Goal: Entertainment & Leisure: Browse casually

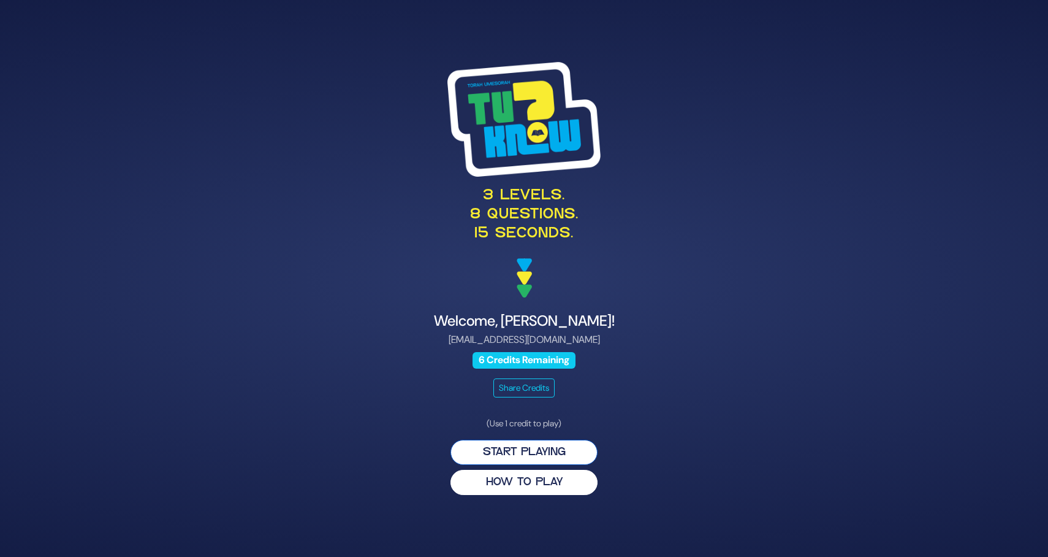
click at [540, 456] on button "Start Playing" at bounding box center [524, 452] width 147 height 25
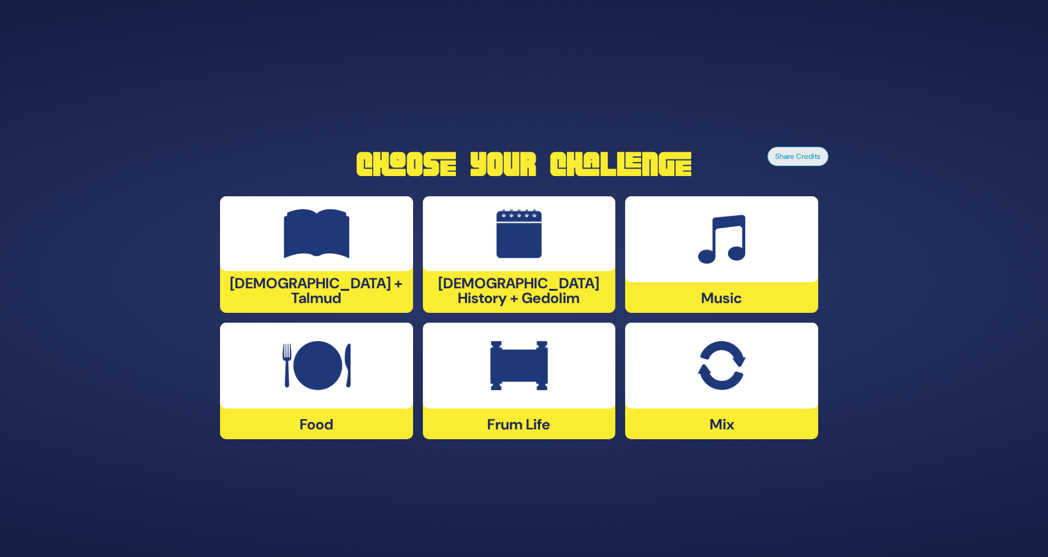
click at [687, 278] on div at bounding box center [721, 239] width 193 height 86
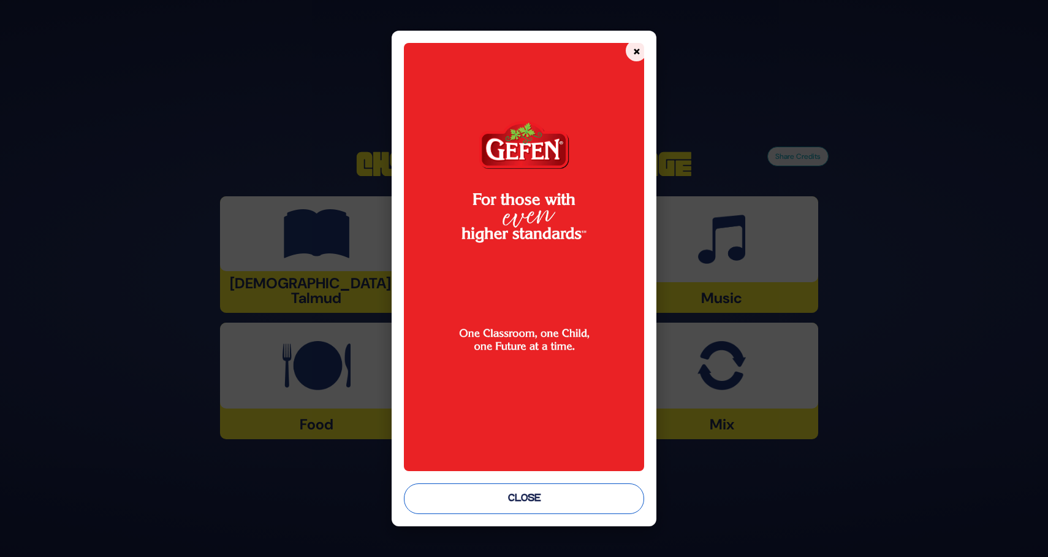
click at [548, 497] on button "Close" at bounding box center [524, 498] width 240 height 31
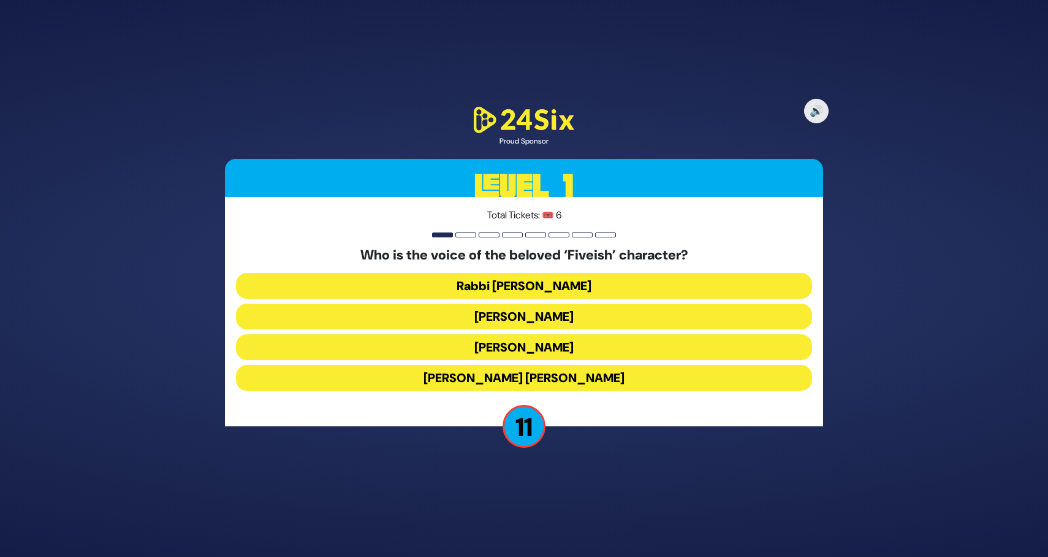
click at [570, 347] on button "Elchonon Schwartz" at bounding box center [524, 347] width 576 height 26
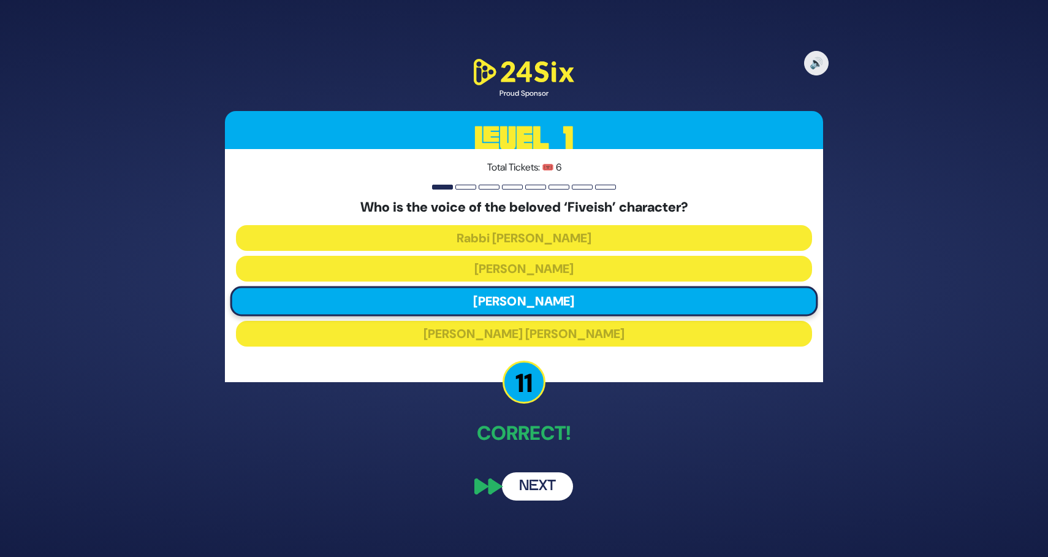
click at [564, 487] on button "Next" at bounding box center [537, 486] width 71 height 28
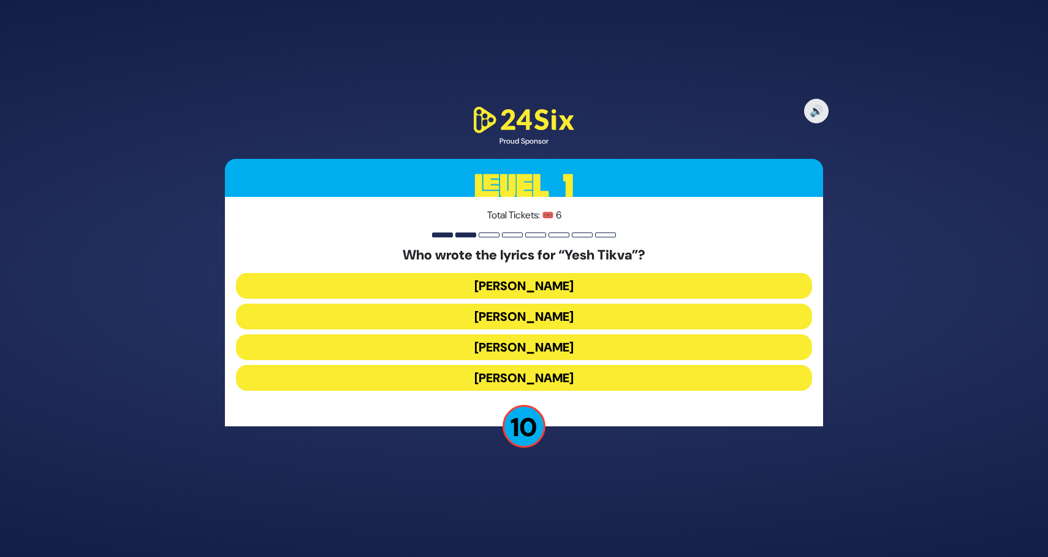
click at [567, 315] on button "Miriam Israeli" at bounding box center [524, 316] width 576 height 26
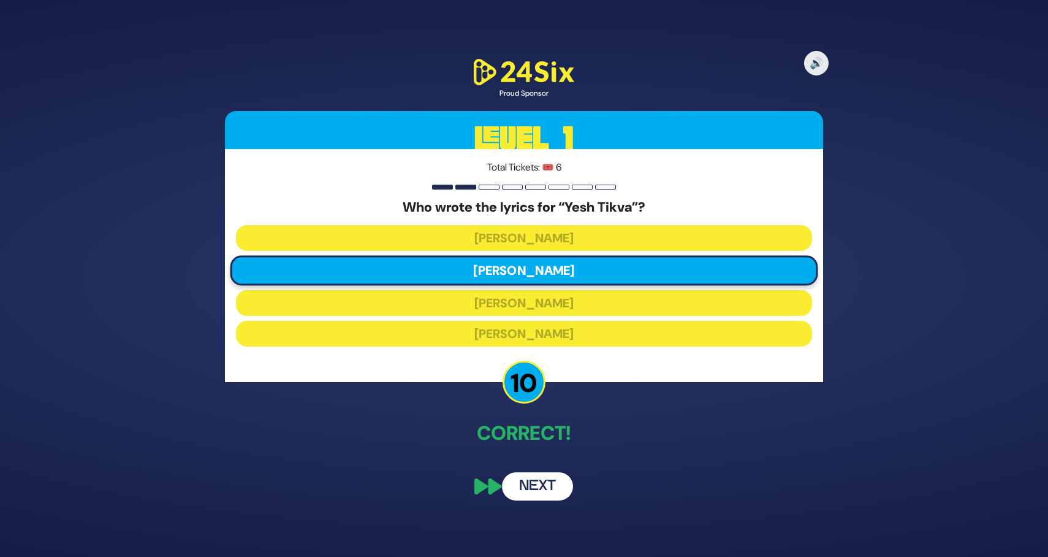
click at [543, 489] on button "Next" at bounding box center [537, 486] width 71 height 28
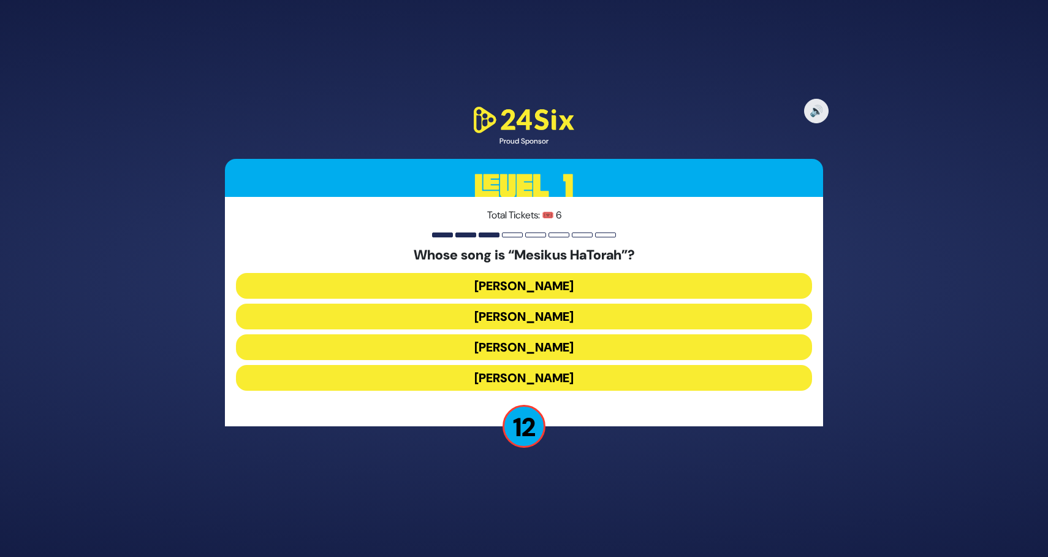
click at [568, 289] on button "[PERSON_NAME]" at bounding box center [524, 286] width 576 height 26
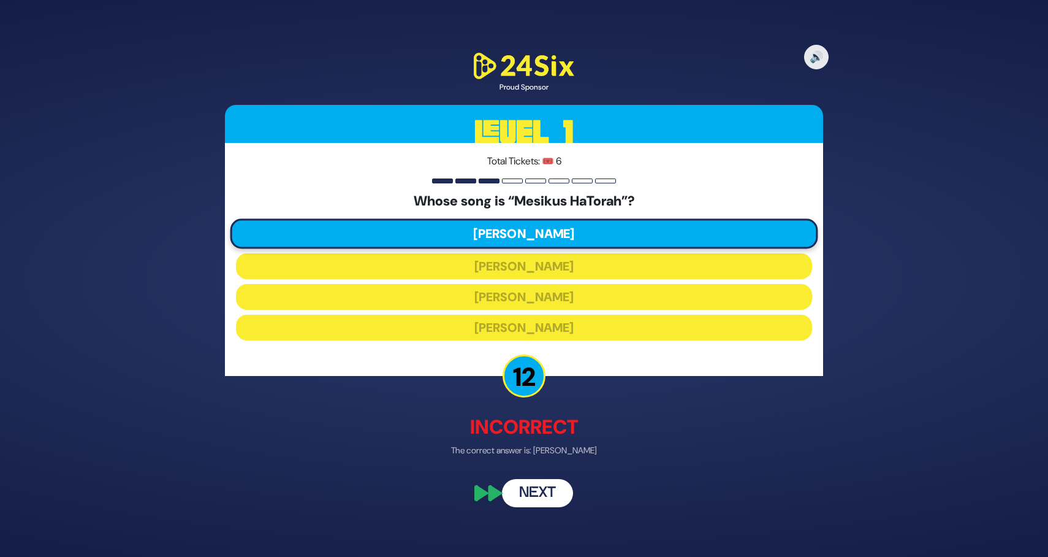
click at [521, 495] on button "Next" at bounding box center [537, 492] width 71 height 28
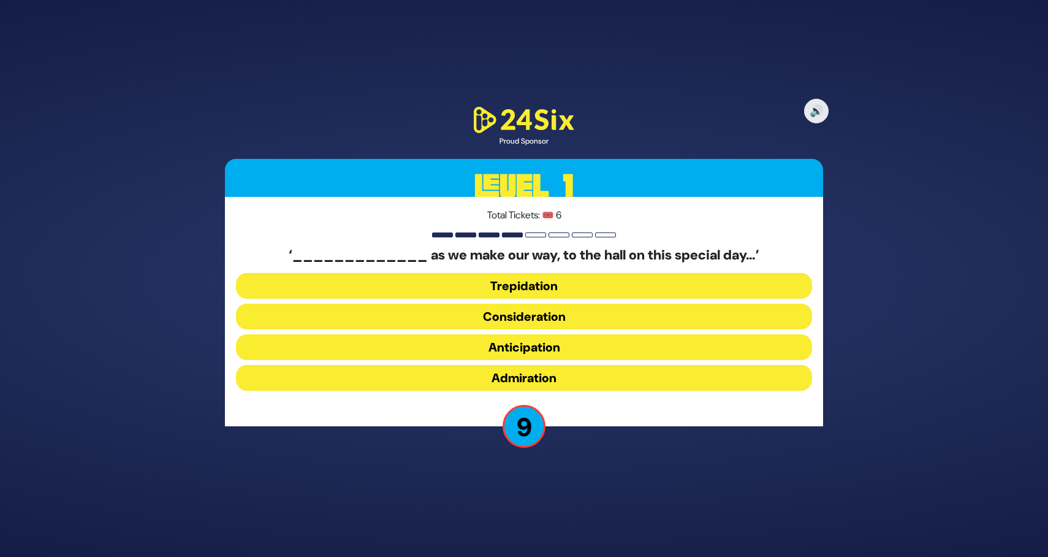
click at [554, 348] on button "Anticipation" at bounding box center [524, 347] width 576 height 26
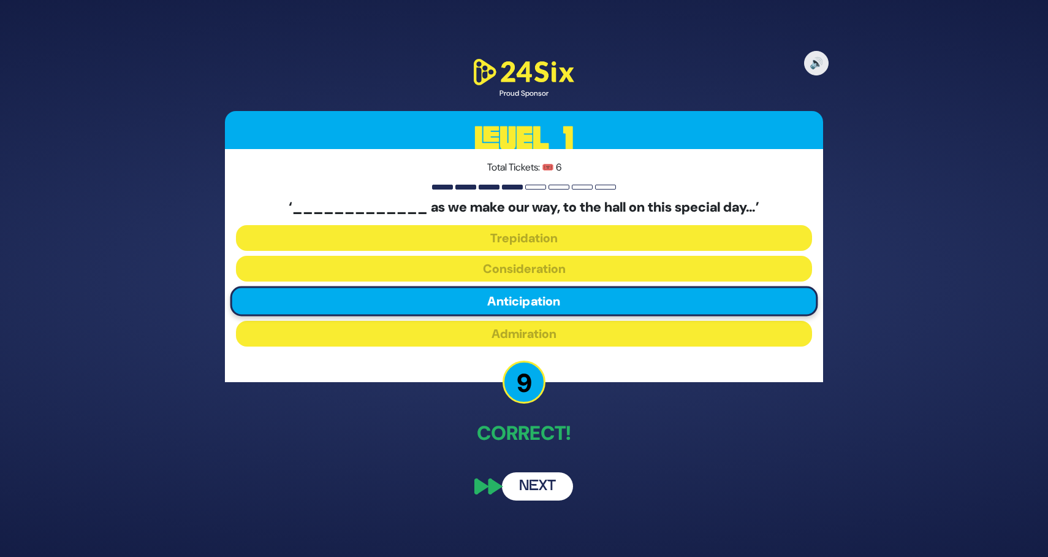
click at [543, 487] on button "Next" at bounding box center [537, 486] width 71 height 28
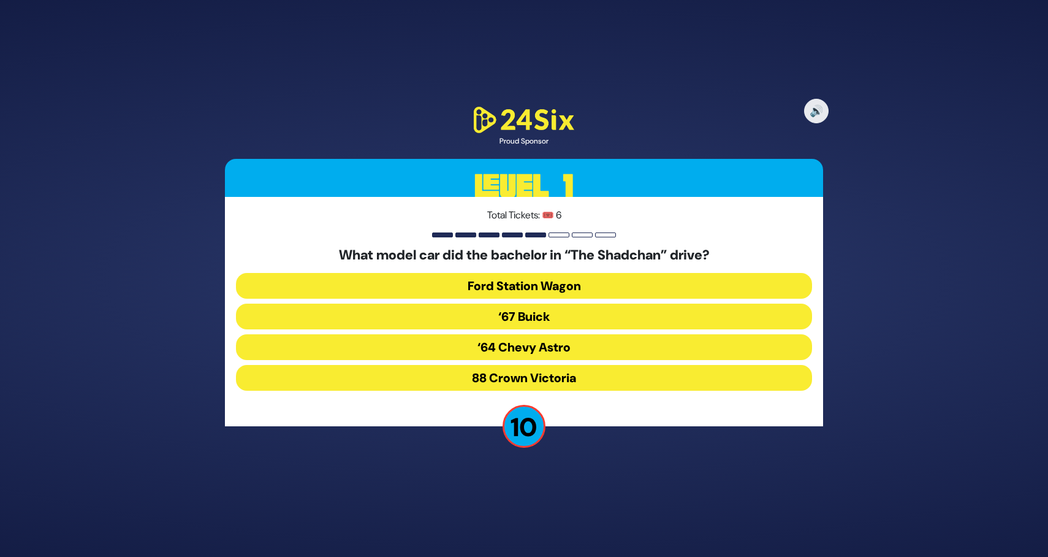
click at [568, 310] on button "‘67 Buick" at bounding box center [524, 316] width 576 height 26
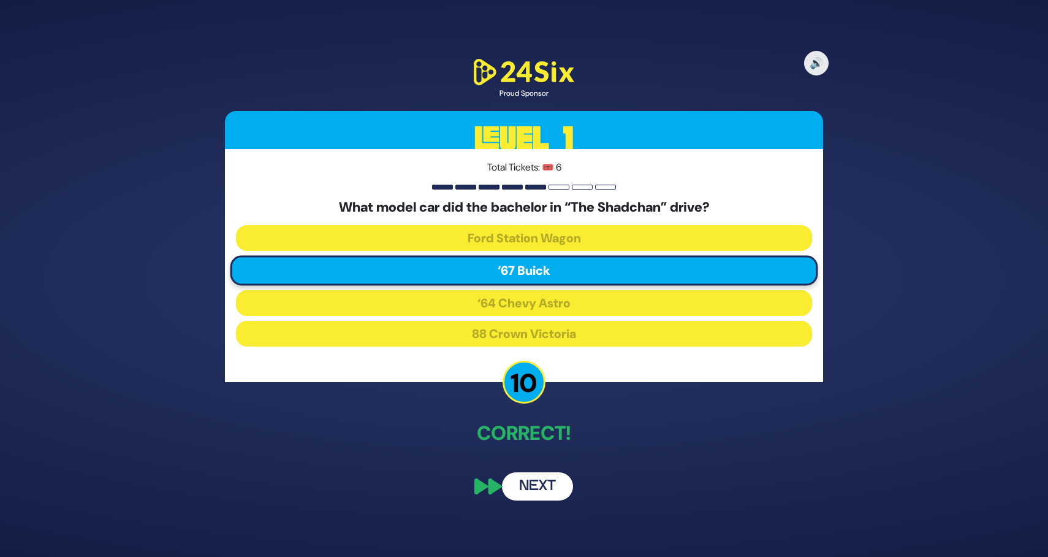
click at [537, 483] on button "Next" at bounding box center [537, 486] width 71 height 28
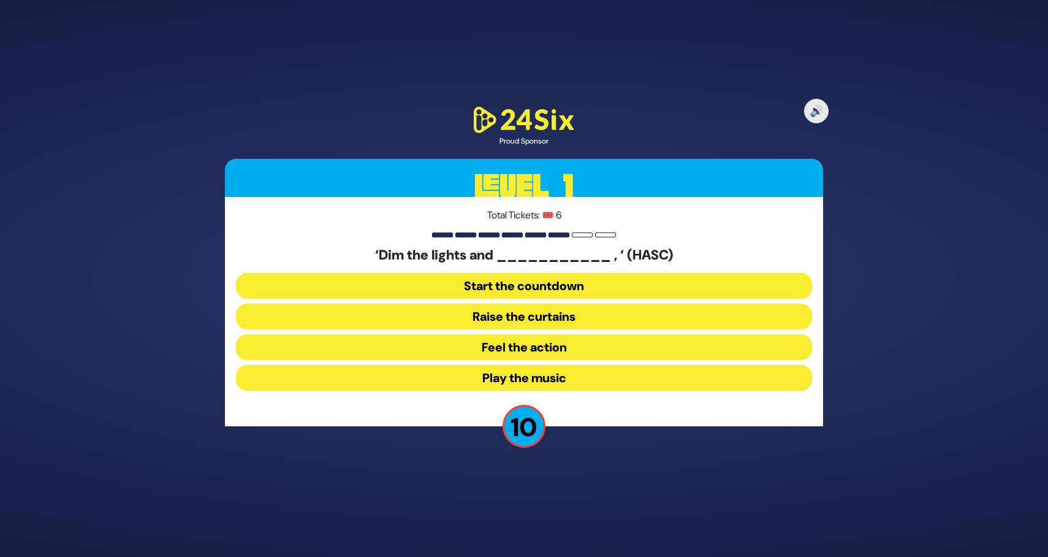
click at [567, 311] on button "Raise the curtains" at bounding box center [524, 316] width 576 height 26
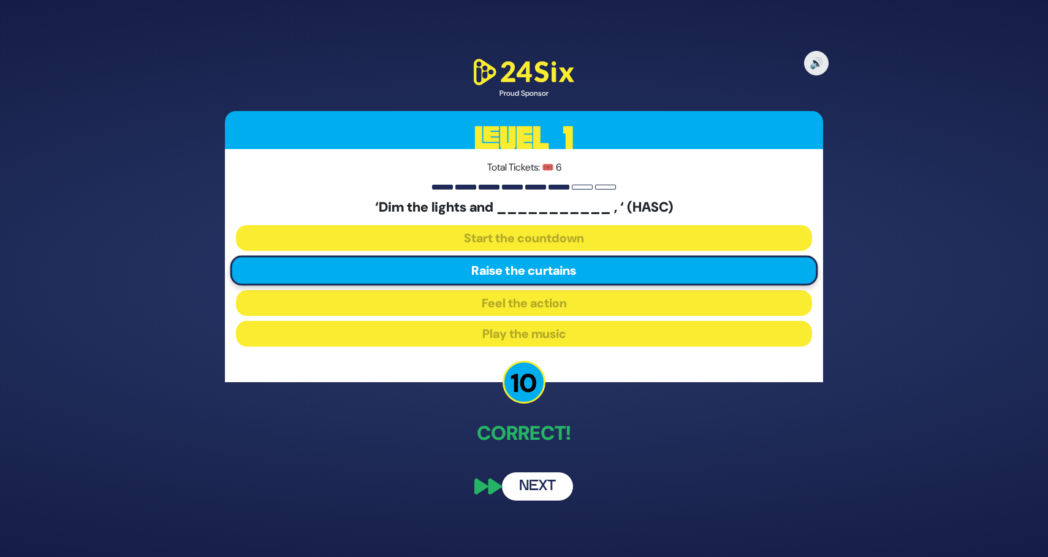
click at [514, 489] on button "Next" at bounding box center [537, 486] width 71 height 28
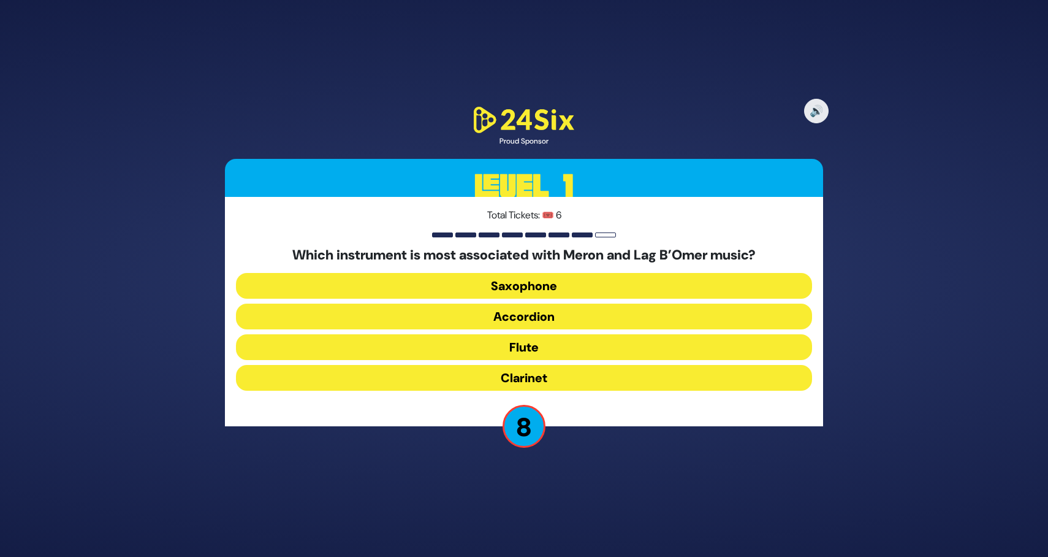
click at [608, 281] on button "Saxophone" at bounding box center [524, 286] width 576 height 26
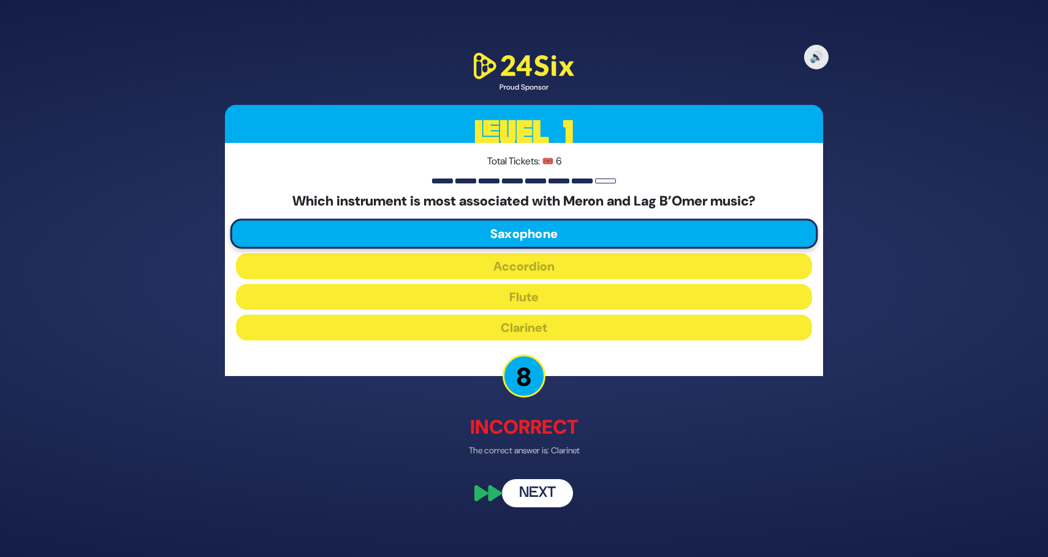
click at [538, 489] on button "Next" at bounding box center [537, 492] width 71 height 28
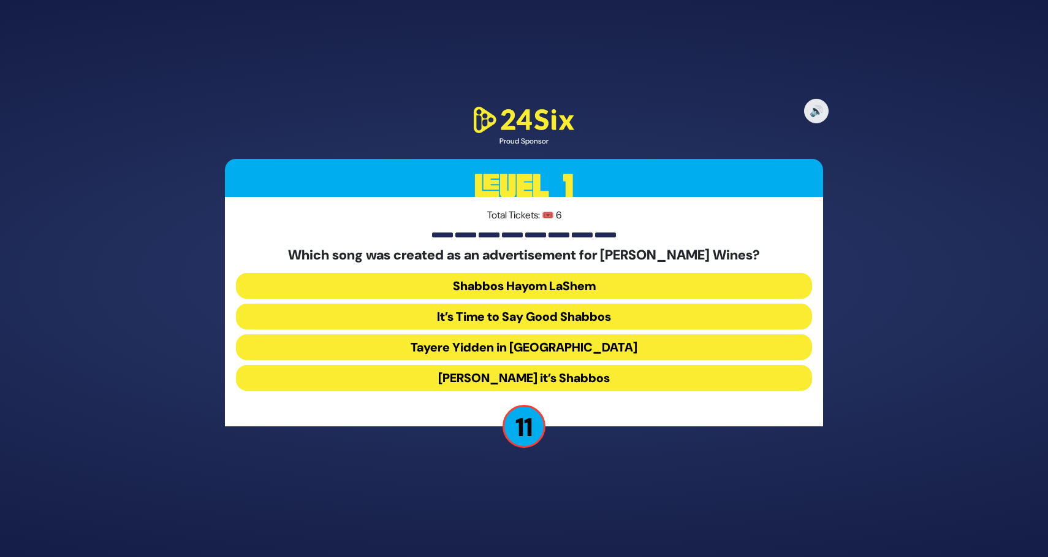
click at [586, 379] on button "Baruch Hashem it’s Shabbos" at bounding box center [524, 378] width 576 height 26
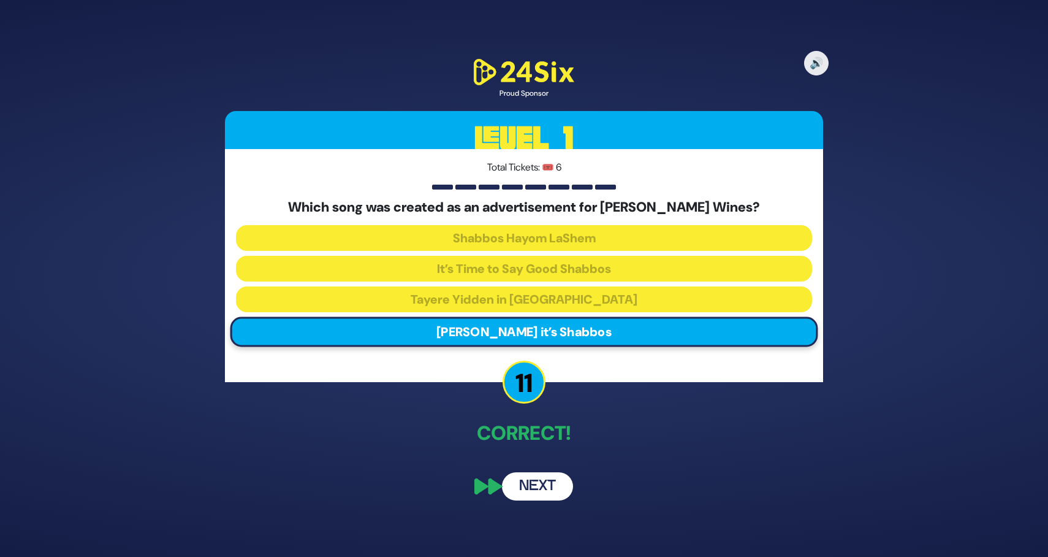
click at [544, 485] on button "Next" at bounding box center [537, 486] width 71 height 28
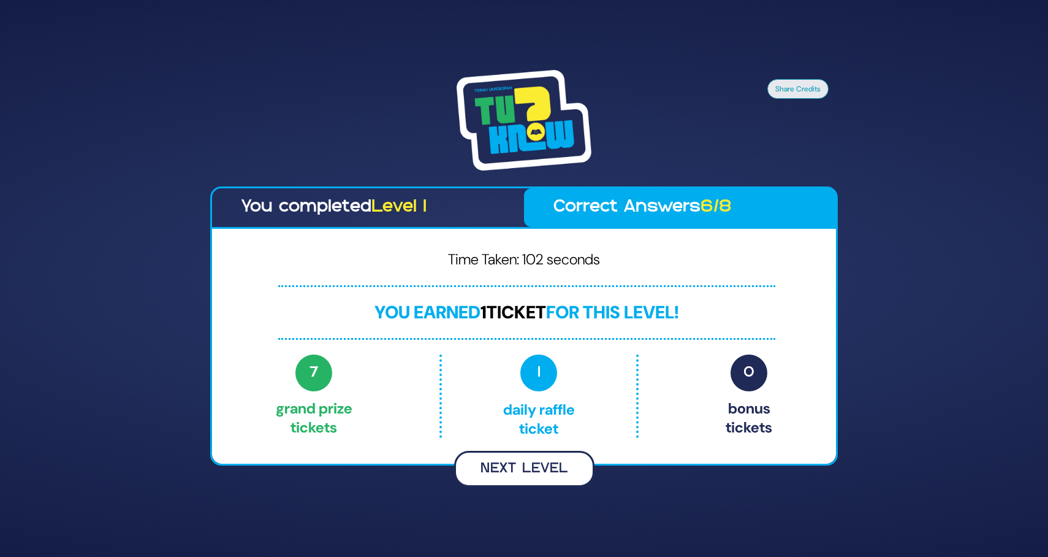
click at [555, 464] on button "Next Level" at bounding box center [524, 469] width 140 height 36
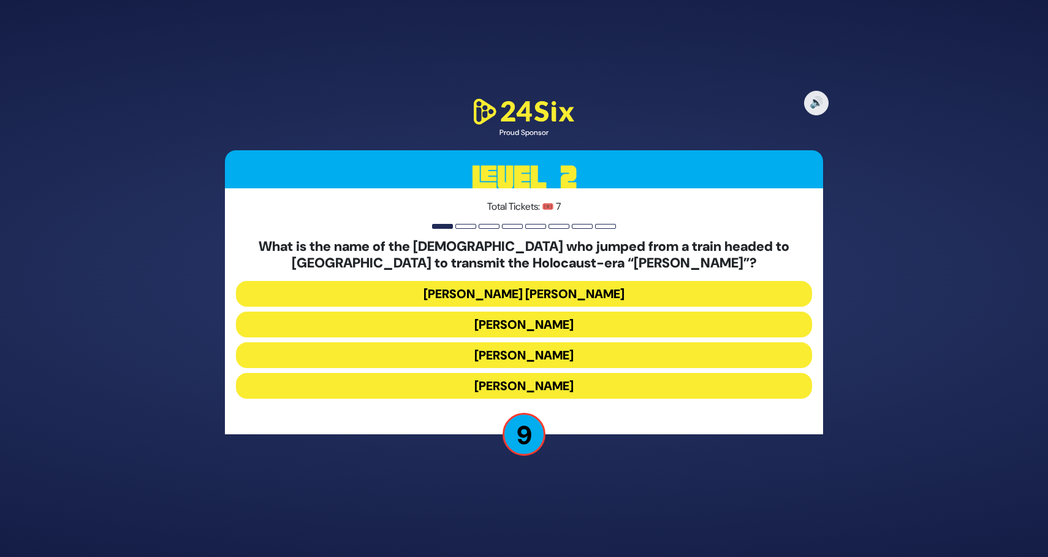
click at [581, 292] on button "[PERSON_NAME] [PERSON_NAME]" at bounding box center [524, 294] width 576 height 26
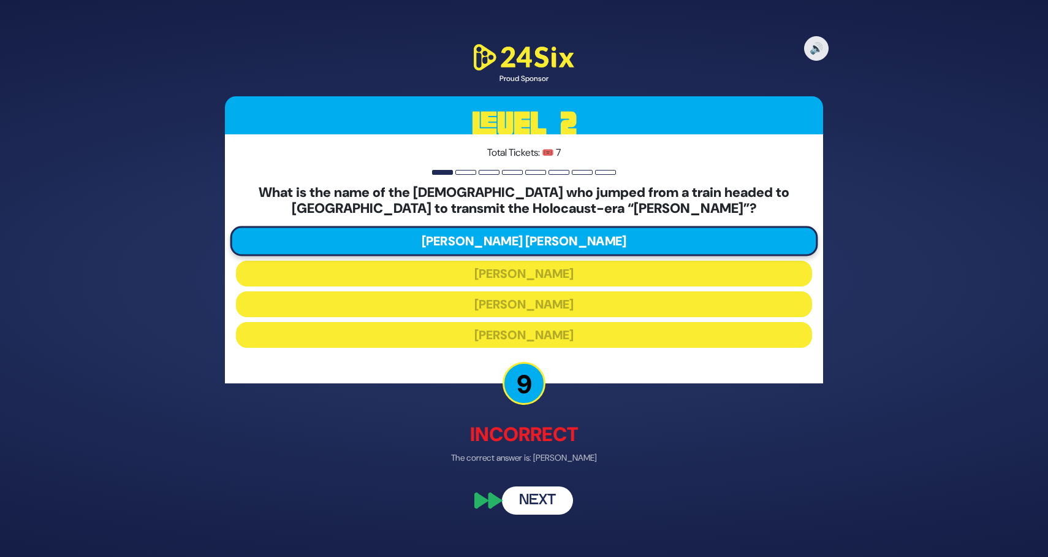
click at [540, 505] on button "Next" at bounding box center [537, 501] width 71 height 28
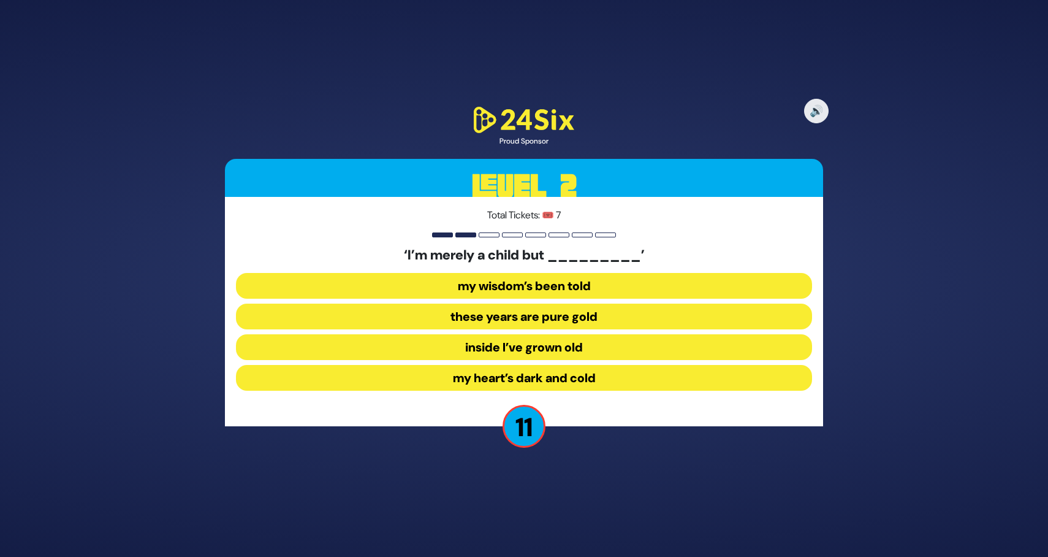
click at [589, 348] on button "inside I’ve grown old" at bounding box center [524, 347] width 576 height 26
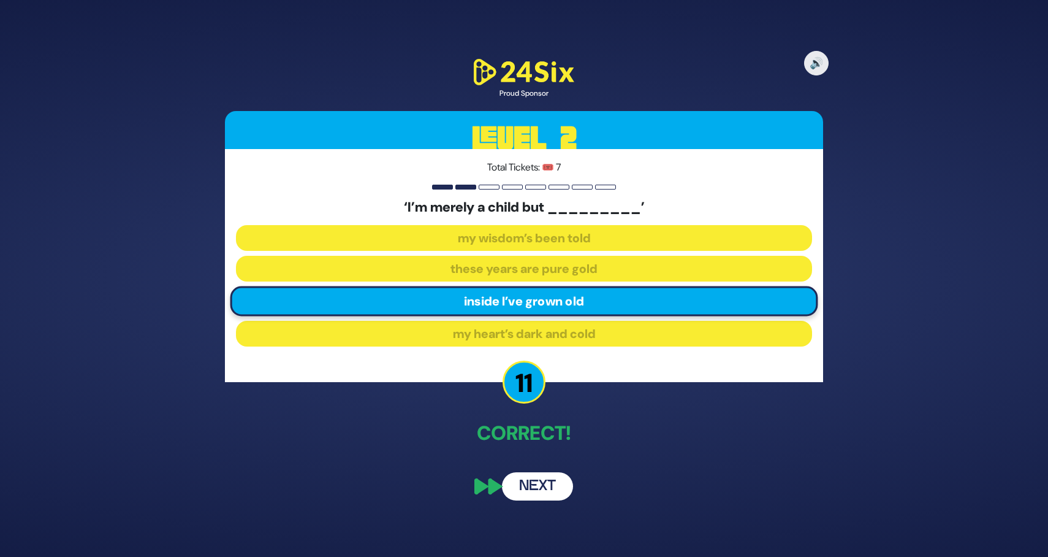
click at [555, 482] on button "Next" at bounding box center [537, 486] width 71 height 28
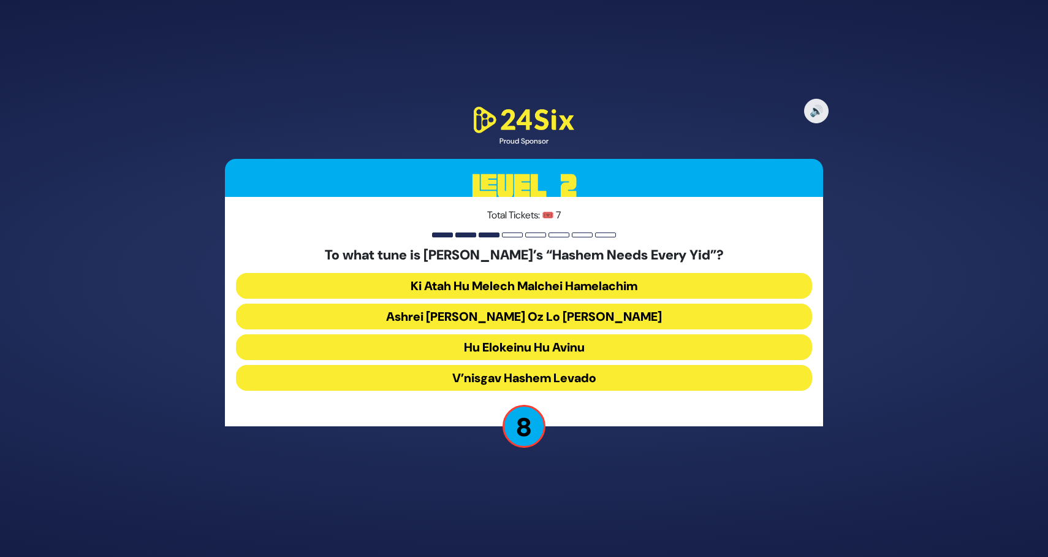
click at [609, 284] on button "Ki Atah Hu Melech Malchei Hamelachim" at bounding box center [524, 286] width 576 height 26
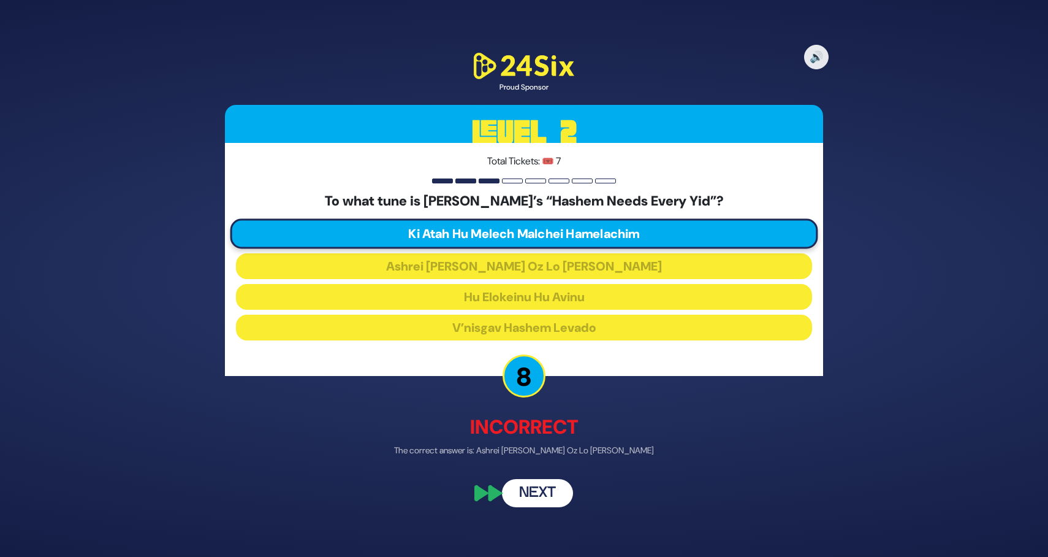
click at [534, 492] on button "Next" at bounding box center [537, 492] width 71 height 28
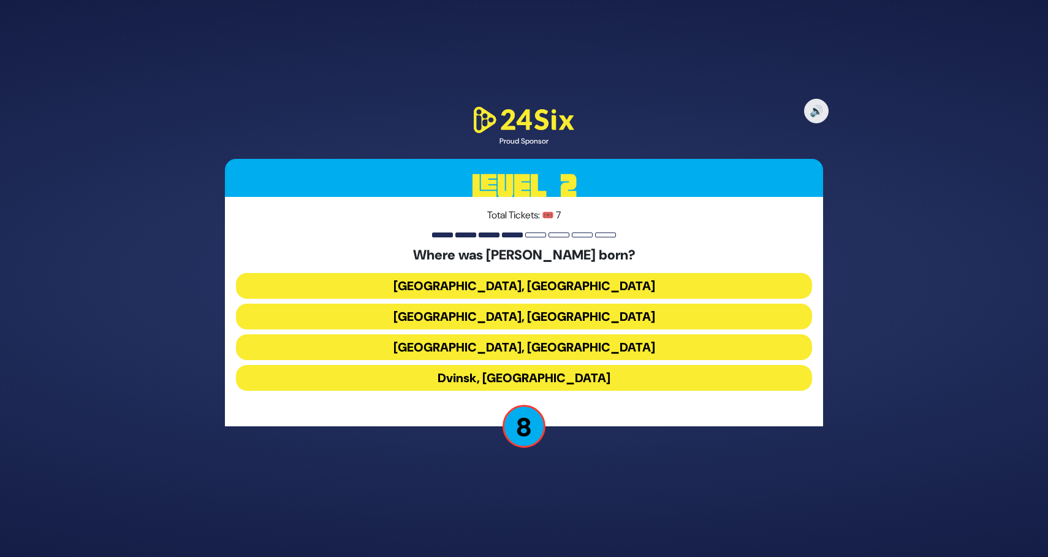
click at [578, 319] on button "Drohobych, Ukraine" at bounding box center [524, 316] width 576 height 26
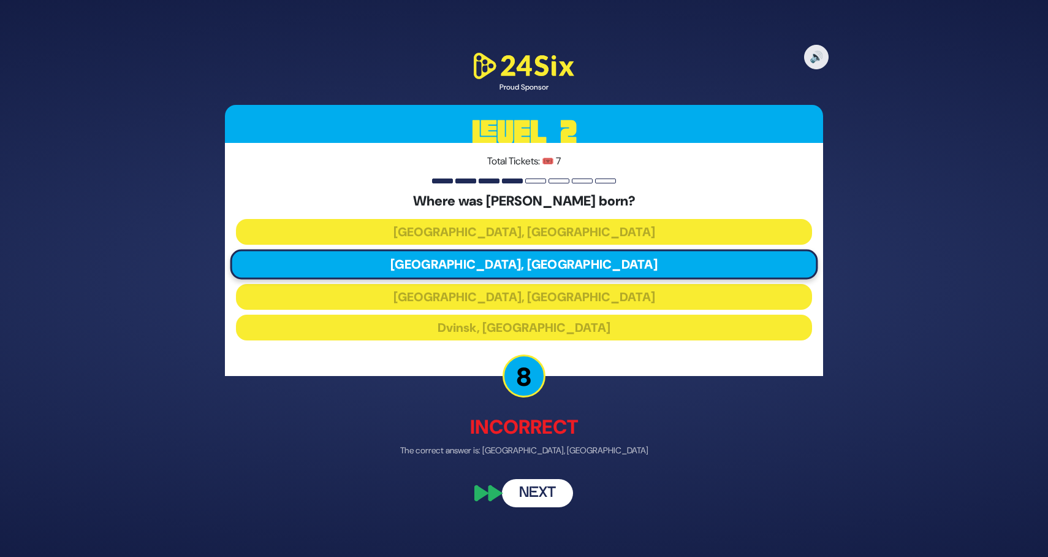
click at [535, 494] on button "Next" at bounding box center [537, 492] width 71 height 28
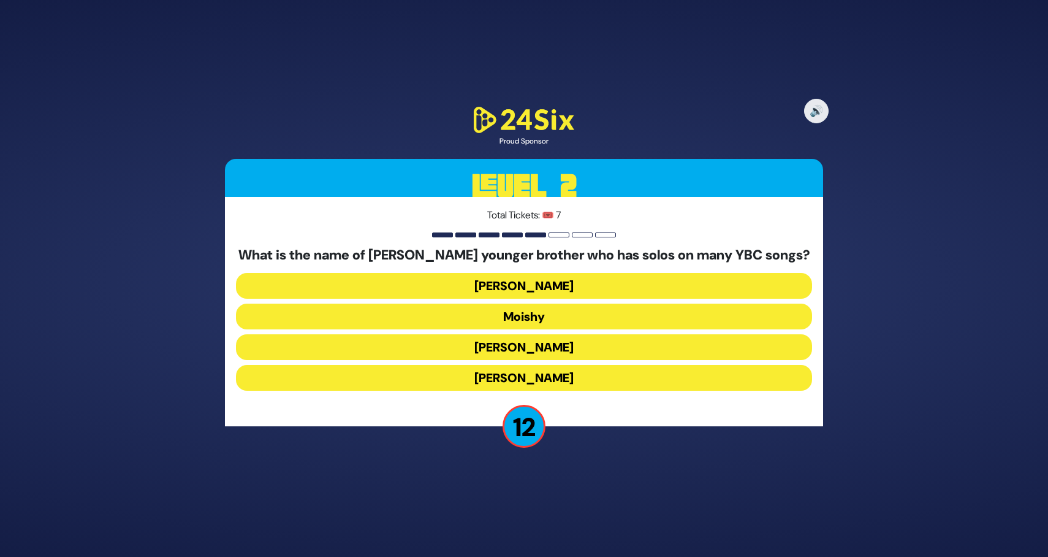
click at [551, 379] on button "Yaakov Mordechai" at bounding box center [524, 378] width 576 height 26
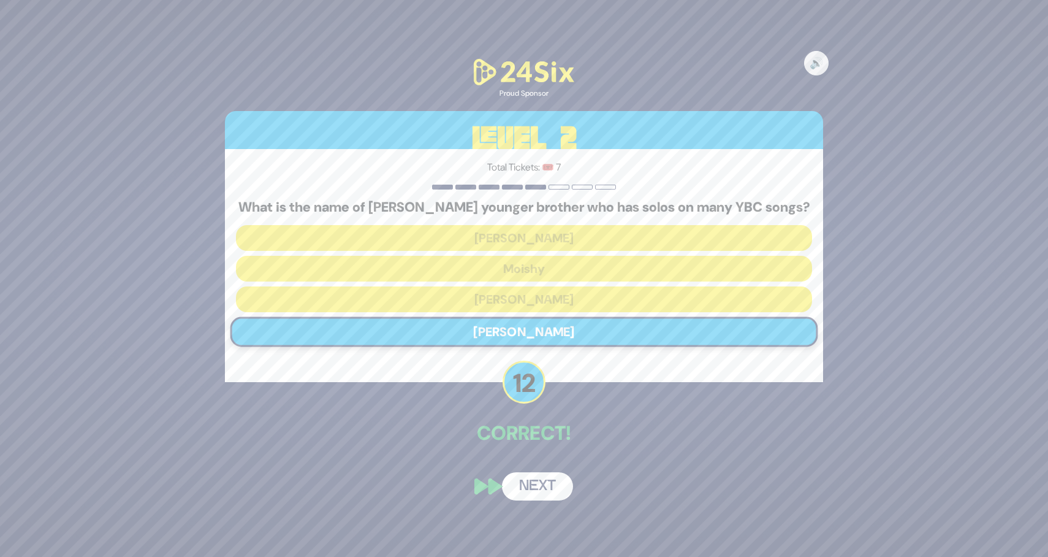
click at [537, 492] on button "Next" at bounding box center [537, 486] width 71 height 28
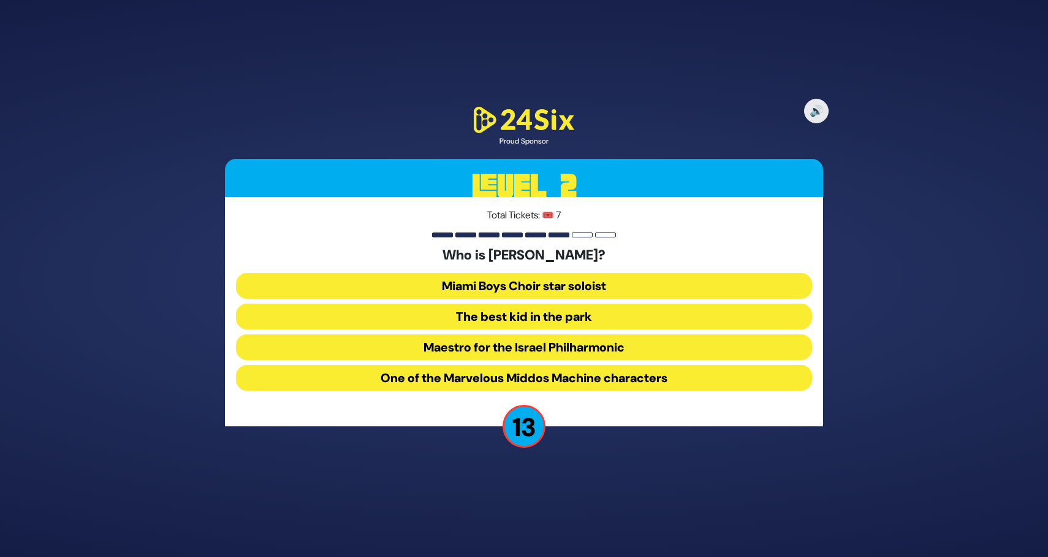
click at [592, 326] on button "The best kid in the park" at bounding box center [524, 316] width 576 height 26
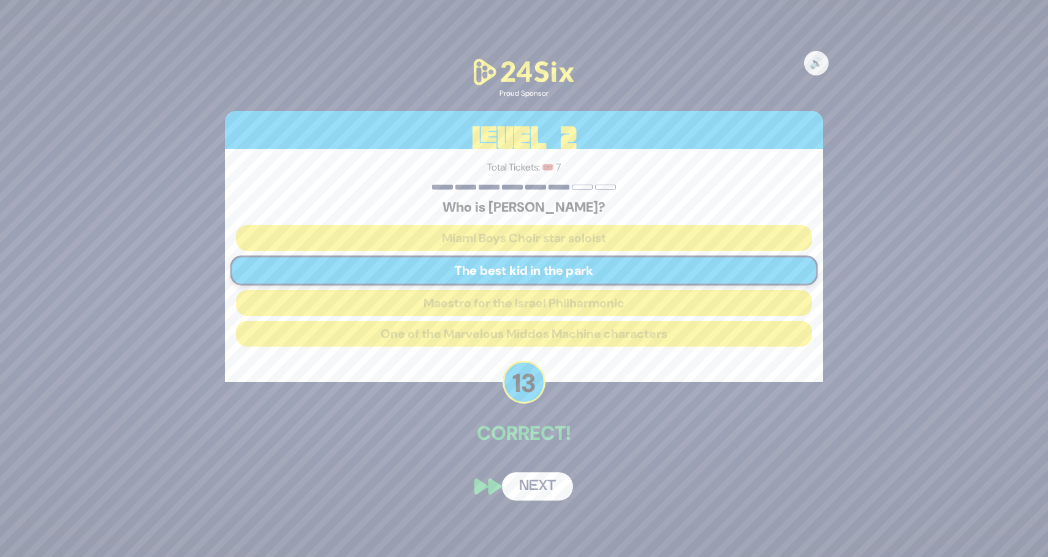
click at [543, 479] on button "Next" at bounding box center [537, 486] width 71 height 28
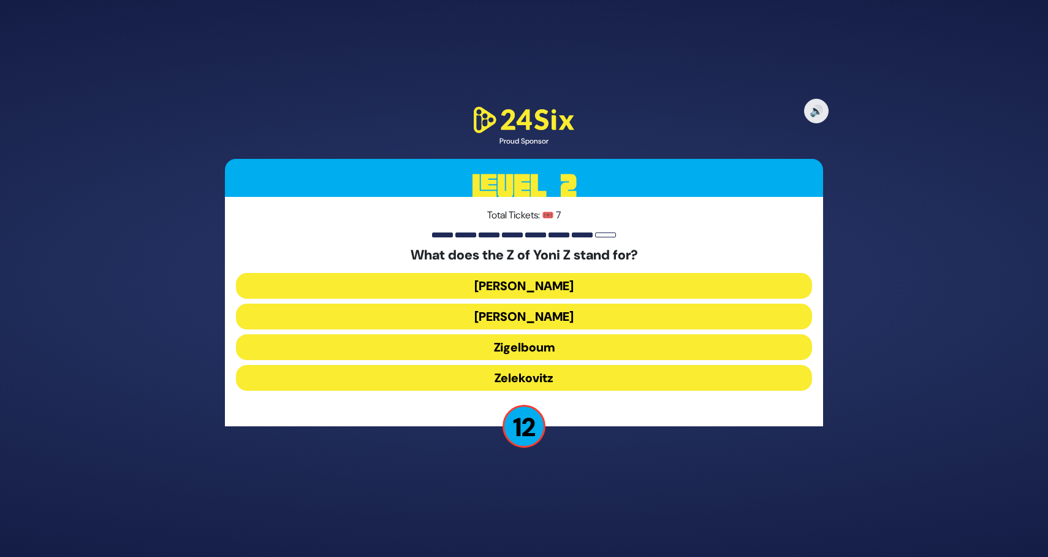
click at [547, 315] on button "Zelinger" at bounding box center [524, 316] width 576 height 26
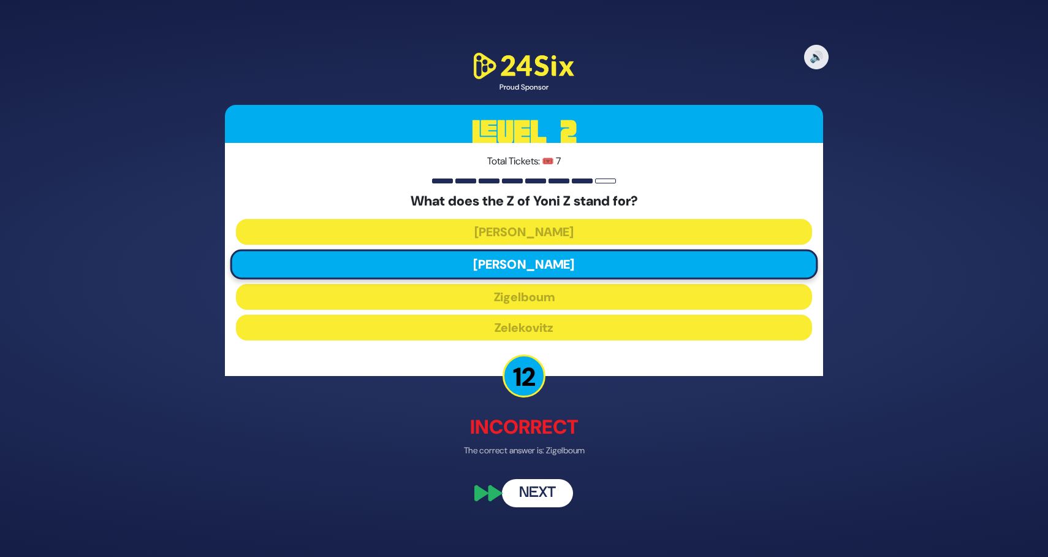
click at [538, 494] on button "Next" at bounding box center [537, 492] width 71 height 28
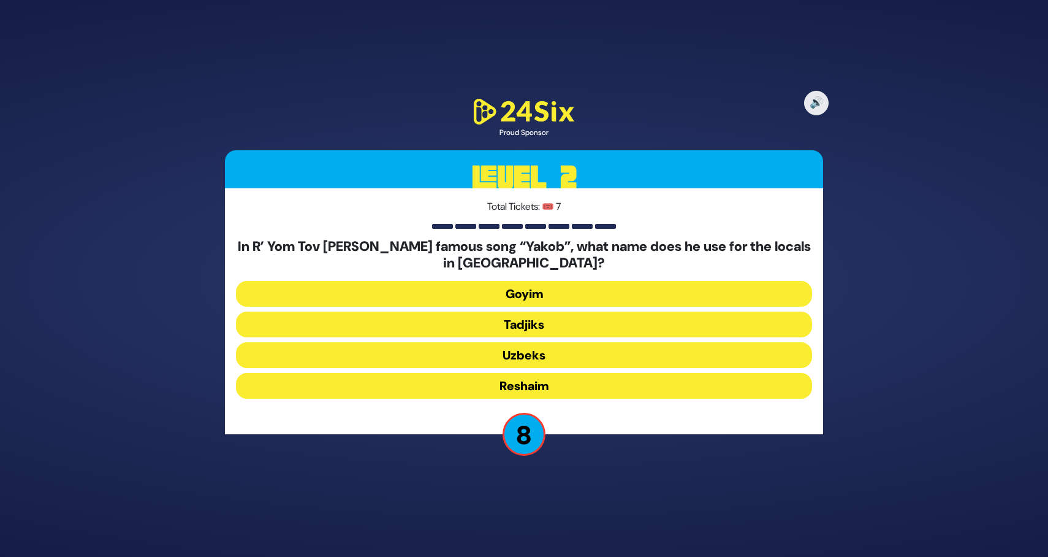
click at [559, 383] on button "Reshaim" at bounding box center [524, 386] width 576 height 26
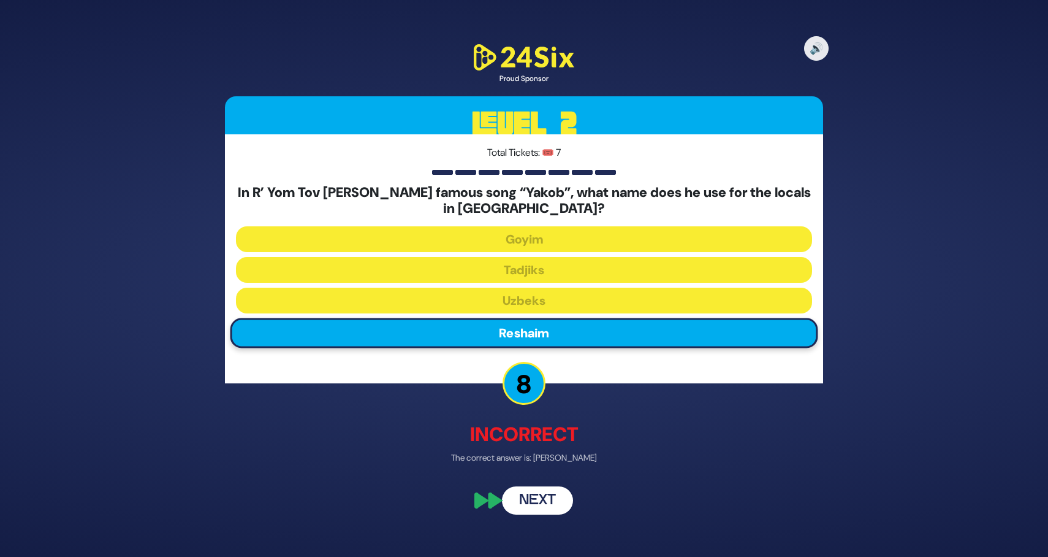
click at [542, 496] on button "Next" at bounding box center [537, 501] width 71 height 28
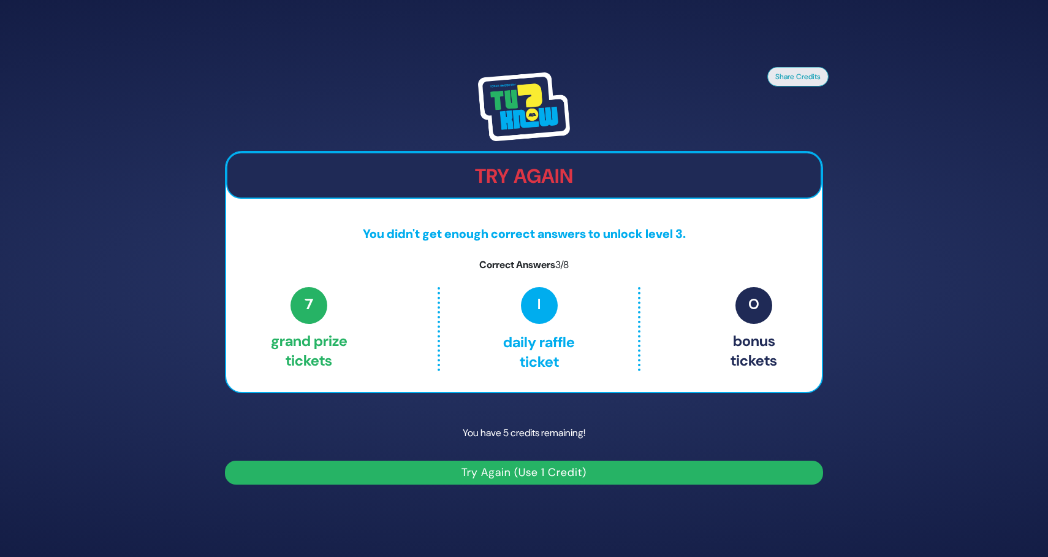
click at [514, 474] on button "Try Again (Use 1 Credit)" at bounding box center [524, 472] width 598 height 24
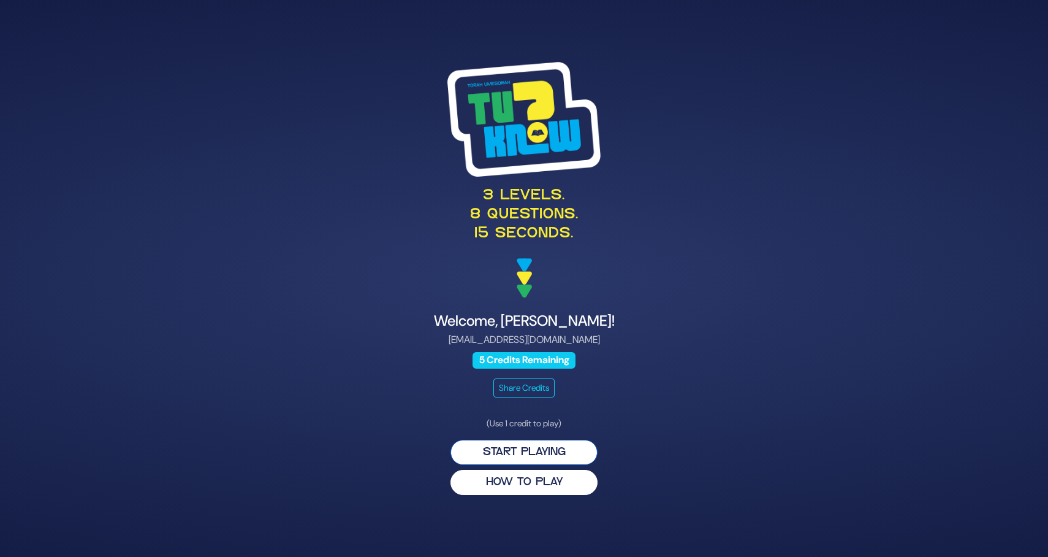
click at [576, 448] on button "Start Playing" at bounding box center [524, 452] width 147 height 25
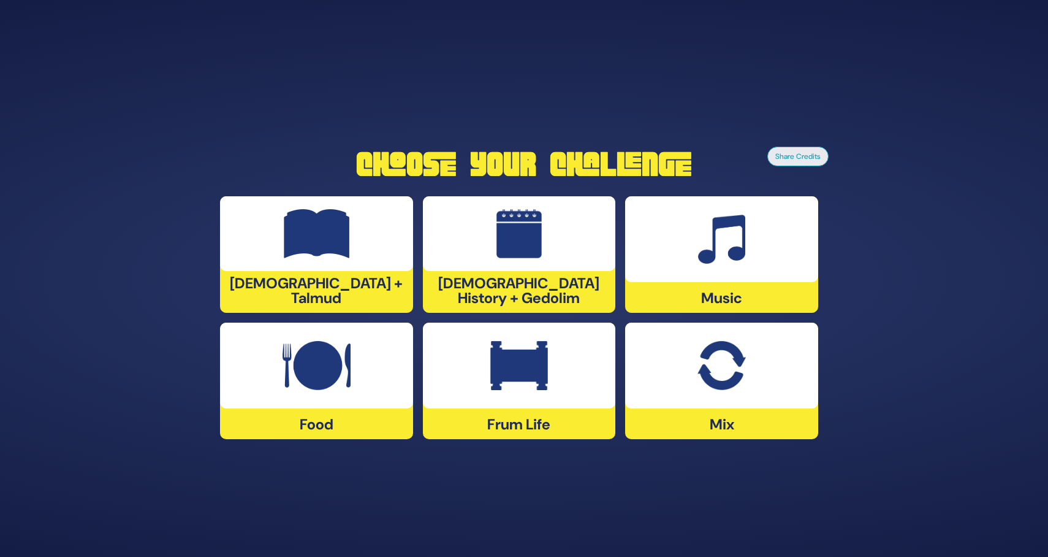
click at [736, 254] on img at bounding box center [721, 239] width 47 height 49
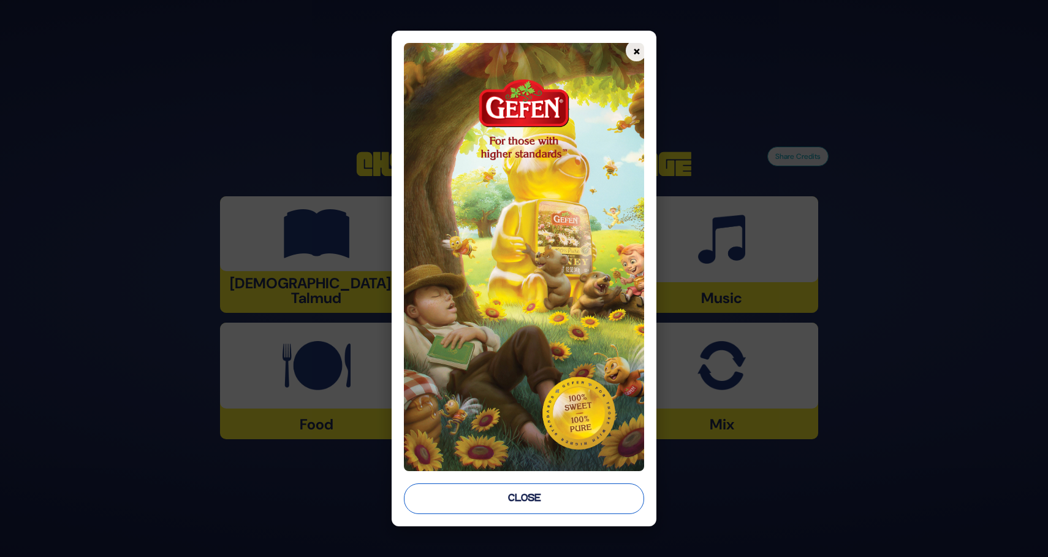
click at [530, 505] on button "Close" at bounding box center [524, 498] width 240 height 31
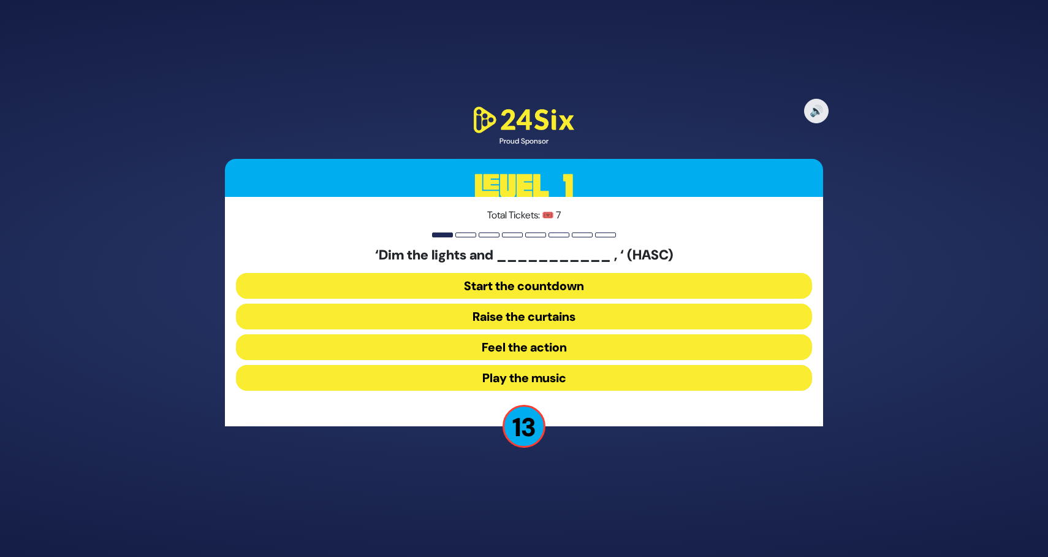
click at [554, 315] on button "Raise the curtains" at bounding box center [524, 316] width 576 height 26
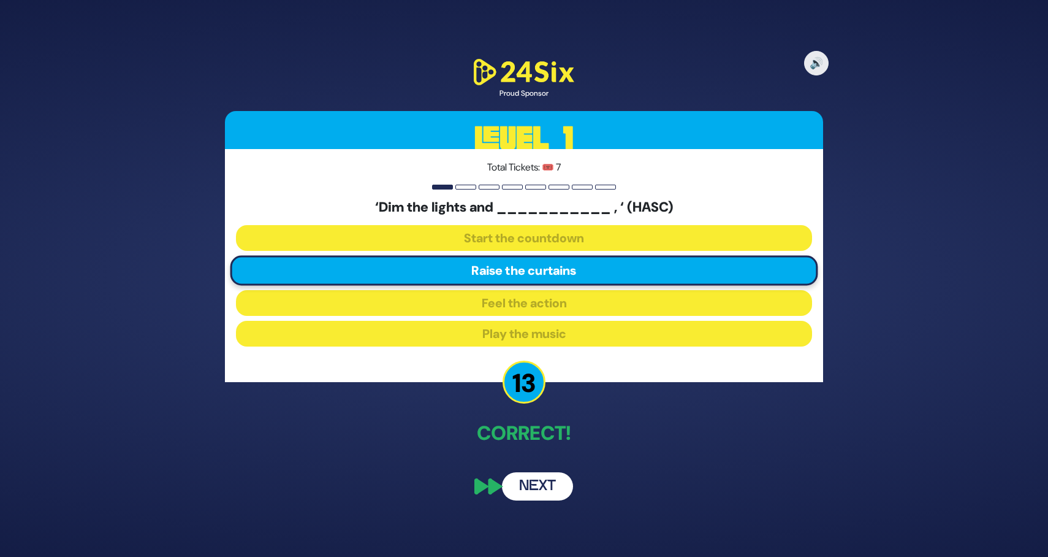
click at [557, 486] on button "Next" at bounding box center [537, 486] width 71 height 28
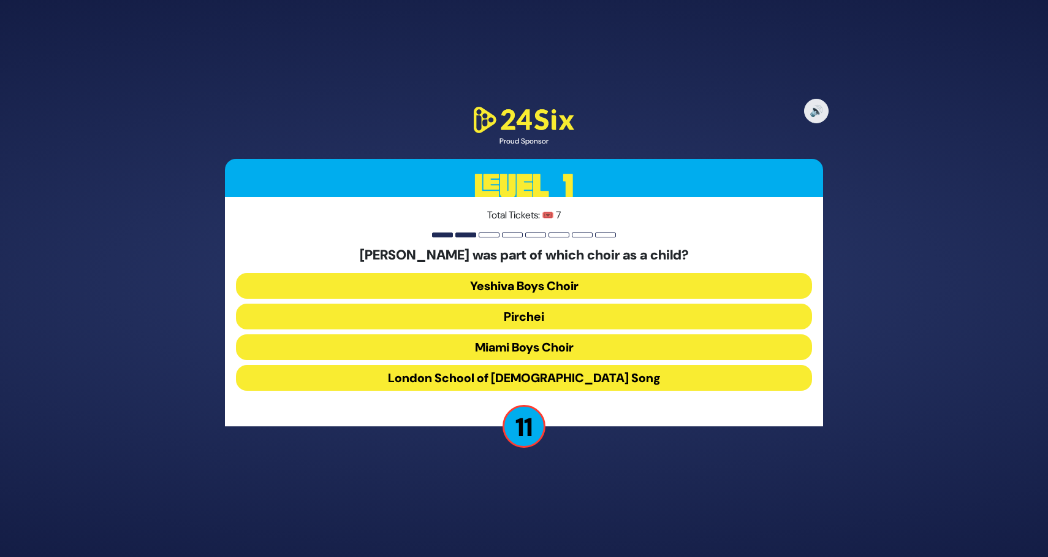
click at [579, 348] on button "Miami Boys Choir" at bounding box center [524, 347] width 576 height 26
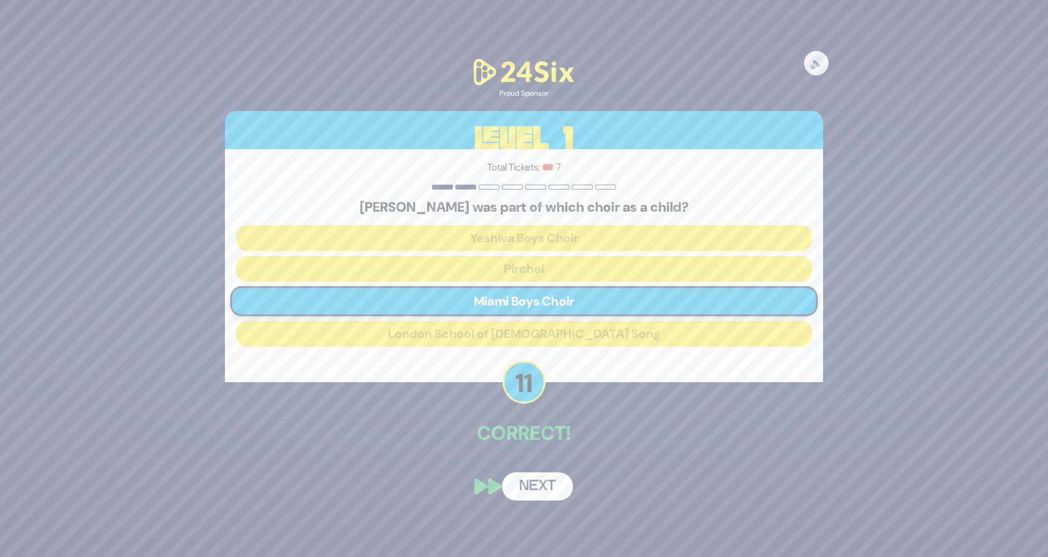
click at [551, 487] on button "Next" at bounding box center [537, 486] width 71 height 28
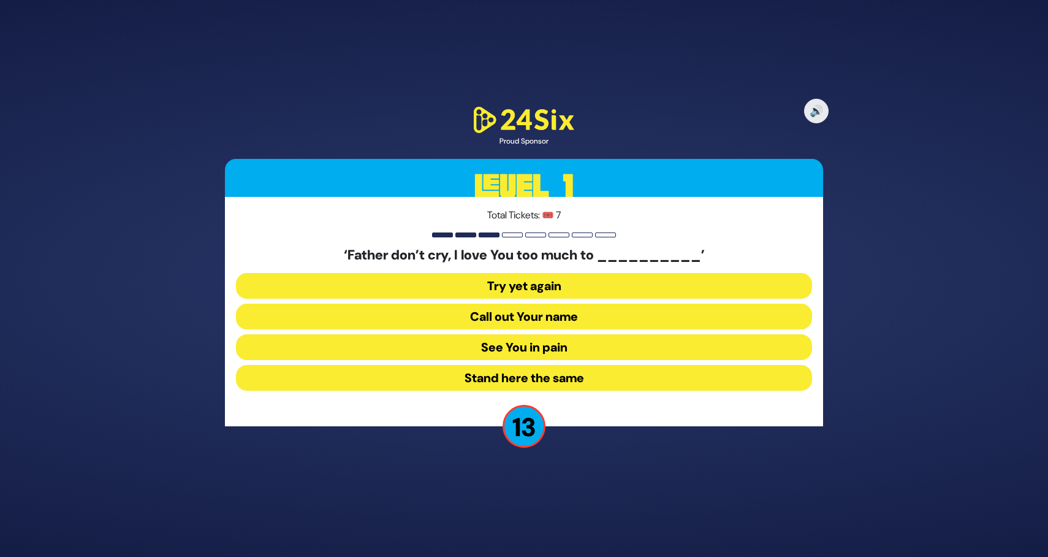
click at [561, 346] on button "See You in pain" at bounding box center [524, 347] width 576 height 26
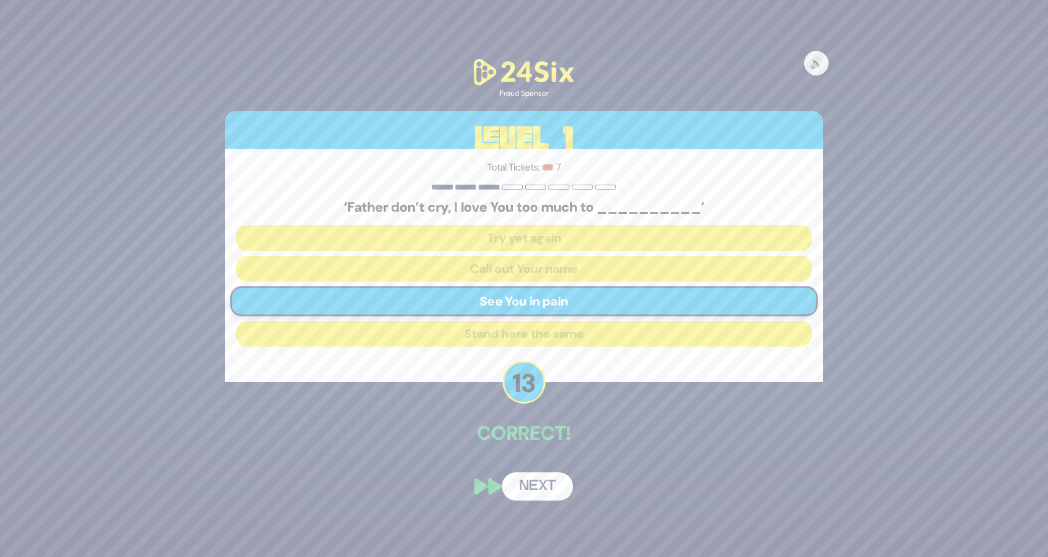
click at [544, 479] on button "Next" at bounding box center [537, 486] width 71 height 28
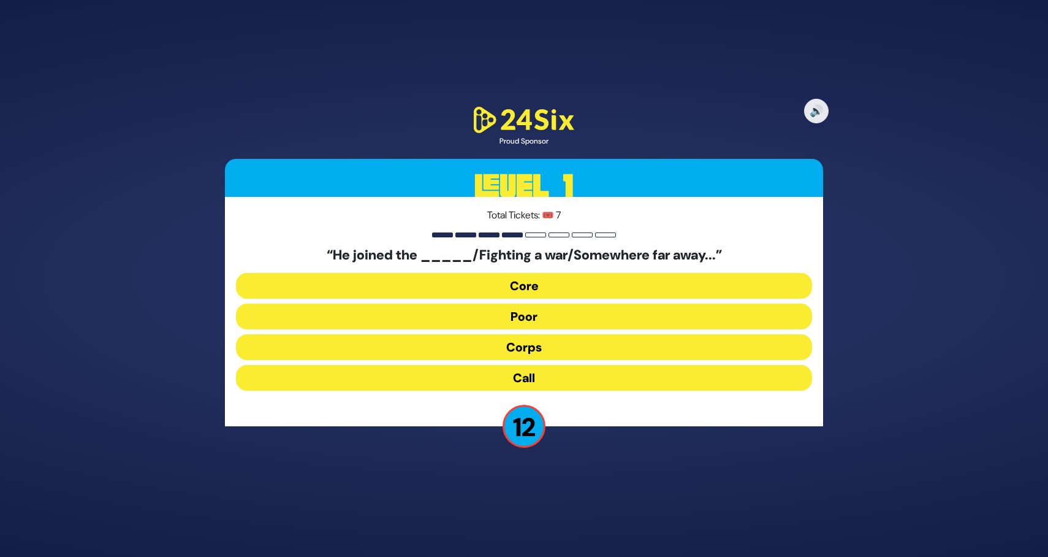
click at [568, 281] on button "Core" at bounding box center [524, 286] width 576 height 26
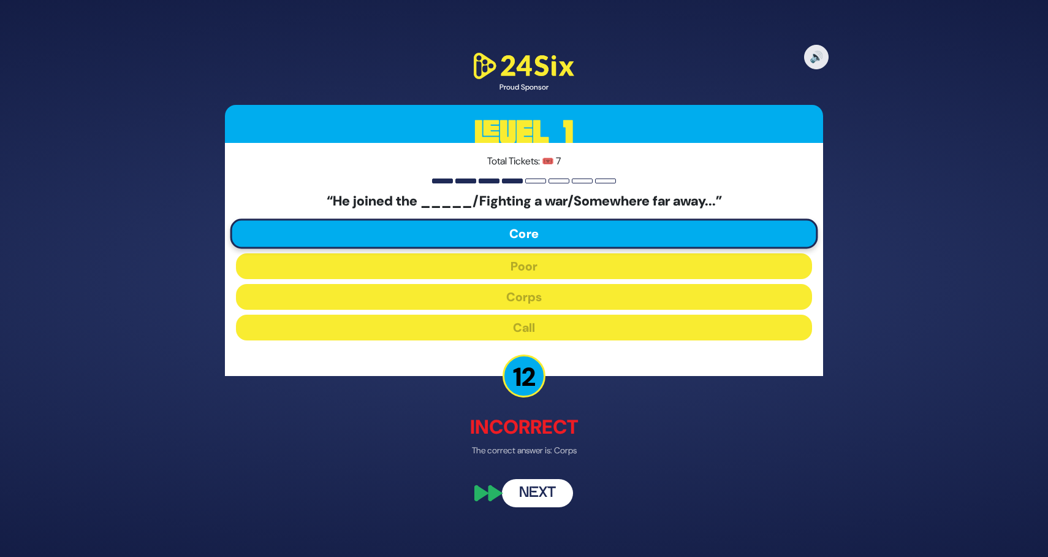
click at [529, 499] on button "Next" at bounding box center [537, 492] width 71 height 28
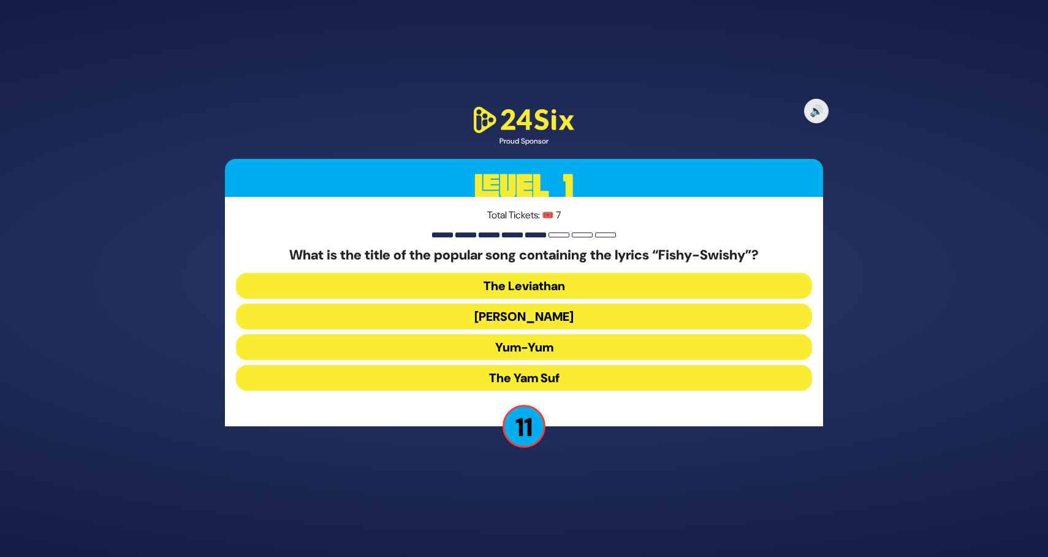
click at [574, 345] on button "Yum-Yum" at bounding box center [524, 347] width 576 height 26
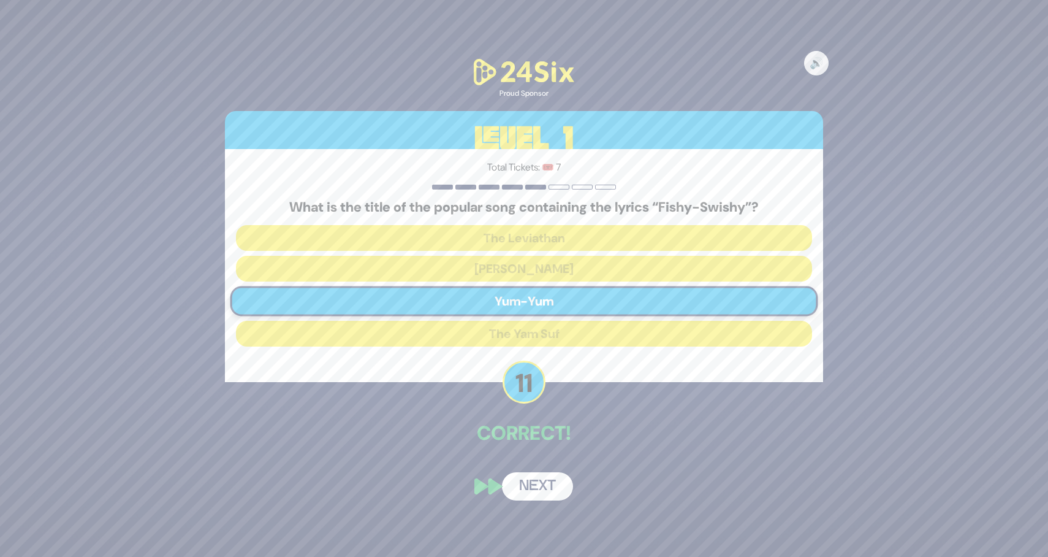
click at [546, 484] on button "Next" at bounding box center [537, 486] width 71 height 28
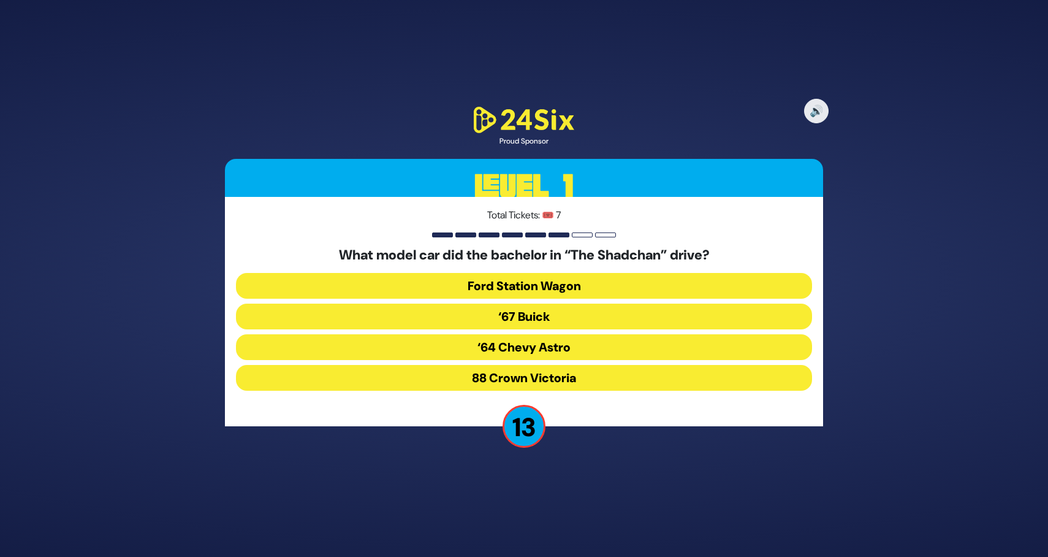
click at [565, 315] on button "‘67 Buick" at bounding box center [524, 316] width 576 height 26
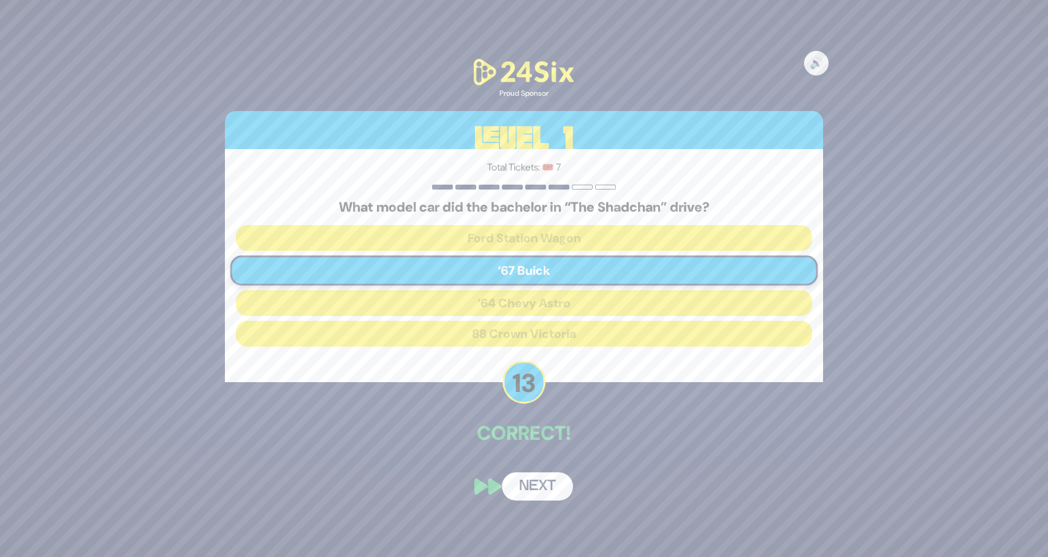
click at [543, 490] on button "Next" at bounding box center [537, 486] width 71 height 28
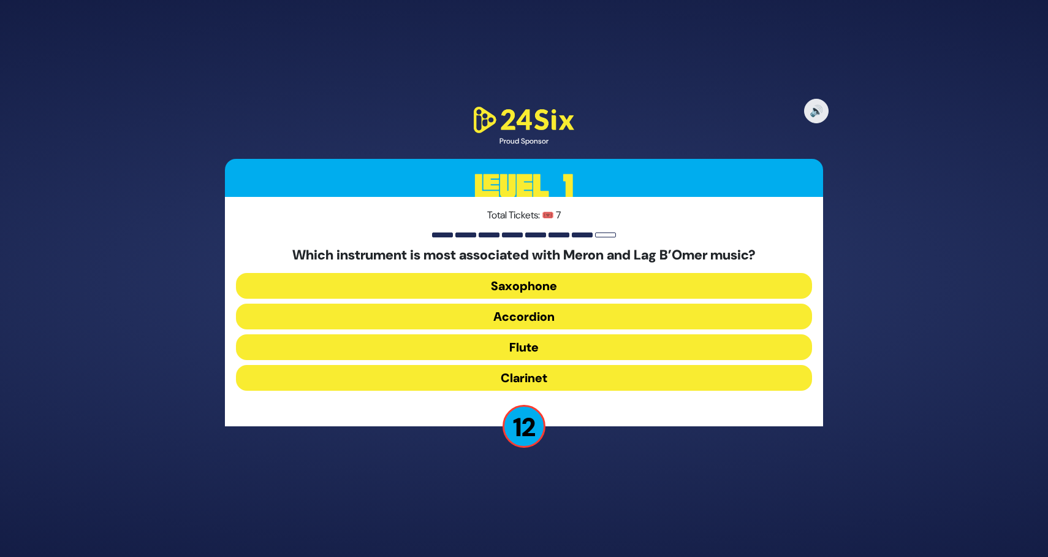
click at [576, 315] on button "Accordion" at bounding box center [524, 316] width 576 height 26
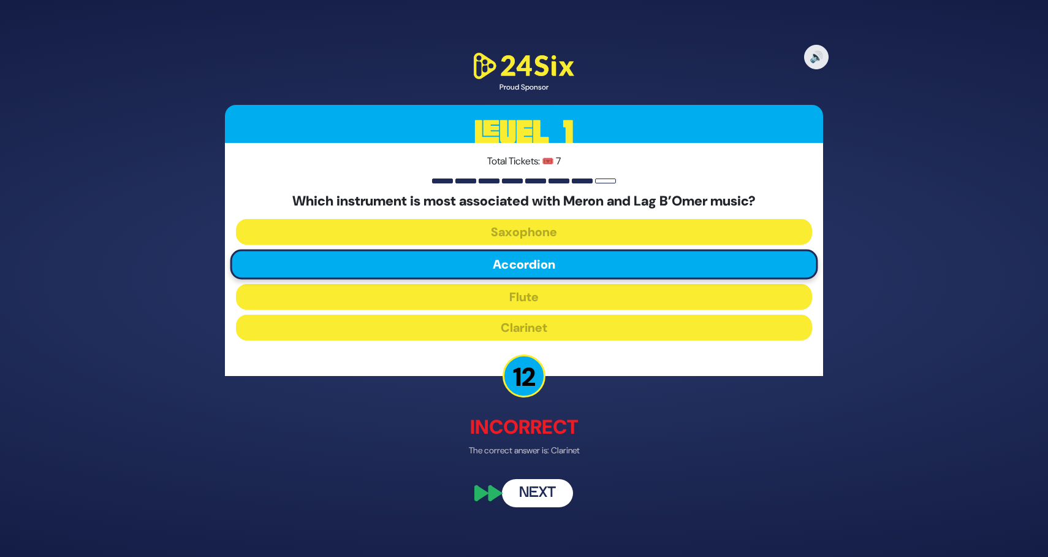
click at [537, 488] on button "Next" at bounding box center [537, 492] width 71 height 28
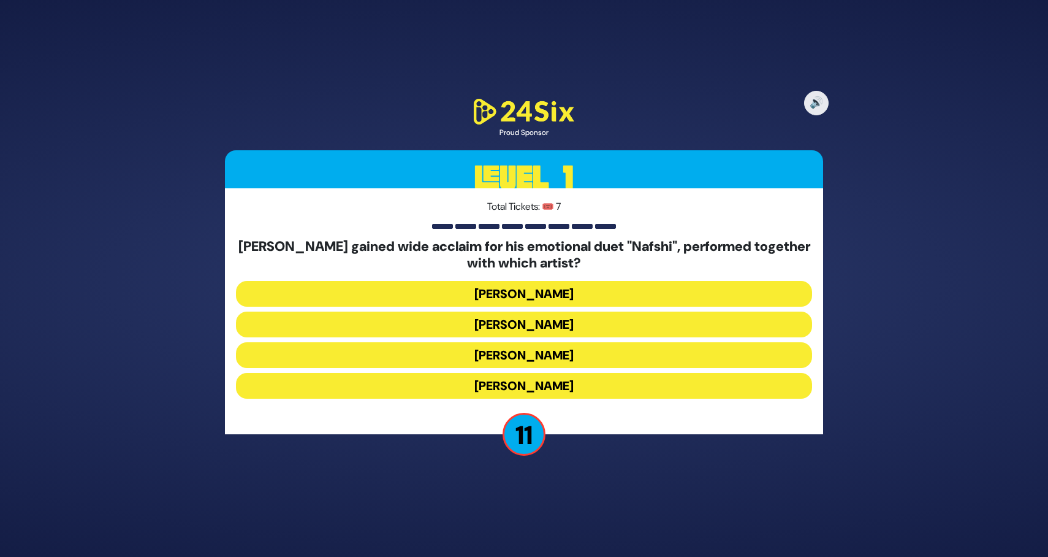
click at [549, 323] on button "Ishay Ribo" at bounding box center [524, 324] width 576 height 26
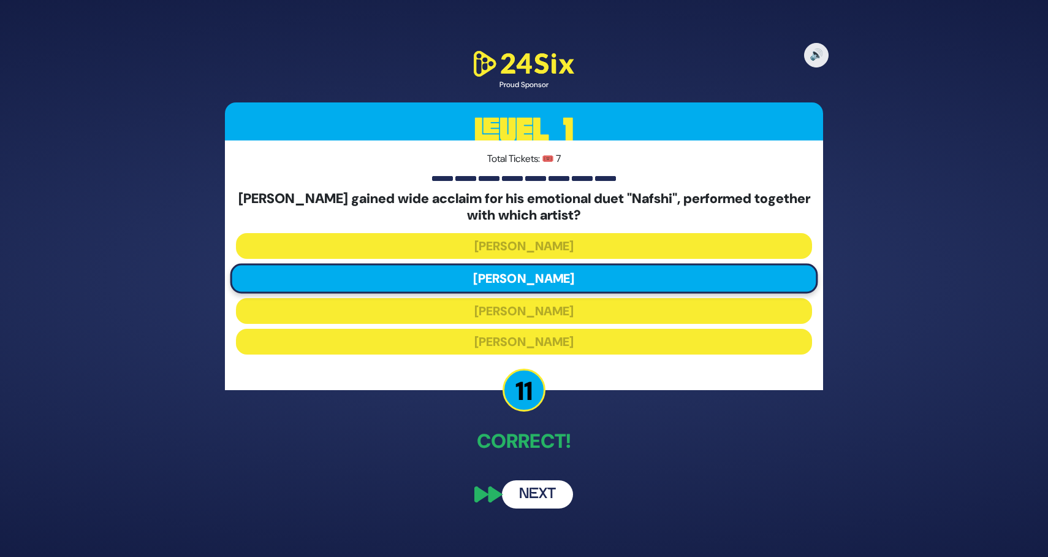
click at [558, 489] on button "Next" at bounding box center [537, 494] width 71 height 28
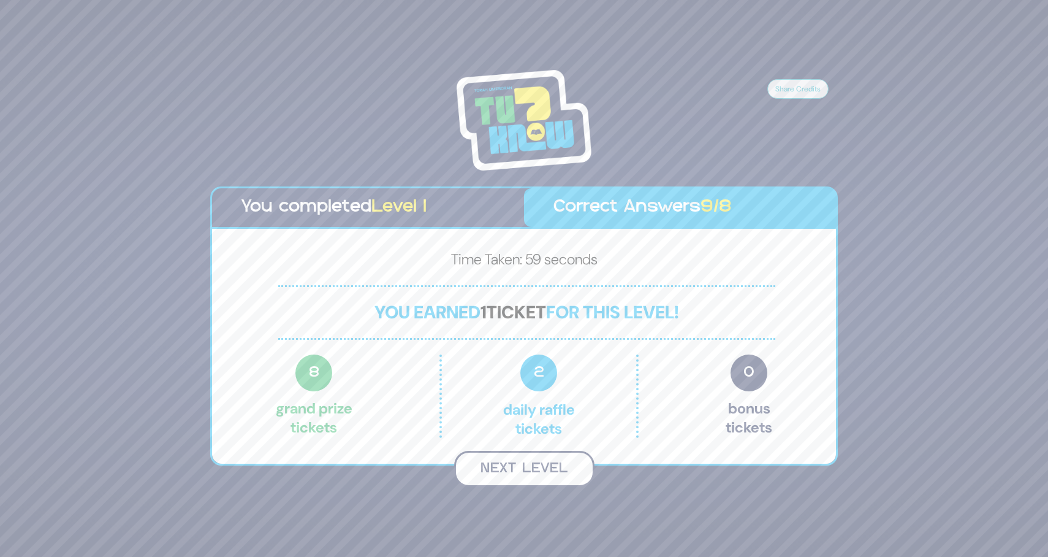
click at [519, 474] on button "Next Level" at bounding box center [524, 469] width 140 height 36
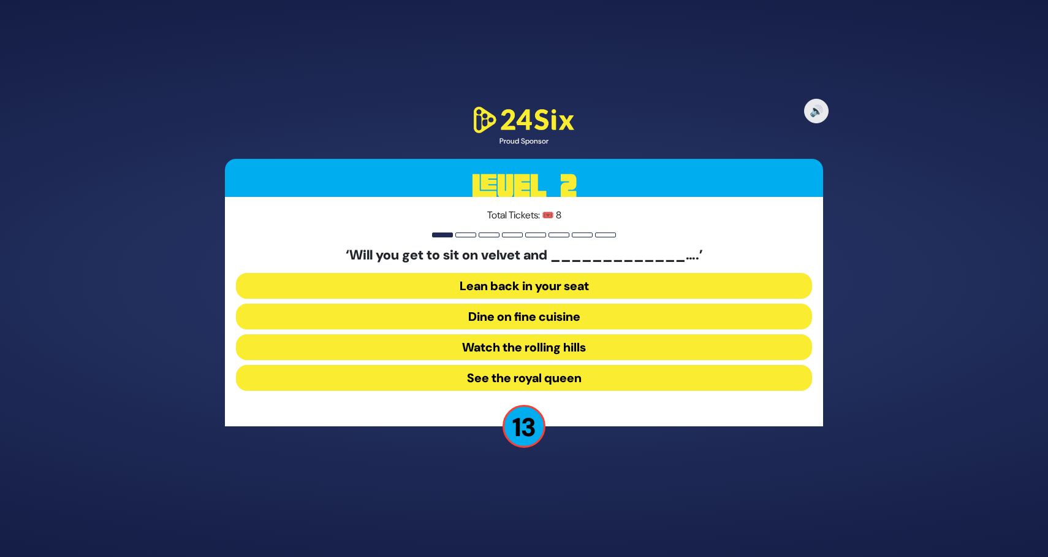
click at [531, 318] on button "Dine on fine cuisine" at bounding box center [524, 316] width 576 height 26
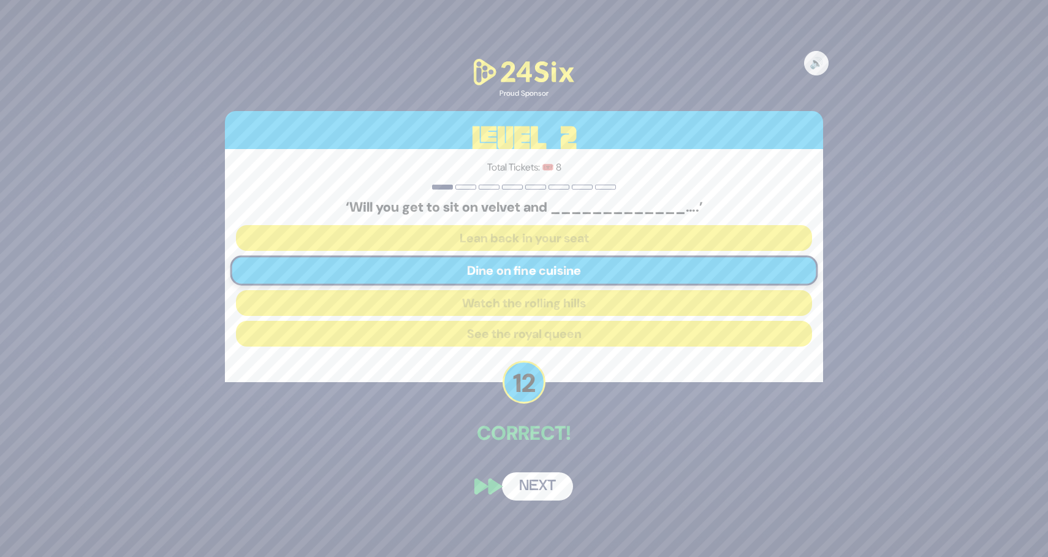
click at [536, 483] on button "Next" at bounding box center [537, 486] width 71 height 28
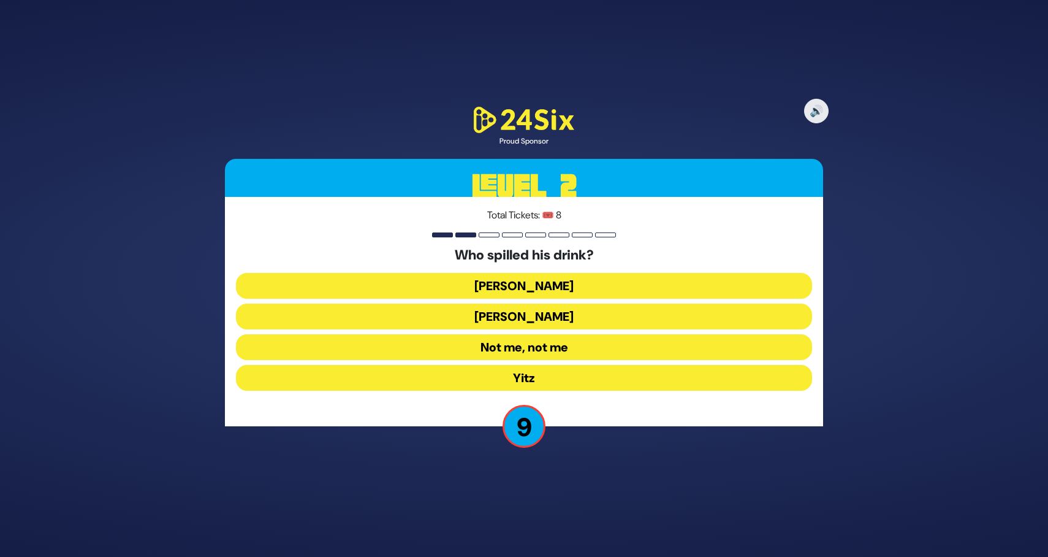
click at [565, 283] on button "Asher Zelig" at bounding box center [524, 286] width 576 height 26
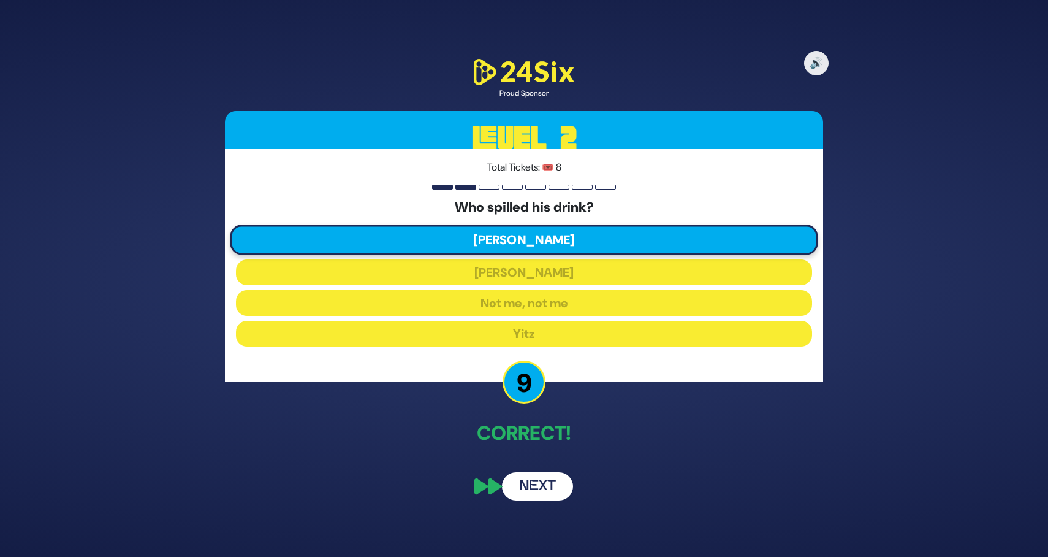
click at [522, 484] on button "Next" at bounding box center [537, 486] width 71 height 28
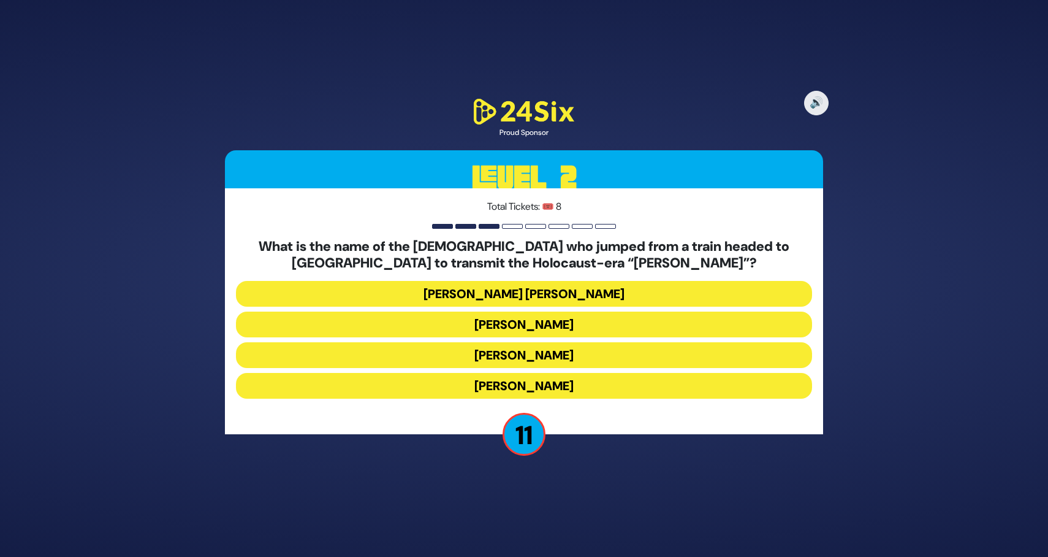
click at [576, 326] on button "Mordechai Fastag" at bounding box center [524, 324] width 576 height 26
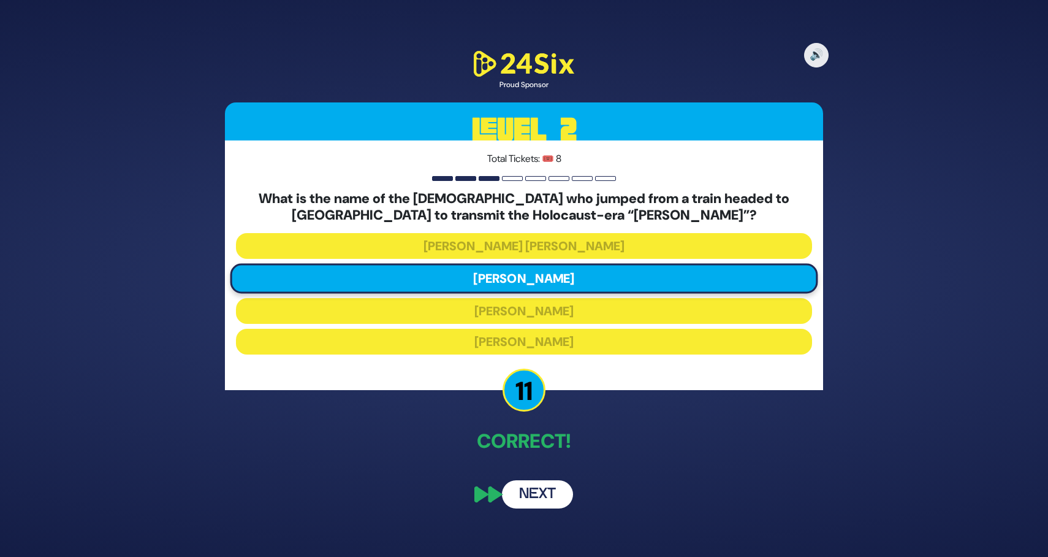
click at [544, 486] on button "Next" at bounding box center [537, 494] width 71 height 28
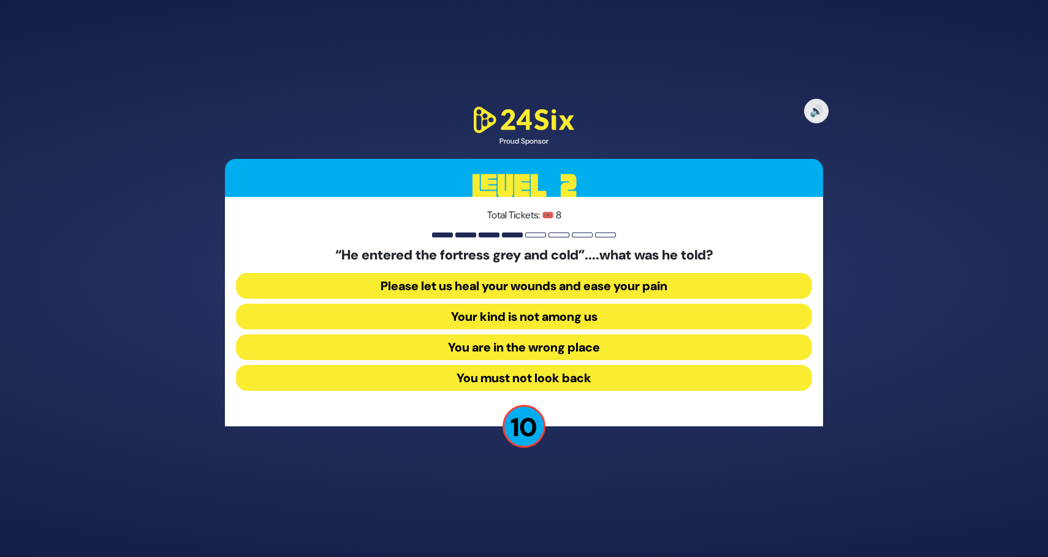
click at [554, 319] on button "Your kind is not among us" at bounding box center [524, 316] width 576 height 26
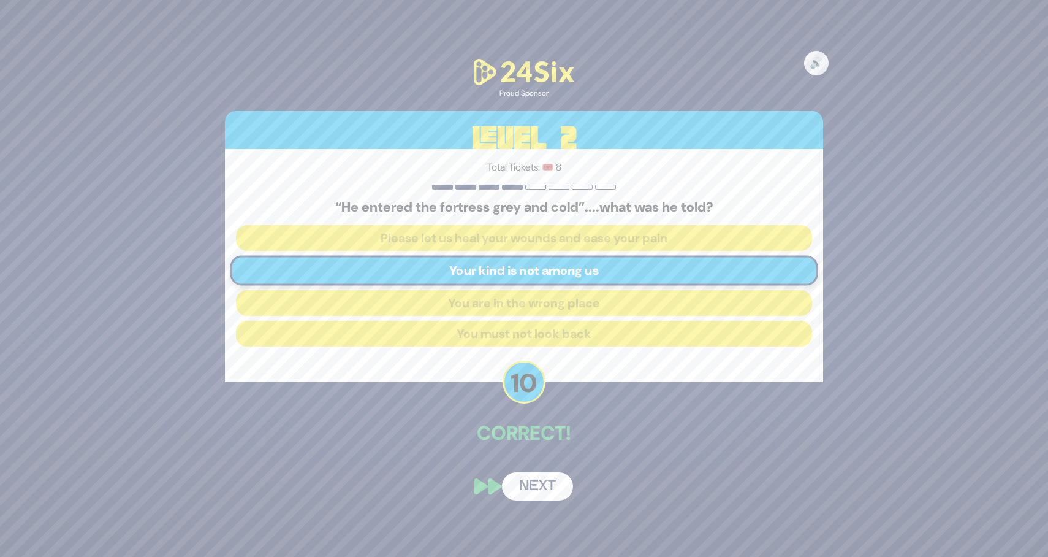
click at [529, 484] on button "Next" at bounding box center [537, 486] width 71 height 28
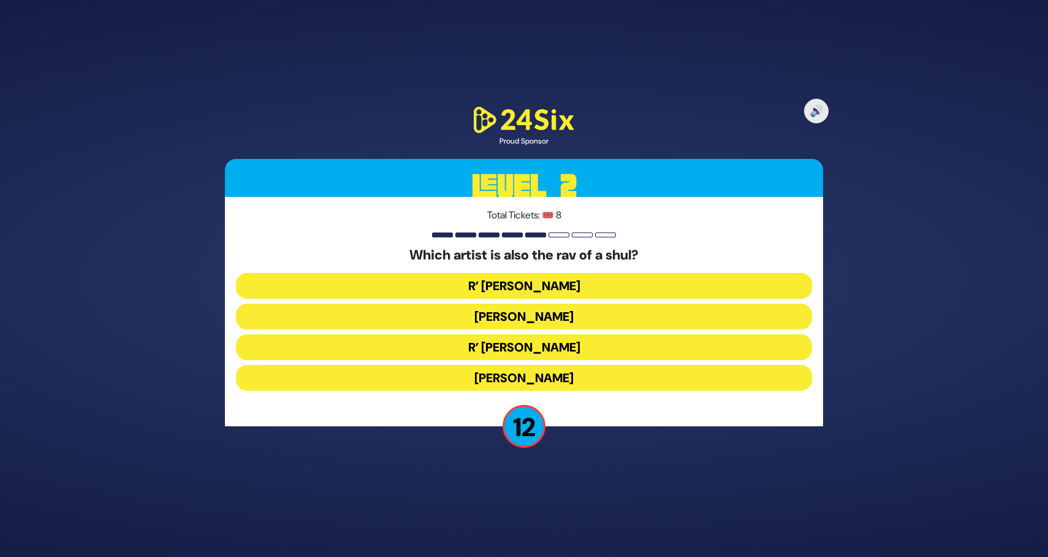
click at [579, 281] on button "R’ Isaac Honig" at bounding box center [524, 286] width 576 height 26
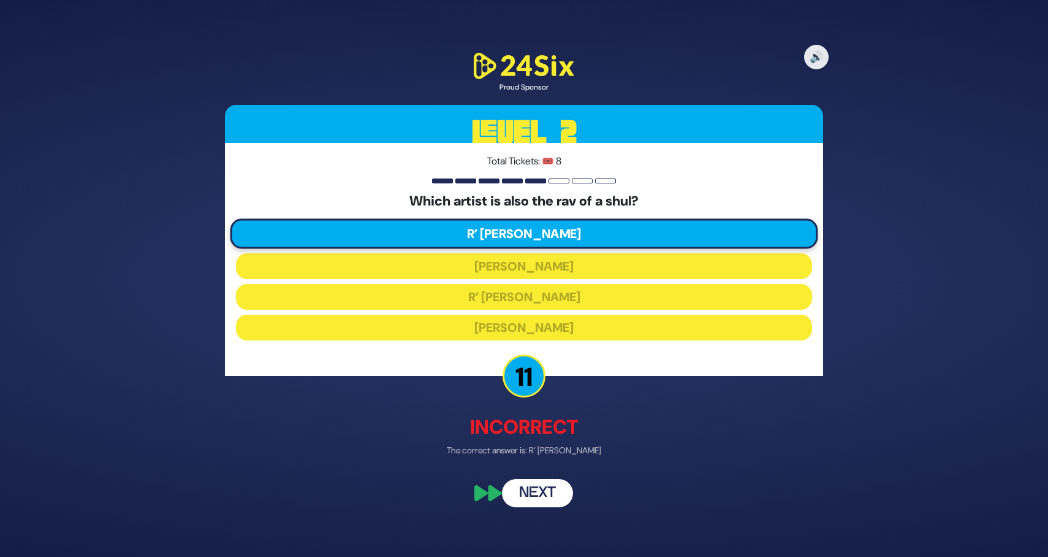
click at [549, 491] on button "Next" at bounding box center [537, 492] width 71 height 28
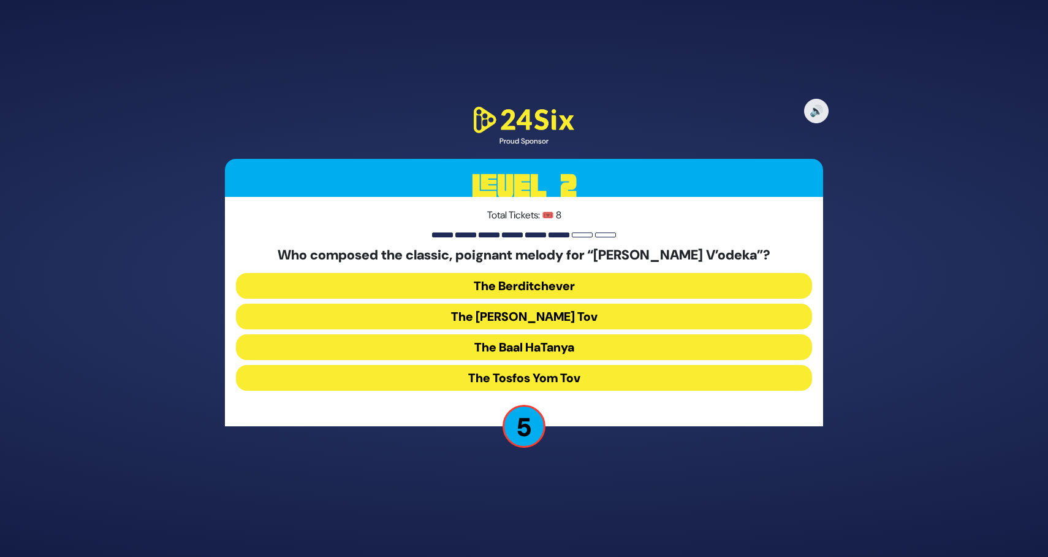
click at [594, 314] on button "The Baal Shem Tov" at bounding box center [524, 316] width 576 height 26
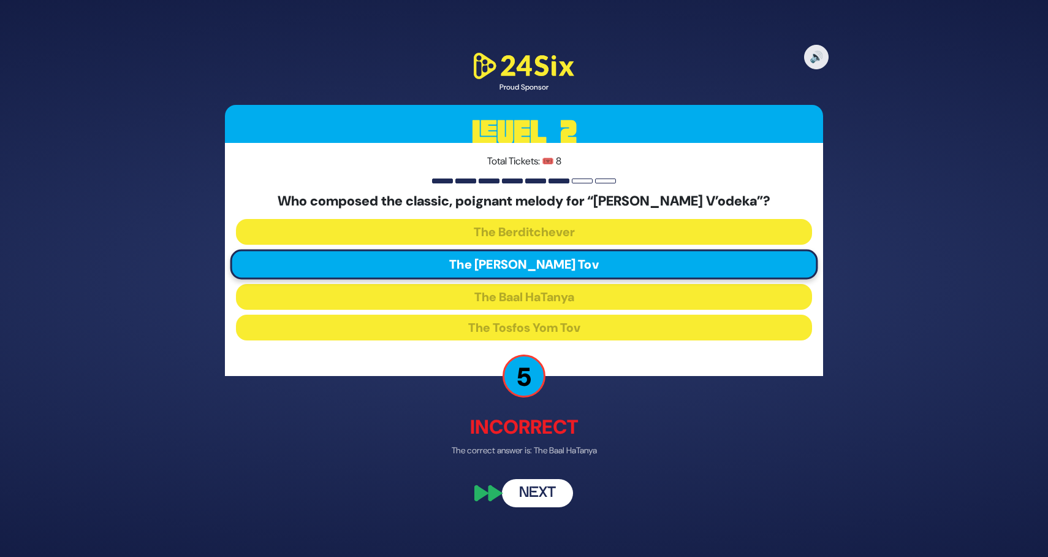
click at [548, 487] on button "Next" at bounding box center [537, 492] width 71 height 28
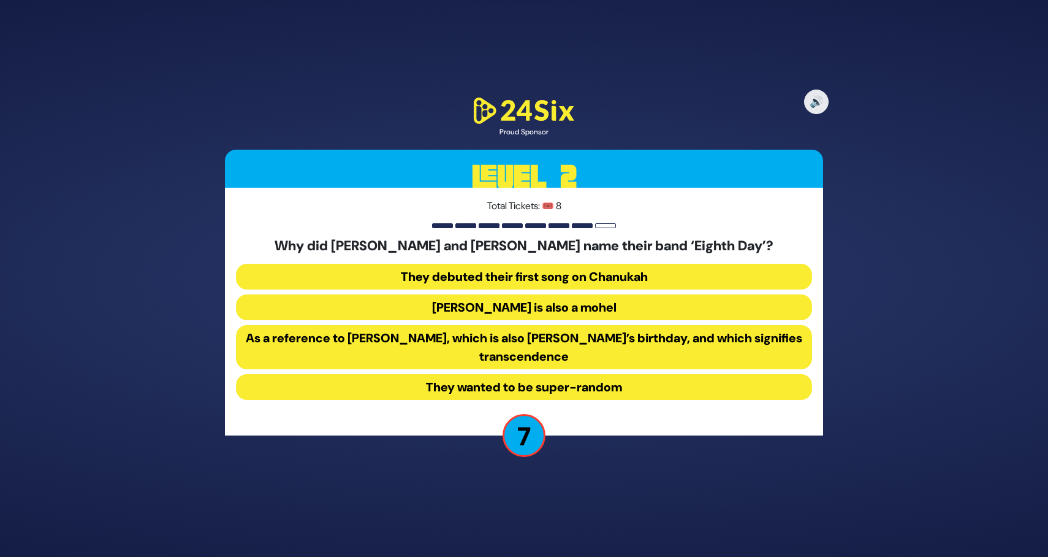
click at [565, 273] on button "They debuted their first song on Chanukah" at bounding box center [524, 277] width 576 height 26
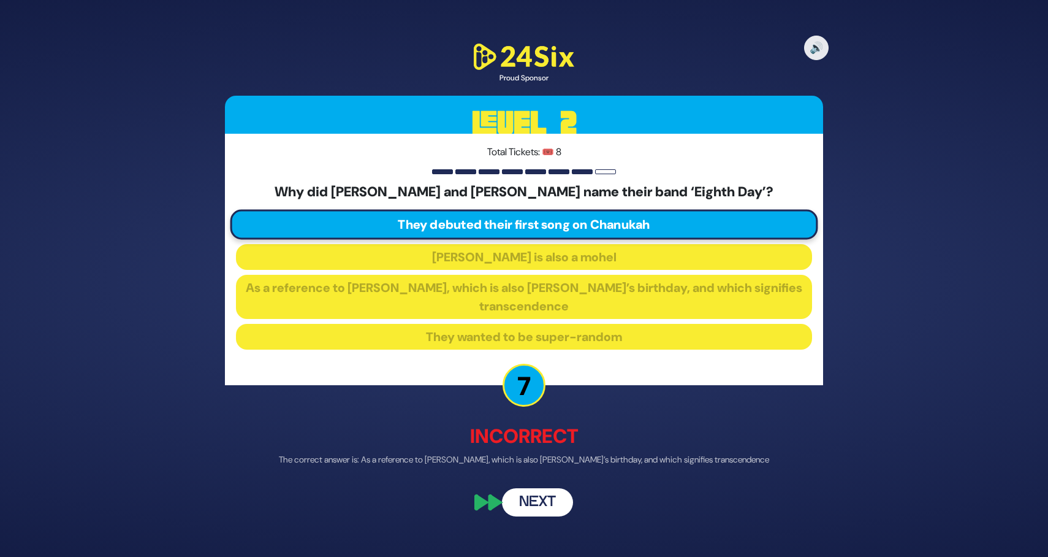
click at [544, 504] on button "Next" at bounding box center [537, 501] width 71 height 28
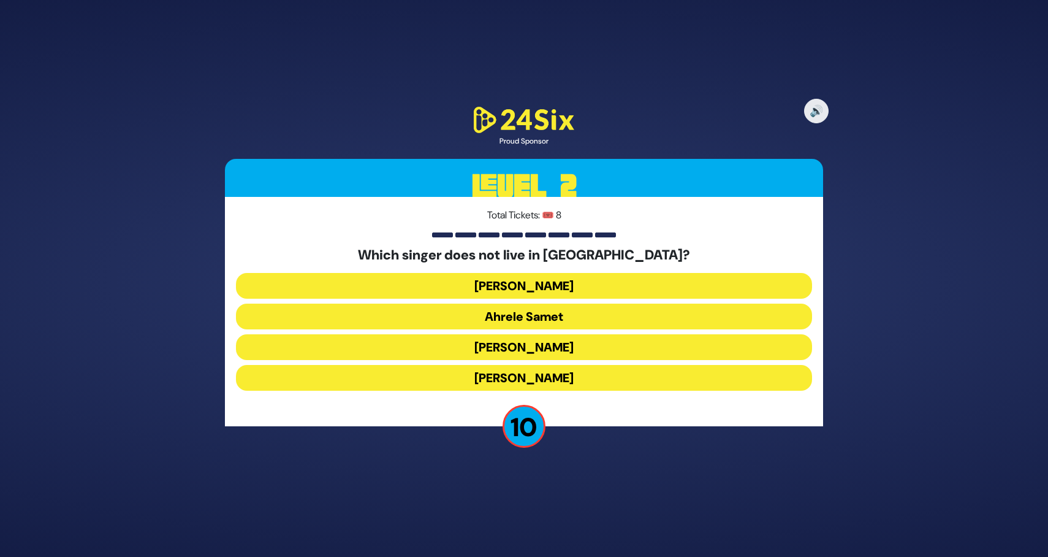
click at [561, 314] on button "Ahrele Samet" at bounding box center [524, 316] width 576 height 26
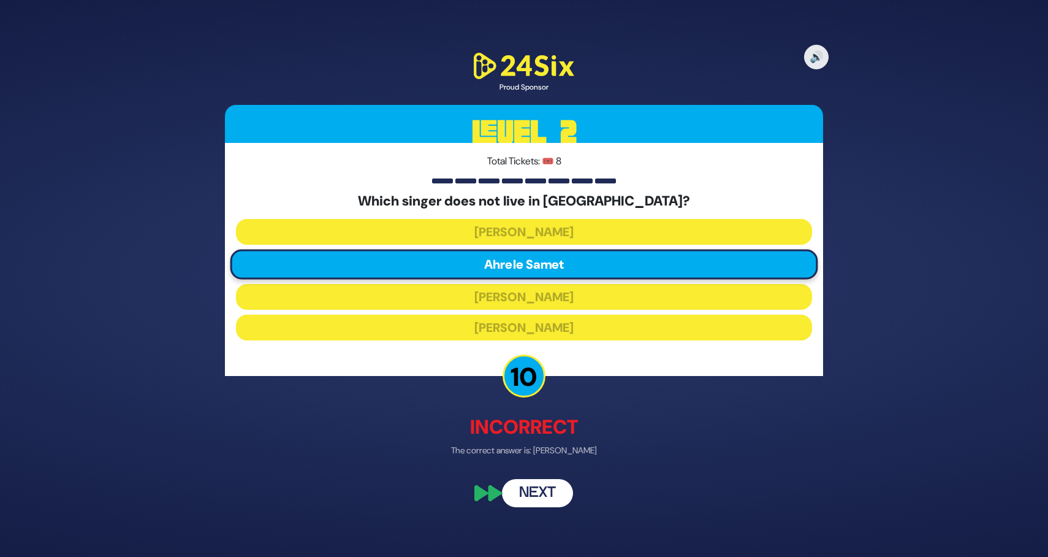
click at [548, 479] on button "Next" at bounding box center [537, 492] width 71 height 28
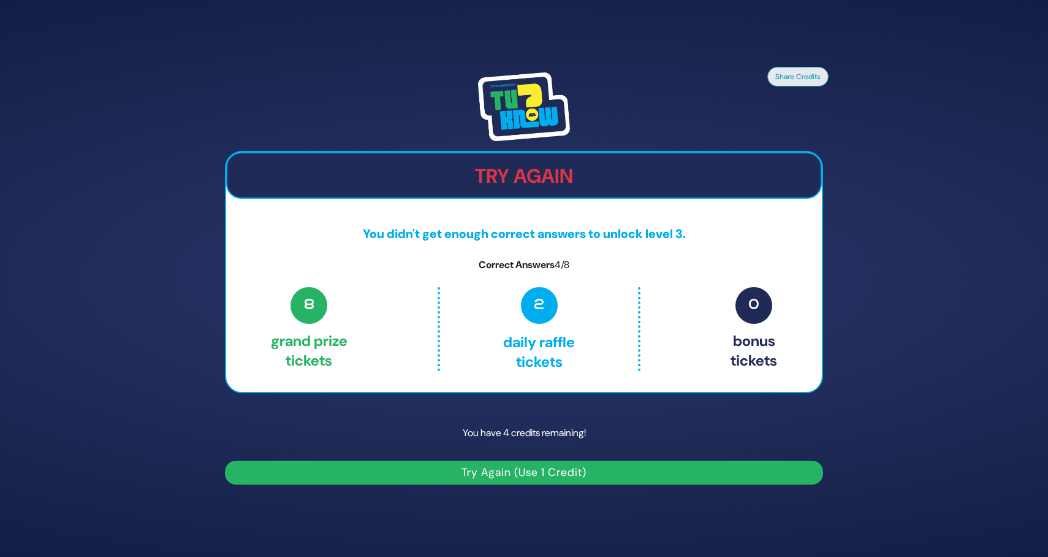
click at [519, 474] on button "Try Again (Use 1 Credit)" at bounding box center [524, 472] width 598 height 24
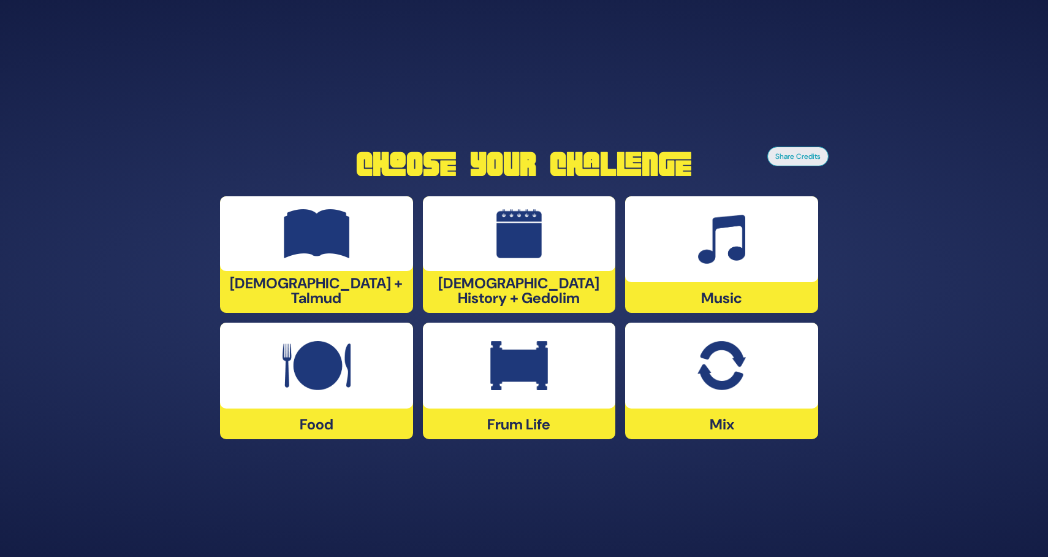
click at [786, 252] on div at bounding box center [721, 239] width 193 height 86
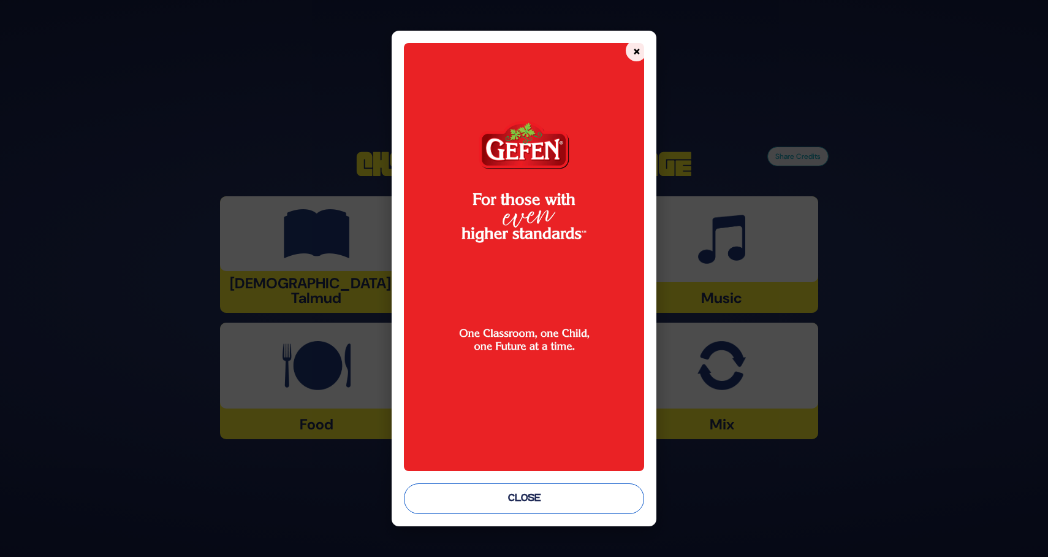
click at [532, 488] on button "Close" at bounding box center [524, 498] width 240 height 31
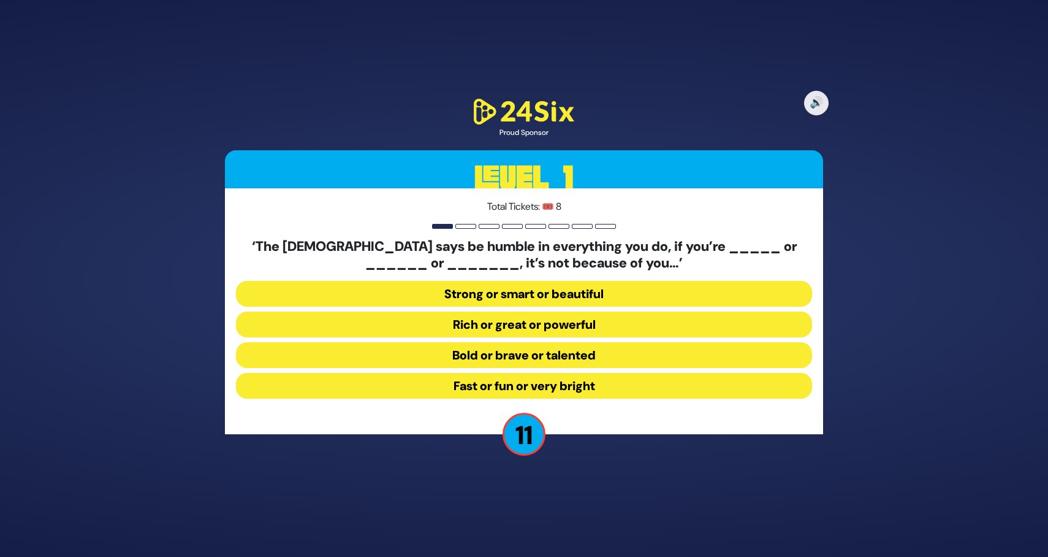
click at [489, 296] on button "Strong or smart or beautiful" at bounding box center [524, 294] width 576 height 26
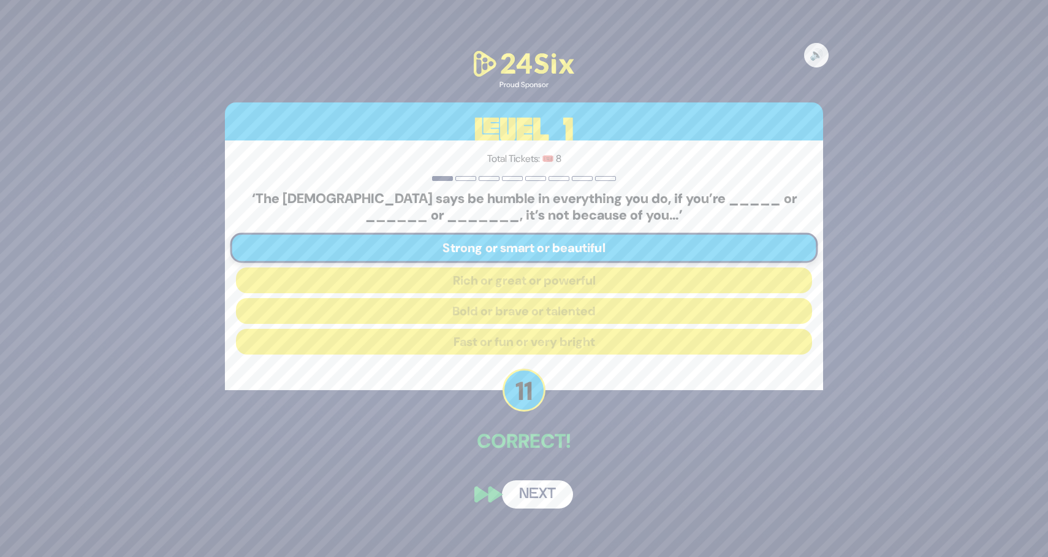
click at [552, 490] on button "Next" at bounding box center [537, 494] width 71 height 28
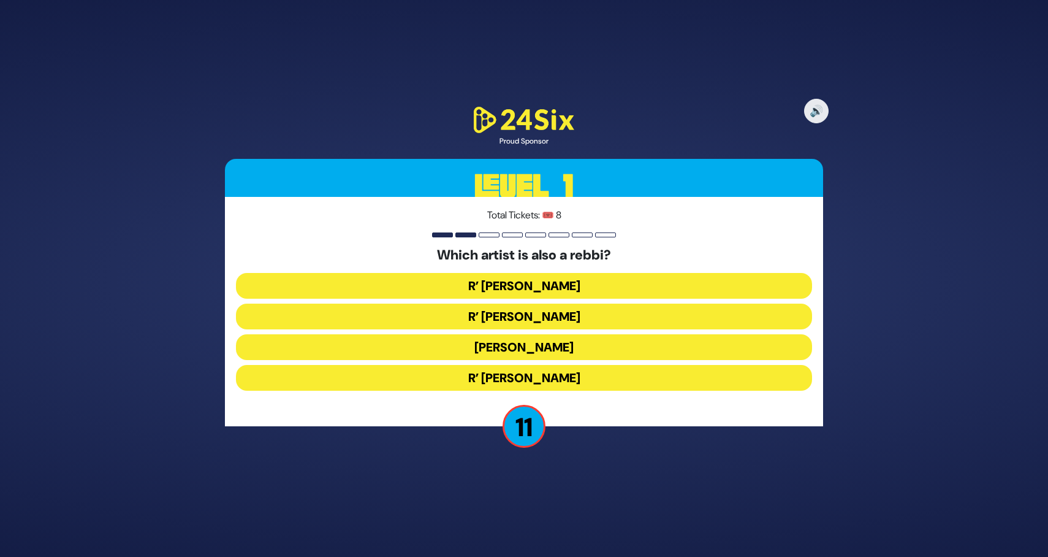
click at [586, 373] on button "R’ Baruch Levine" at bounding box center [524, 378] width 576 height 26
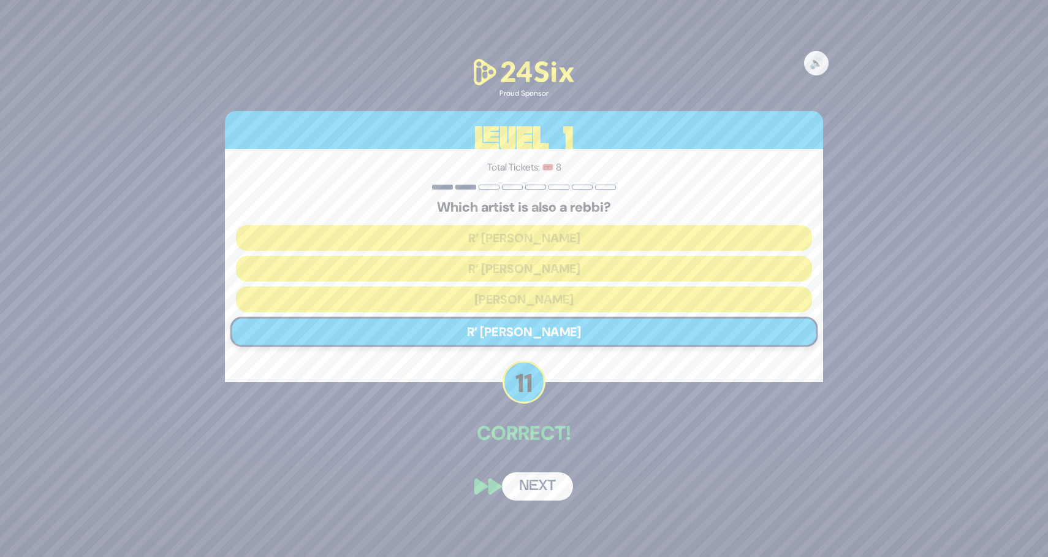
click at [548, 481] on button "Next" at bounding box center [537, 486] width 71 height 28
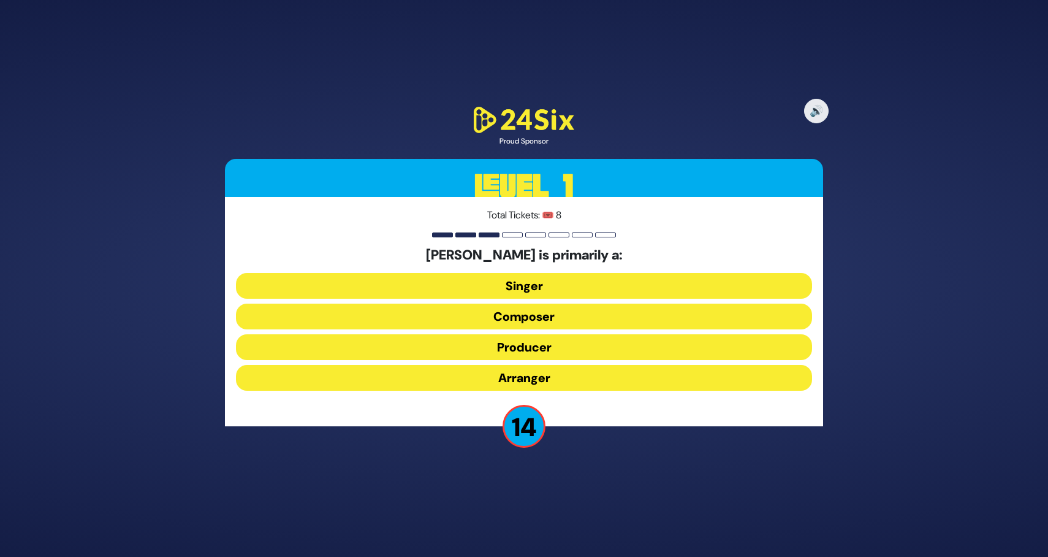
click at [557, 319] on button "Composer" at bounding box center [524, 316] width 576 height 26
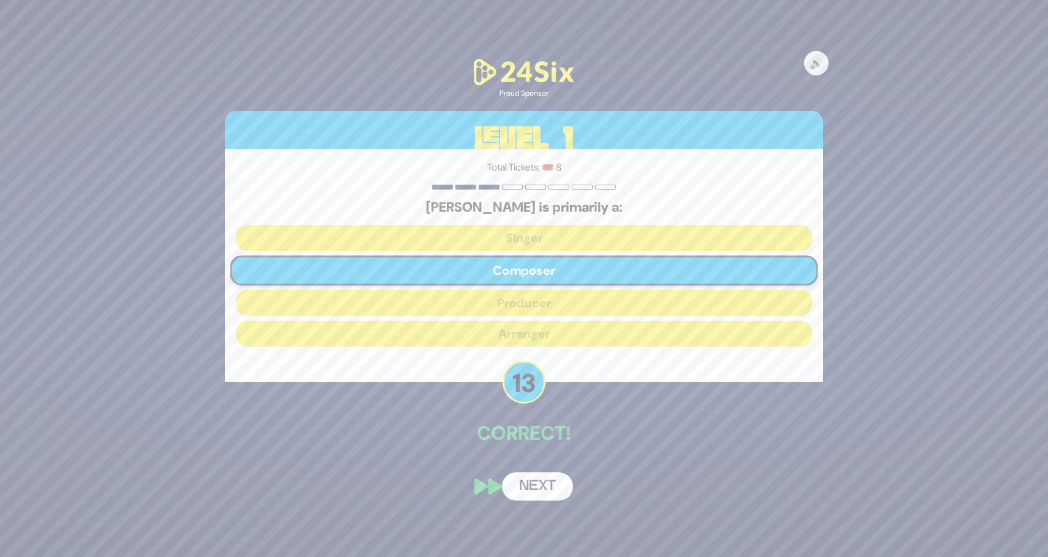
click at [542, 486] on button "Next" at bounding box center [537, 486] width 71 height 28
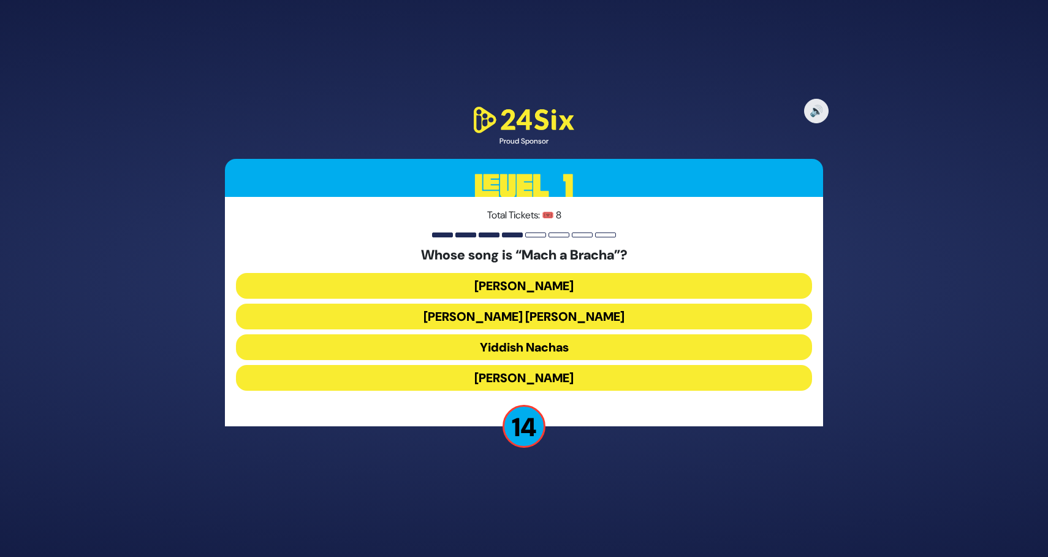
click at [601, 315] on button "Shmueli Ungar" at bounding box center [524, 316] width 576 height 26
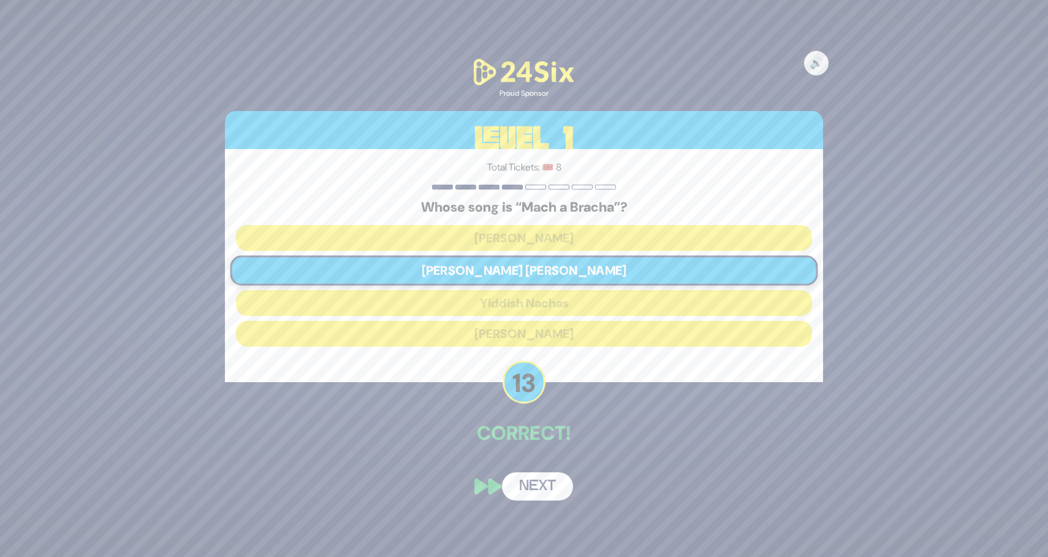
click at [541, 487] on button "Next" at bounding box center [537, 486] width 71 height 28
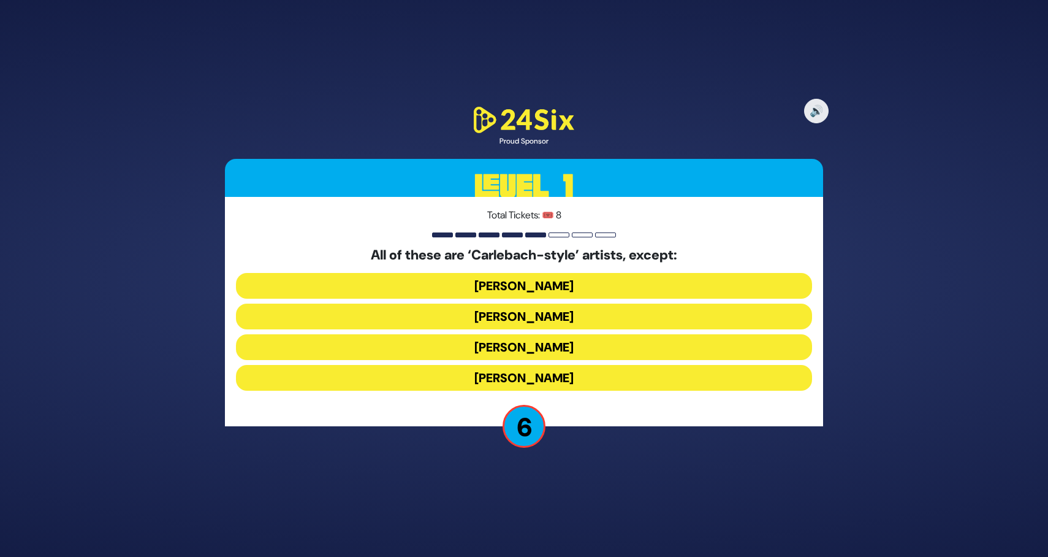
click at [598, 316] on button "Naftali Kempeh" at bounding box center [524, 316] width 576 height 26
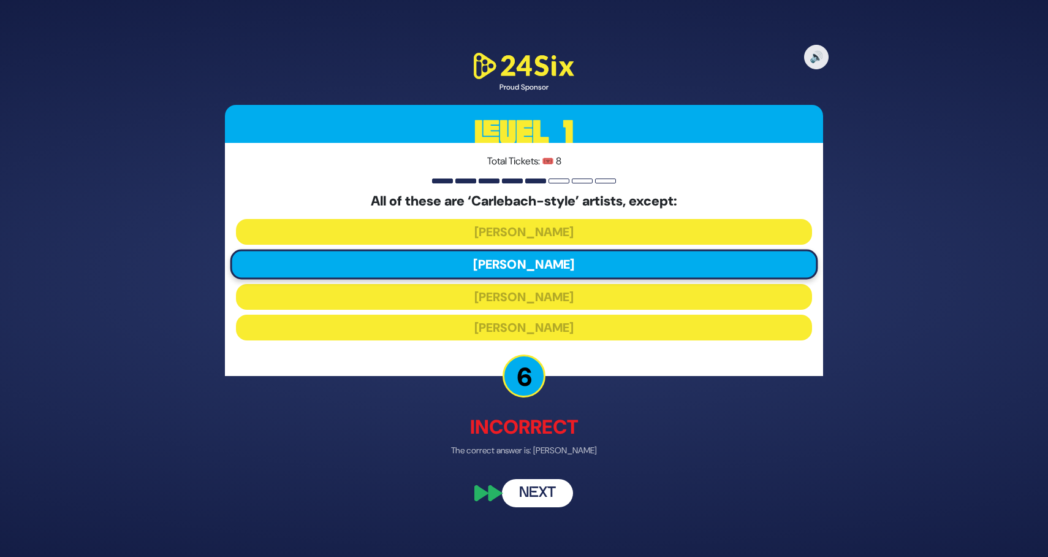
click at [542, 489] on button "Next" at bounding box center [537, 492] width 71 height 28
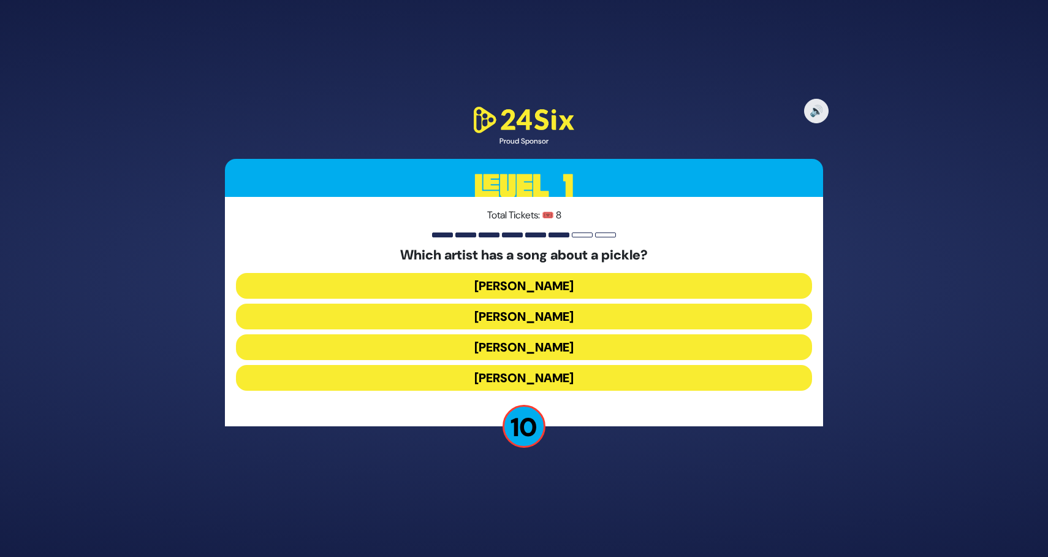
click at [576, 375] on button "Dovid Gabbay" at bounding box center [524, 378] width 576 height 26
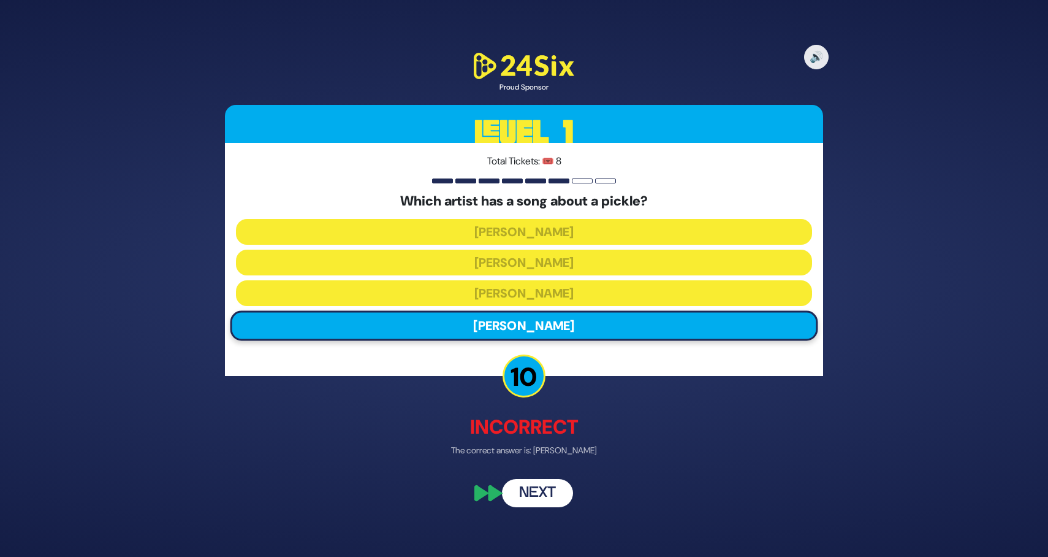
click at [535, 492] on button "Next" at bounding box center [537, 492] width 71 height 28
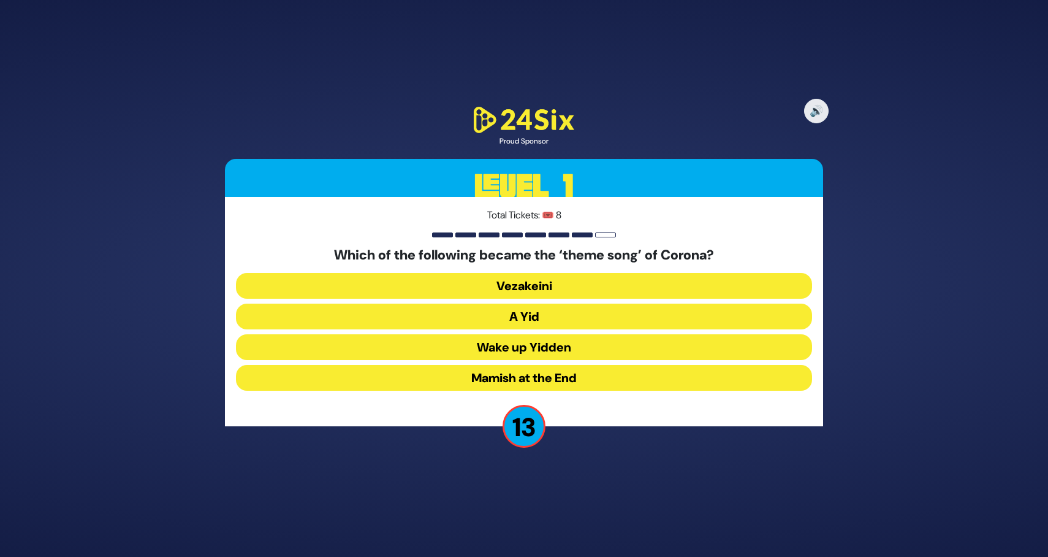
click at [560, 318] on button "A Yid" at bounding box center [524, 316] width 576 height 26
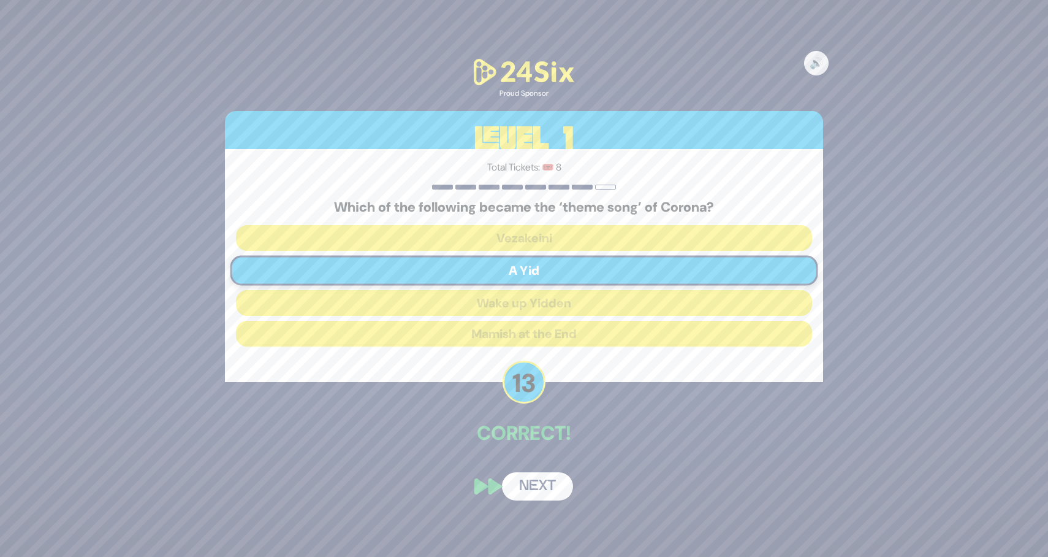
click at [536, 485] on button "Next" at bounding box center [537, 486] width 71 height 28
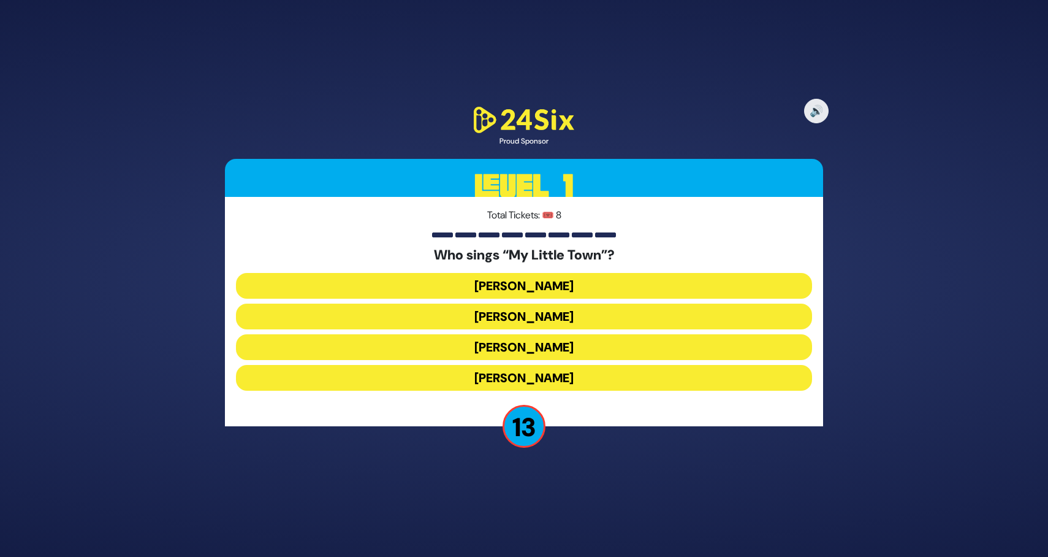
click at [562, 344] on button "Shulem Lemmer" at bounding box center [524, 347] width 576 height 26
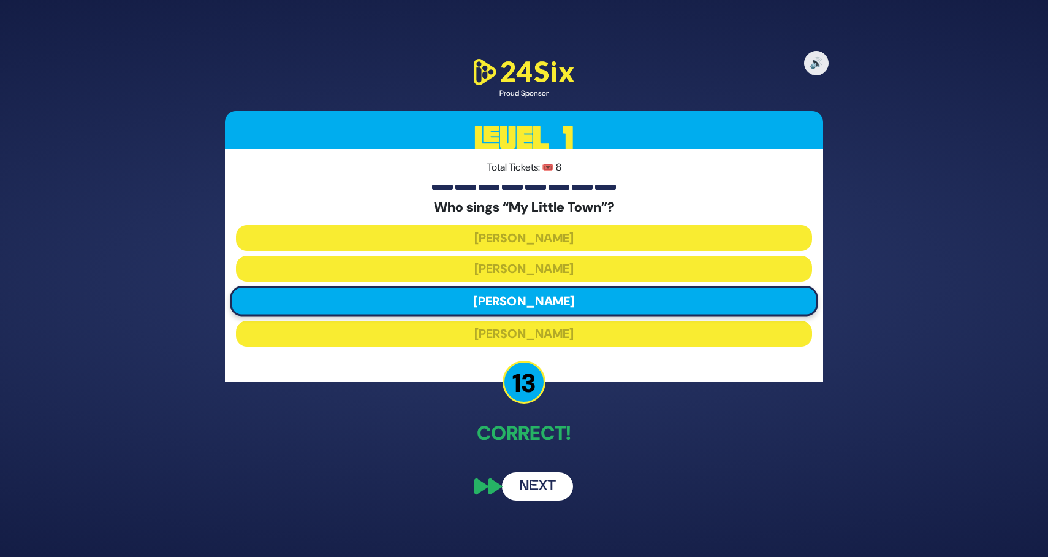
click at [530, 476] on button "Next" at bounding box center [537, 486] width 71 height 28
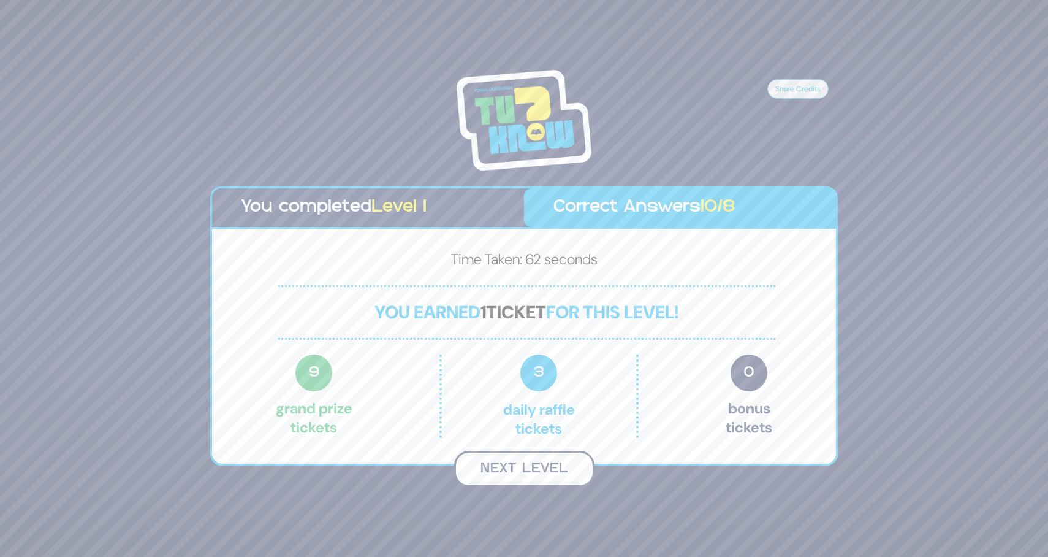
click at [562, 470] on button "Next Level" at bounding box center [524, 469] width 140 height 36
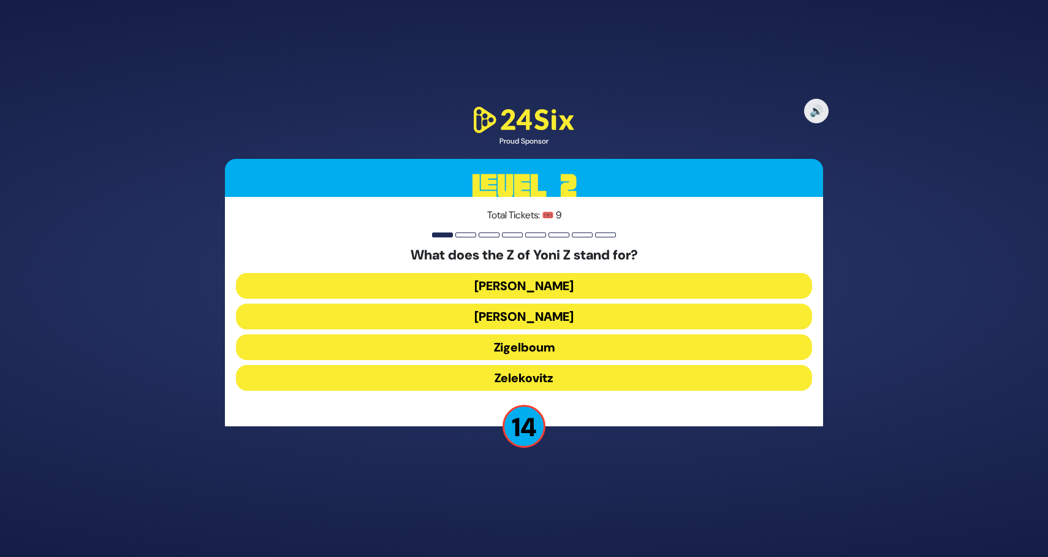
click at [541, 348] on button "Zigelboum" at bounding box center [524, 347] width 576 height 26
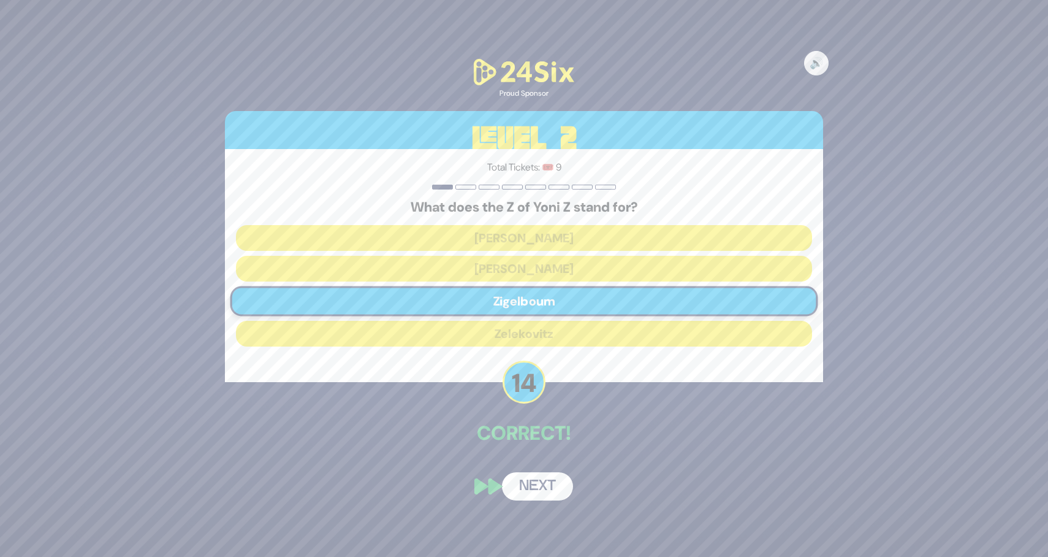
click at [529, 485] on button "Next" at bounding box center [537, 486] width 71 height 28
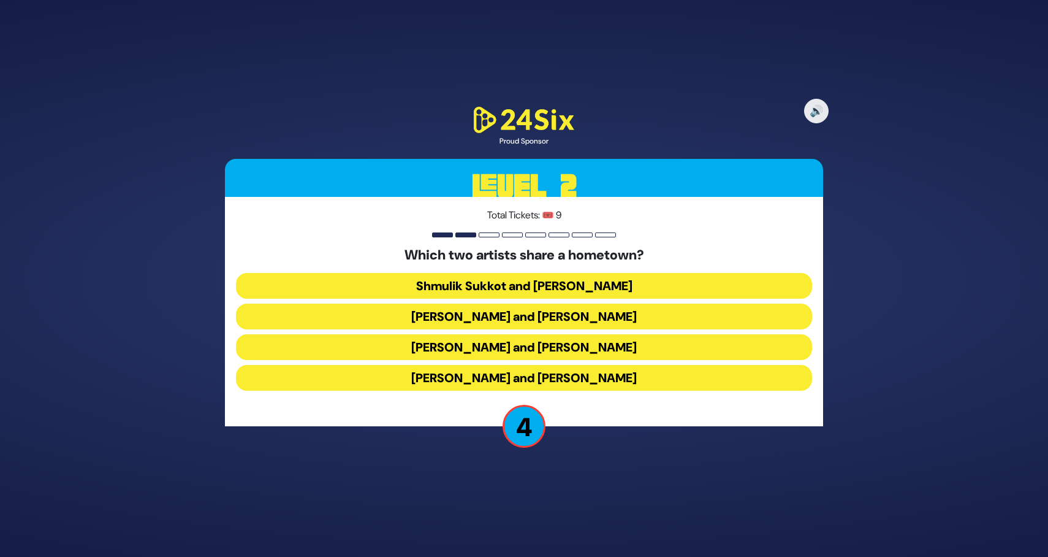
click at [609, 386] on button "Dovi Meisels and Lipa Shmeltzer" at bounding box center [524, 378] width 576 height 26
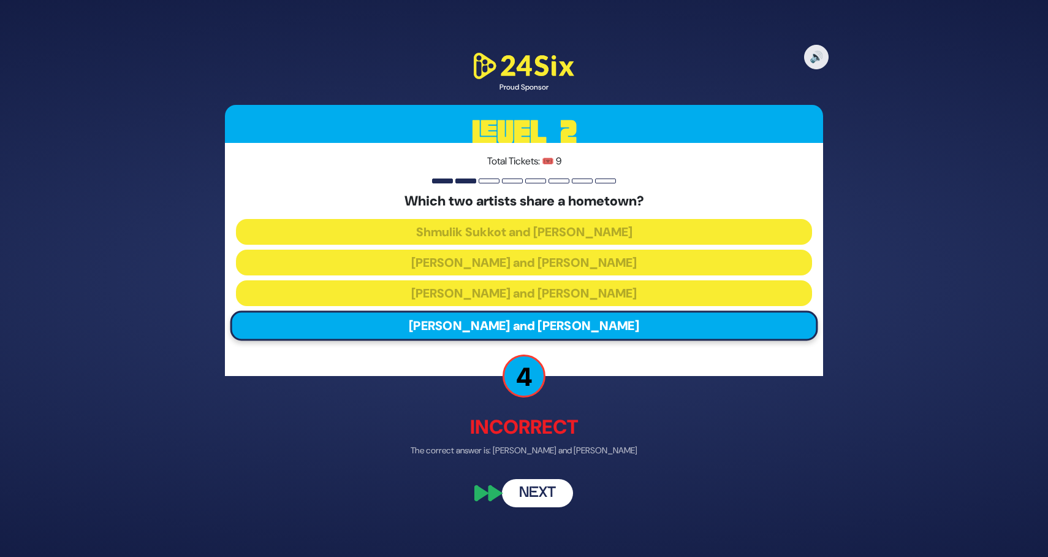
click at [543, 501] on button "Next" at bounding box center [537, 492] width 71 height 28
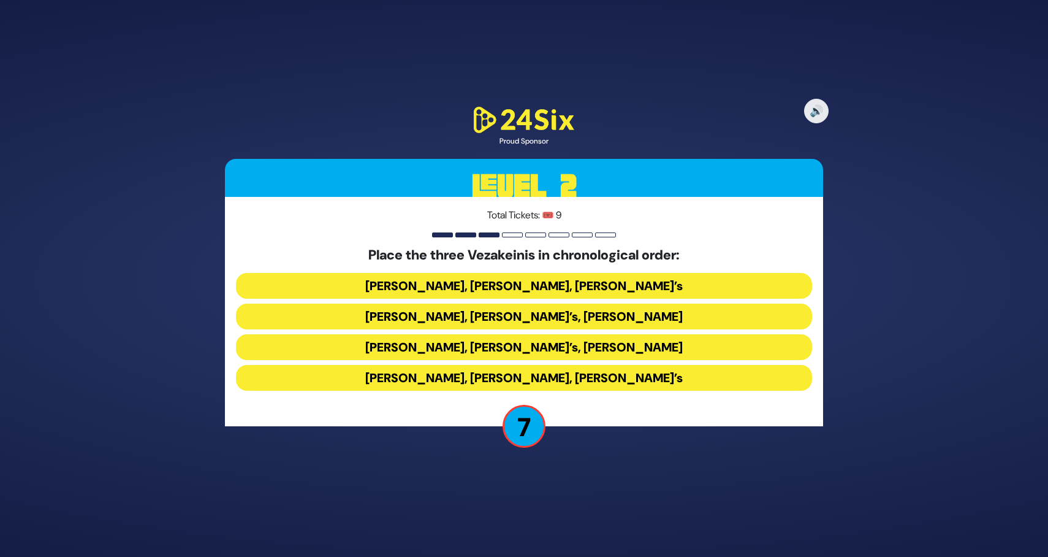
click at [539, 374] on button "Avraham Fried’s, Baruch Levine’s, Bonei Olam’s" at bounding box center [524, 378] width 576 height 26
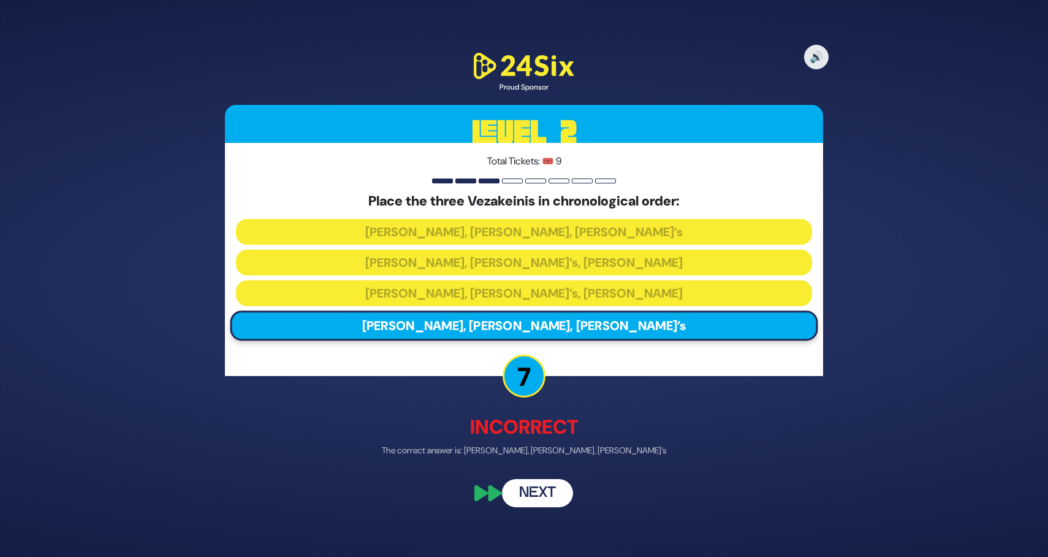
click at [544, 494] on button "Next" at bounding box center [537, 492] width 71 height 28
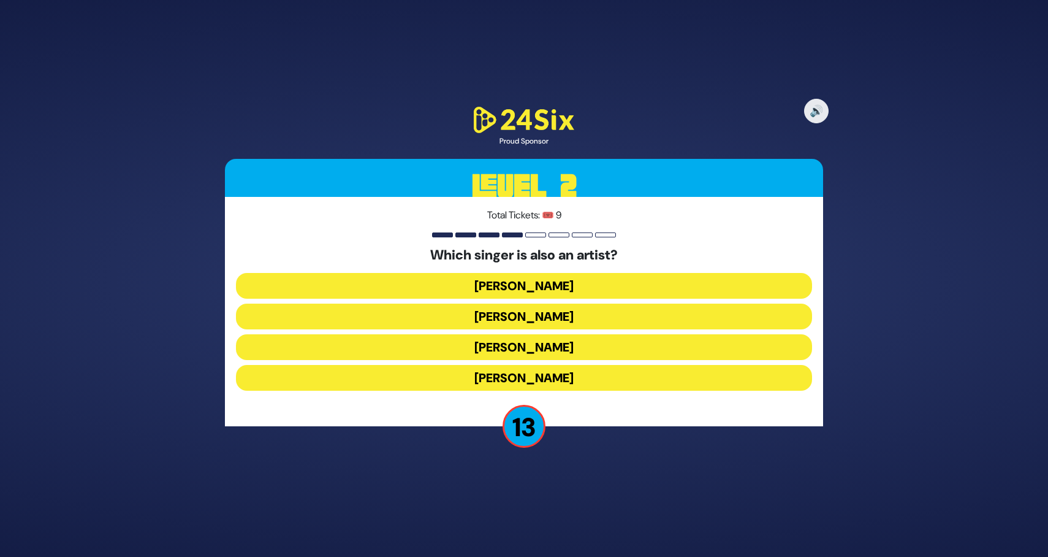
click at [554, 313] on button "[PERSON_NAME]" at bounding box center [524, 316] width 576 height 26
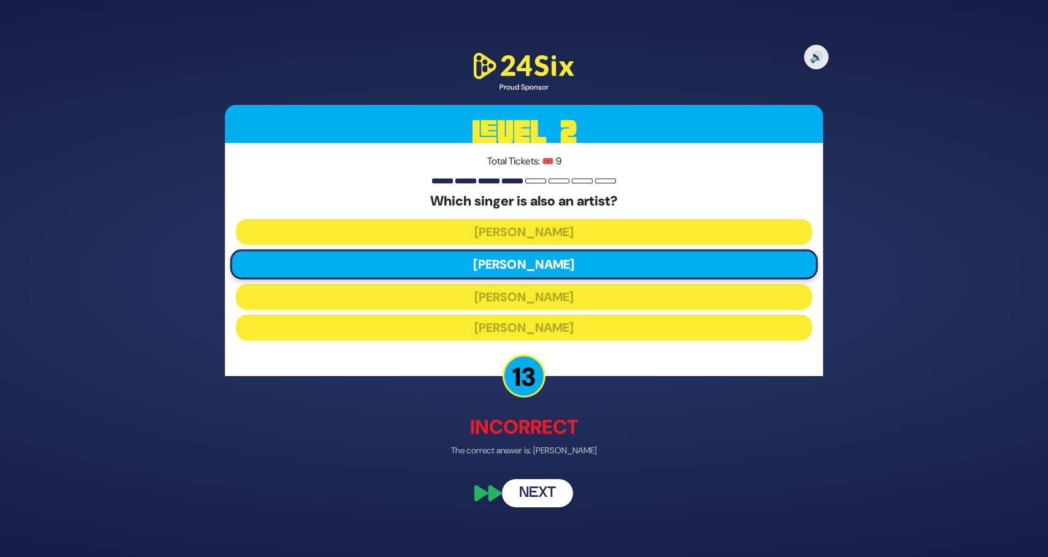
click at [536, 487] on button "Next" at bounding box center [537, 492] width 71 height 28
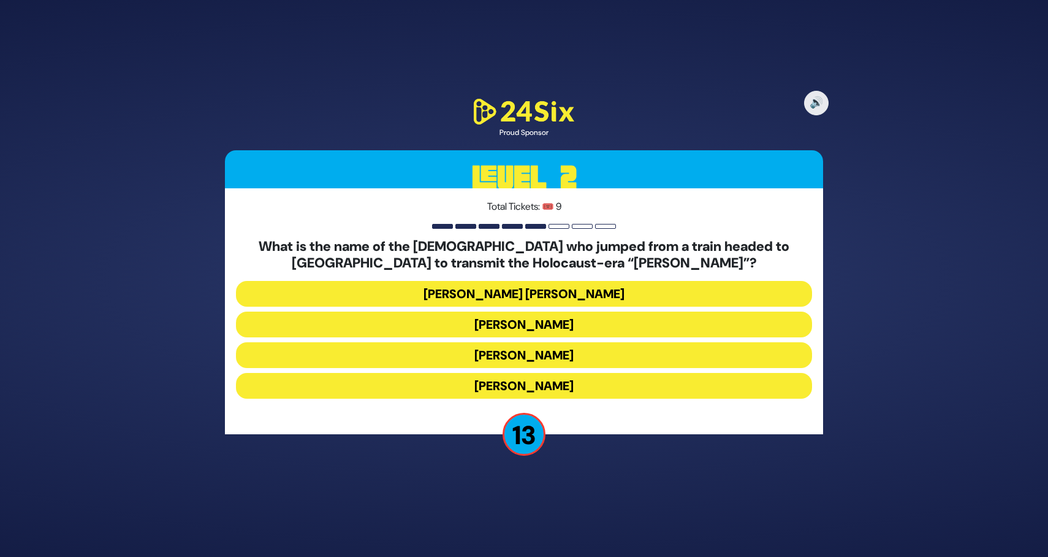
click at [544, 321] on button "[PERSON_NAME]" at bounding box center [524, 324] width 576 height 26
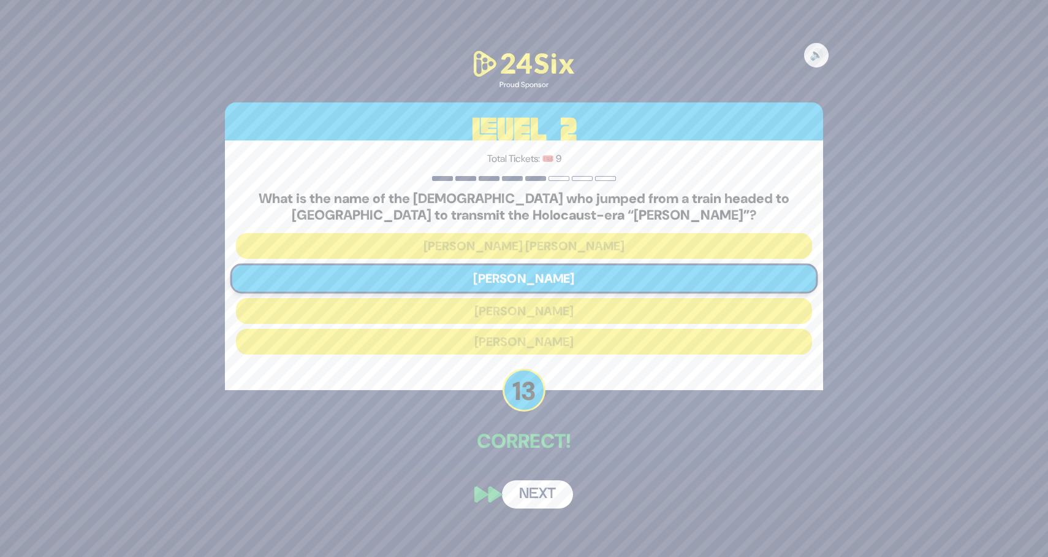
click at [553, 493] on button "Next" at bounding box center [537, 494] width 71 height 28
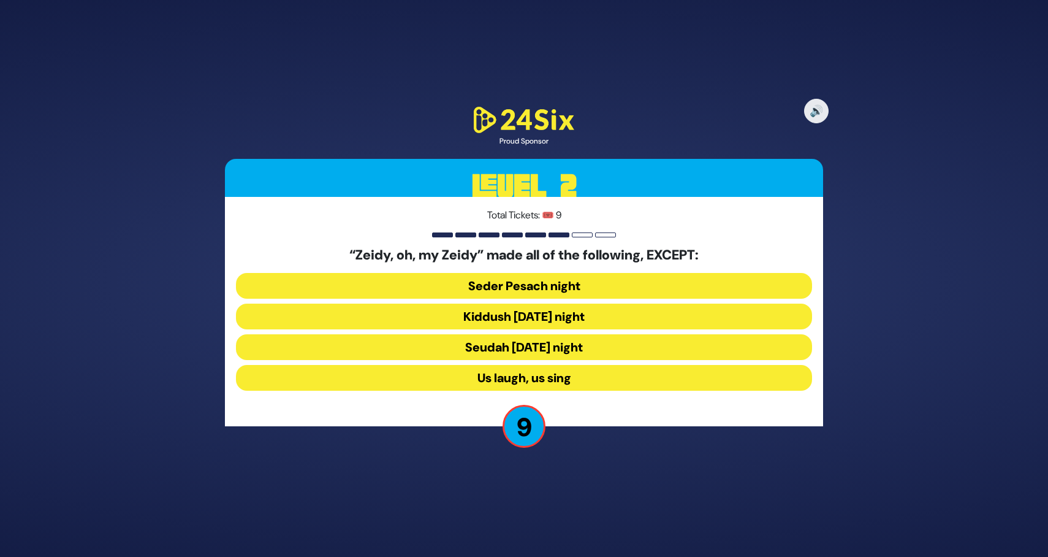
click at [585, 344] on button "Seudah Friday night" at bounding box center [524, 347] width 576 height 26
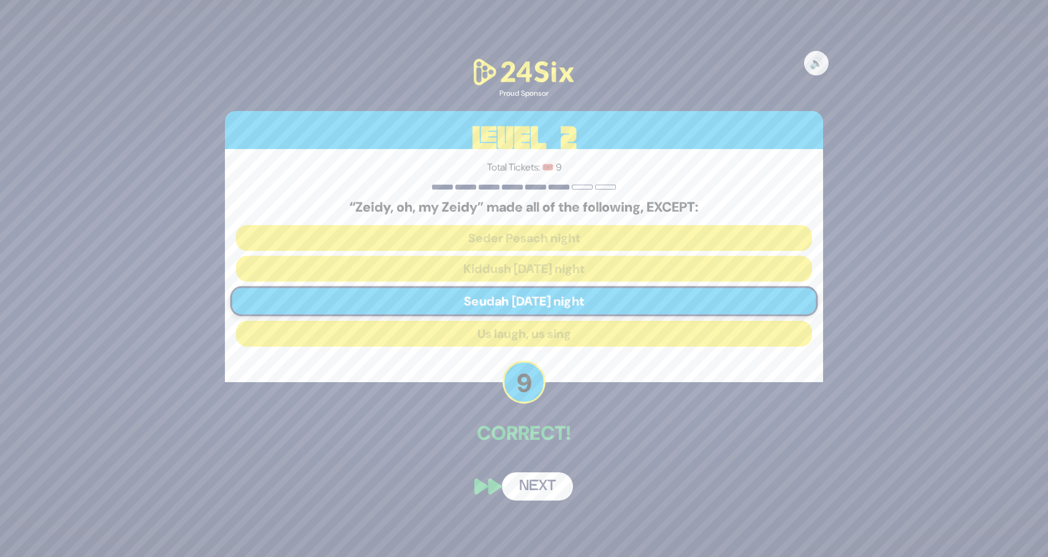
click at [540, 483] on button "Next" at bounding box center [537, 486] width 71 height 28
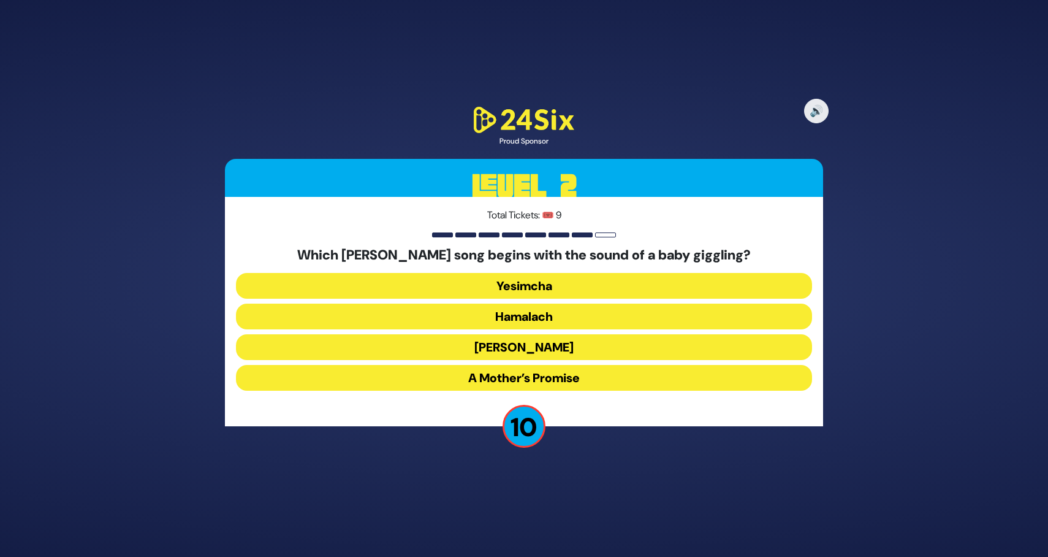
click at [567, 342] on button "Zeh Hakatan" at bounding box center [524, 347] width 576 height 26
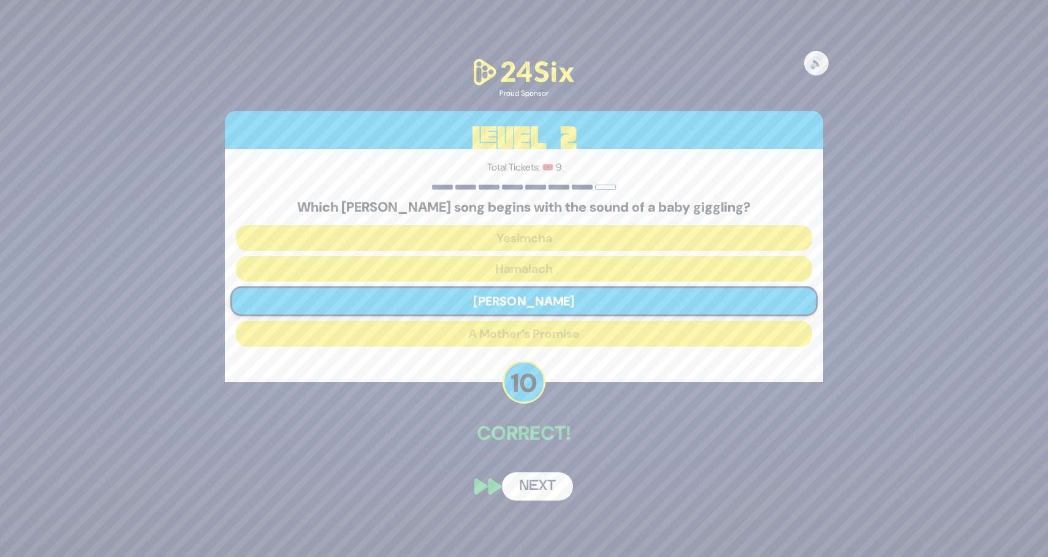
click at [536, 490] on button "Next" at bounding box center [537, 486] width 71 height 28
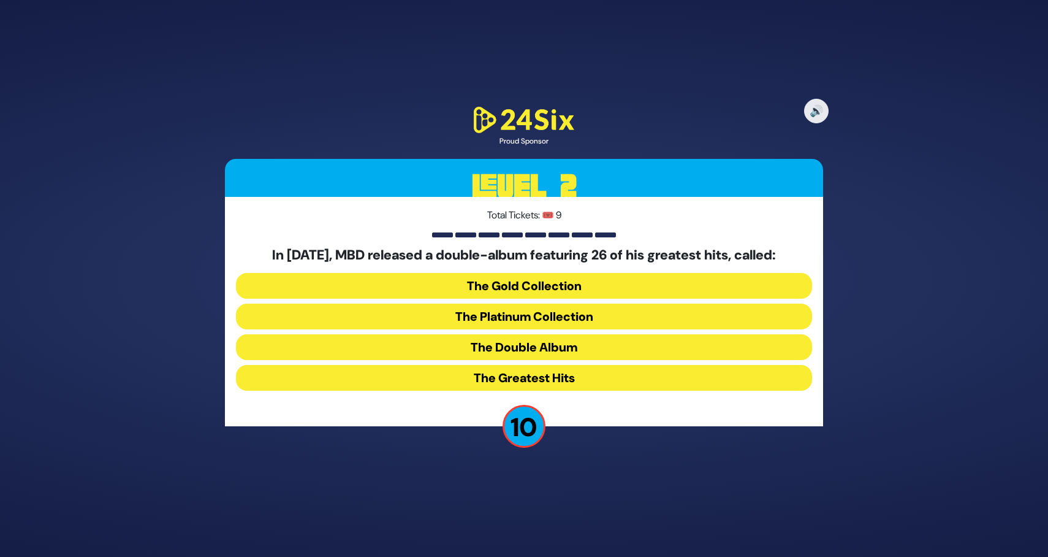
click at [602, 343] on button "The Double Album" at bounding box center [524, 347] width 576 height 26
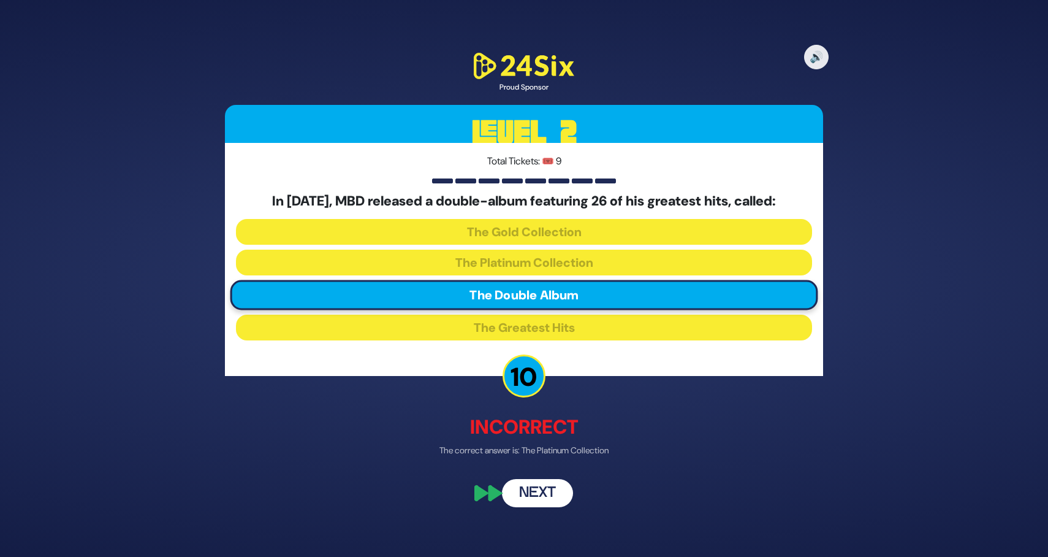
click at [530, 499] on button "Next" at bounding box center [537, 492] width 71 height 28
click at [540, 491] on button "Next" at bounding box center [537, 492] width 71 height 28
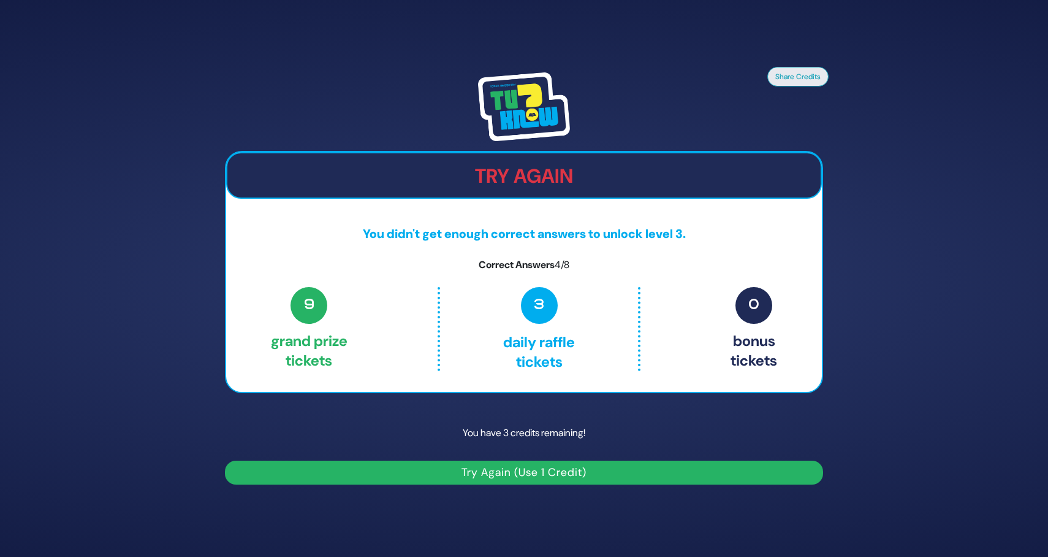
click at [543, 473] on button "Try Again (Use 1 Credit)" at bounding box center [524, 472] width 598 height 24
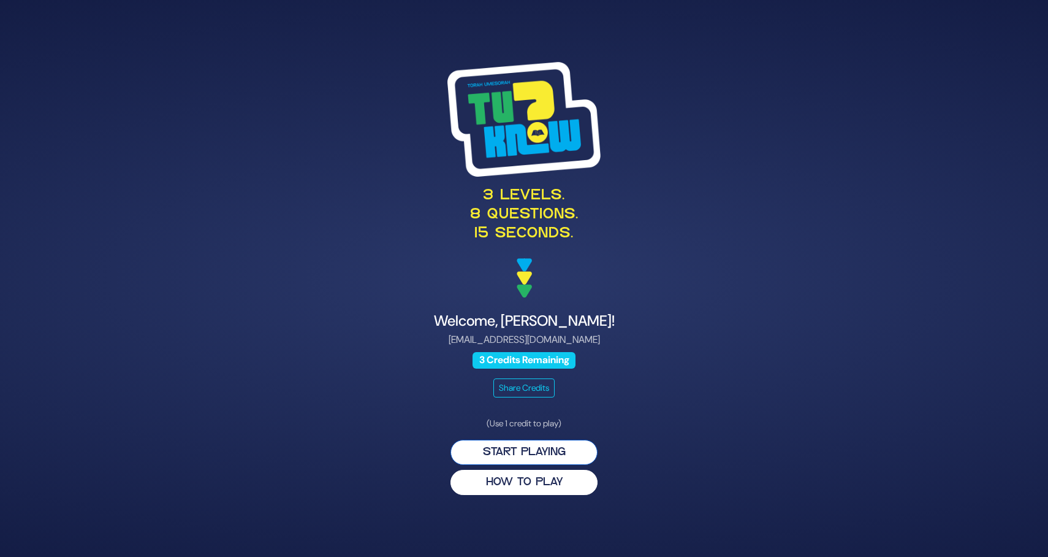
click at [569, 458] on button "Start Playing" at bounding box center [524, 452] width 147 height 25
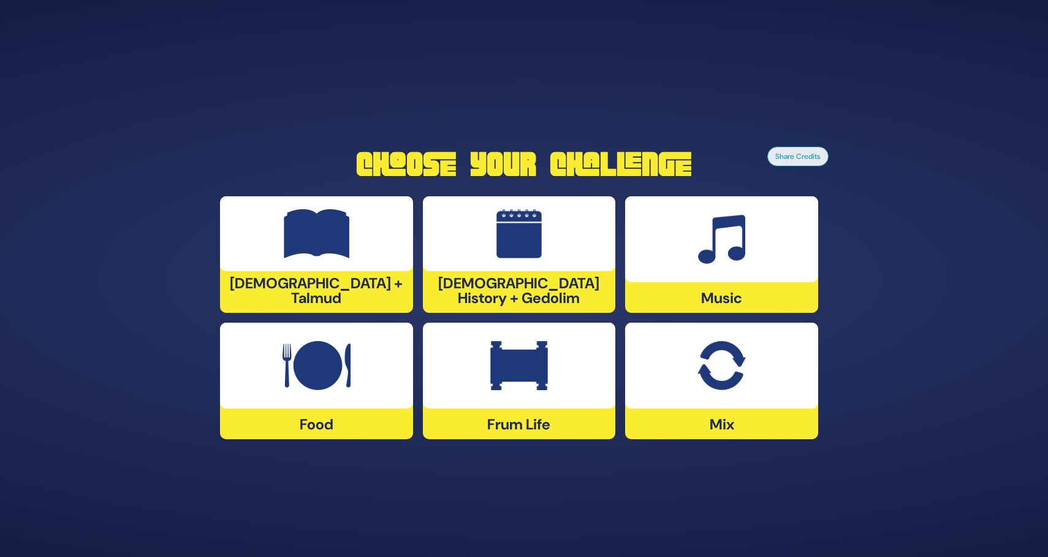
click at [714, 277] on div at bounding box center [721, 239] width 193 height 86
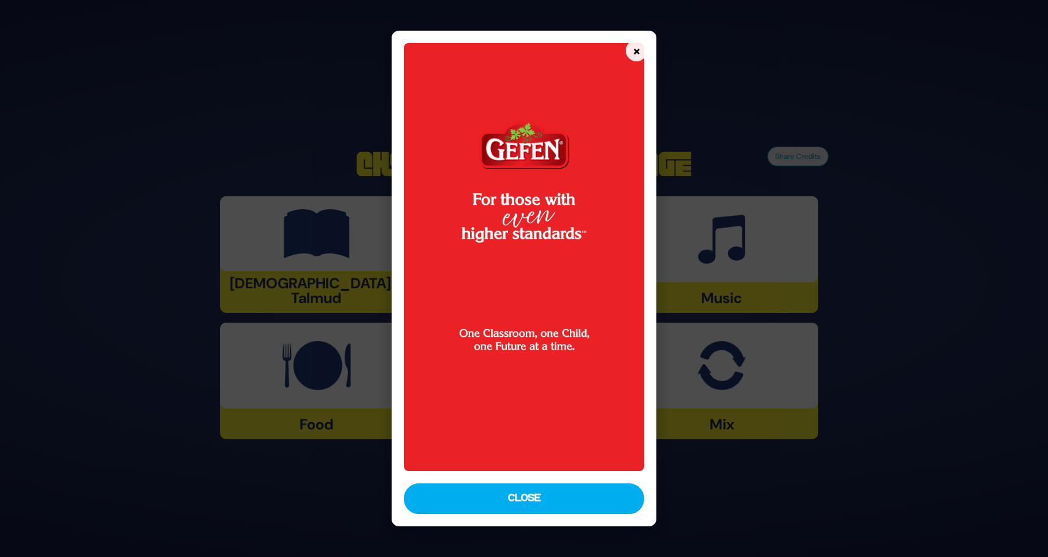
click at [562, 483] on div "× Close" at bounding box center [524, 278] width 265 height 495
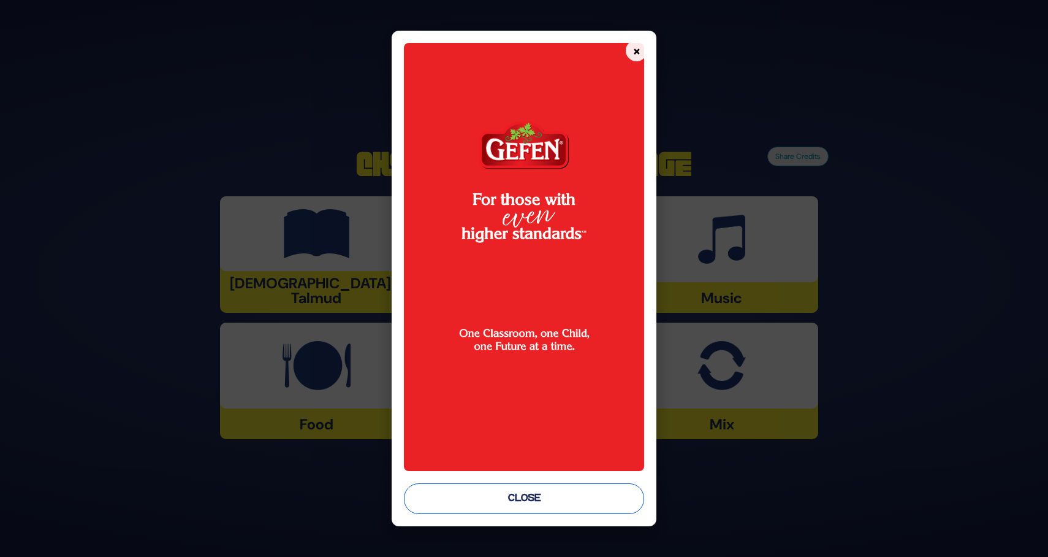
click at [555, 492] on button "Close" at bounding box center [524, 498] width 240 height 31
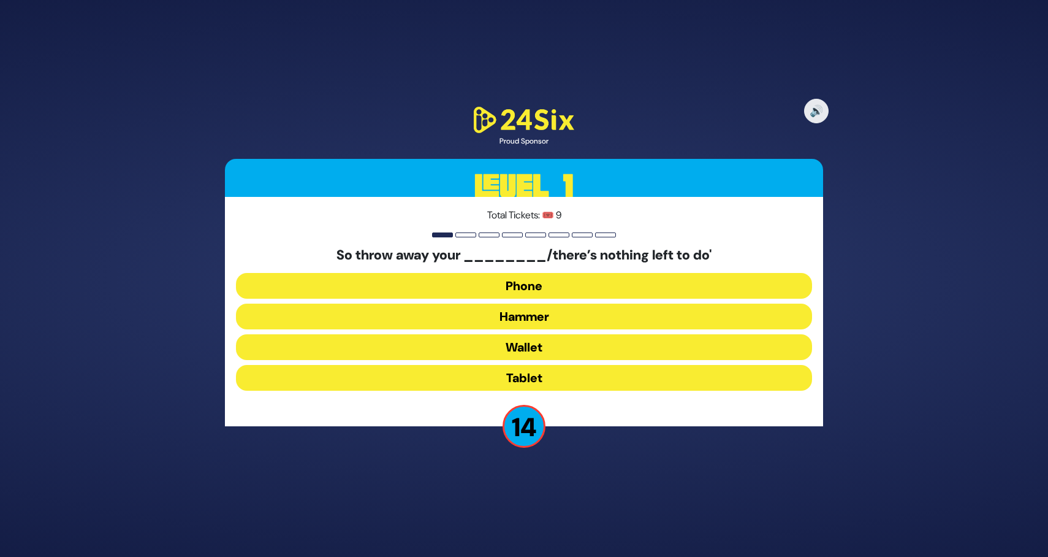
click at [581, 315] on button "Hammer" at bounding box center [524, 316] width 576 height 26
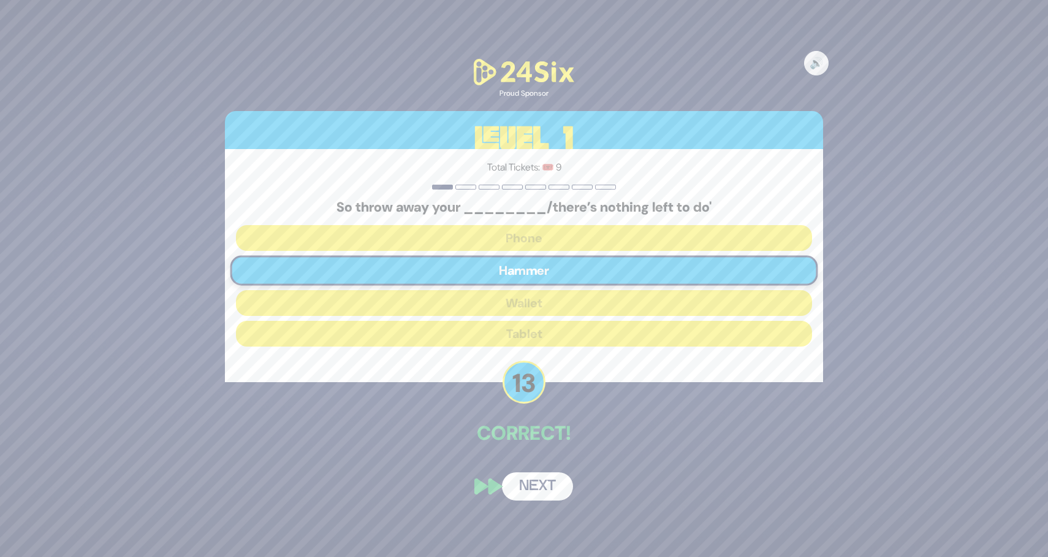
click at [553, 479] on button "Next" at bounding box center [537, 486] width 71 height 28
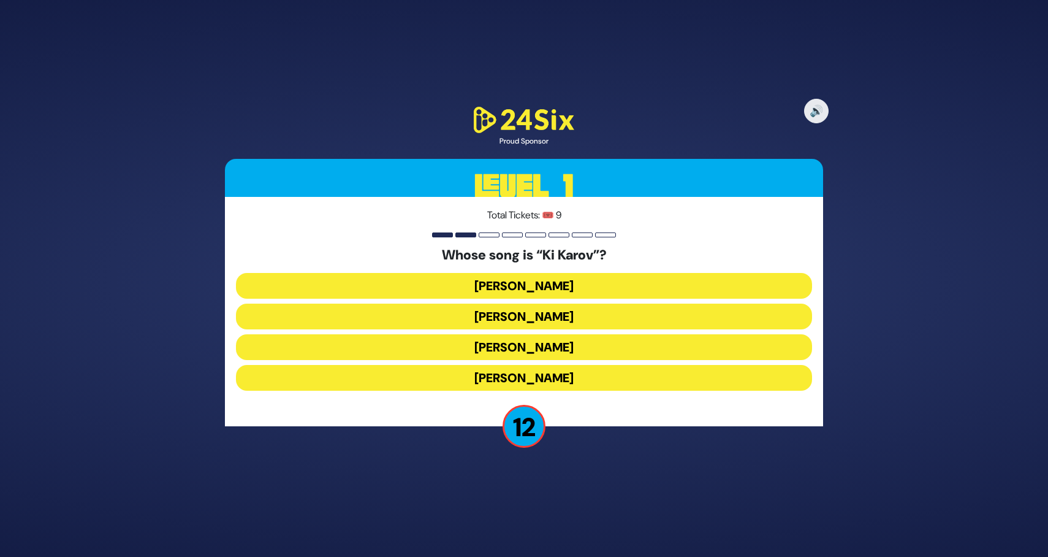
click at [575, 315] on button "[PERSON_NAME]" at bounding box center [524, 316] width 576 height 26
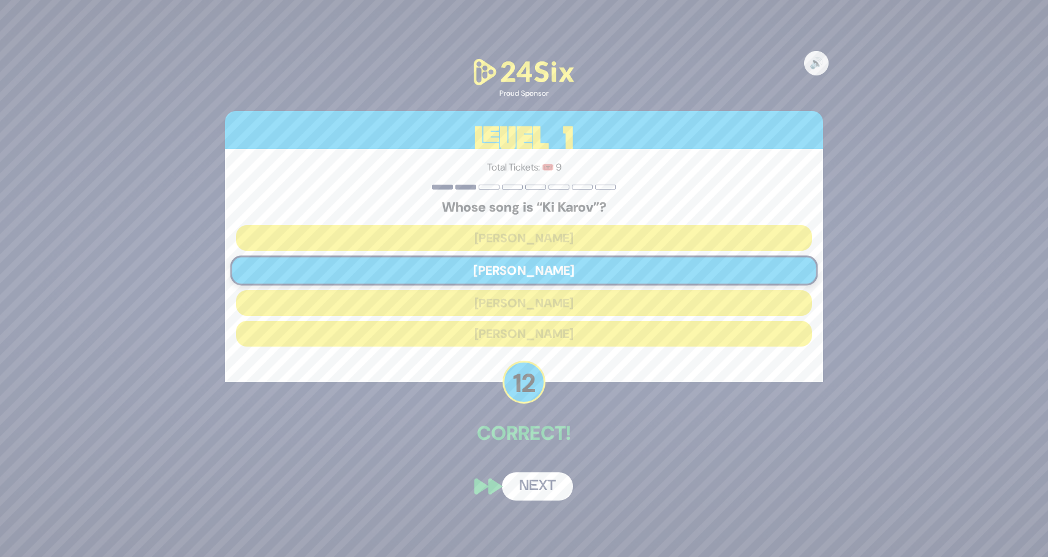
click at [547, 481] on button "Next" at bounding box center [537, 486] width 71 height 28
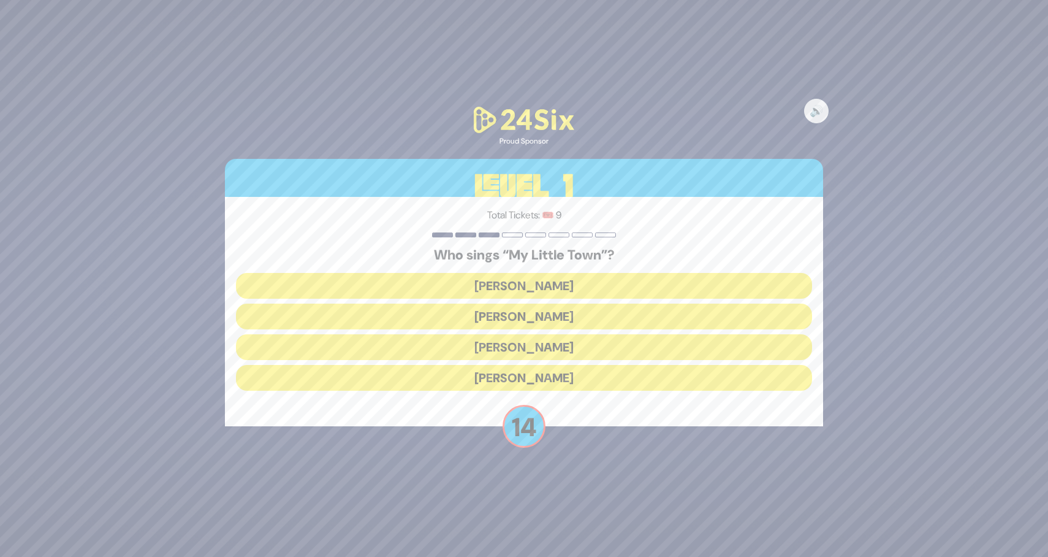
click at [552, 348] on button "Shulem Lemmer" at bounding box center [524, 347] width 576 height 26
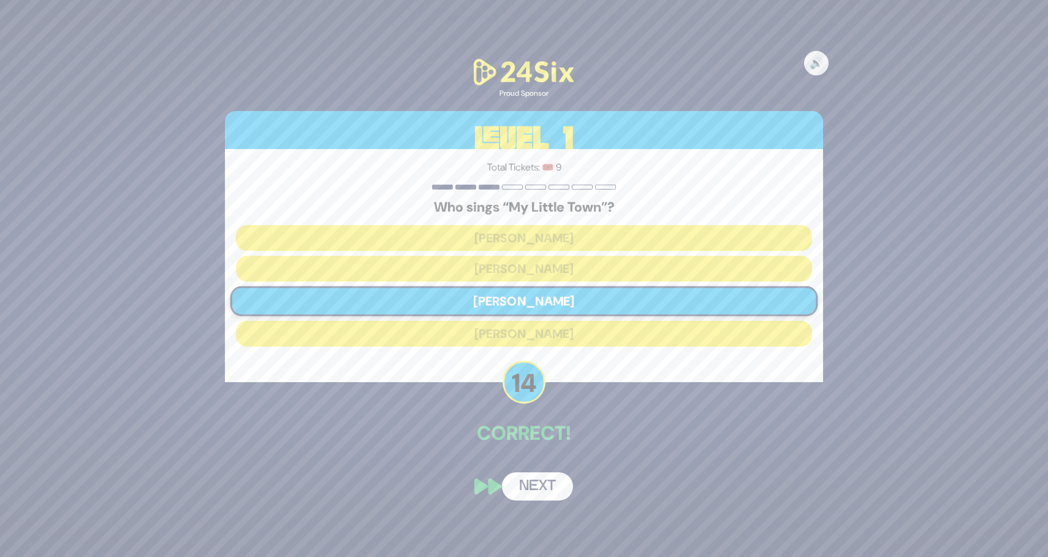
click at [548, 483] on button "Next" at bounding box center [537, 486] width 71 height 28
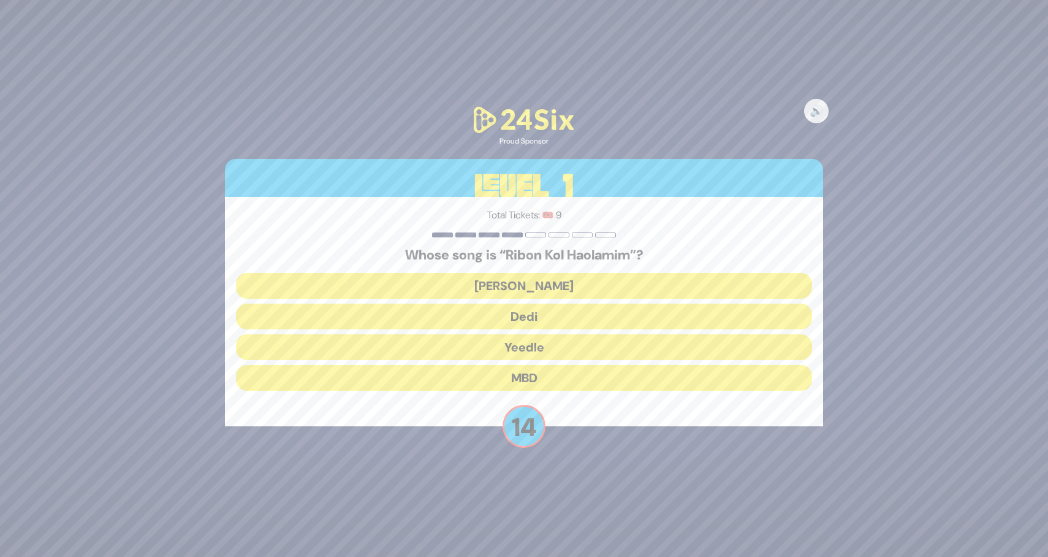
click at [587, 287] on button "[PERSON_NAME]" at bounding box center [524, 286] width 576 height 26
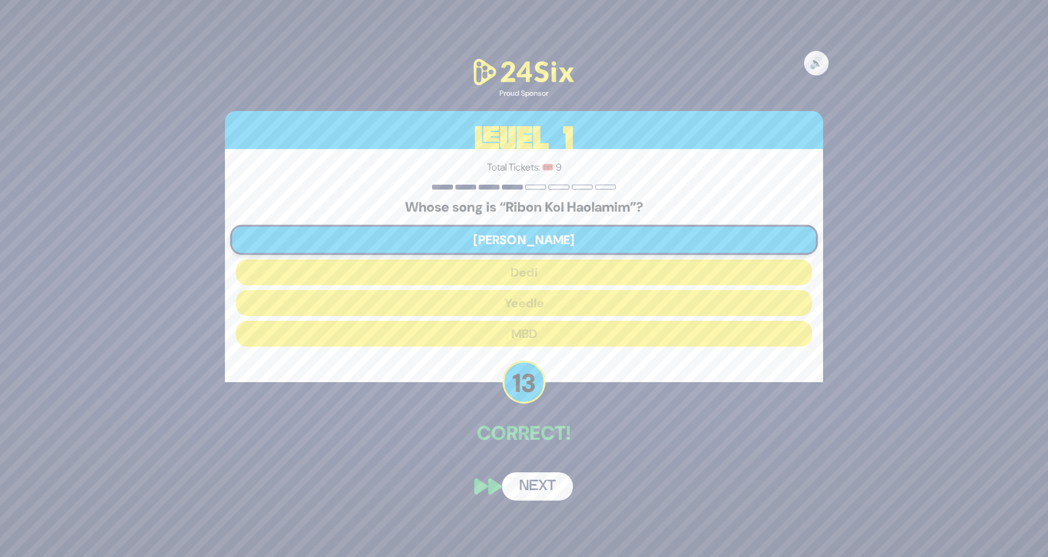
click at [551, 484] on button "Next" at bounding box center [537, 486] width 71 height 28
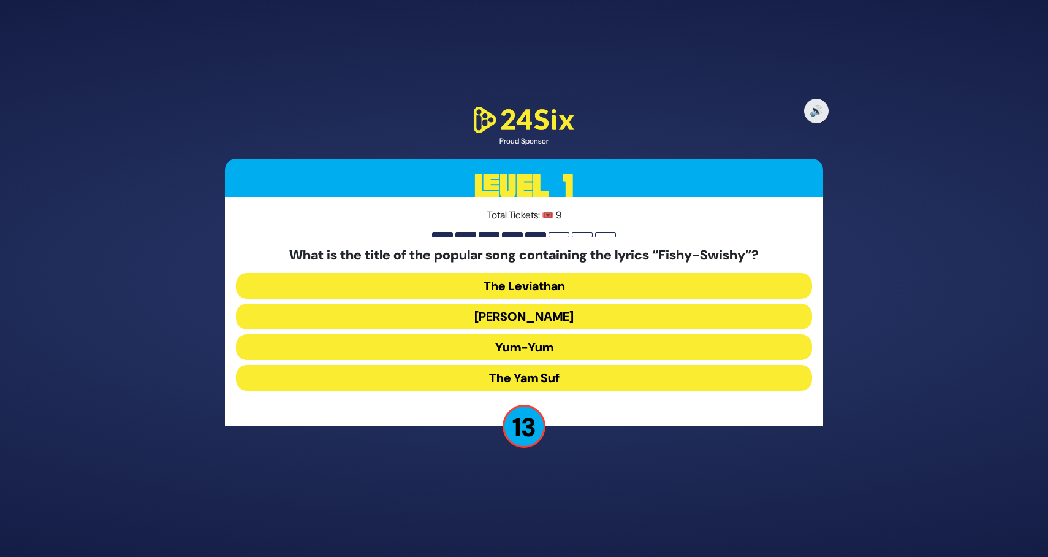
click at [552, 346] on button "Yum-Yum" at bounding box center [524, 347] width 576 height 26
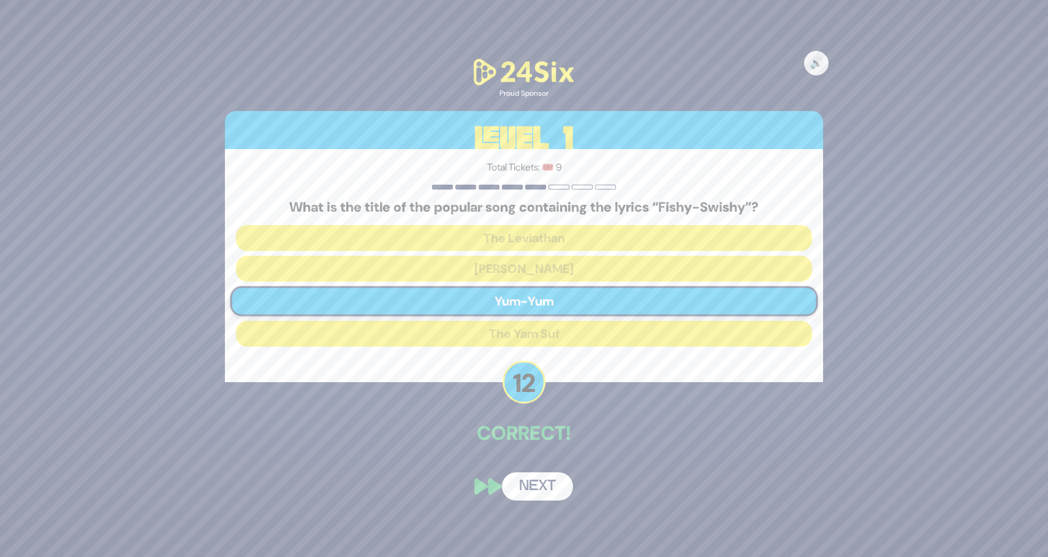
click at [538, 481] on button "Next" at bounding box center [537, 486] width 71 height 28
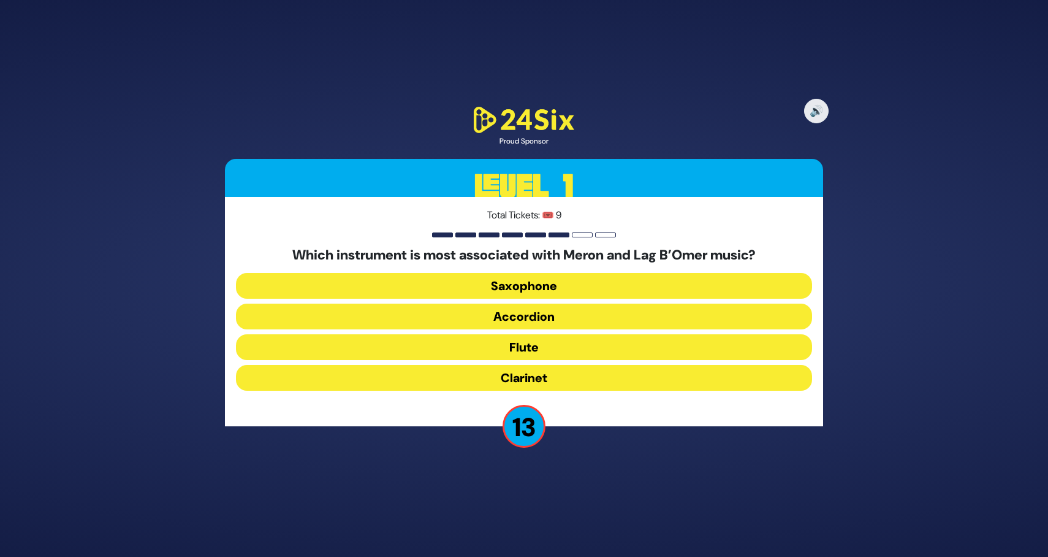
click at [571, 351] on button "Flute" at bounding box center [524, 347] width 576 height 26
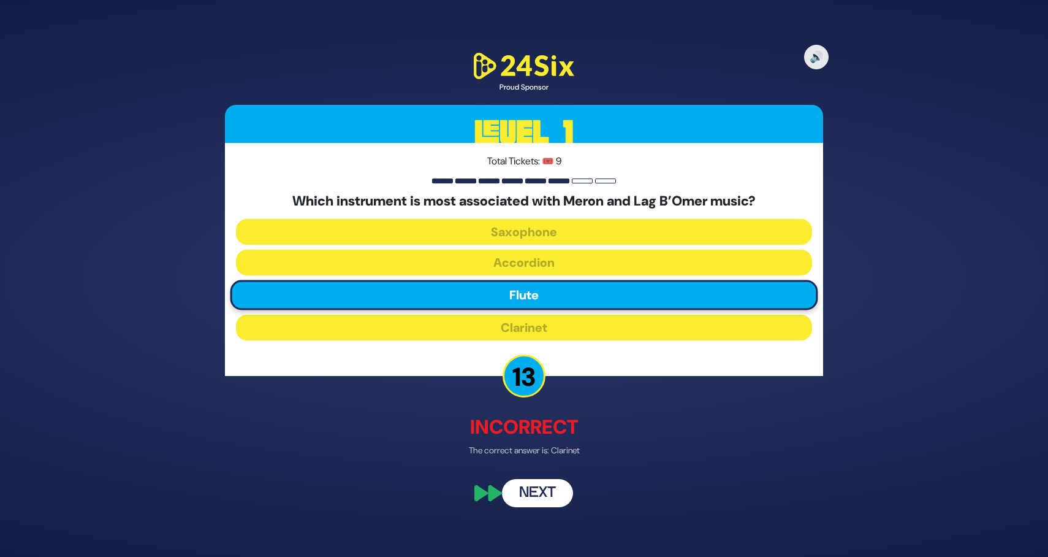
click at [543, 492] on button "Next" at bounding box center [537, 492] width 71 height 28
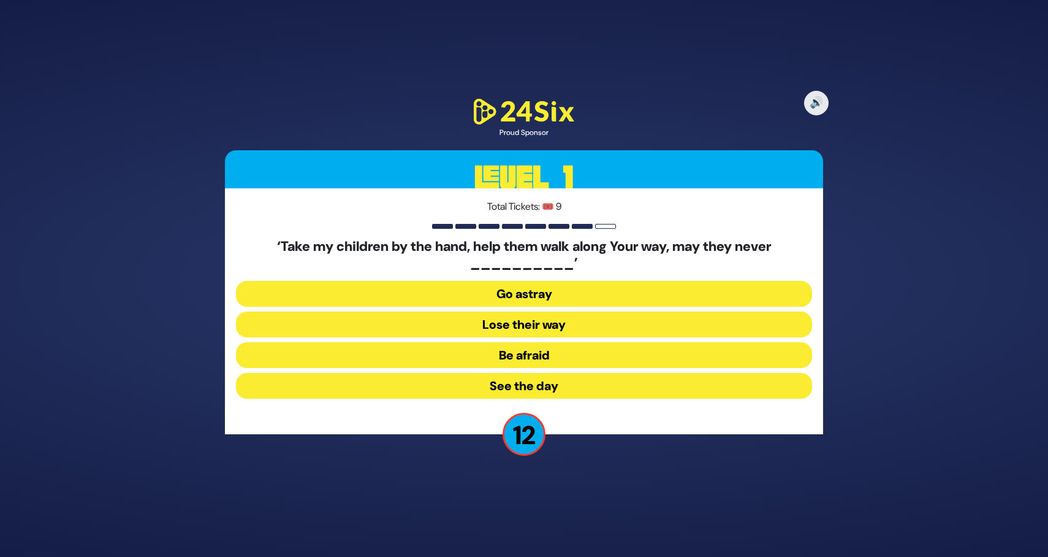
click at [593, 296] on button "Go astray" at bounding box center [524, 294] width 576 height 26
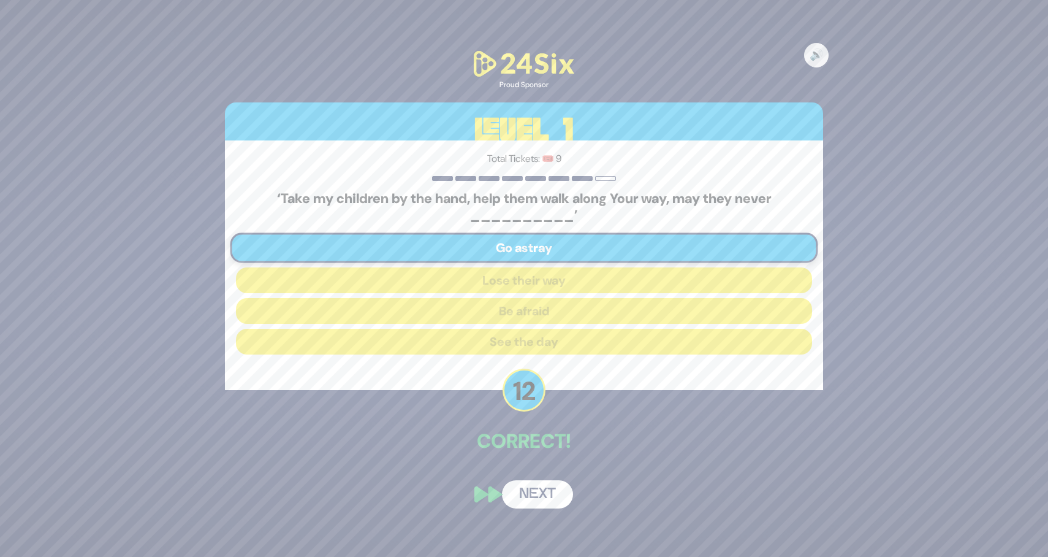
click at [547, 492] on button "Next" at bounding box center [537, 494] width 71 height 28
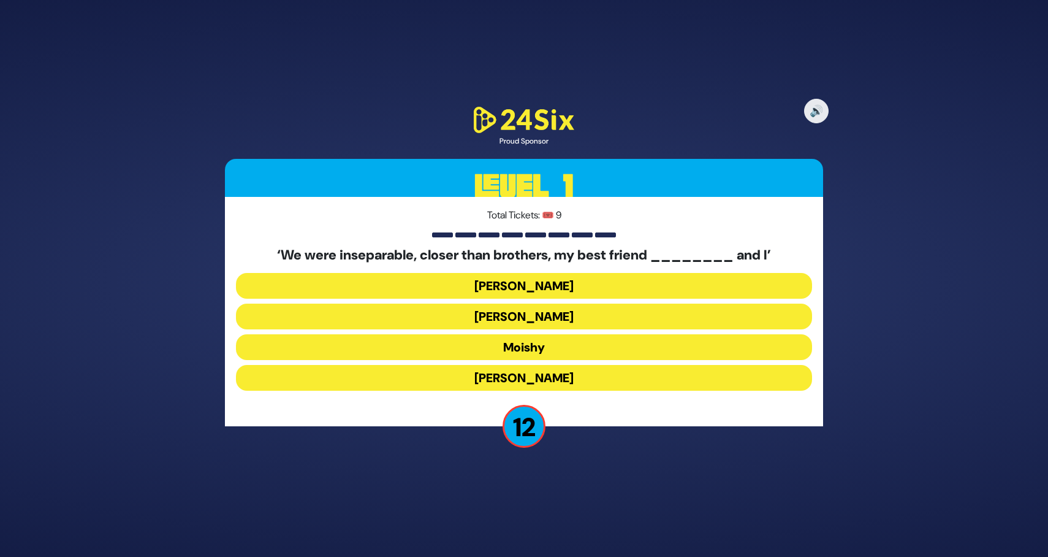
click at [547, 374] on button "Sammy" at bounding box center [524, 378] width 576 height 26
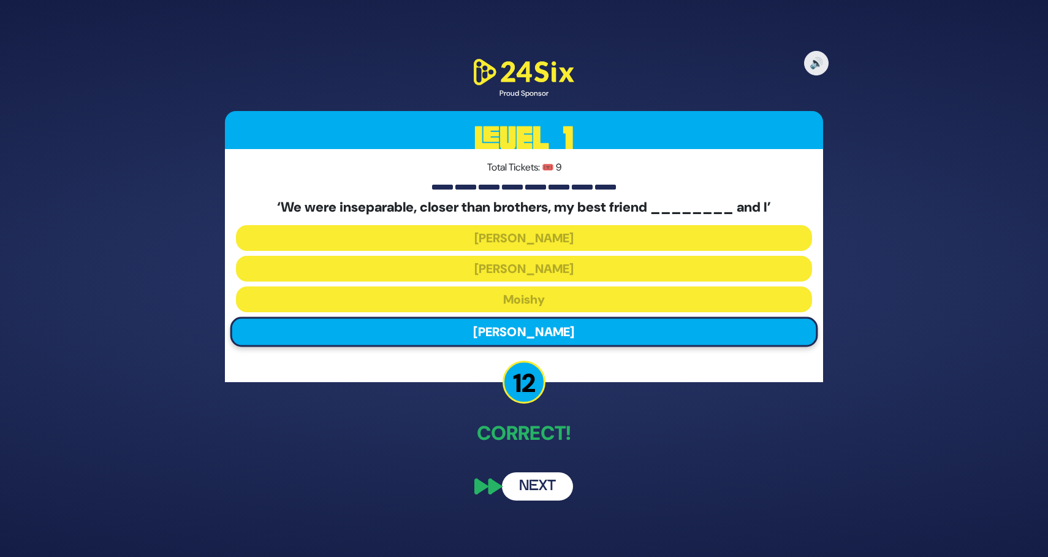
click at [545, 487] on button "Next" at bounding box center [537, 486] width 71 height 28
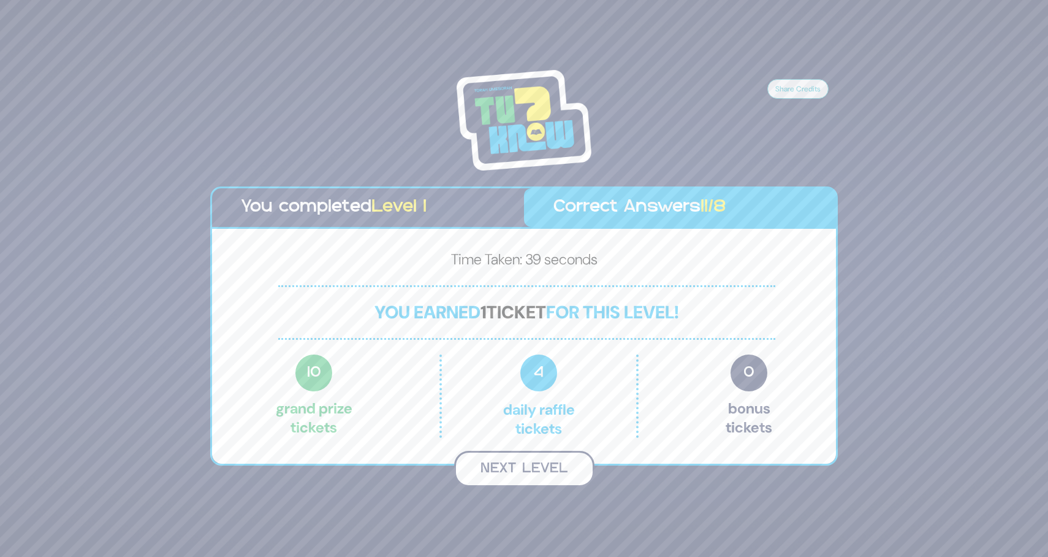
click at [543, 463] on button "Next Level" at bounding box center [524, 469] width 140 height 36
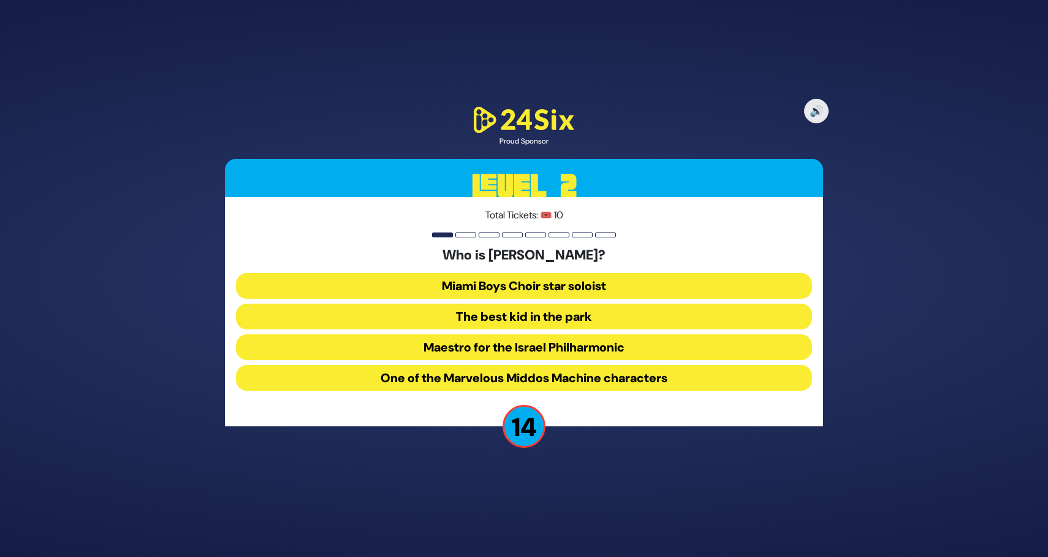
click at [555, 315] on button "The best kid in the park" at bounding box center [524, 316] width 576 height 26
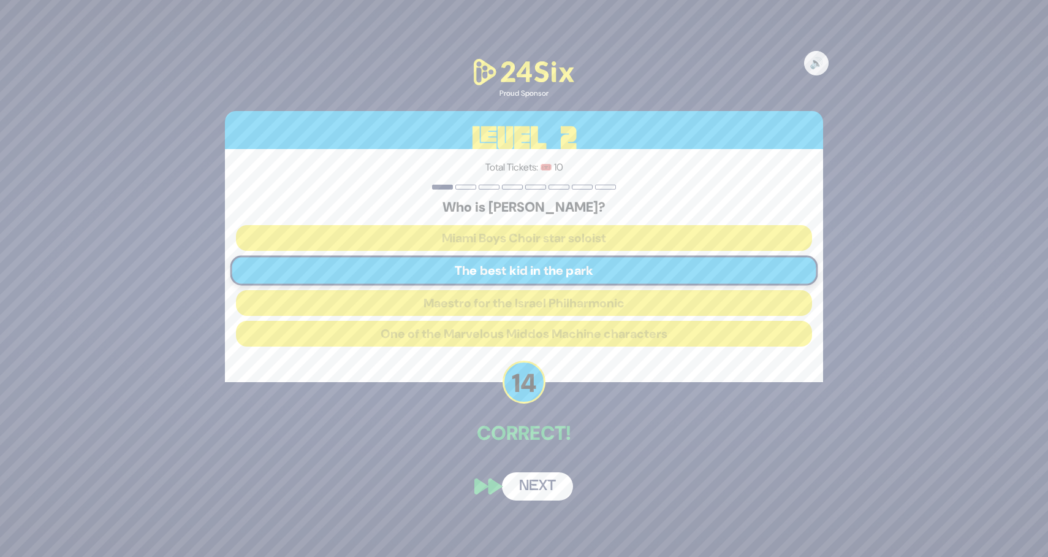
click at [542, 485] on button "Next" at bounding box center [537, 486] width 71 height 28
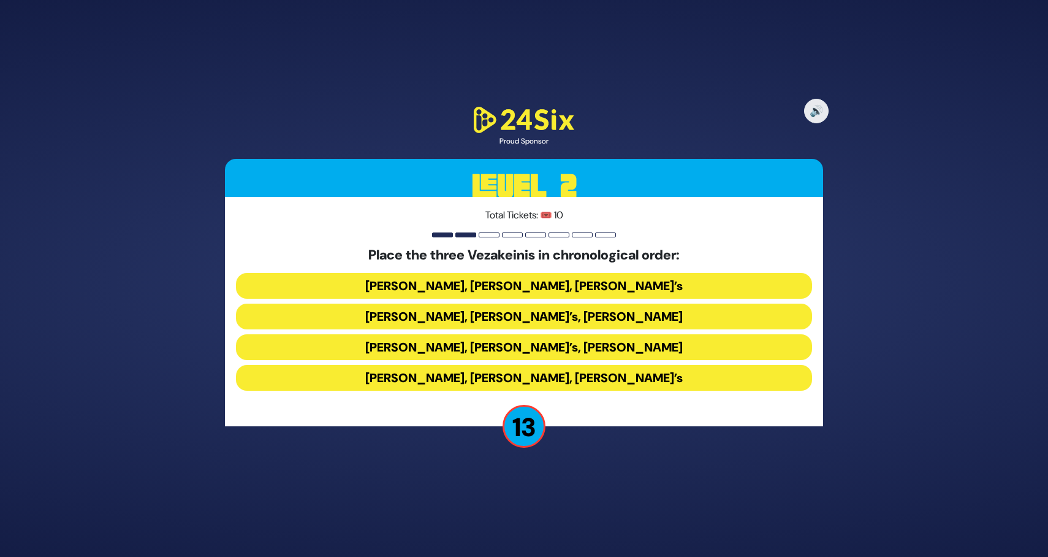
click at [525, 289] on button "Baruch Levine’s, Avraham Fried’s, Bonei Olam’s" at bounding box center [524, 286] width 576 height 26
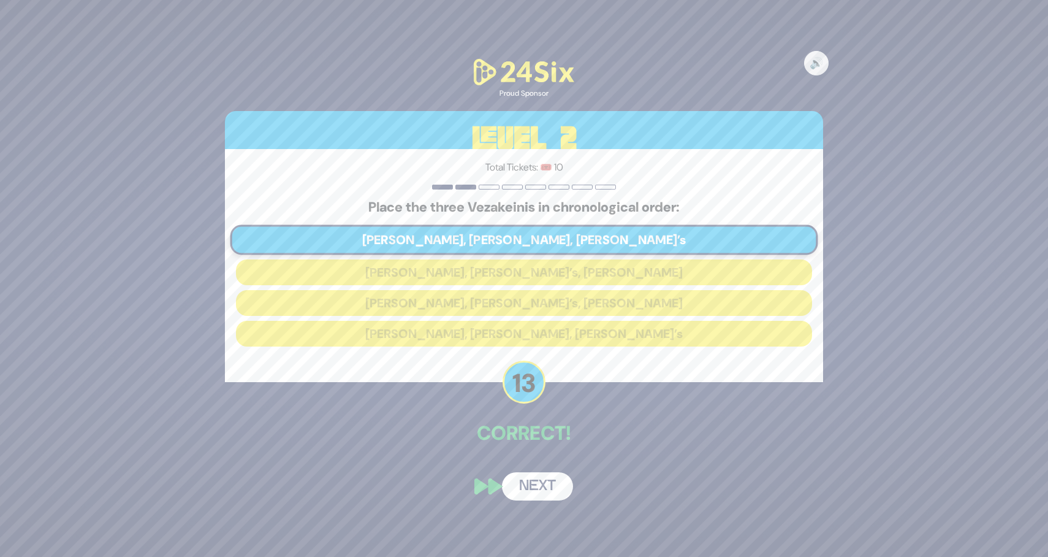
click at [538, 484] on button "Next" at bounding box center [537, 486] width 71 height 28
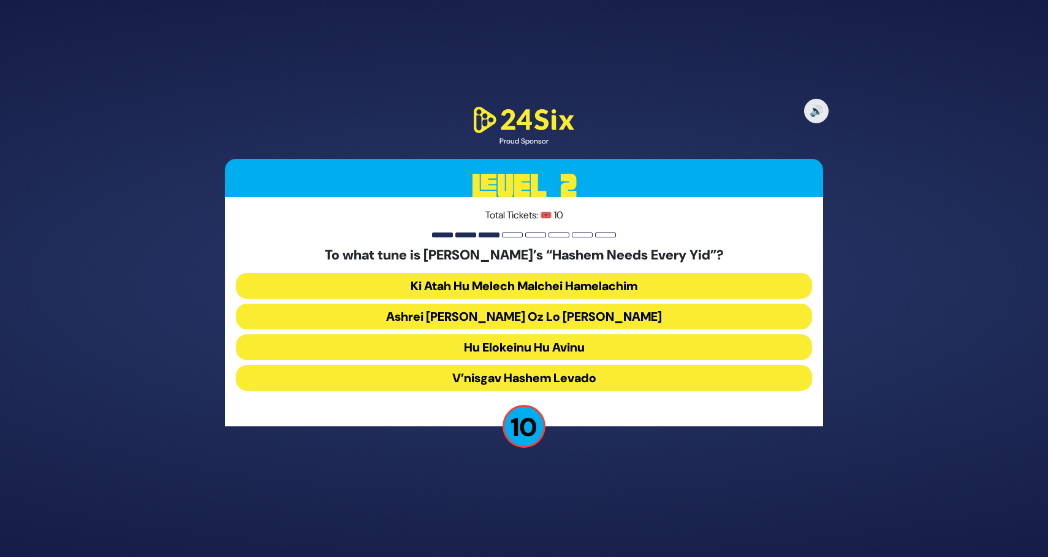
click at [624, 376] on button "V’nisgav Hashem Levado" at bounding box center [524, 378] width 576 height 26
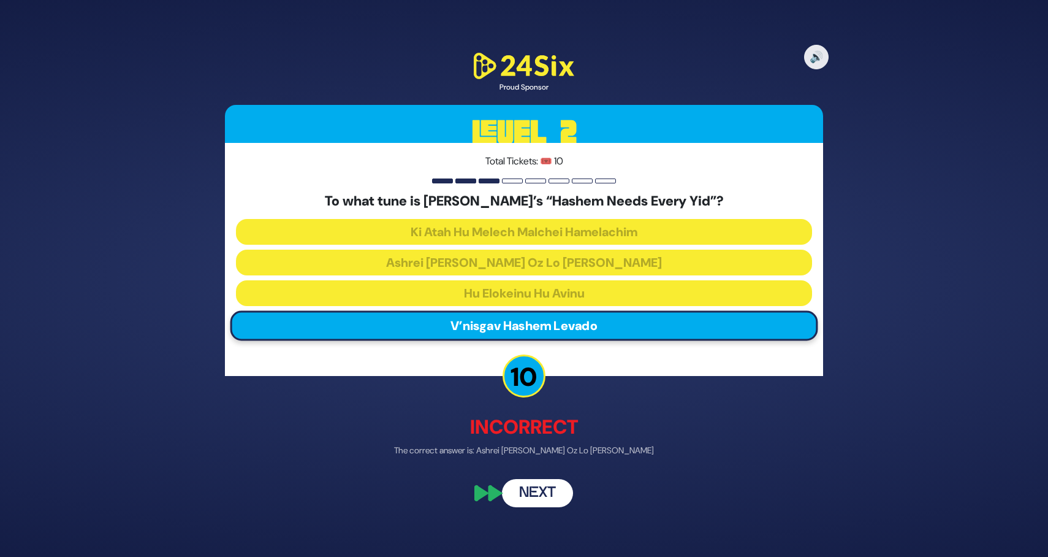
click at [555, 495] on button "Next" at bounding box center [537, 492] width 71 height 28
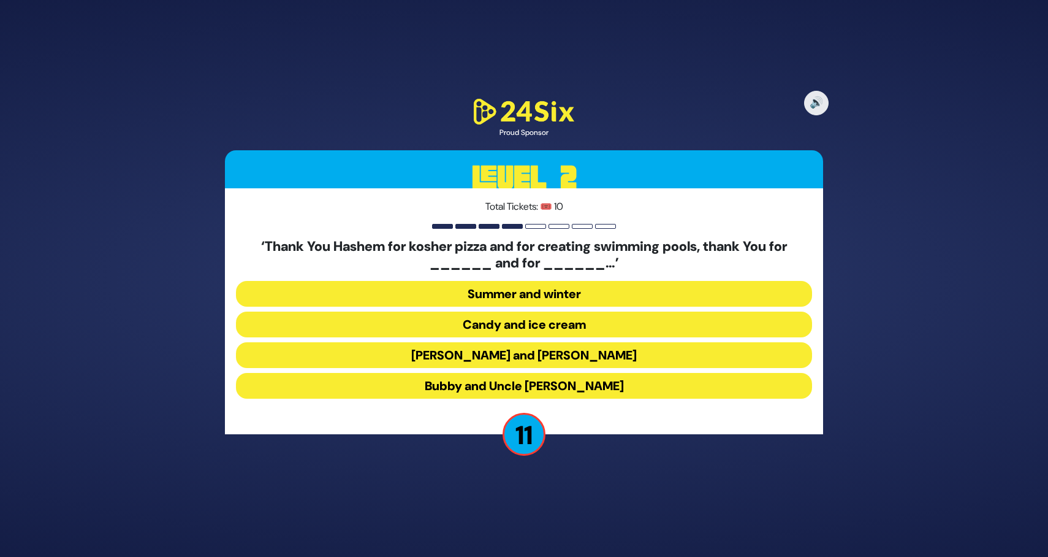
click at [574, 327] on button "Candy and ice cream" at bounding box center [524, 324] width 576 height 26
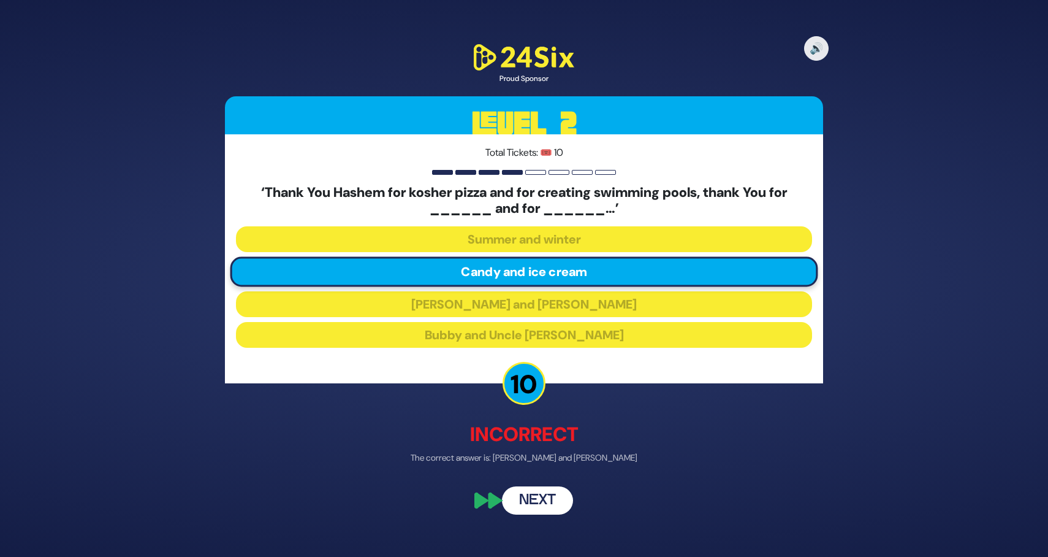
click at [551, 490] on button "Next" at bounding box center [537, 501] width 71 height 28
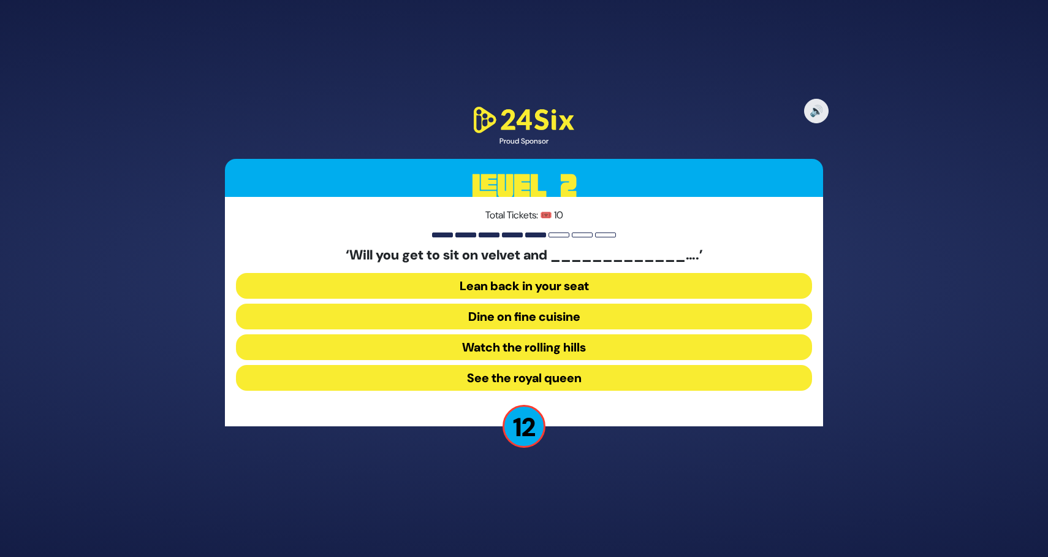
click at [550, 311] on button "Dine on fine cuisine" at bounding box center [524, 316] width 576 height 26
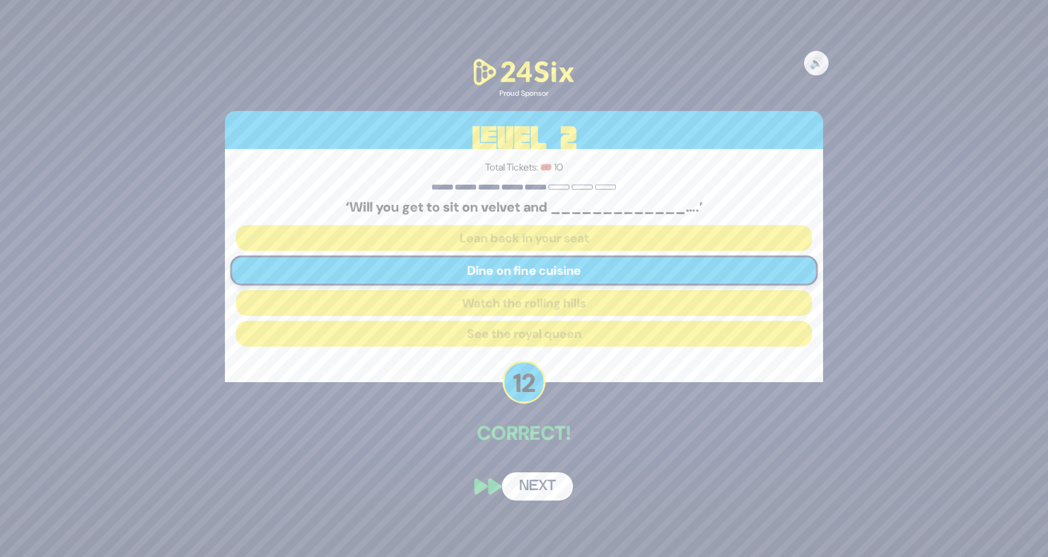
click at [535, 482] on button "Next" at bounding box center [537, 486] width 71 height 28
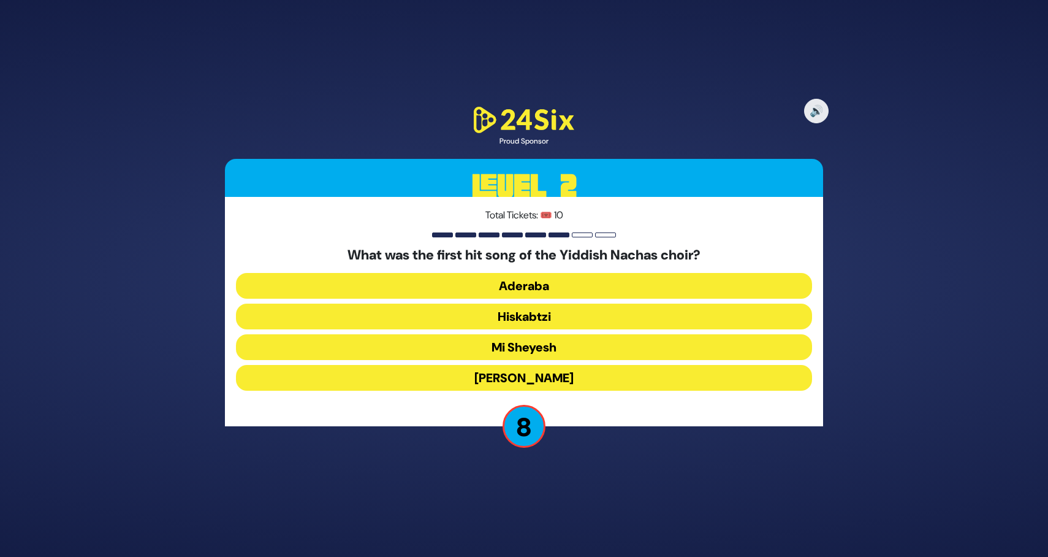
click at [567, 378] on button "Mayim Rabim" at bounding box center [524, 378] width 576 height 26
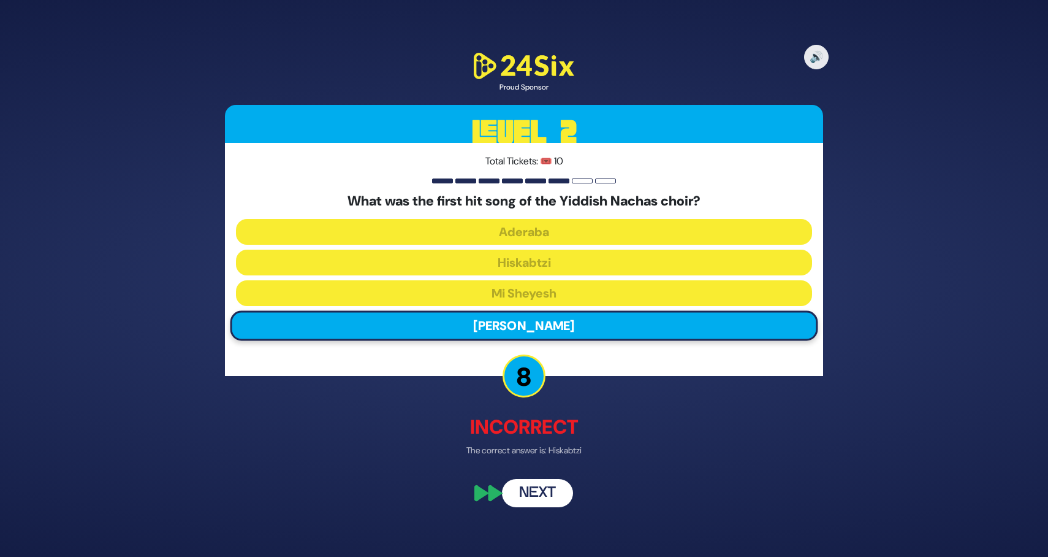
click at [525, 479] on button "Next" at bounding box center [537, 492] width 71 height 28
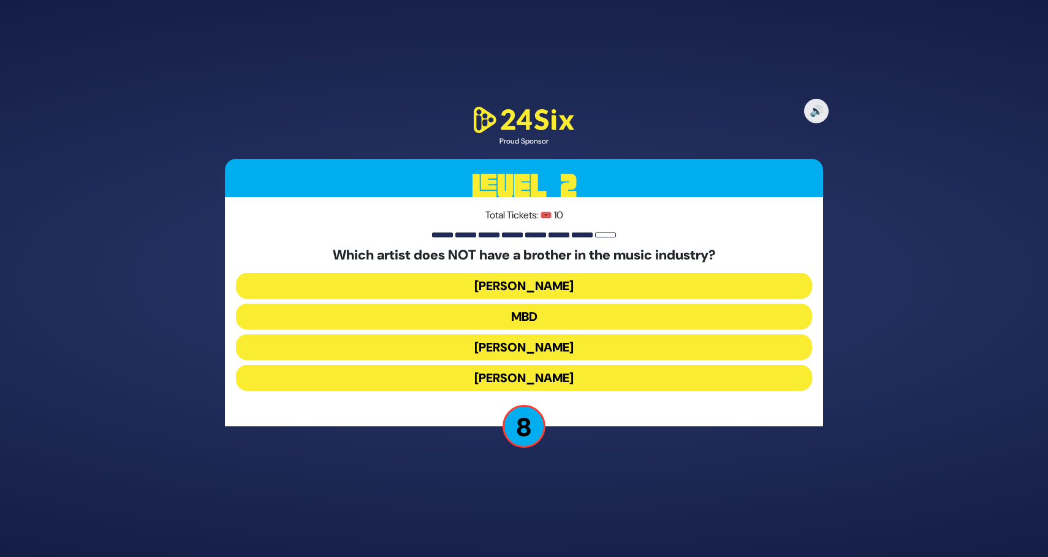
click at [624, 343] on button "[PERSON_NAME]" at bounding box center [524, 347] width 576 height 26
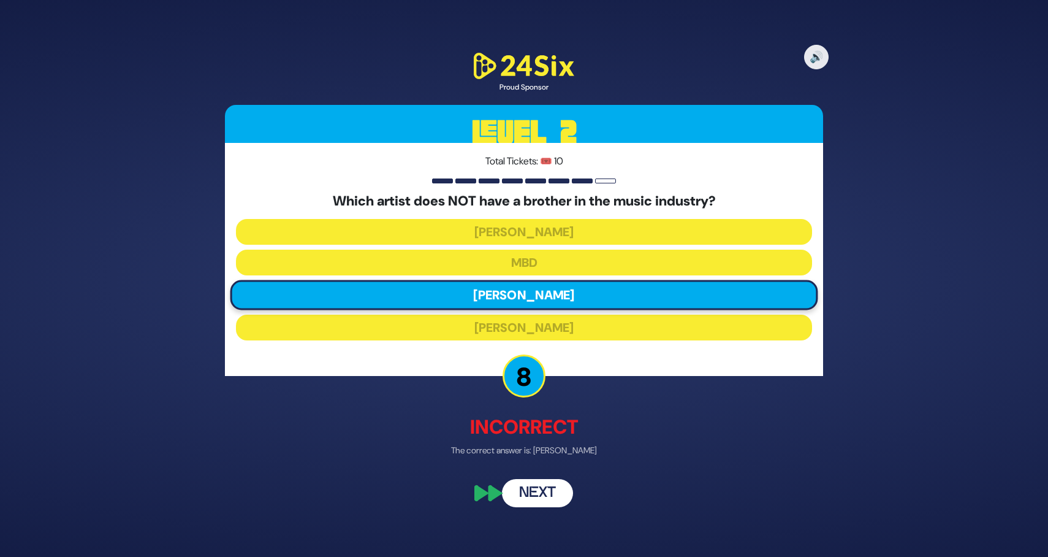
click at [544, 498] on button "Next" at bounding box center [537, 492] width 71 height 28
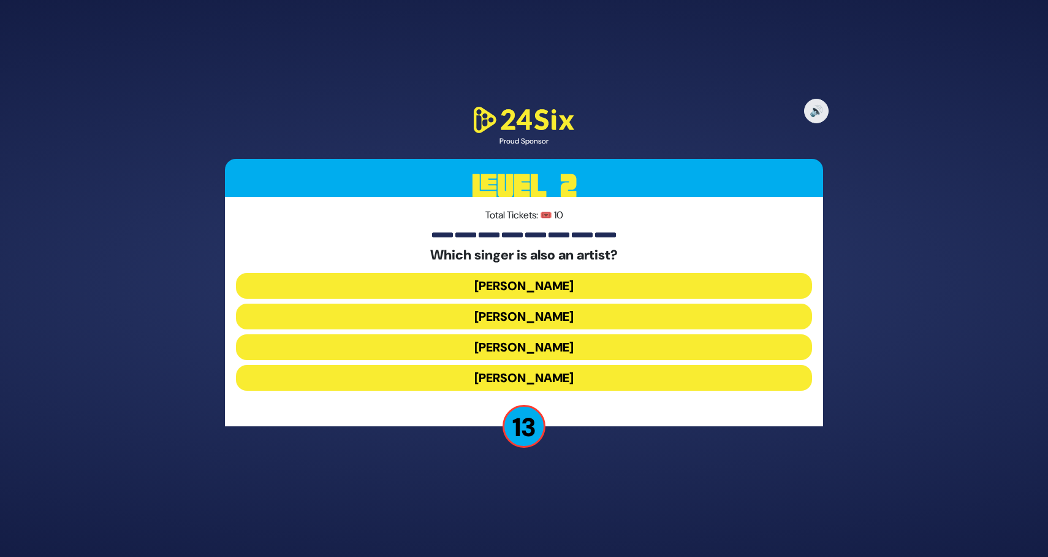
click at [588, 319] on button "[PERSON_NAME]" at bounding box center [524, 316] width 576 height 26
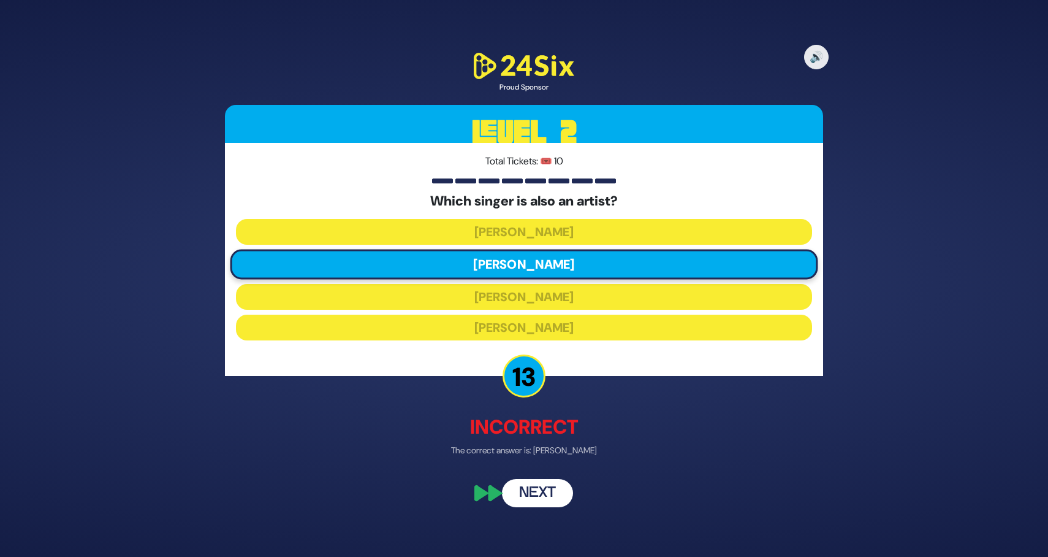
click at [533, 492] on button "Next" at bounding box center [537, 492] width 71 height 28
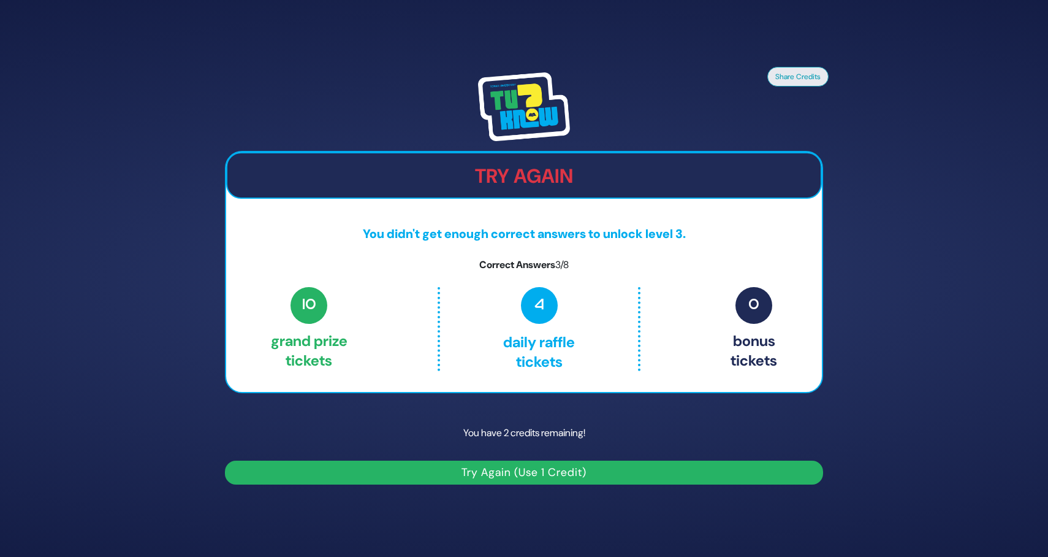
click at [557, 481] on button "Try Again (Use 1 Credit)" at bounding box center [524, 472] width 598 height 24
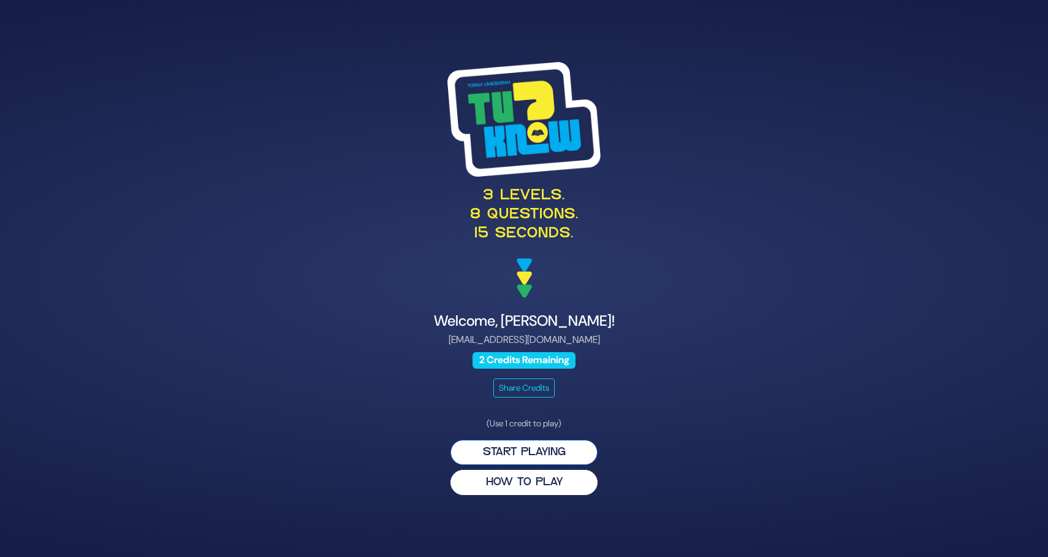
click at [511, 446] on button "Start Playing" at bounding box center [524, 452] width 147 height 25
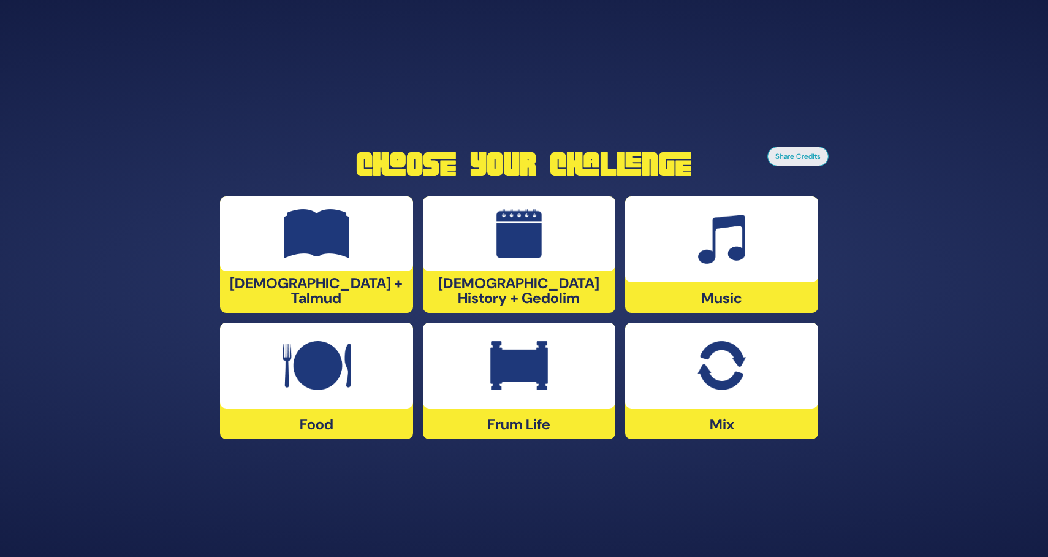
click at [663, 281] on div at bounding box center [721, 239] width 193 height 86
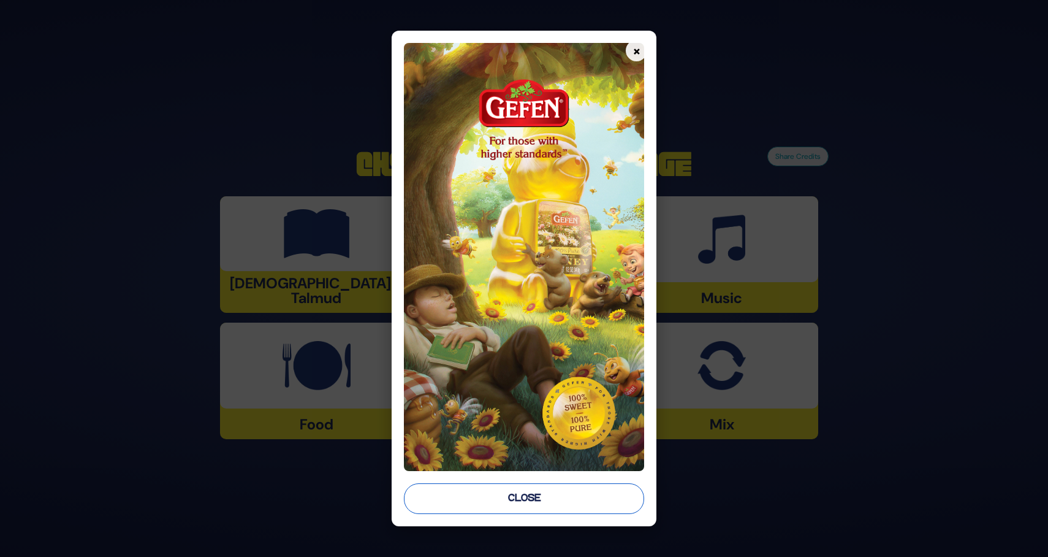
click at [553, 487] on button "Close" at bounding box center [524, 498] width 240 height 31
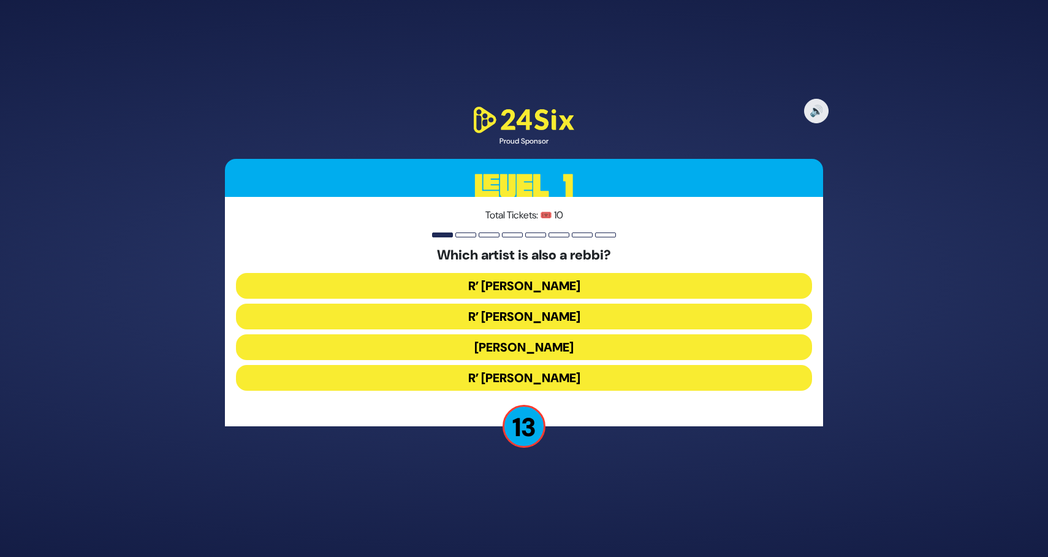
click at [553, 373] on button "R’ Baruch Levine" at bounding box center [524, 378] width 576 height 26
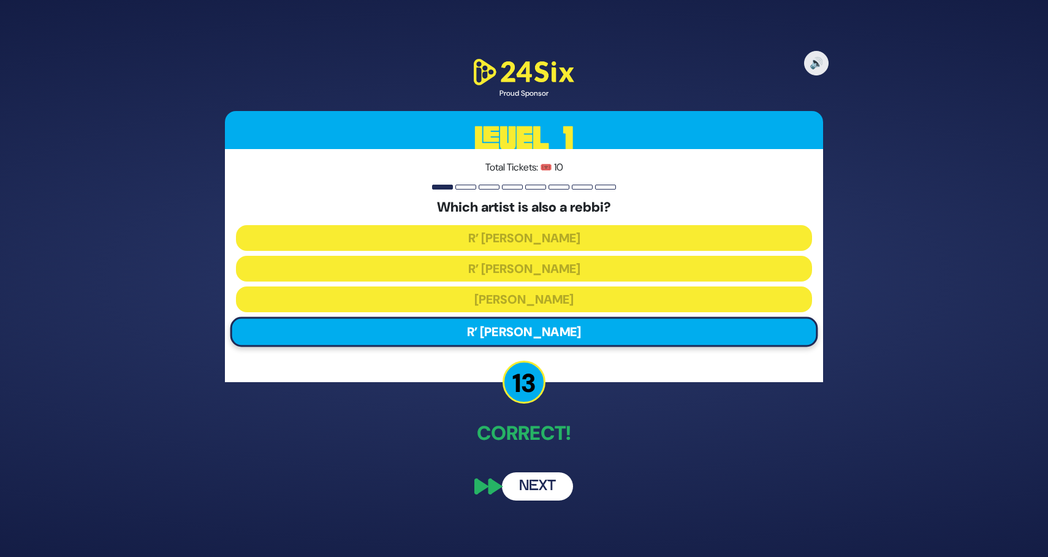
click at [552, 487] on button "Next" at bounding box center [537, 486] width 71 height 28
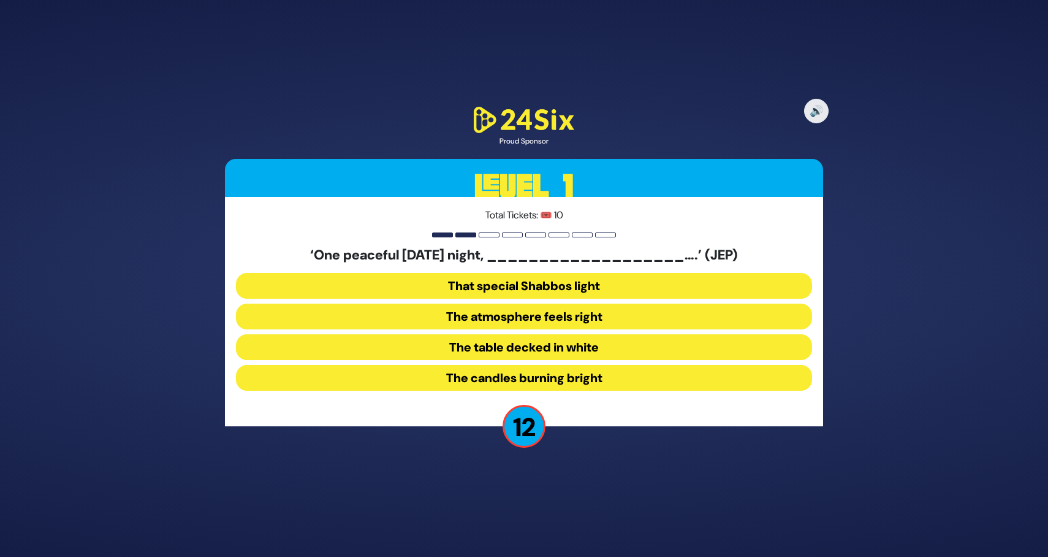
click at [585, 349] on button "The table decked in white" at bounding box center [524, 347] width 576 height 26
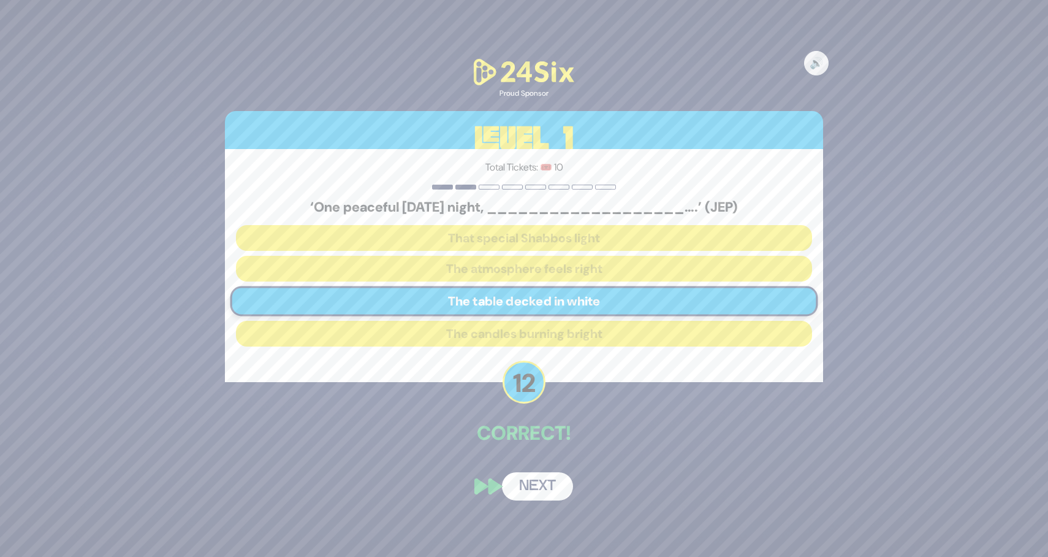
click at [541, 487] on button "Next" at bounding box center [537, 486] width 71 height 28
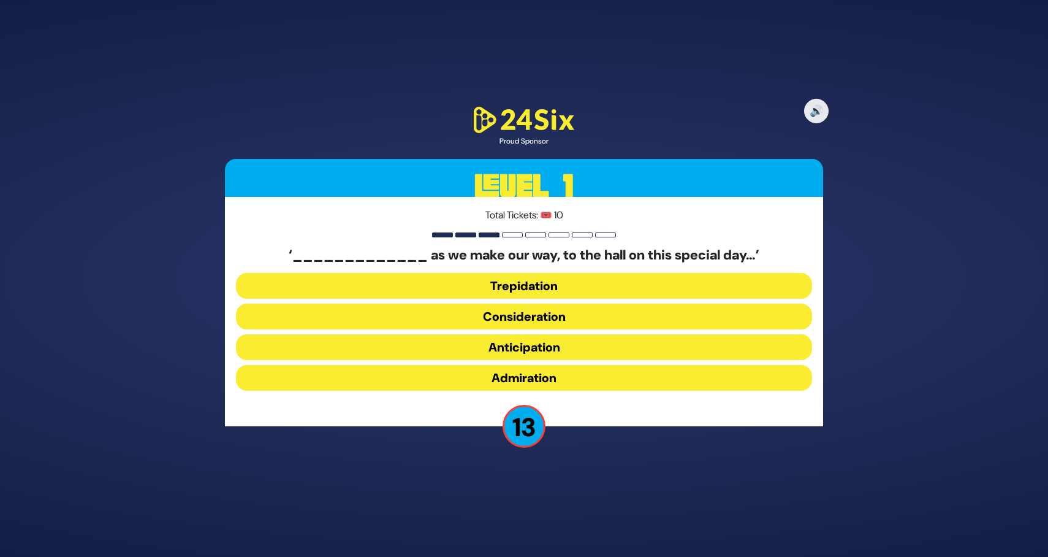
click at [567, 341] on button "Anticipation" at bounding box center [524, 347] width 576 height 26
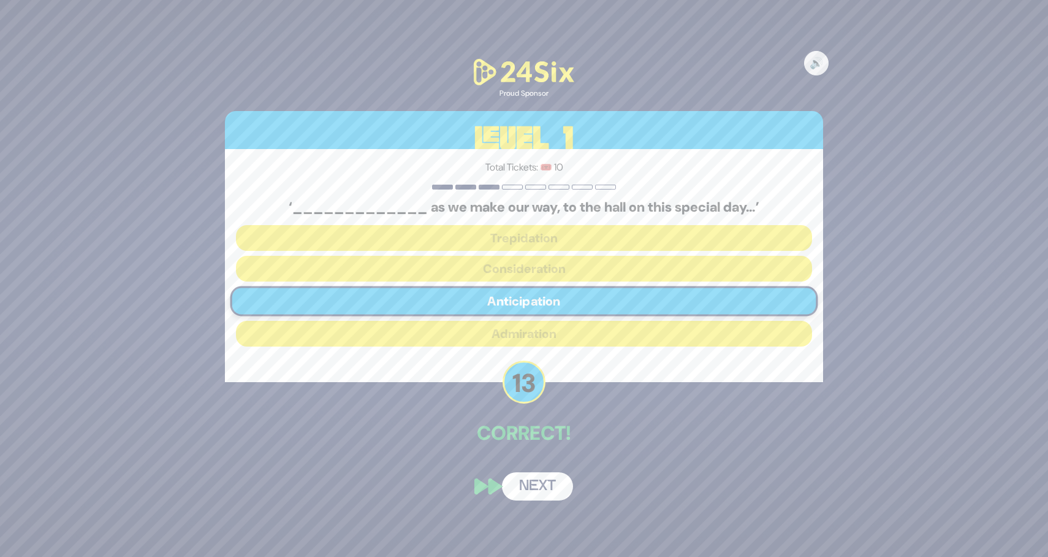
click at [546, 479] on button "Next" at bounding box center [537, 486] width 71 height 28
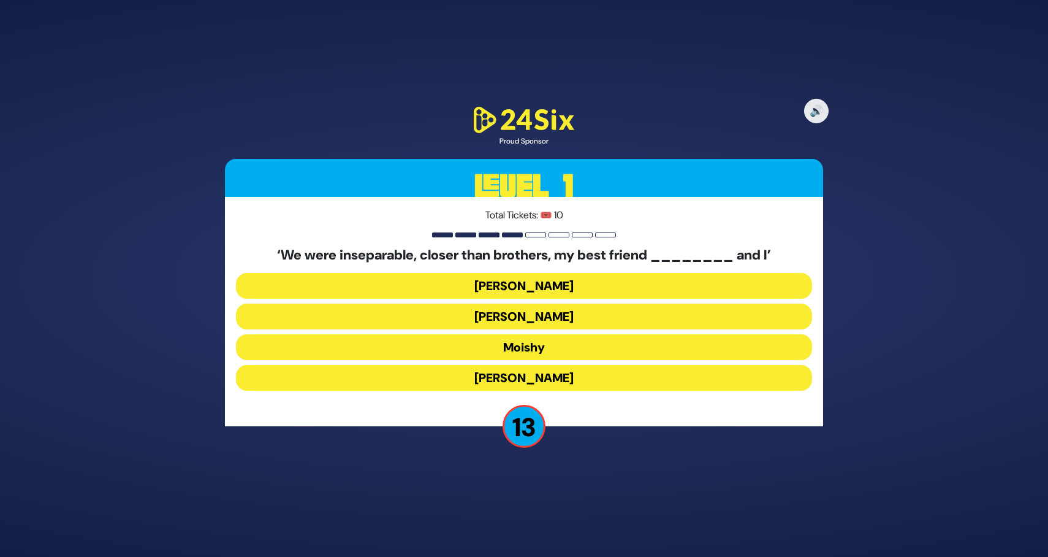
click at [558, 378] on button "Sammy" at bounding box center [524, 378] width 576 height 26
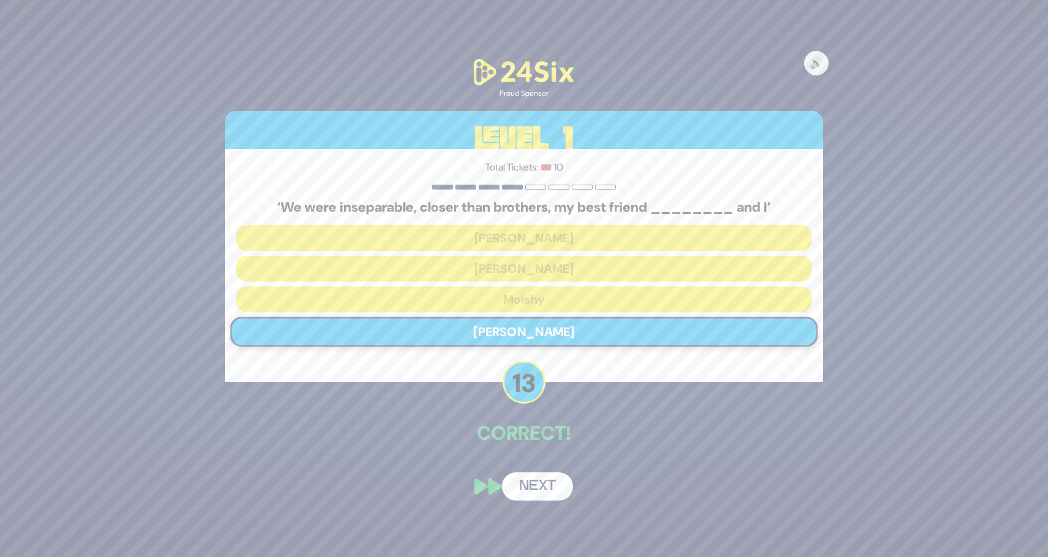
click at [532, 484] on button "Next" at bounding box center [537, 486] width 71 height 28
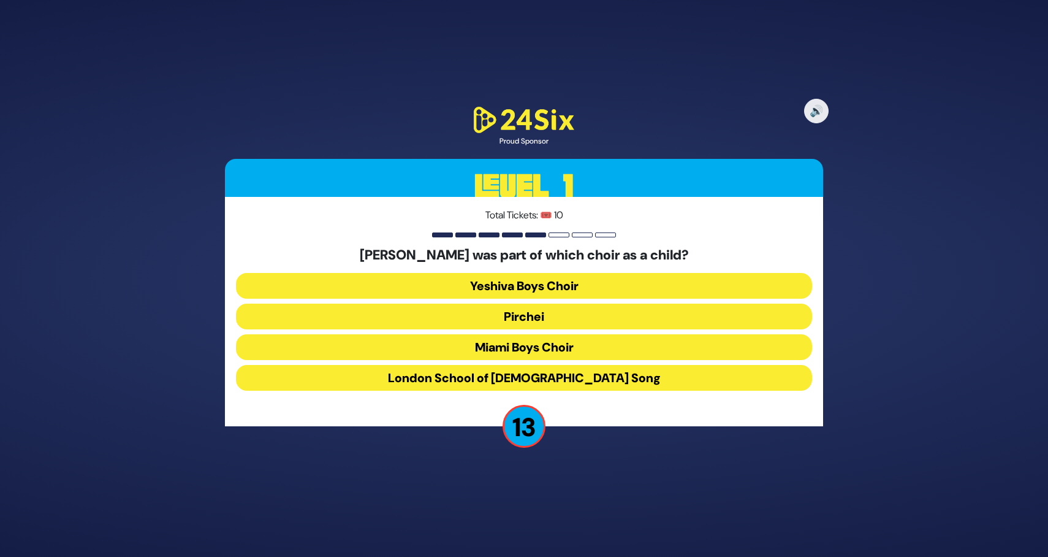
click at [578, 345] on button "Miami Boys Choir" at bounding box center [524, 347] width 576 height 26
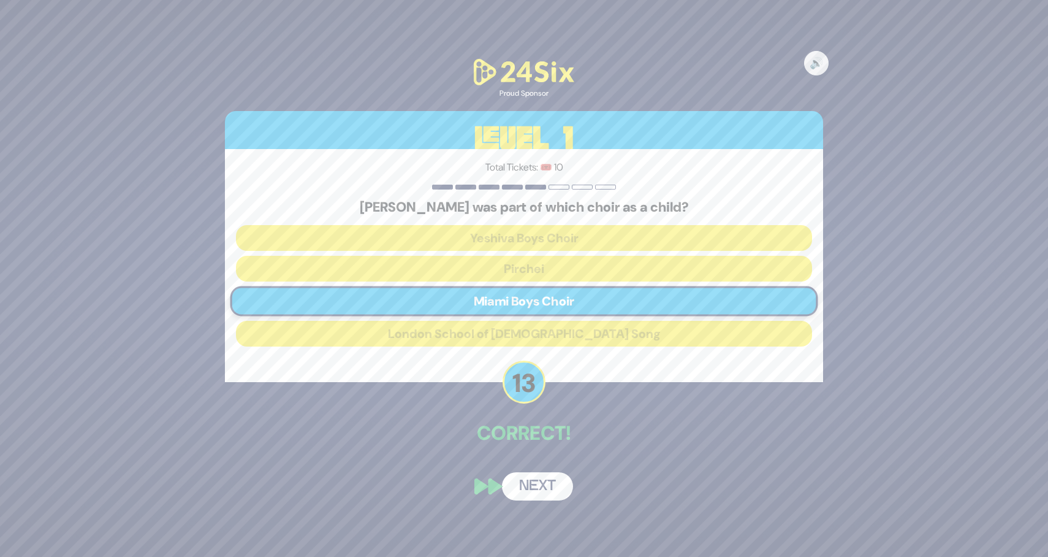
click at [550, 494] on button "Next" at bounding box center [537, 486] width 71 height 28
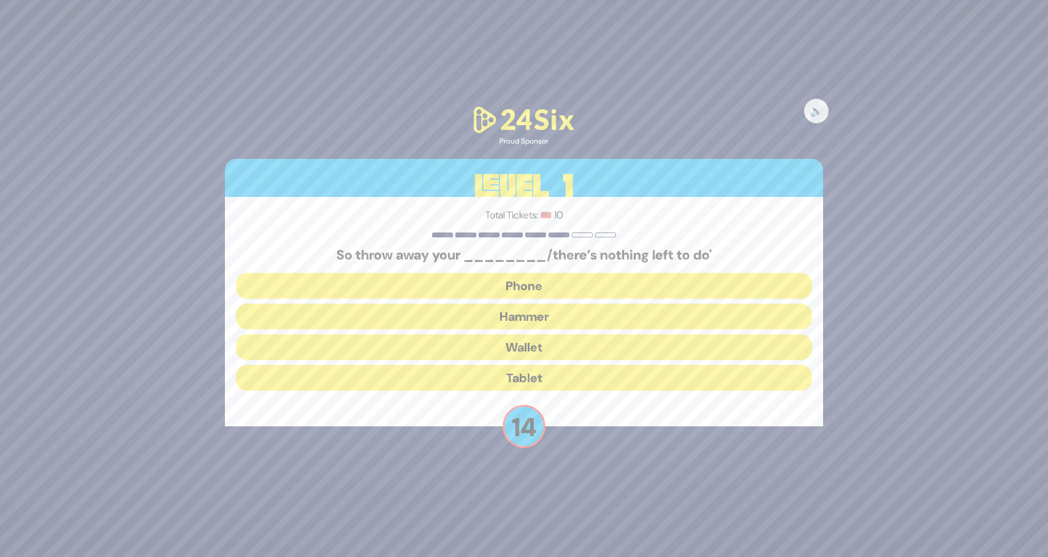
click at [583, 310] on button "Hammer" at bounding box center [524, 316] width 576 height 26
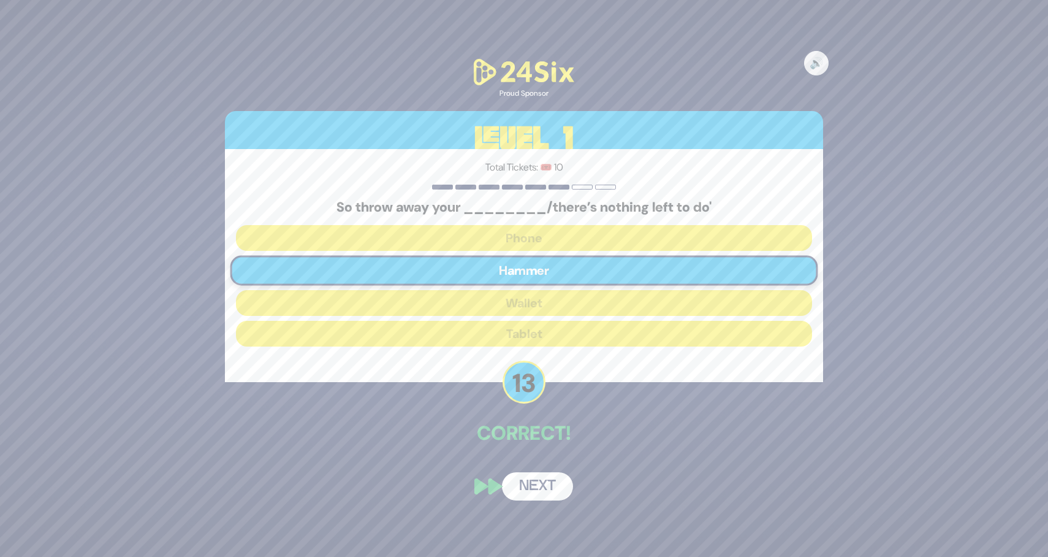
click at [540, 483] on button "Next" at bounding box center [537, 486] width 71 height 28
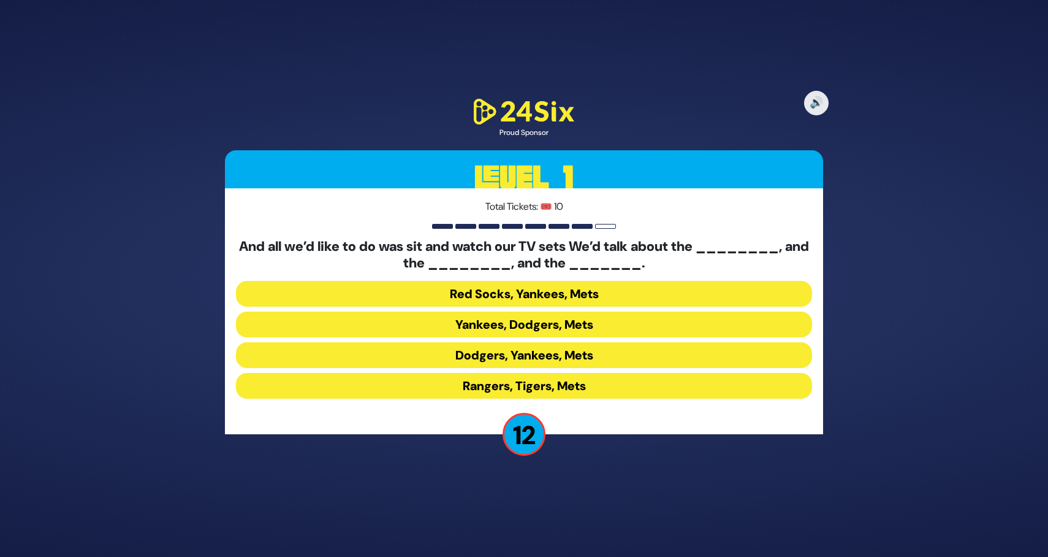
click at [568, 324] on button "Yankees, Dodgers, Mets" at bounding box center [524, 324] width 576 height 26
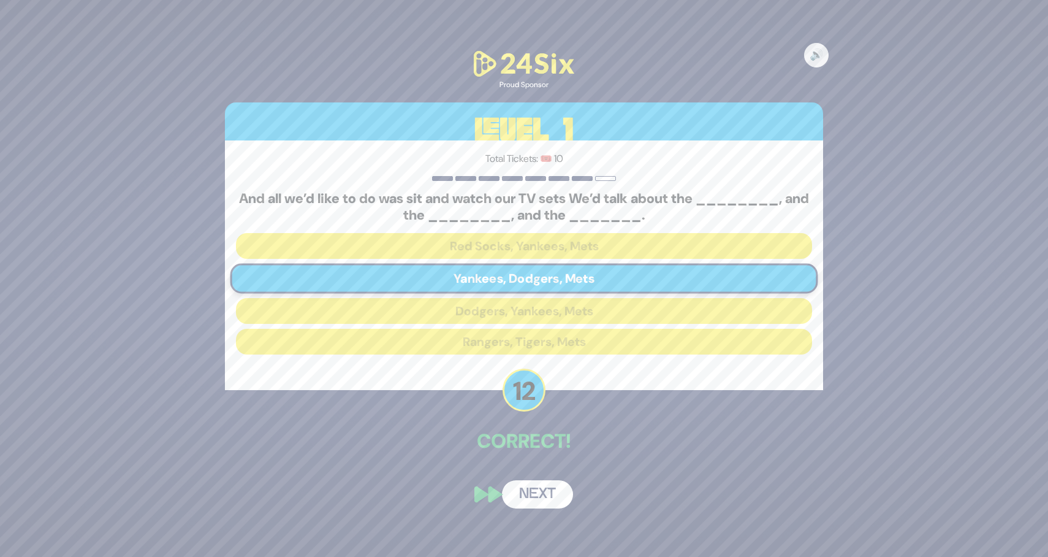
click at [533, 486] on button "Next" at bounding box center [537, 494] width 71 height 28
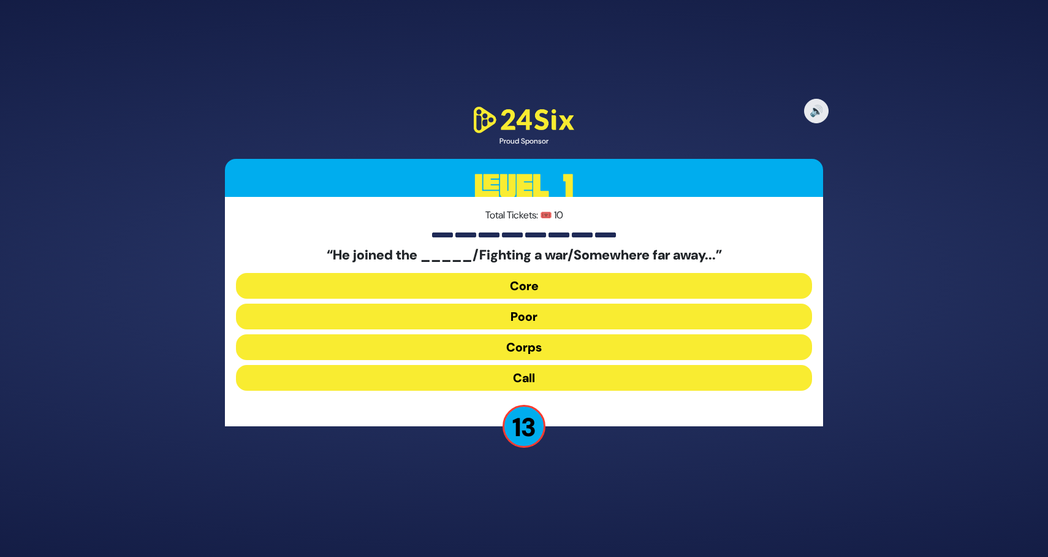
click at [587, 347] on button "Corps" at bounding box center [524, 347] width 576 height 26
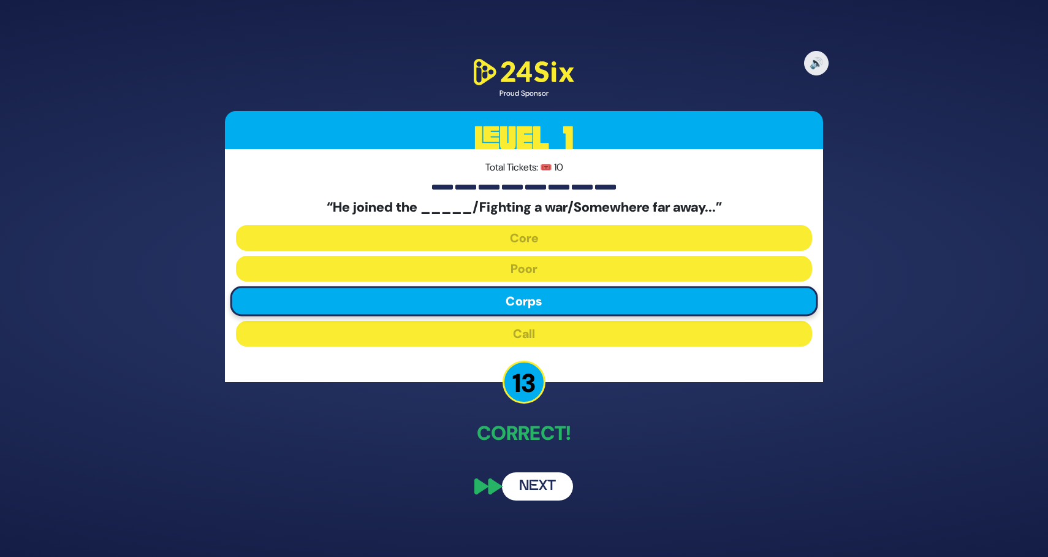
click at [533, 481] on button "Next" at bounding box center [537, 486] width 71 height 28
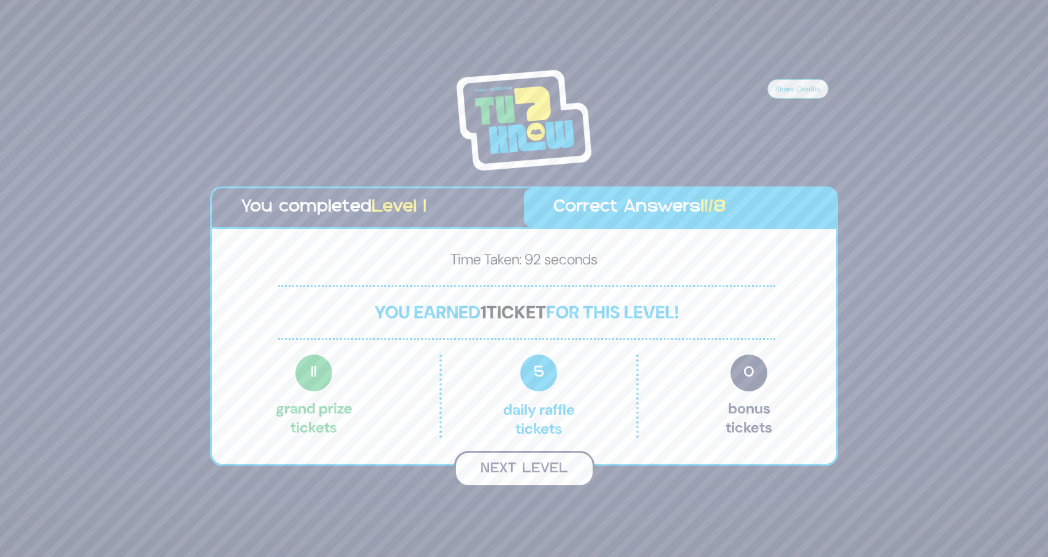
click at [554, 468] on button "Next Level" at bounding box center [524, 469] width 140 height 36
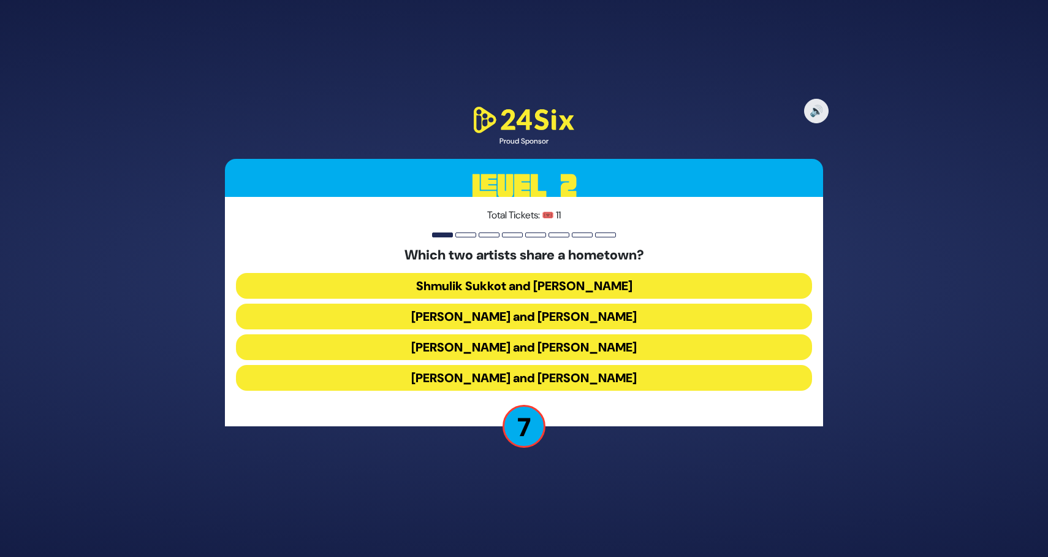
click at [574, 286] on button "Shmulik Sukkot and Ari Goldwag" at bounding box center [524, 286] width 576 height 26
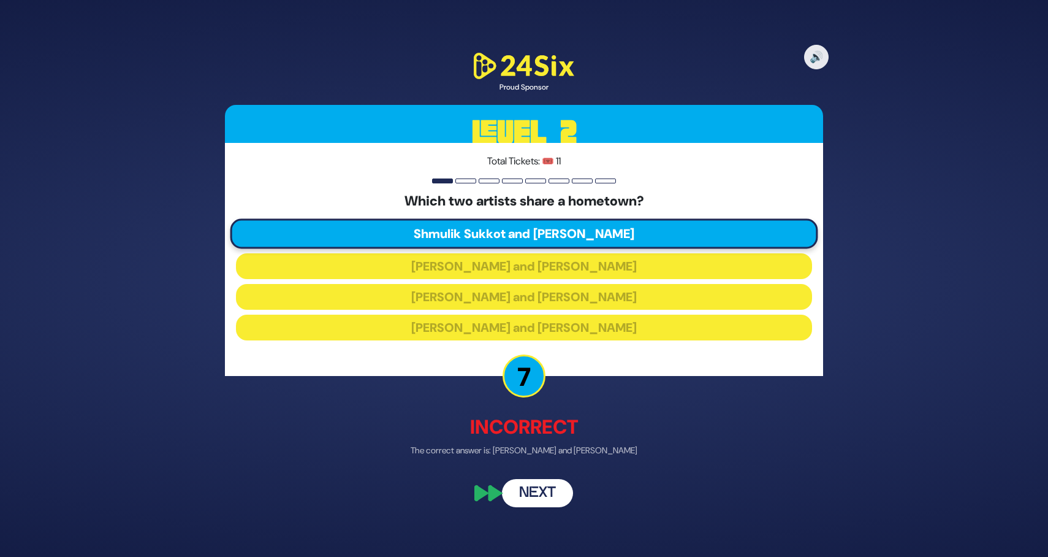
click at [547, 497] on button "Next" at bounding box center [537, 492] width 71 height 28
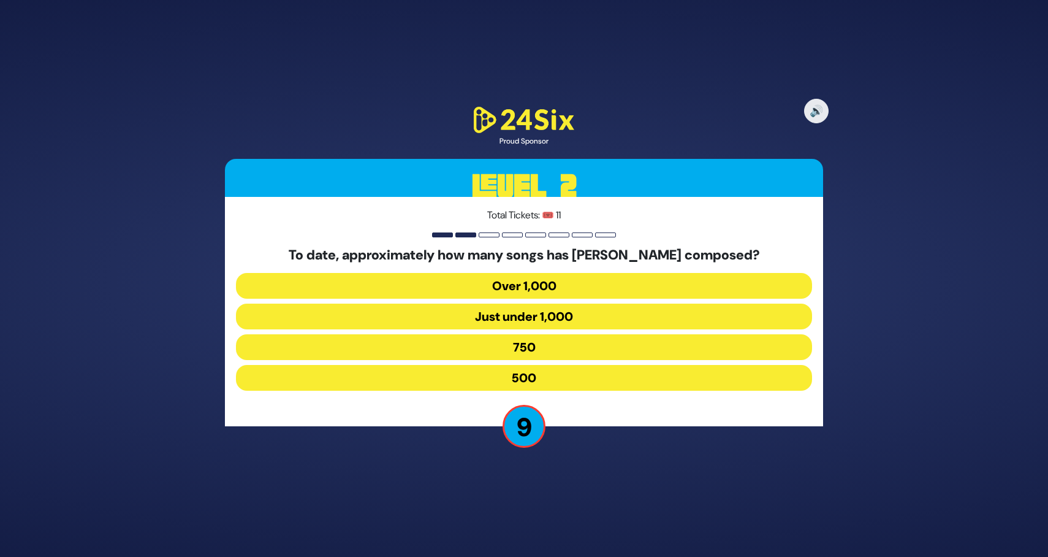
click at [565, 317] on button "Just under 1,000" at bounding box center [524, 316] width 576 height 26
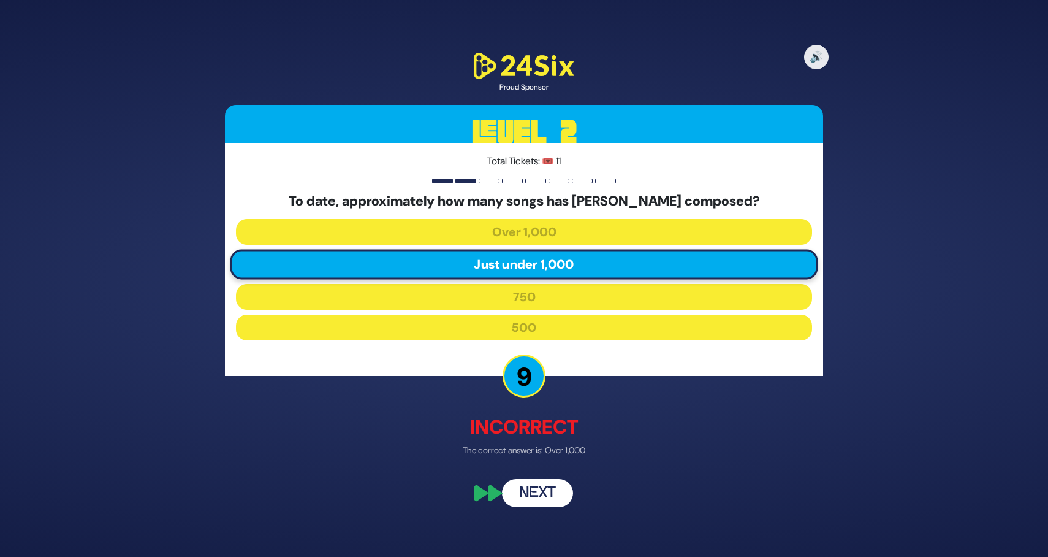
click at [537, 500] on button "Next" at bounding box center [537, 492] width 71 height 28
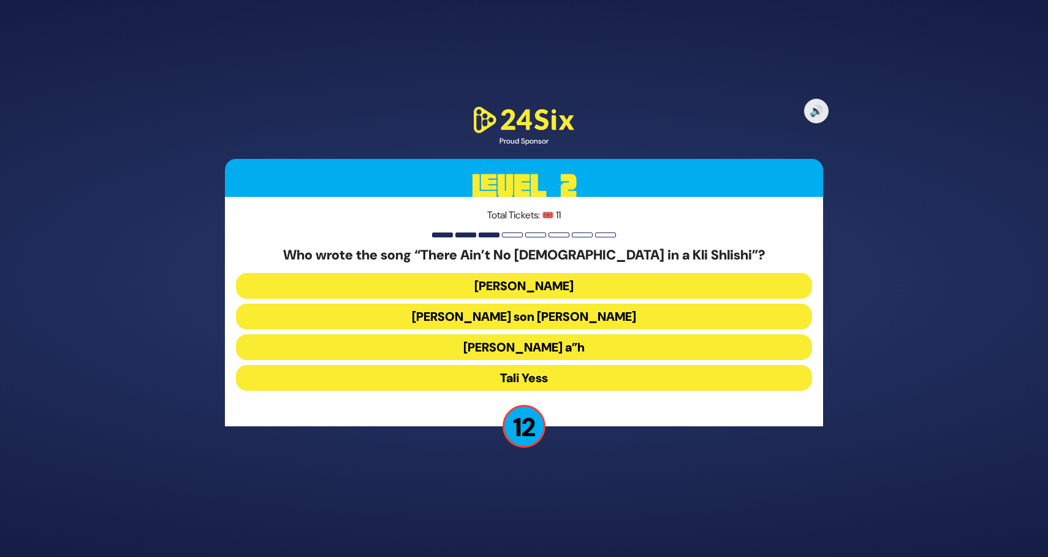
click at [582, 346] on button "Moshe Yess a”h" at bounding box center [524, 347] width 576 height 26
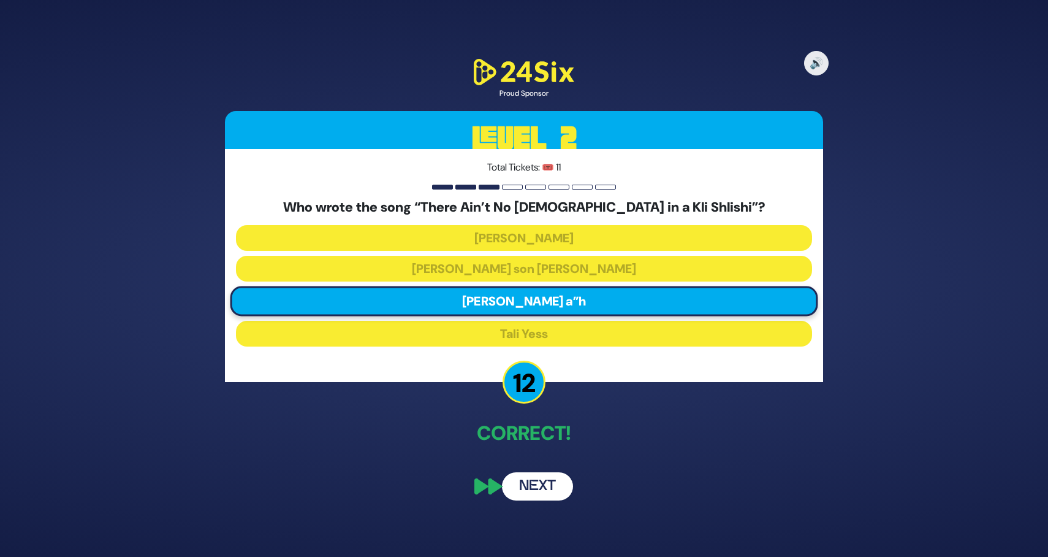
click at [544, 479] on button "Next" at bounding box center [537, 486] width 71 height 28
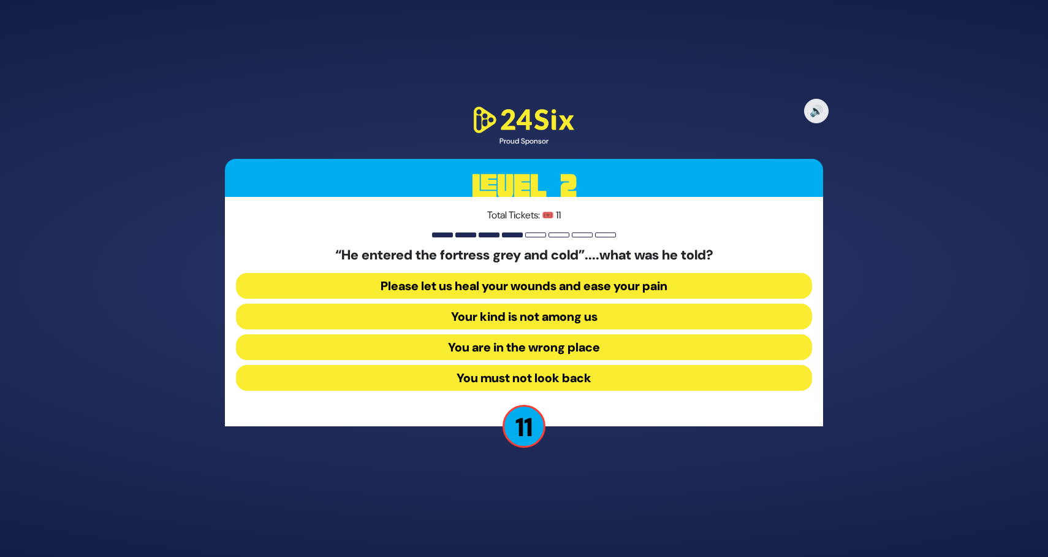
click at [576, 317] on button "Your kind is not among us" at bounding box center [524, 316] width 576 height 26
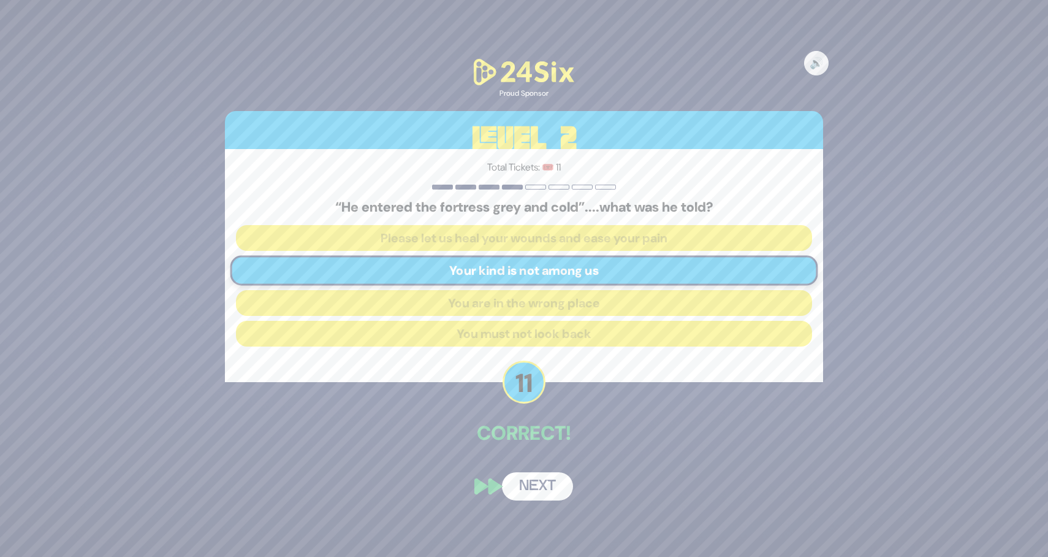
click at [546, 487] on button "Next" at bounding box center [537, 486] width 71 height 28
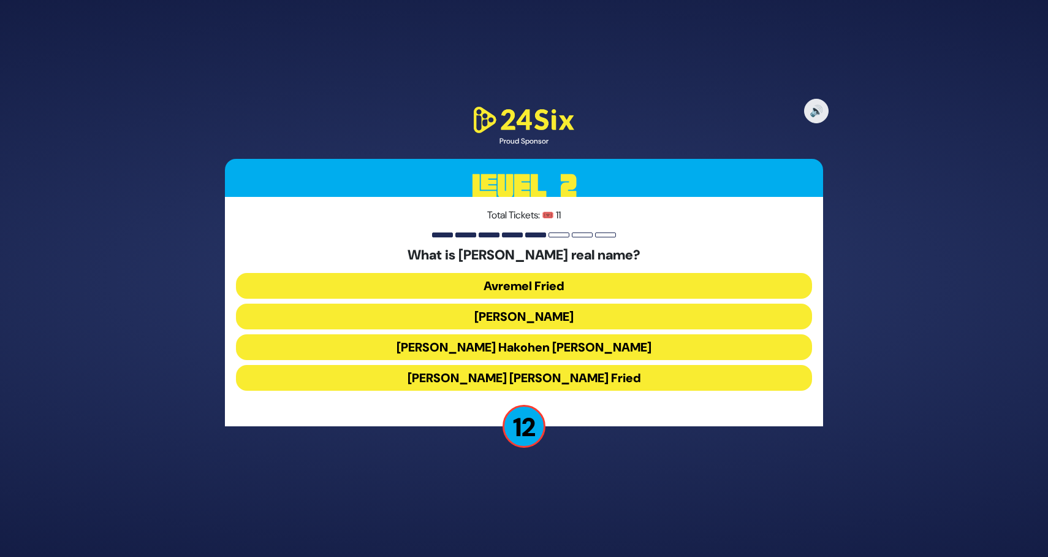
click at [574, 317] on button "Avraham Friedman" at bounding box center [524, 316] width 576 height 26
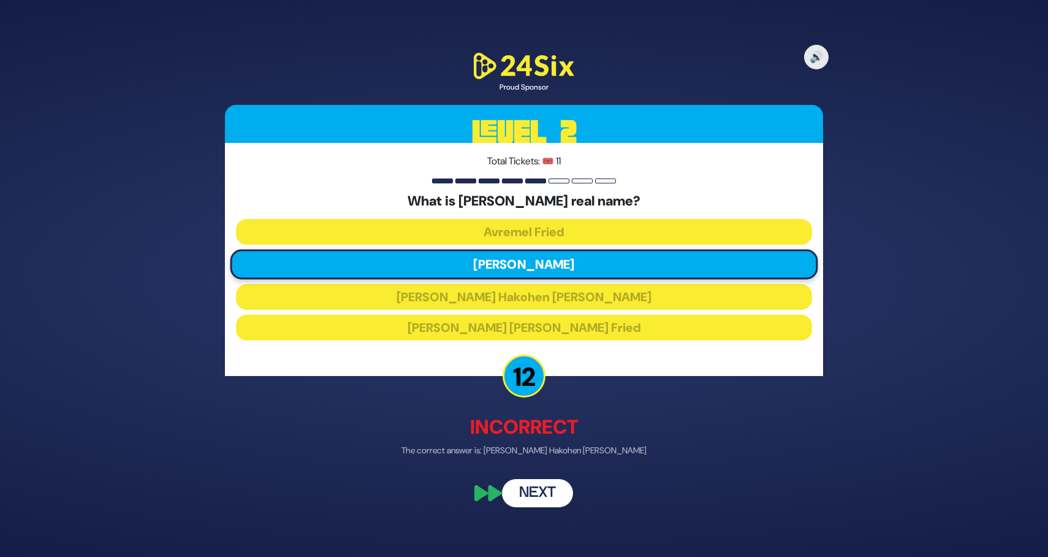
click at [536, 490] on button "Next" at bounding box center [537, 492] width 71 height 28
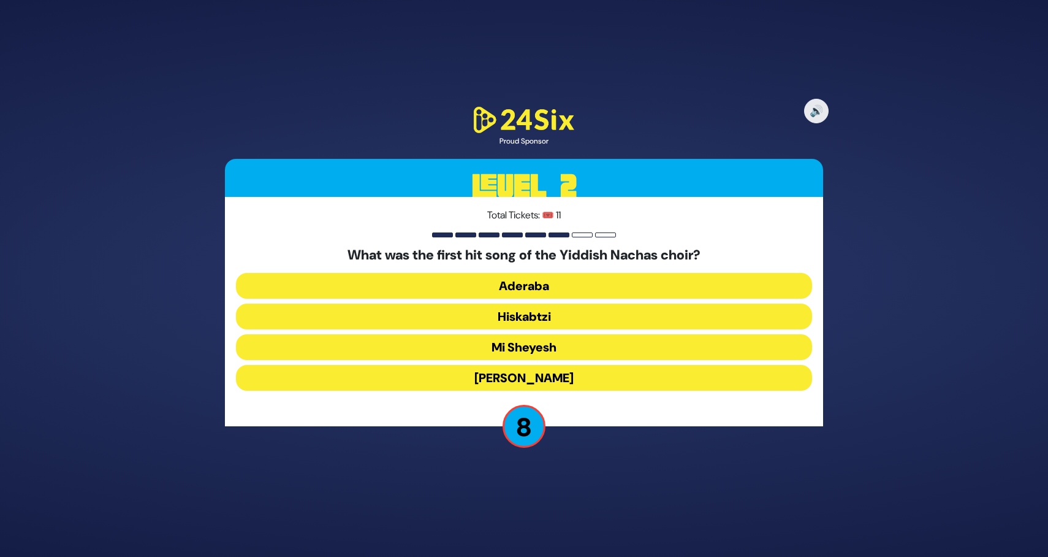
click at [549, 289] on button "Aderaba" at bounding box center [524, 286] width 576 height 26
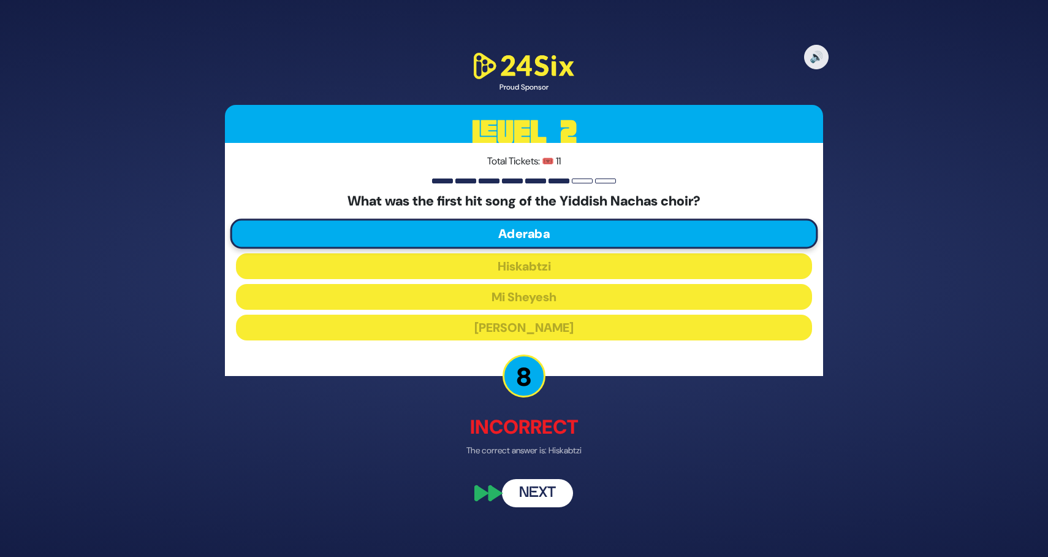
click at [536, 494] on button "Next" at bounding box center [537, 492] width 71 height 28
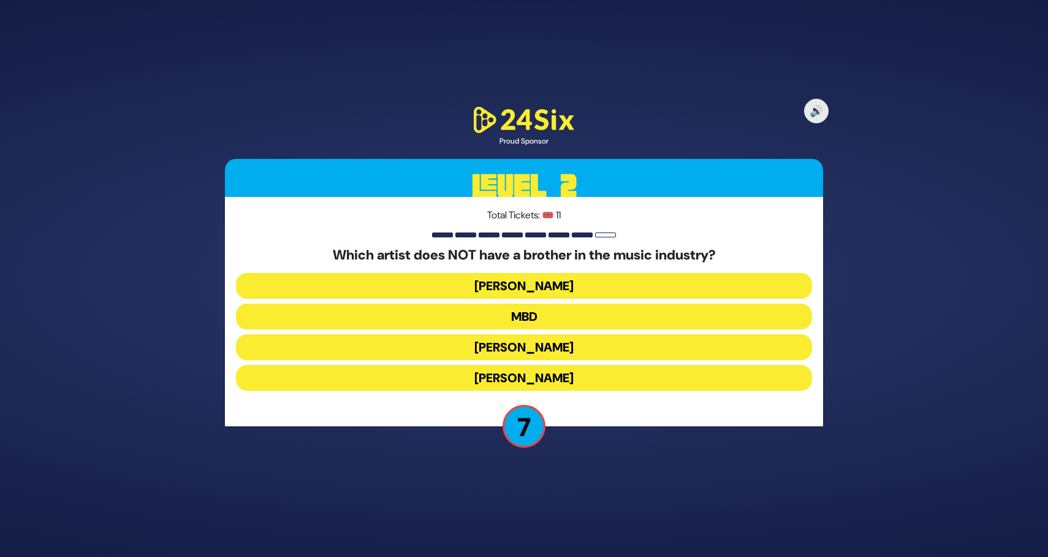
click at [570, 318] on button "MBD" at bounding box center [524, 316] width 576 height 26
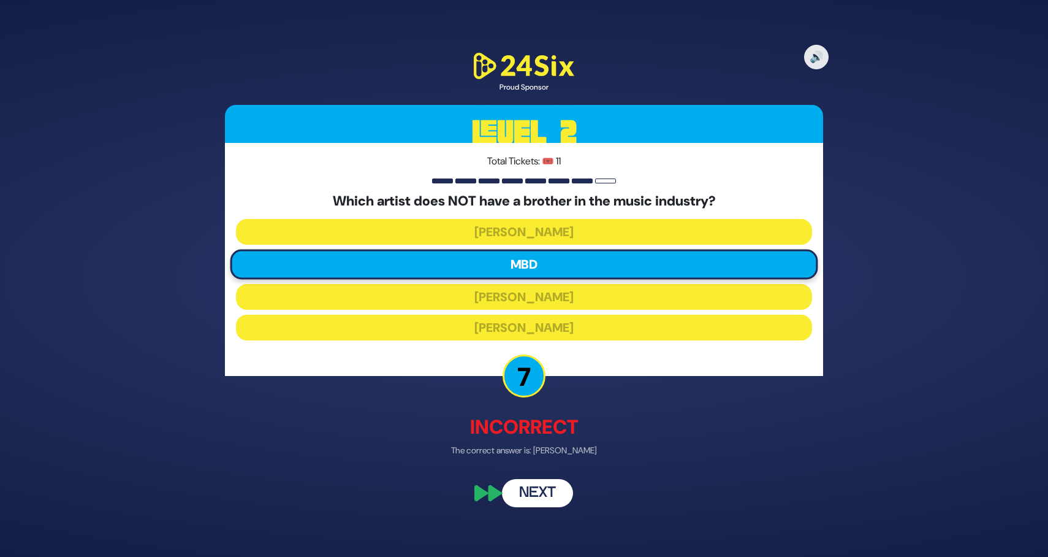
click at [541, 487] on button "Next" at bounding box center [537, 492] width 71 height 28
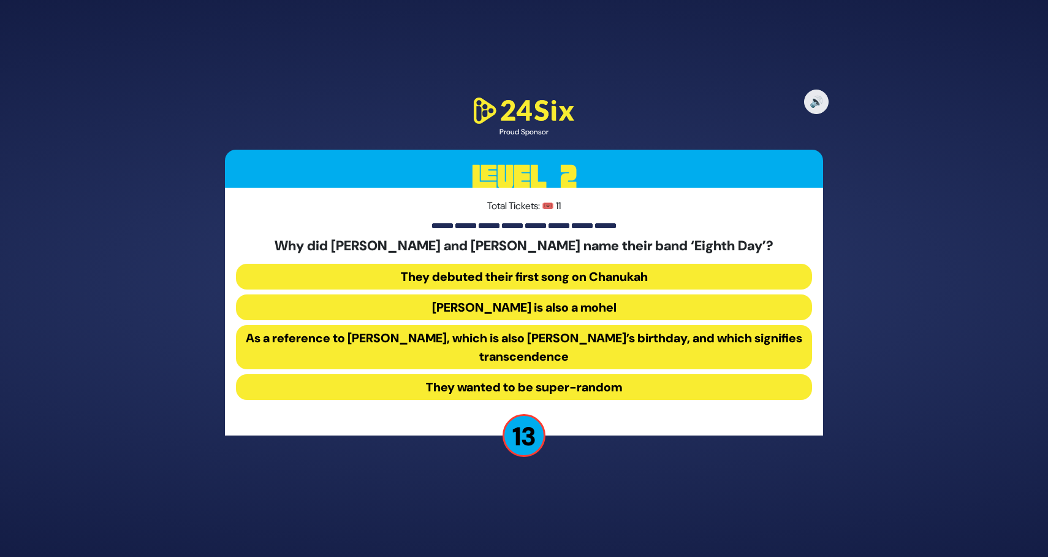
click at [590, 307] on button "Bentzi is also a mohel" at bounding box center [524, 307] width 576 height 26
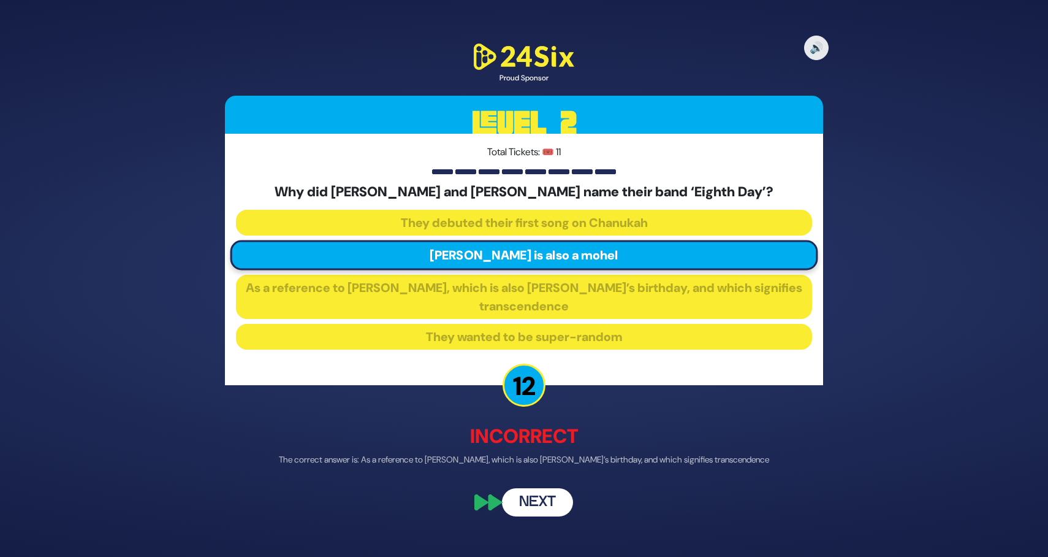
click at [555, 505] on button "Next" at bounding box center [537, 501] width 71 height 28
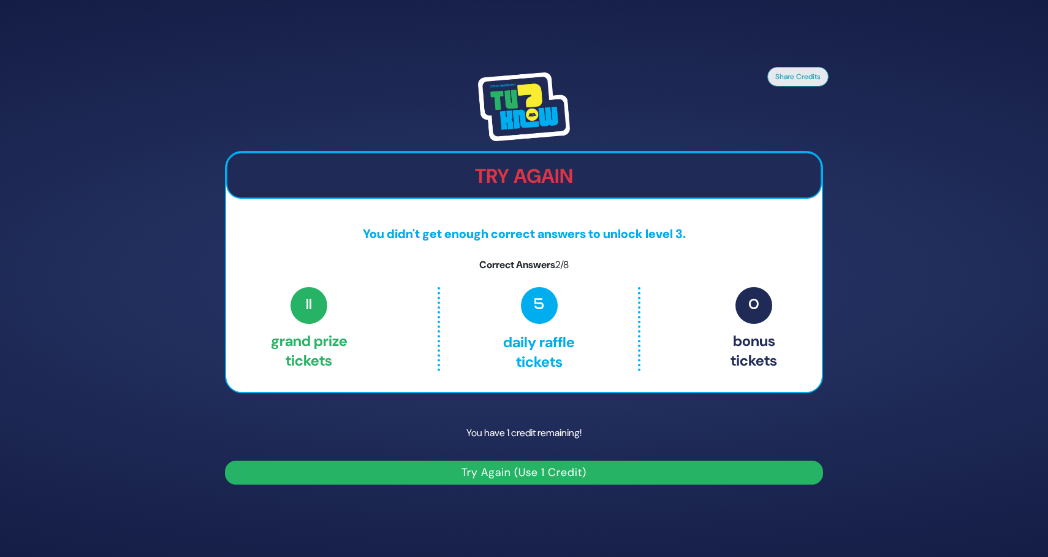
click at [497, 474] on button "Try Again (Use 1 Credit)" at bounding box center [524, 472] width 598 height 24
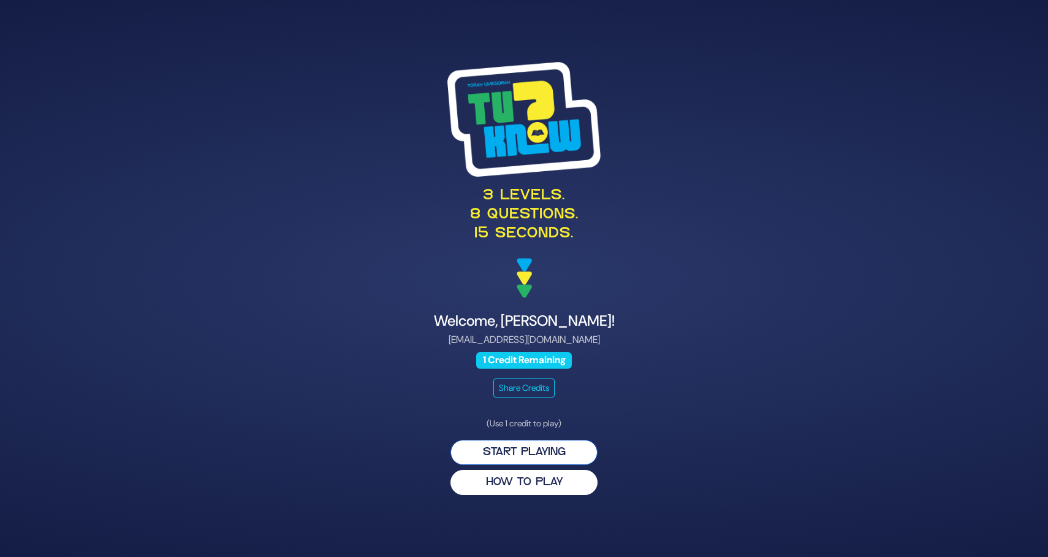
click at [532, 450] on button "Start Playing" at bounding box center [524, 452] width 147 height 25
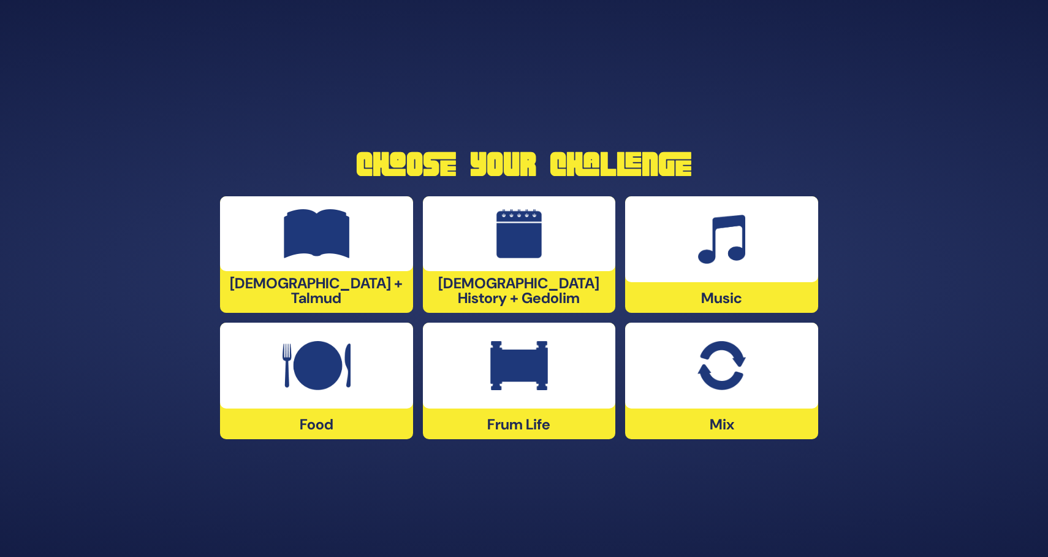
click at [562, 252] on div at bounding box center [519, 233] width 193 height 75
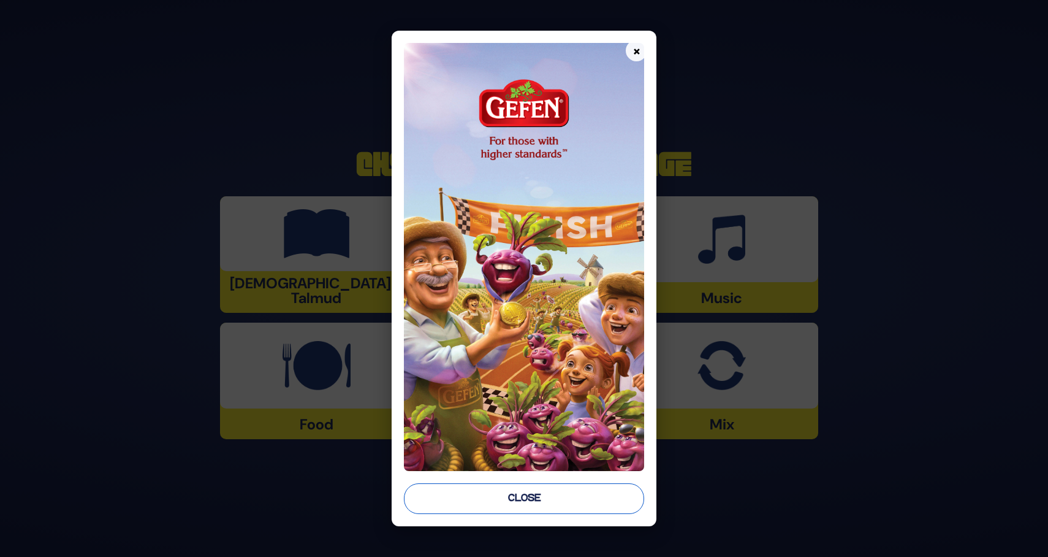
click at [566, 496] on button "Close" at bounding box center [524, 498] width 240 height 31
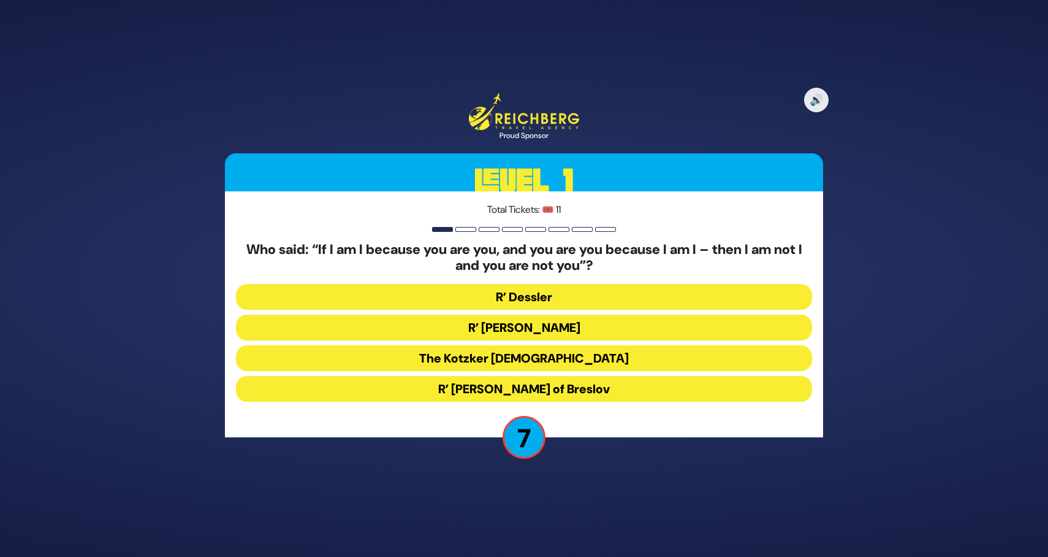
click at [549, 326] on button "R’ [PERSON_NAME]" at bounding box center [524, 328] width 576 height 26
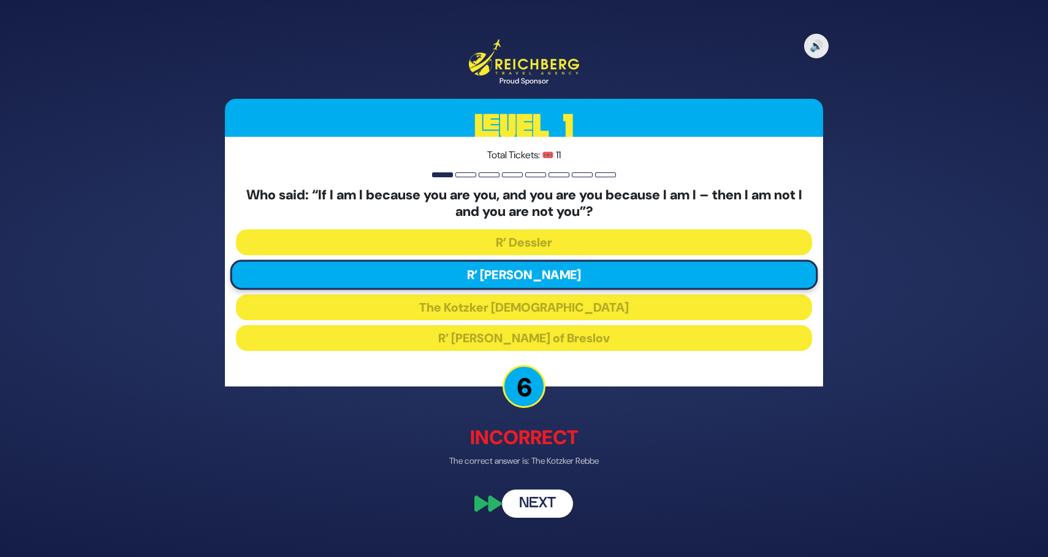
click at [536, 497] on button "Next" at bounding box center [537, 503] width 71 height 28
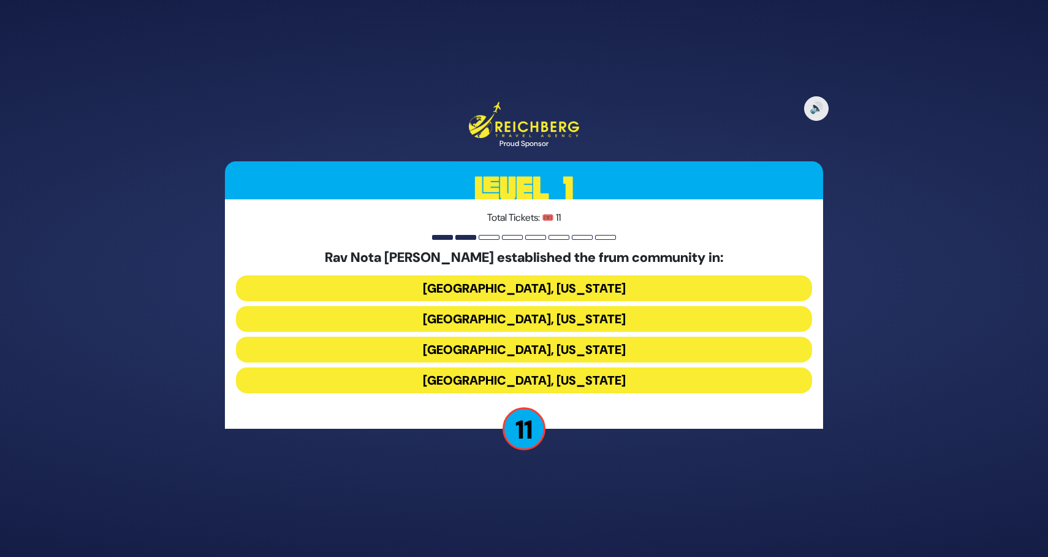
click at [551, 311] on button "[GEOGRAPHIC_DATA], [US_STATE]" at bounding box center [524, 319] width 576 height 26
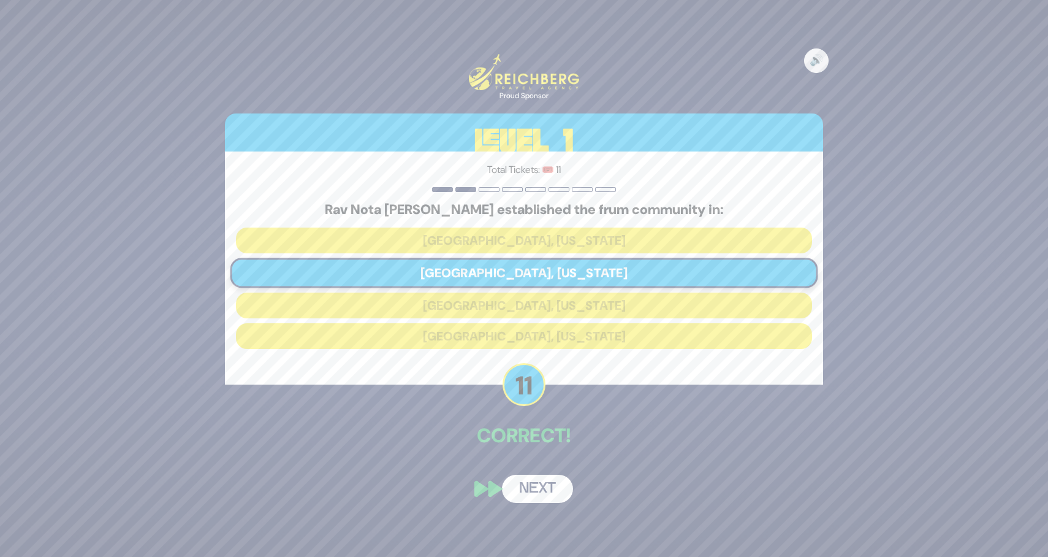
click at [543, 489] on button "Next" at bounding box center [537, 489] width 71 height 28
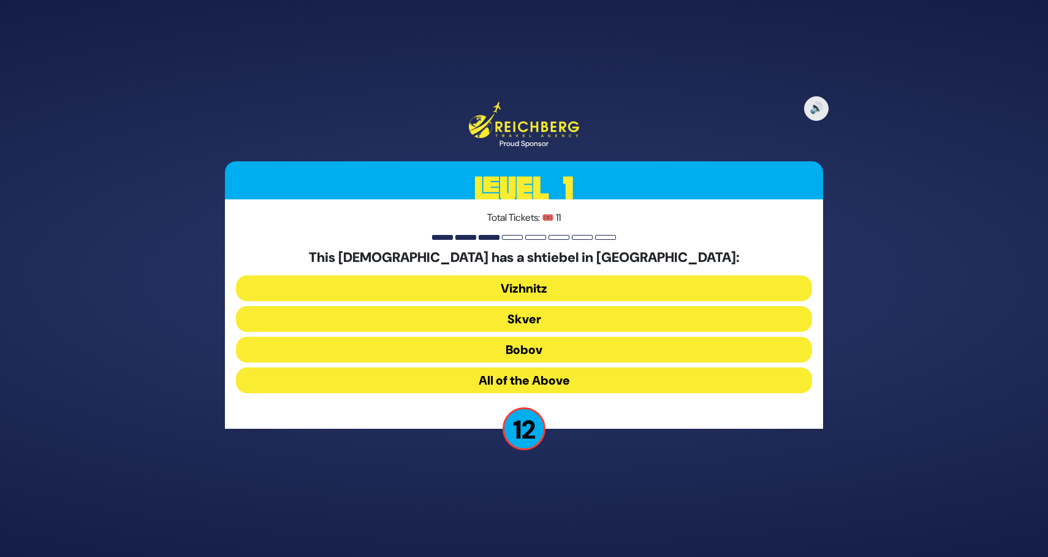
click at [566, 289] on button "Vizhnitz" at bounding box center [524, 288] width 576 height 26
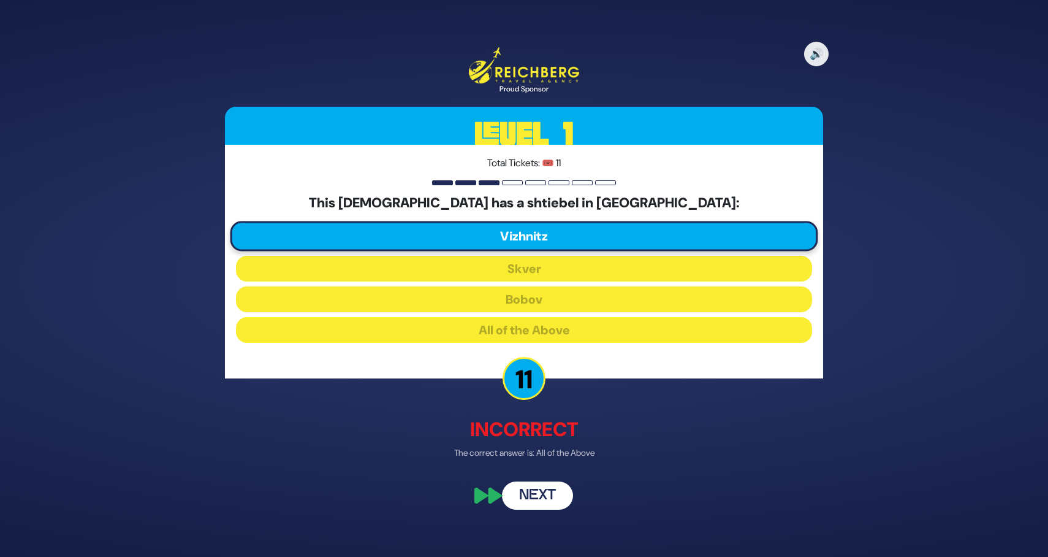
click at [540, 494] on button "Next" at bounding box center [537, 495] width 71 height 28
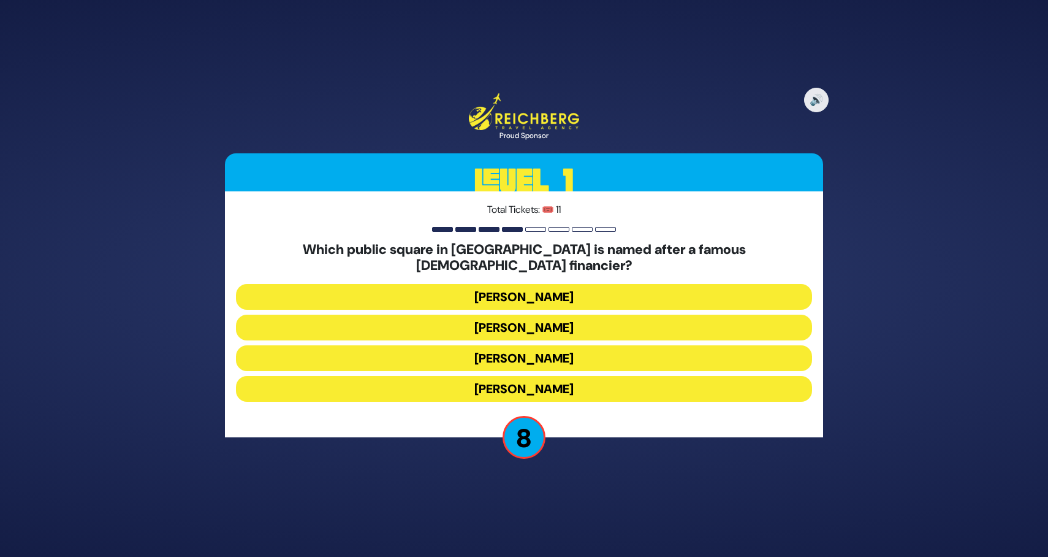
click at [568, 290] on button "Kikar Herzl" at bounding box center [524, 297] width 576 height 26
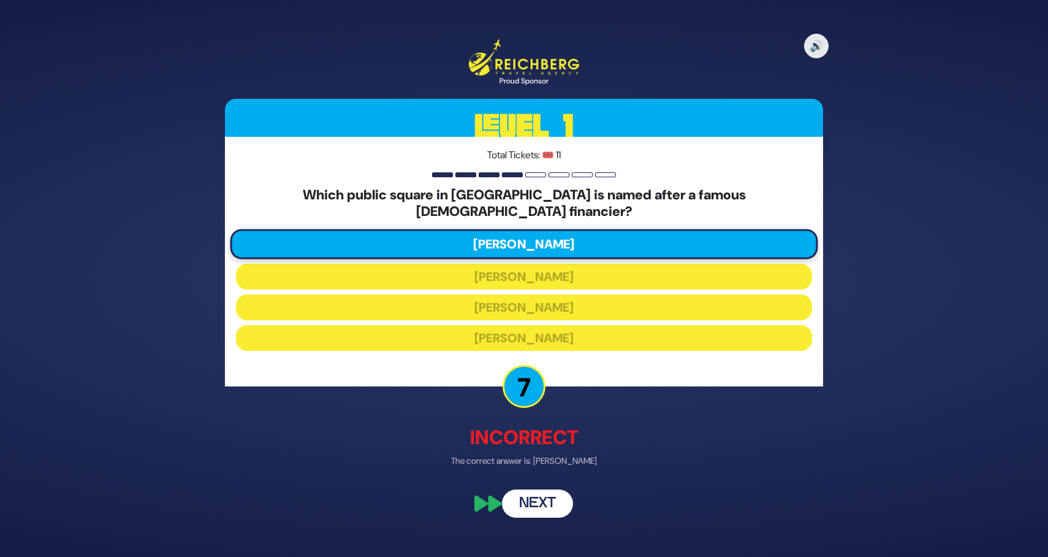
click at [532, 494] on button "Next" at bounding box center [537, 503] width 71 height 28
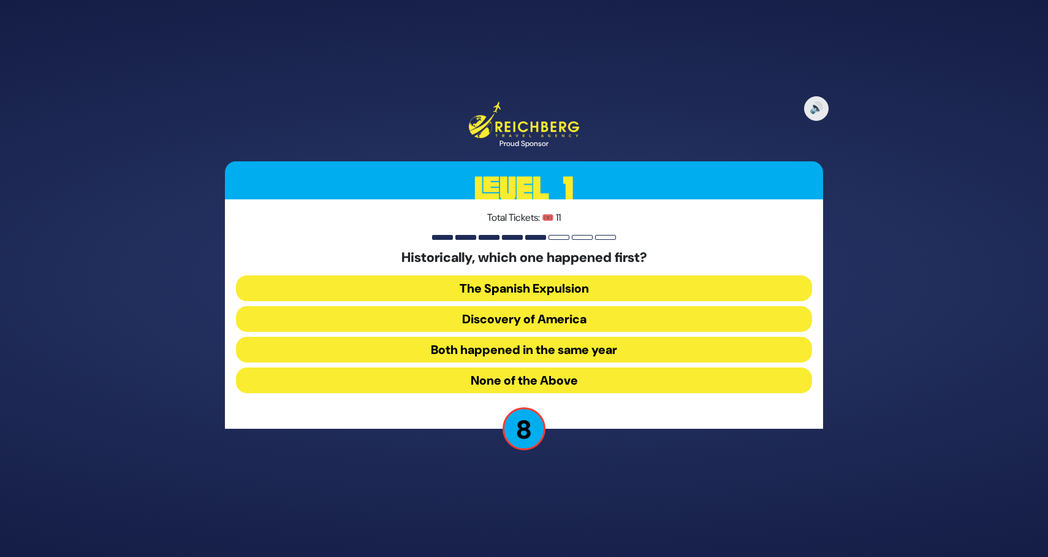
click at [603, 286] on button "The Spanish Expulsion" at bounding box center [524, 288] width 576 height 26
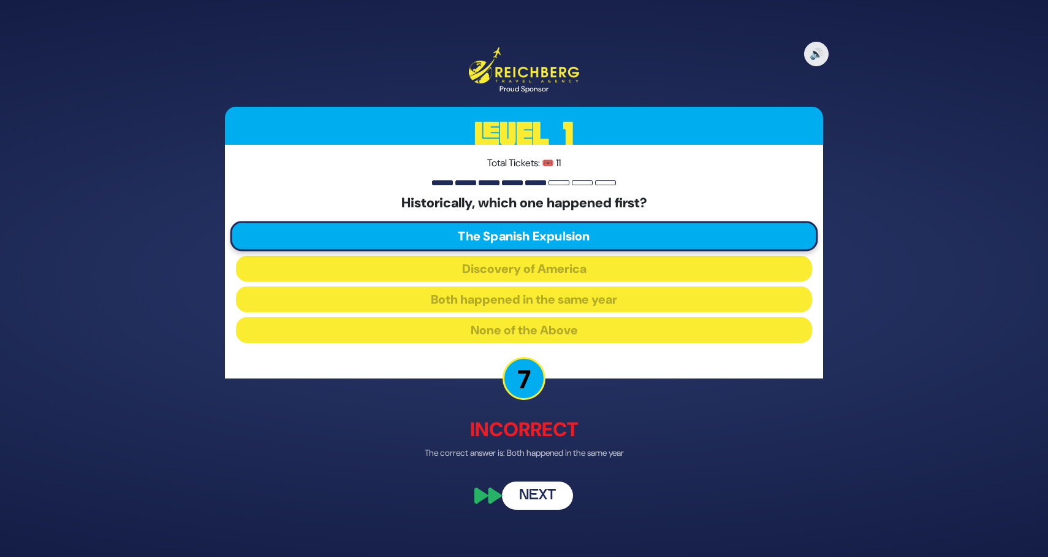
click at [554, 488] on button "Next" at bounding box center [537, 495] width 71 height 28
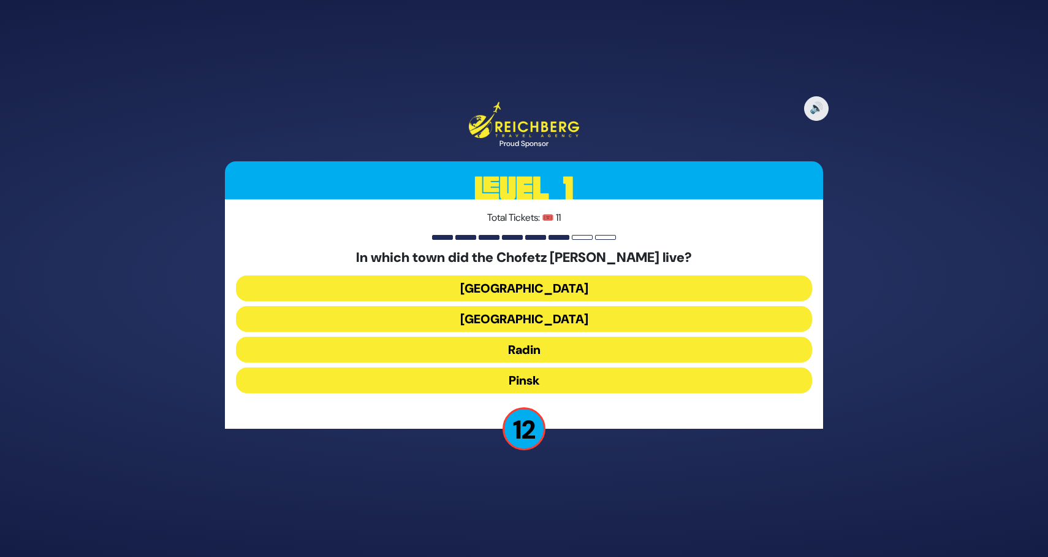
click at [589, 347] on button "Radin" at bounding box center [524, 350] width 576 height 26
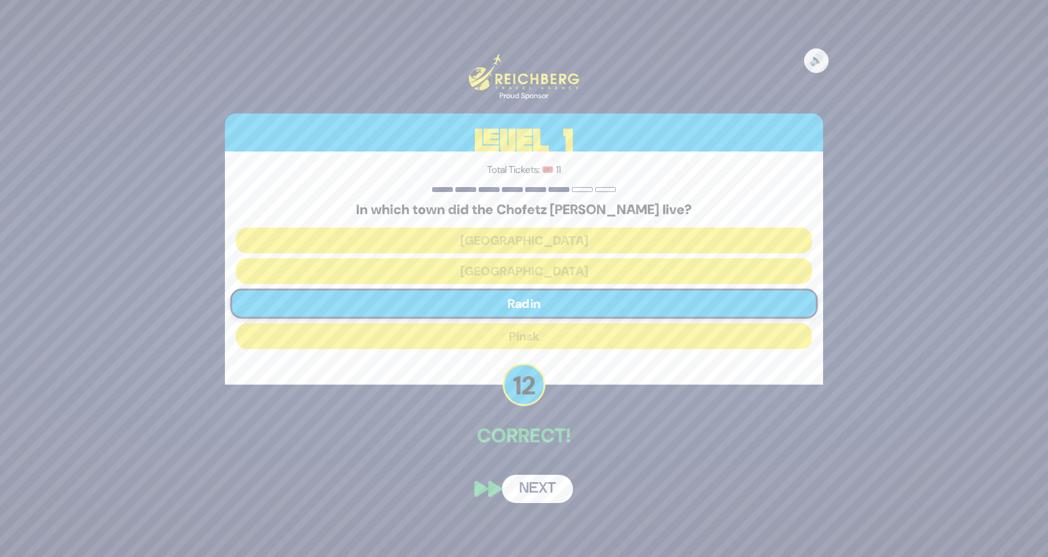
click at [552, 486] on button "Next" at bounding box center [537, 489] width 71 height 28
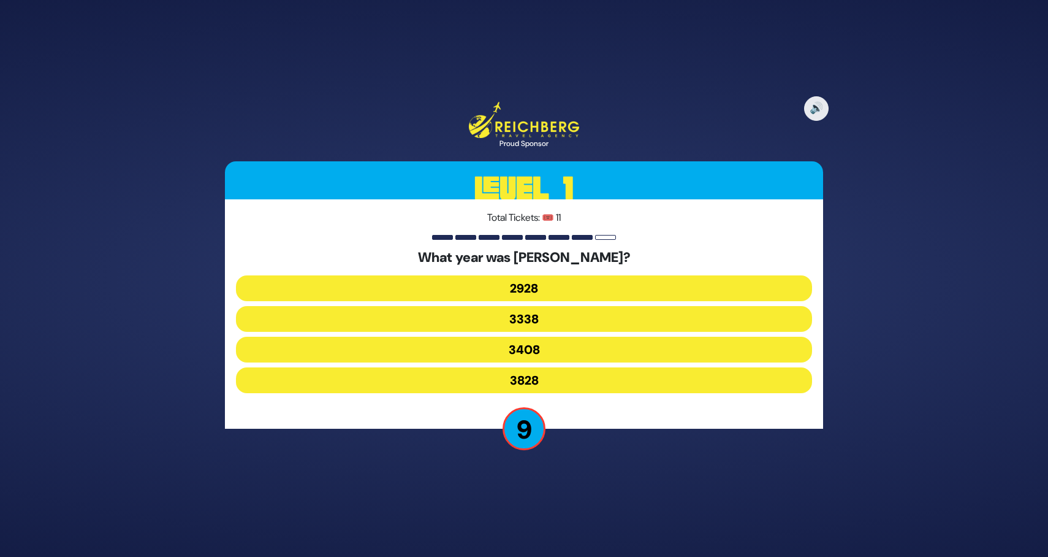
click at [560, 313] on button "3338" at bounding box center [524, 319] width 576 height 26
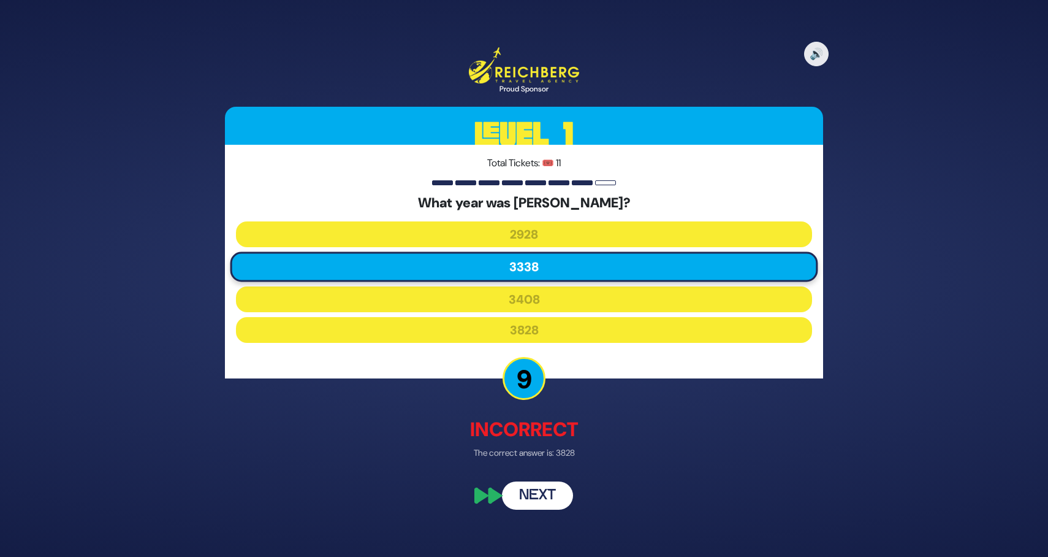
click at [560, 455] on p "The correct answer is: 3828" at bounding box center [524, 452] width 598 height 13
click at [603, 459] on p "The correct answer is: 3828" at bounding box center [524, 452] width 598 height 13
click at [549, 492] on button "Next" at bounding box center [537, 495] width 71 height 28
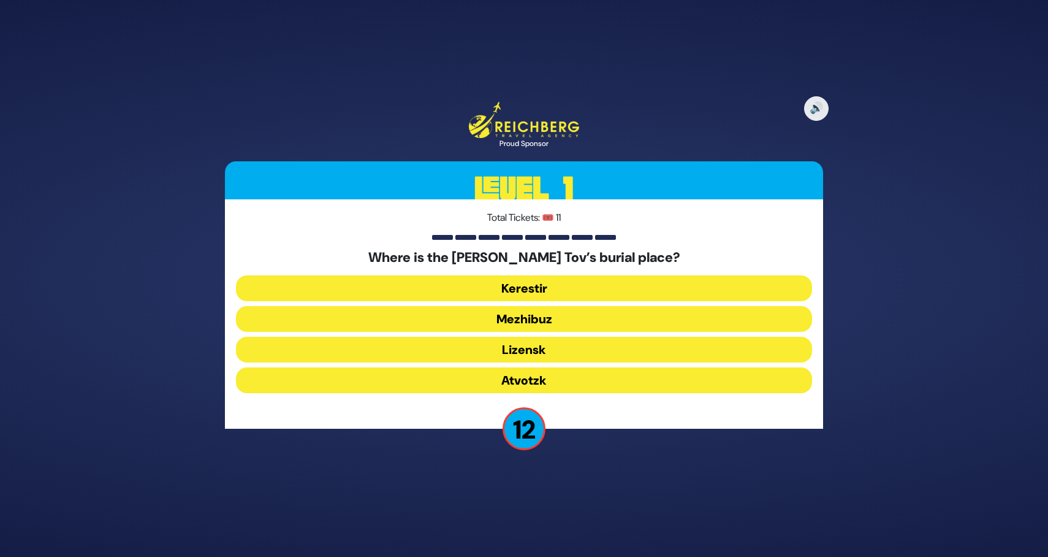
click at [548, 319] on button "Mezhibuz" at bounding box center [524, 319] width 576 height 26
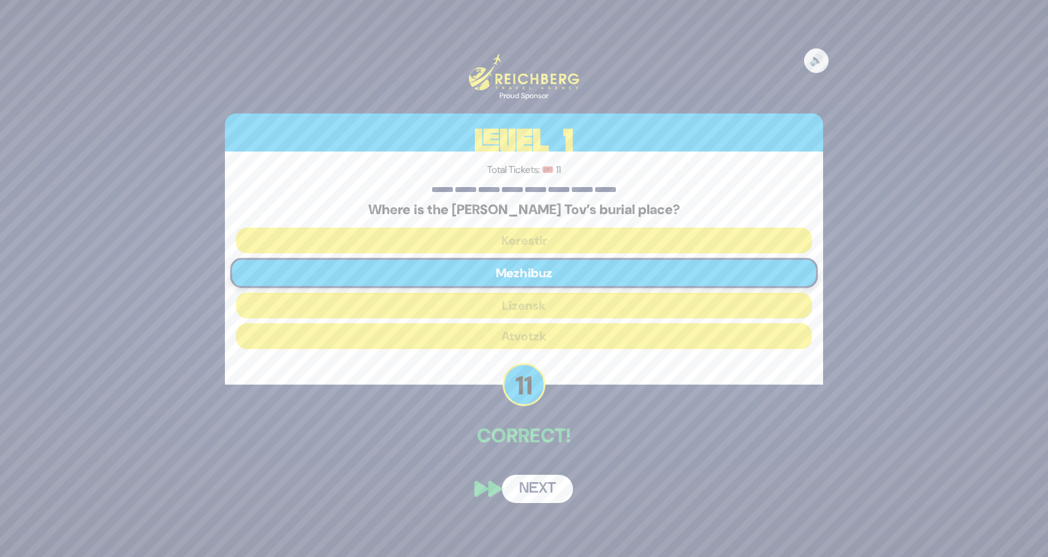
click at [543, 468] on div "🔊 Proud Sponsor Level 1 Total Tickets: 🎟️ 11 Where is the Baal Shem Tov’s buria…" at bounding box center [524, 278] width 628 height 479
click at [541, 493] on button "Next" at bounding box center [537, 489] width 71 height 28
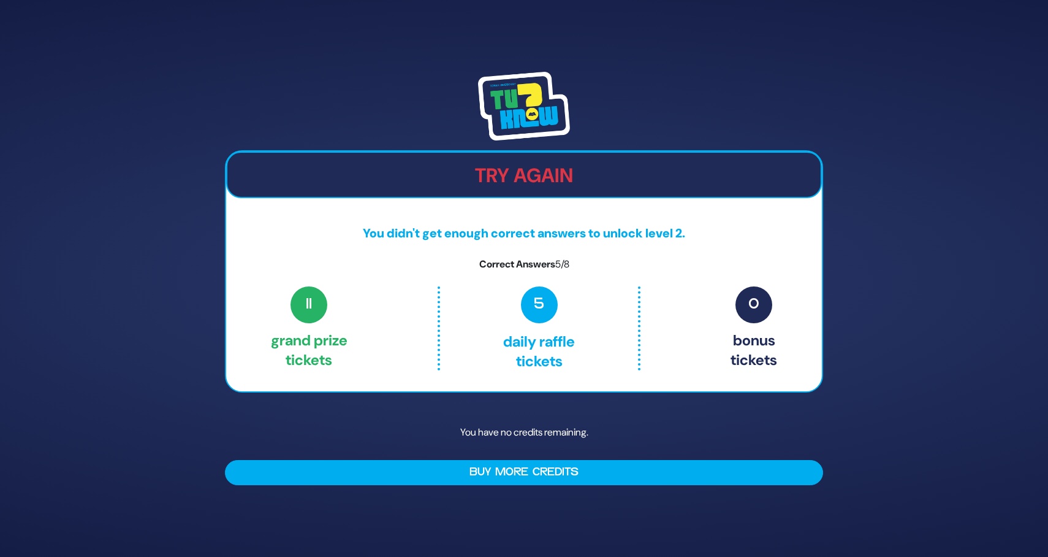
click at [565, 264] on span "5/8" at bounding box center [562, 264] width 14 height 13
click at [608, 270] on p "Correct Answers 5/8" at bounding box center [524, 264] width 596 height 15
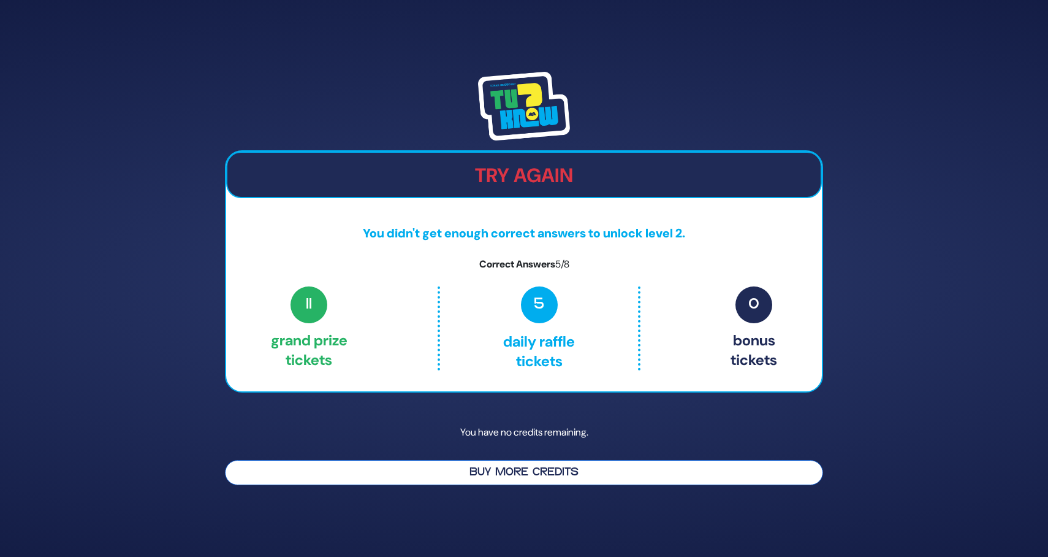
click at [525, 478] on button "Buy More Credits" at bounding box center [524, 472] width 598 height 25
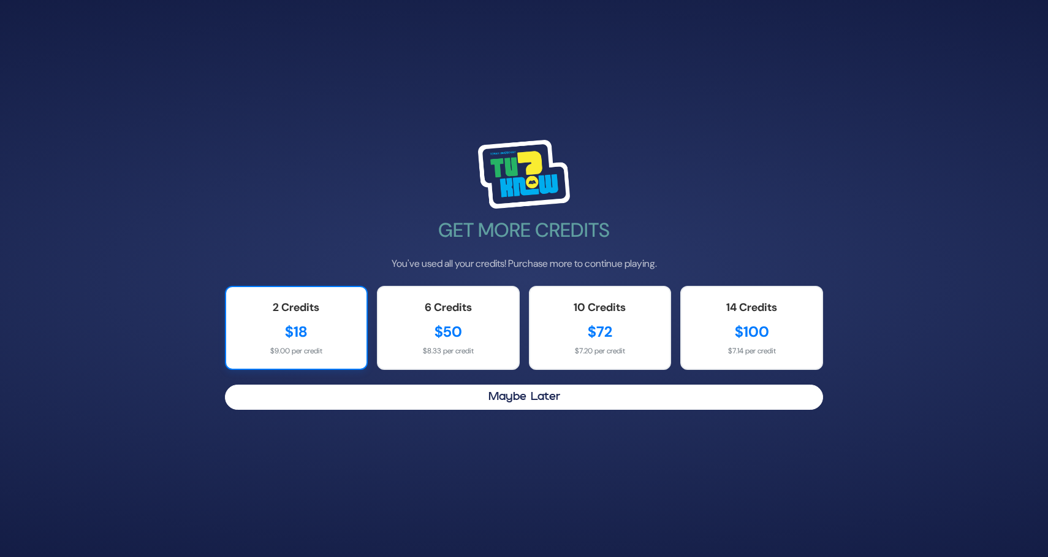
click at [323, 346] on div "$9.00 per credit" at bounding box center [297, 350] width 116 height 11
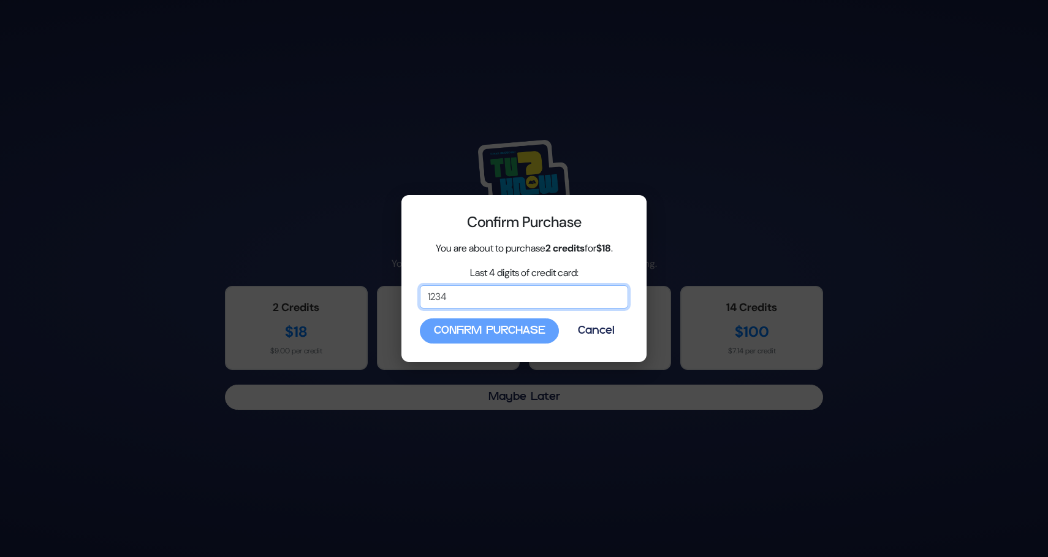
click at [492, 302] on input "Last 4 digits of credit card:" at bounding box center [524, 296] width 208 height 23
type input "7227"
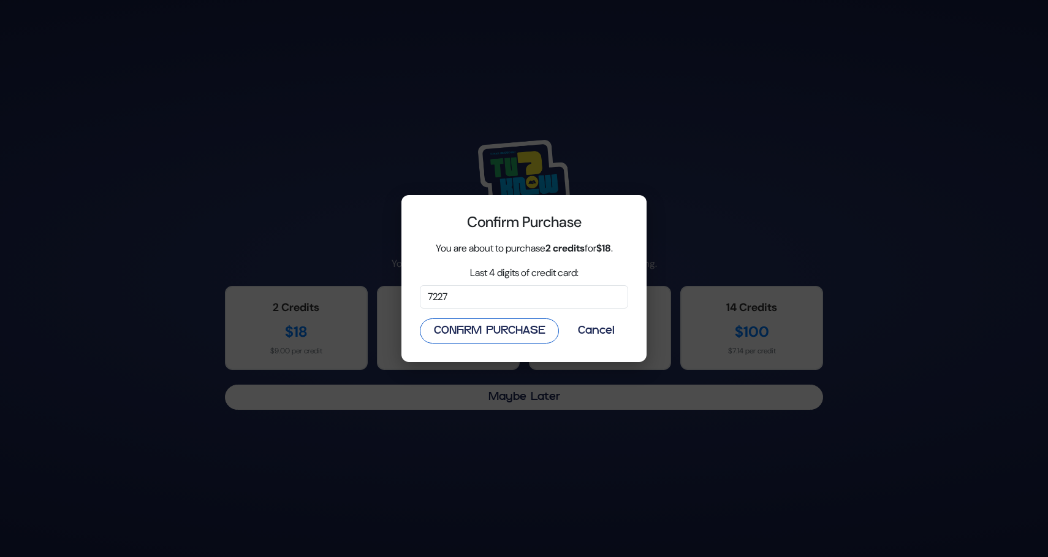
click at [510, 327] on button "Confirm Purchase" at bounding box center [489, 330] width 139 height 25
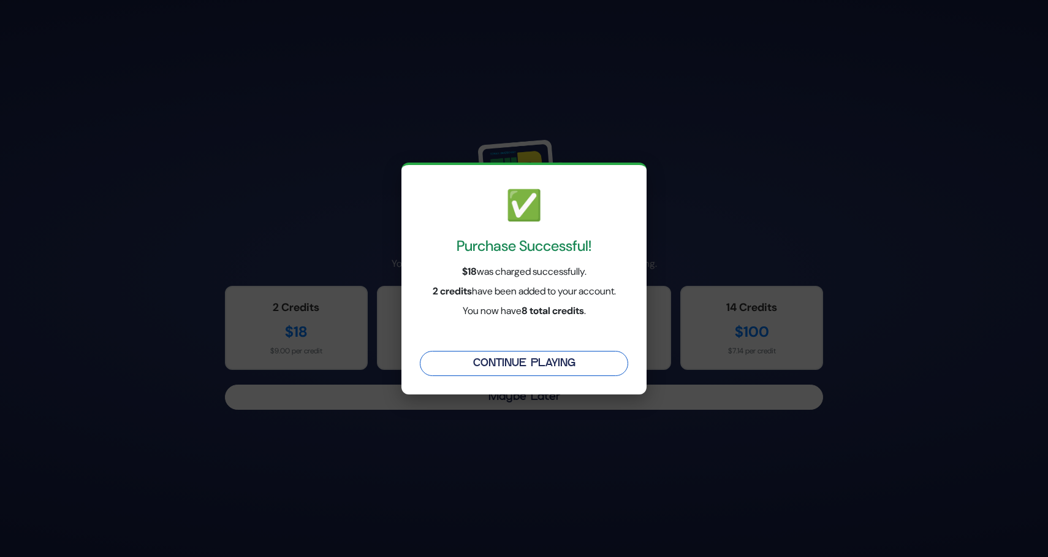
click at [539, 364] on button "Continue Playing" at bounding box center [524, 363] width 208 height 25
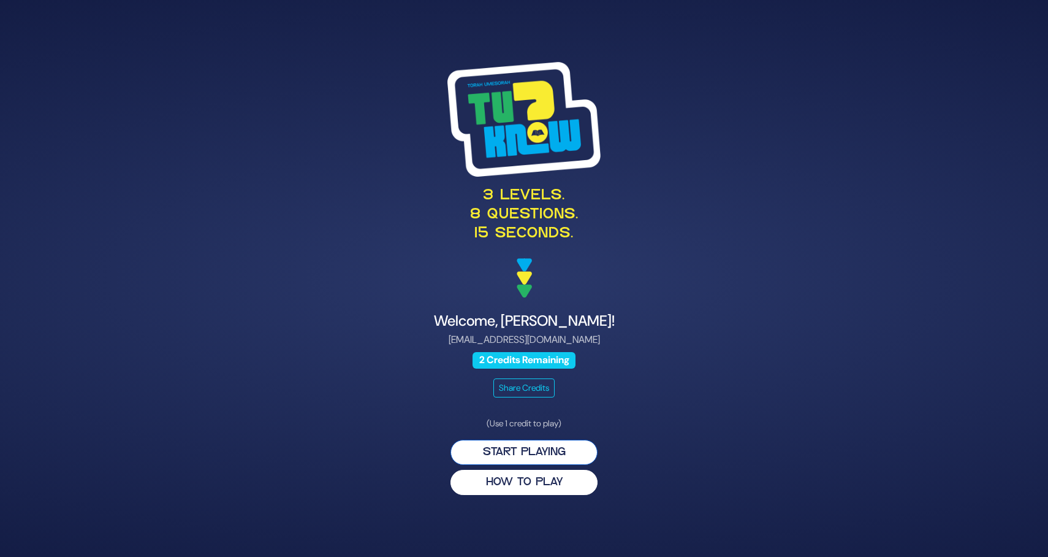
click at [554, 448] on button "Start Playing" at bounding box center [524, 452] width 147 height 25
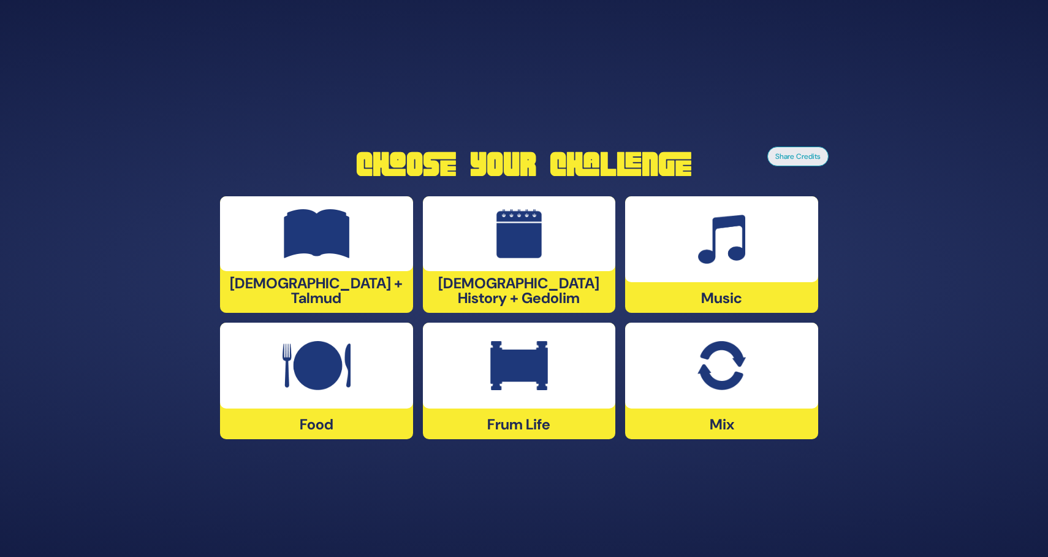
click at [769, 241] on div at bounding box center [721, 239] width 193 height 86
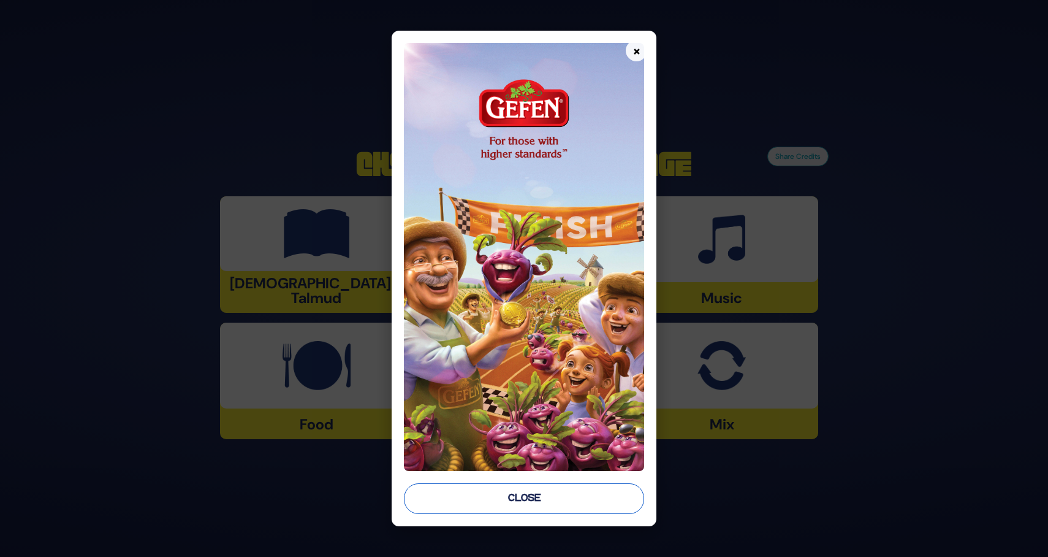
click at [554, 498] on button "Close" at bounding box center [524, 498] width 240 height 31
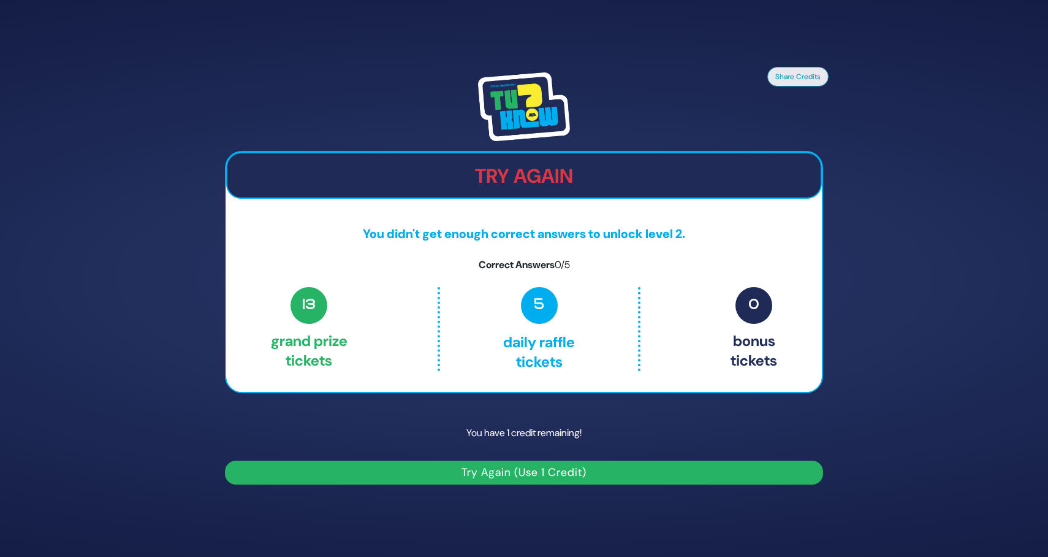
click at [538, 306] on span "5" at bounding box center [539, 305] width 37 height 37
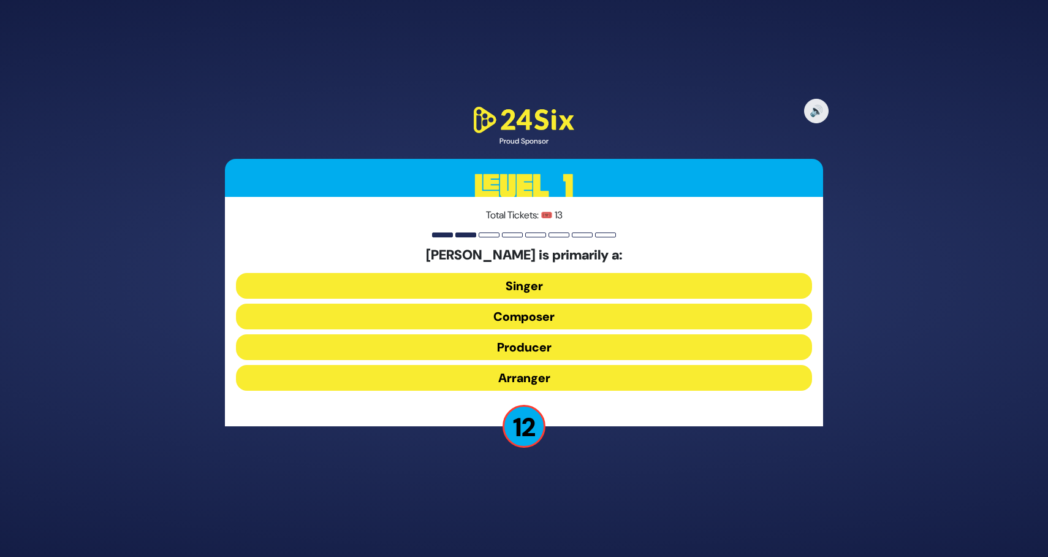
click at [544, 318] on button "Composer" at bounding box center [524, 316] width 576 height 26
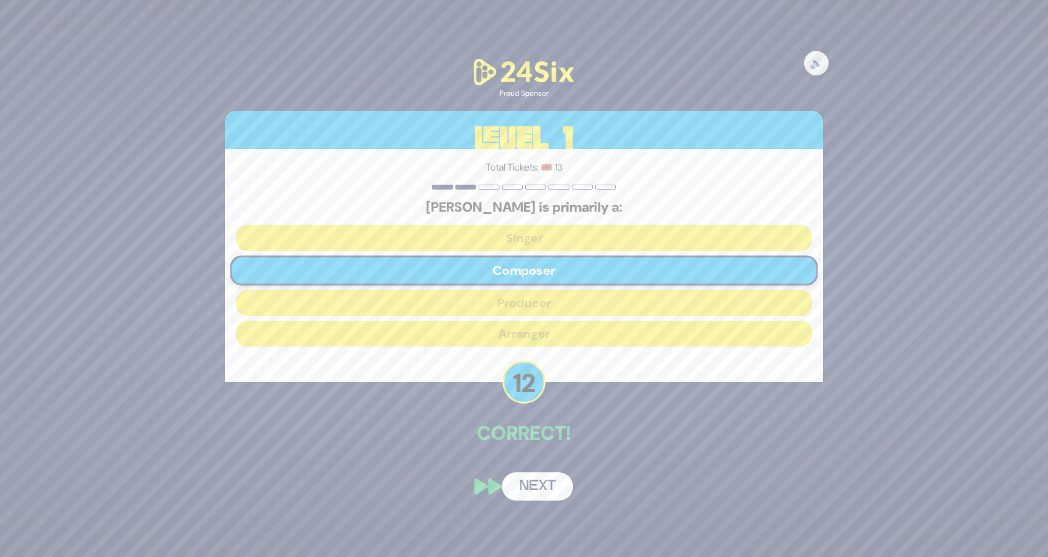
click at [535, 478] on button "Next" at bounding box center [537, 486] width 71 height 28
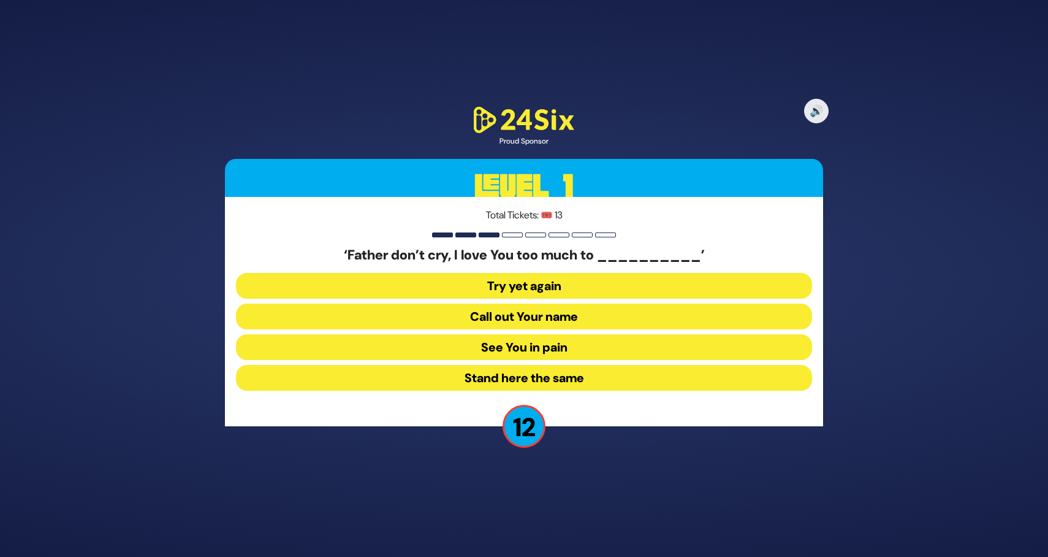
click at [565, 346] on button "See You in pain" at bounding box center [524, 347] width 576 height 26
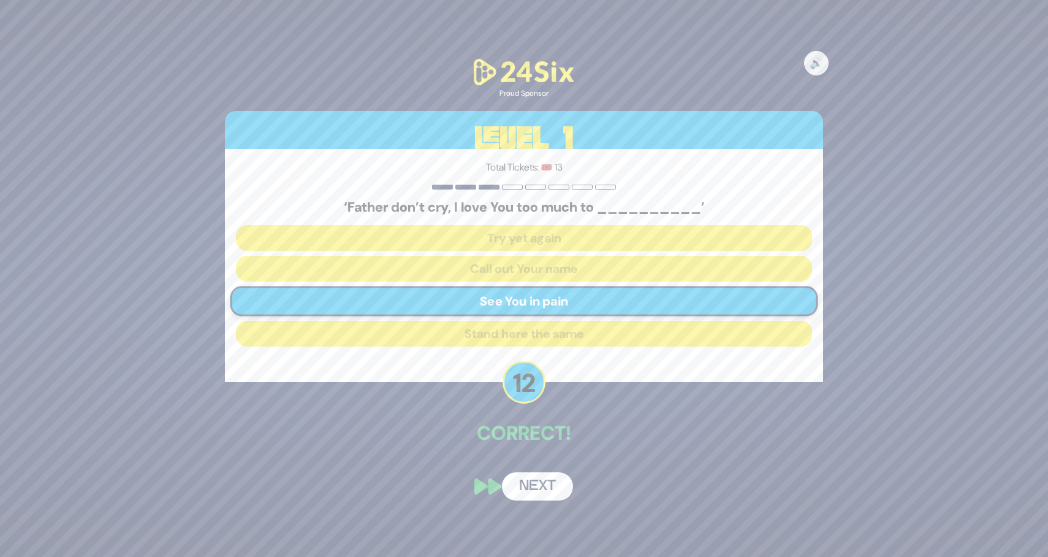
click at [541, 490] on button "Next" at bounding box center [537, 486] width 71 height 28
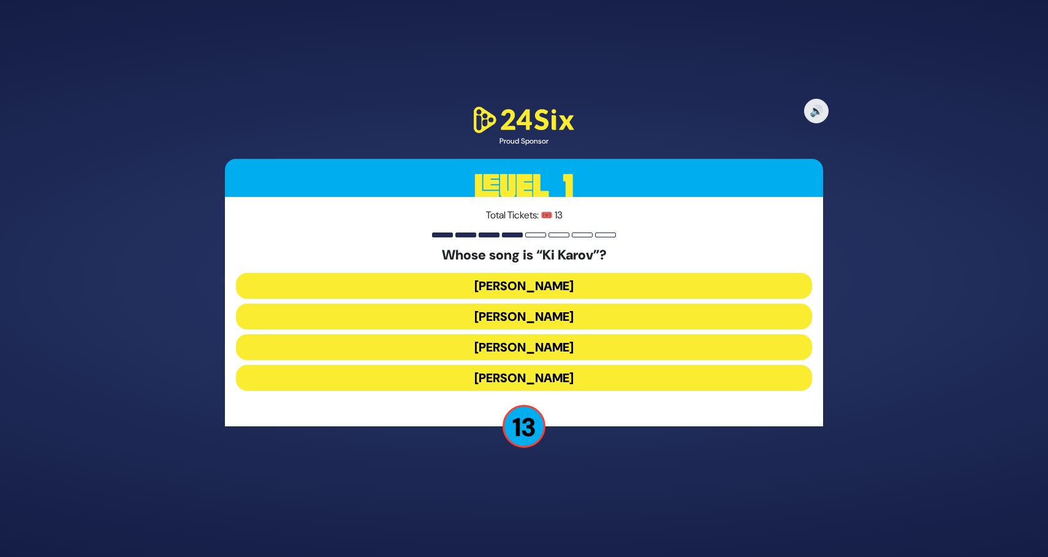
click at [562, 313] on button "Eitan Katz" at bounding box center [524, 316] width 576 height 26
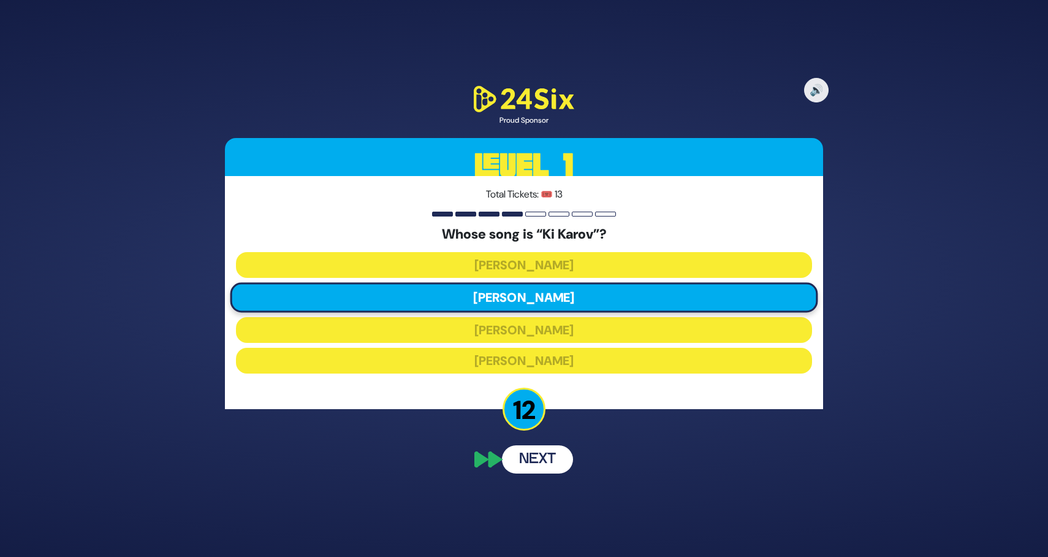
click at [619, 440] on div "🔊 Proud Sponsor Level 1 Total Tickets: 🎟️ 13 Whose song is “Ki Karov”? Baruch L…" at bounding box center [524, 278] width 628 height 419
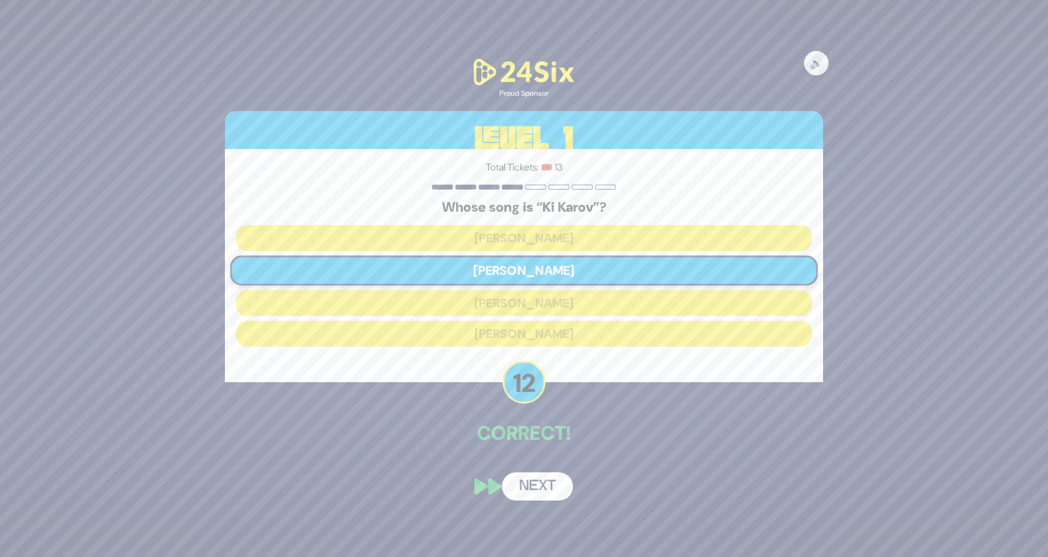
click at [541, 485] on button "Next" at bounding box center [537, 486] width 71 height 28
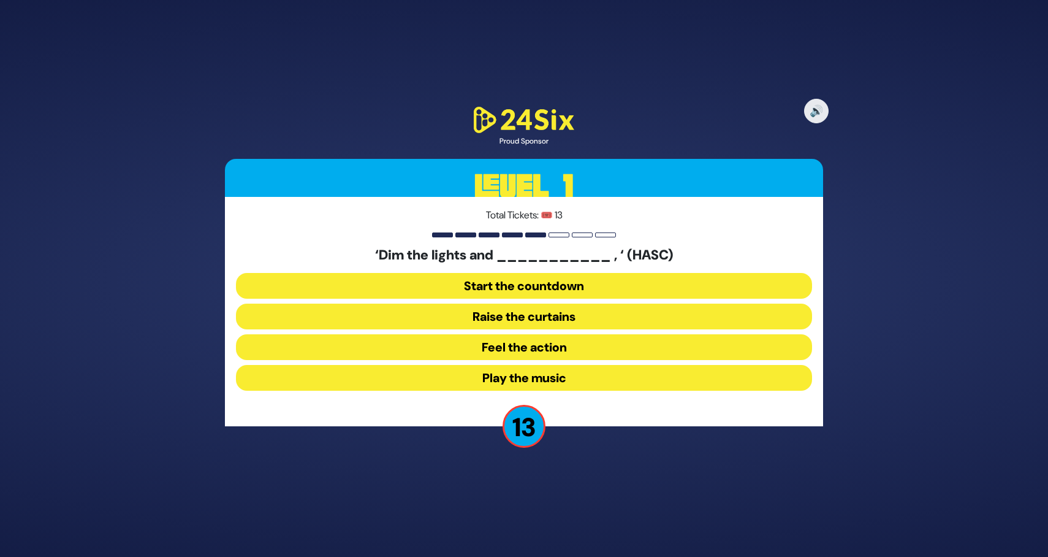
click at [567, 314] on button "Raise the curtains" at bounding box center [524, 316] width 576 height 26
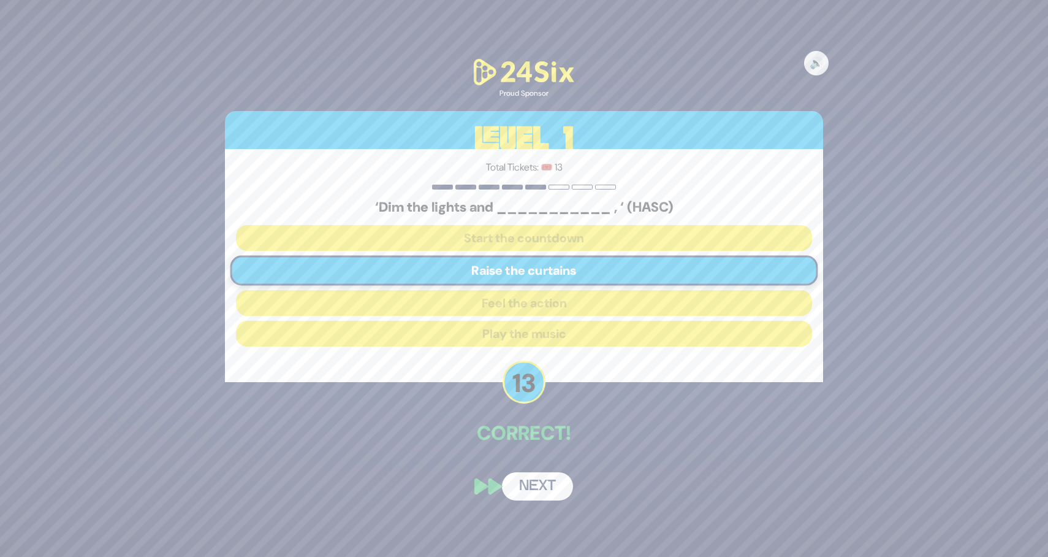
click at [559, 484] on button "Next" at bounding box center [537, 486] width 71 height 28
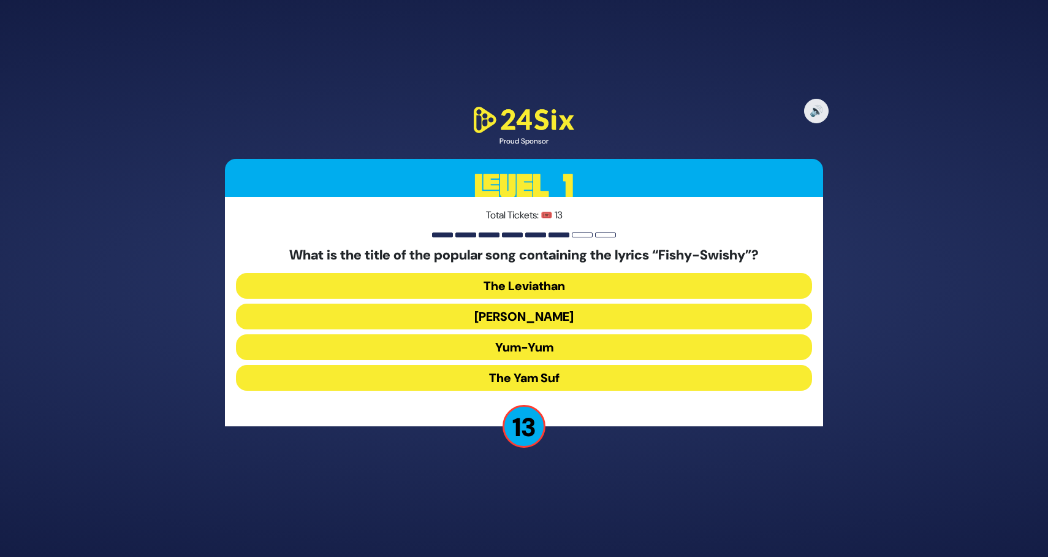
click at [557, 345] on button "Yum-Yum" at bounding box center [524, 347] width 576 height 26
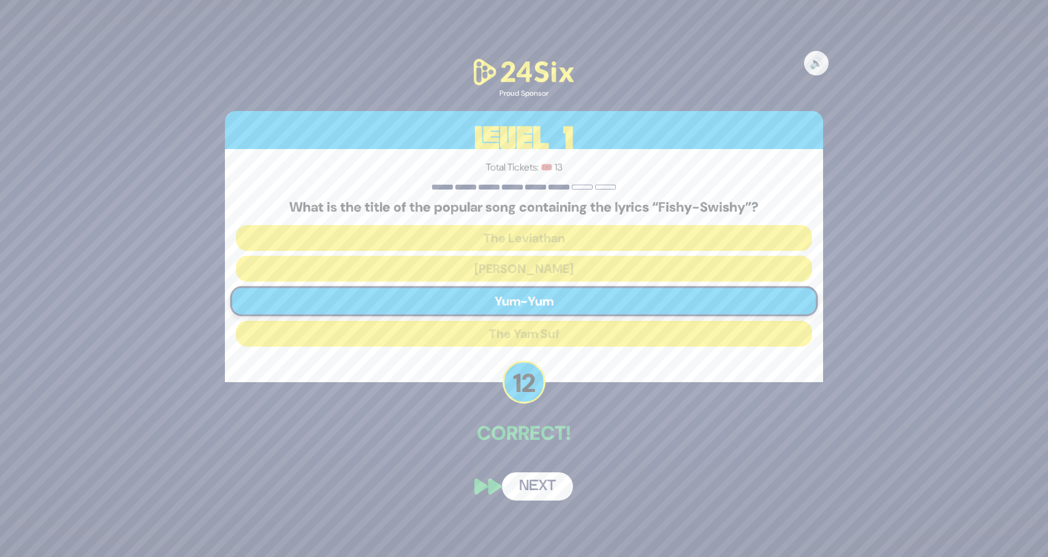
click at [554, 489] on button "Next" at bounding box center [537, 486] width 71 height 28
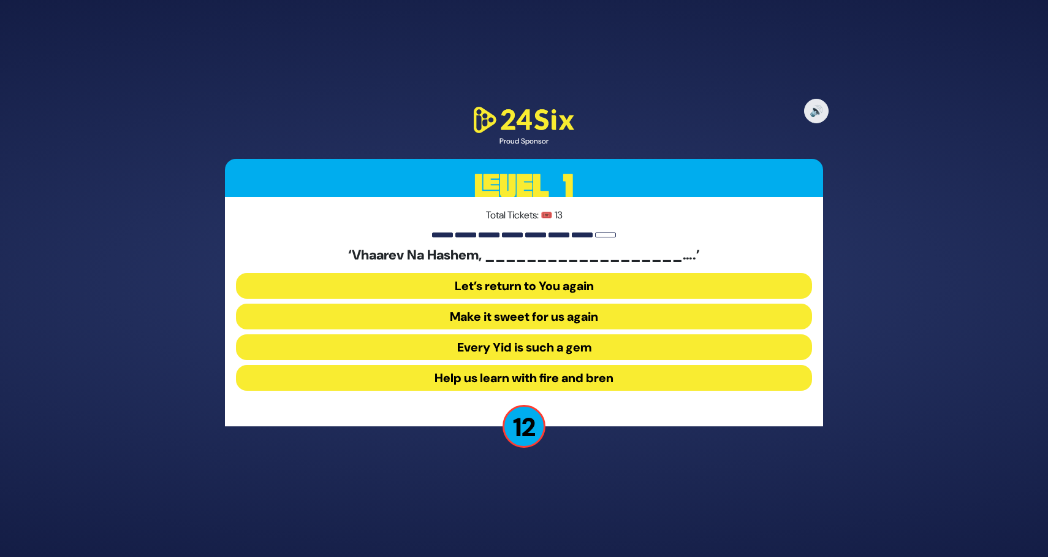
click at [558, 314] on button "Make it sweet for us again" at bounding box center [524, 316] width 576 height 26
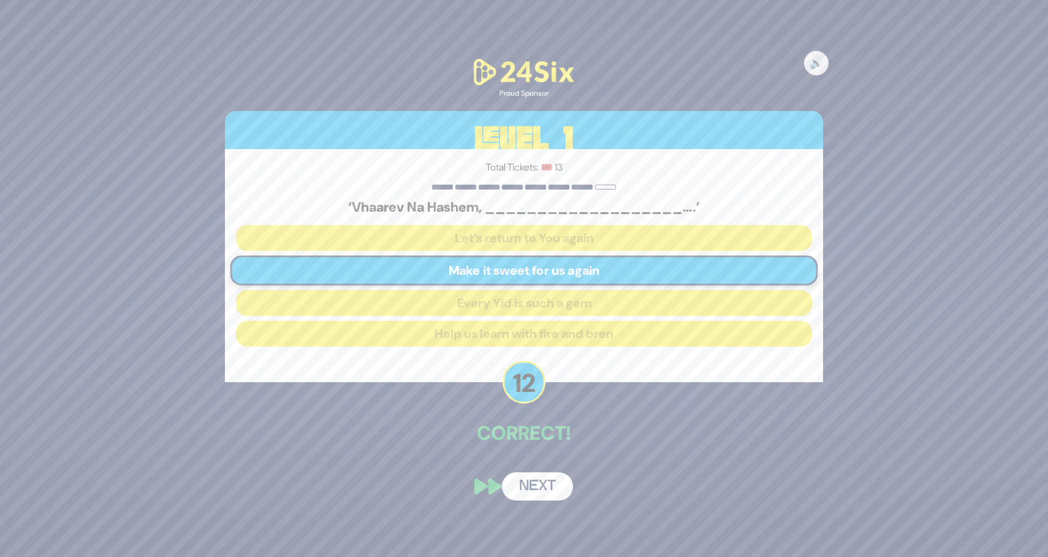
click at [554, 490] on button "Next" at bounding box center [537, 486] width 71 height 28
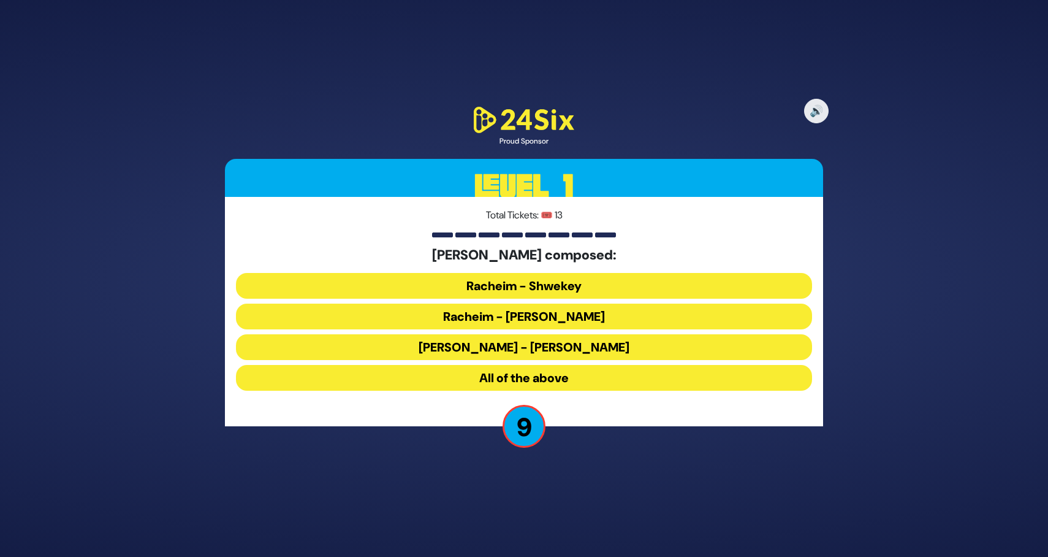
click at [575, 375] on button "All of the above" at bounding box center [524, 378] width 576 height 26
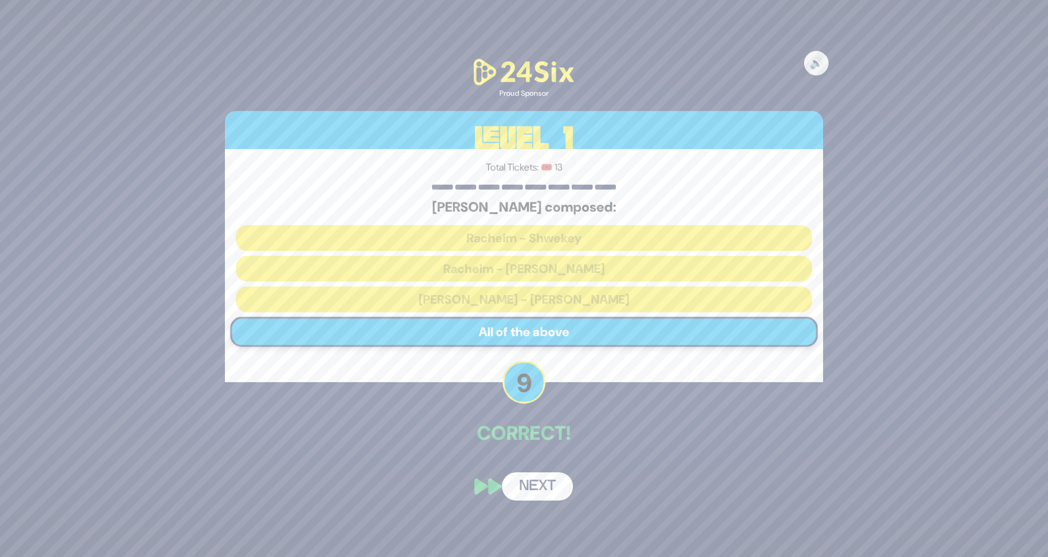
click at [549, 486] on button "Next" at bounding box center [537, 486] width 71 height 28
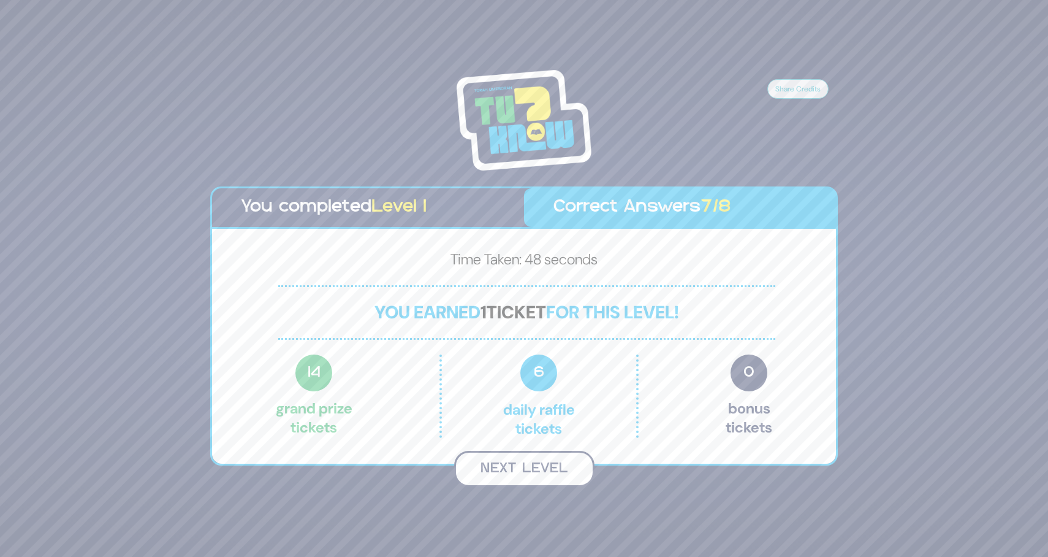
click at [560, 467] on button "Next Level" at bounding box center [524, 469] width 140 height 36
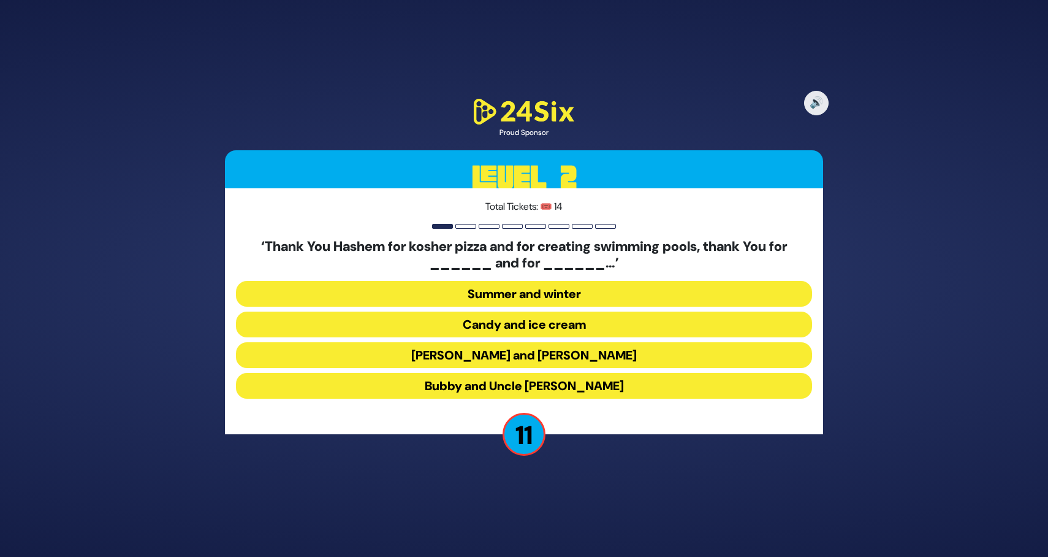
click at [556, 354] on button "Latkes and Paskesz" at bounding box center [524, 355] width 576 height 26
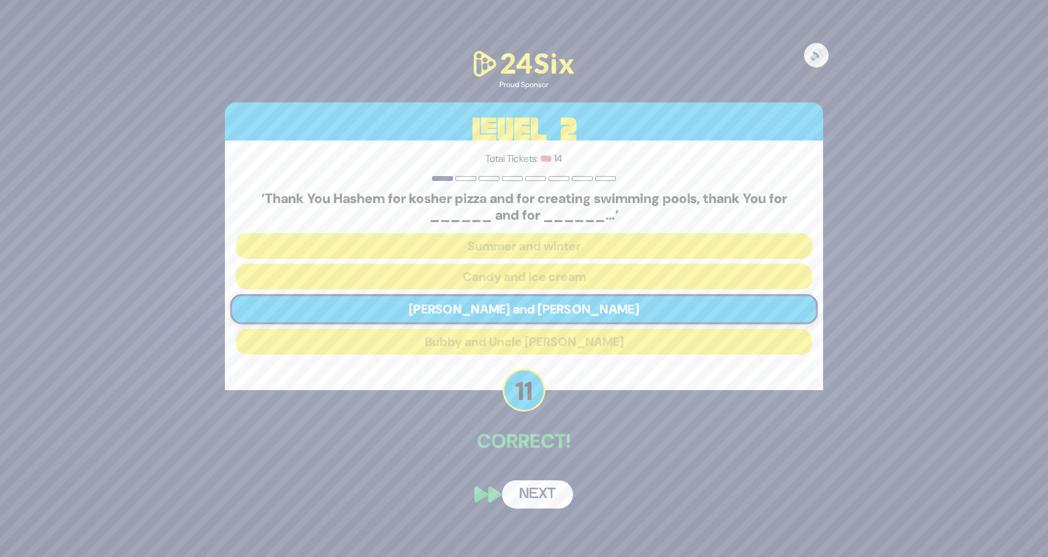
click at [539, 495] on button "Next" at bounding box center [537, 494] width 71 height 28
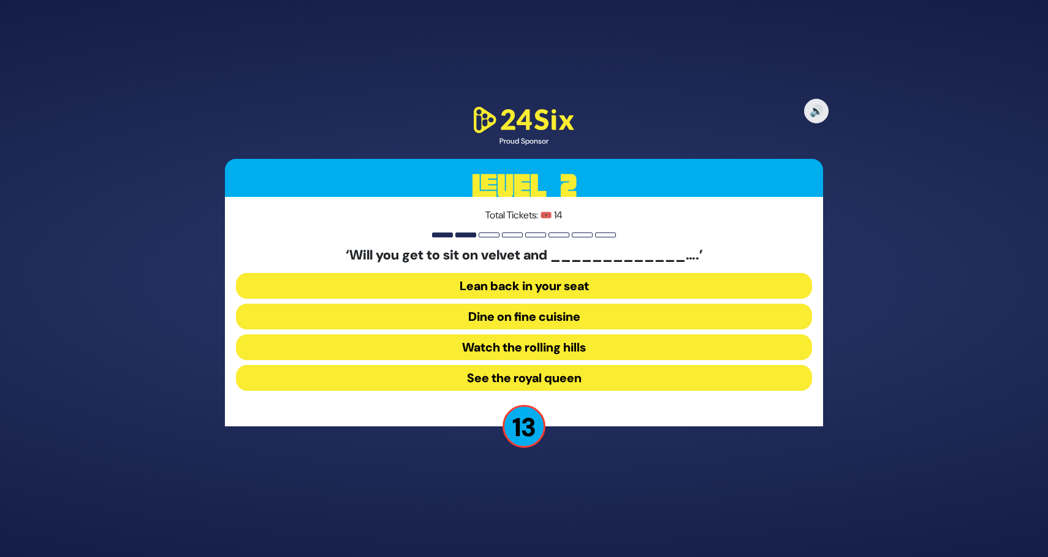
click at [560, 313] on button "Dine on fine cuisine" at bounding box center [524, 316] width 576 height 26
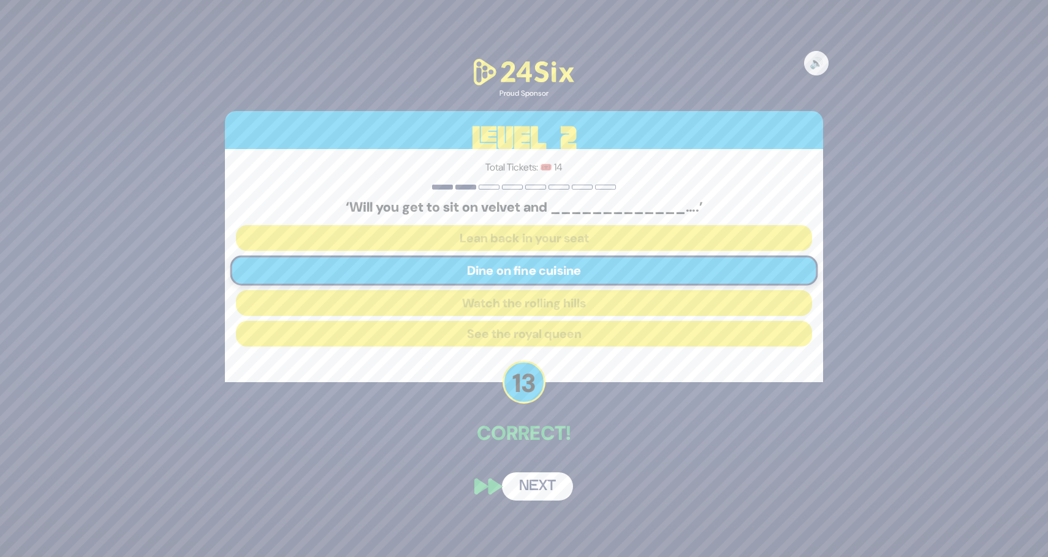
click at [539, 482] on button "Next" at bounding box center [537, 486] width 71 height 28
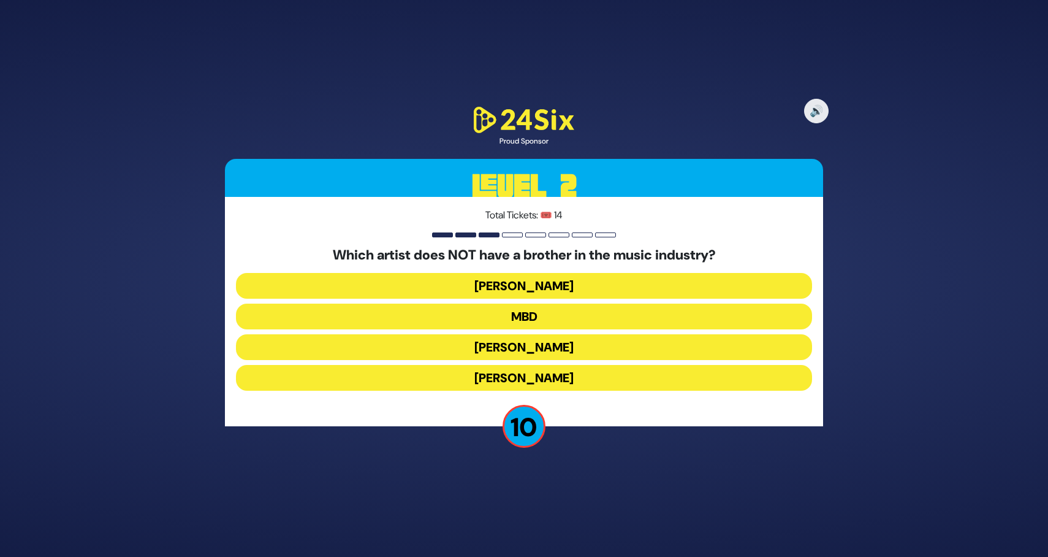
click at [538, 281] on button "Ari Hill" at bounding box center [524, 286] width 576 height 26
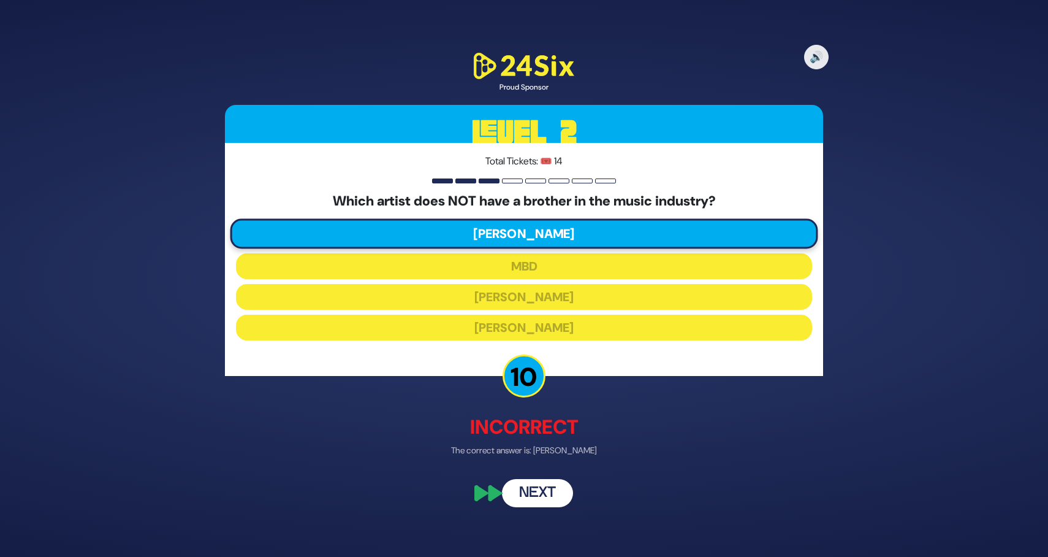
click at [541, 500] on button "Next" at bounding box center [537, 492] width 71 height 28
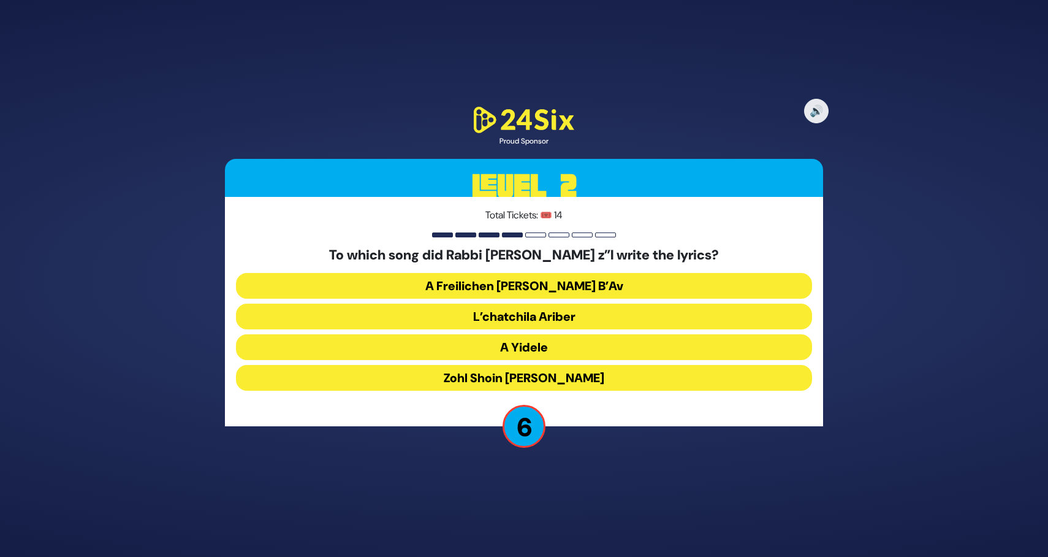
click at [578, 372] on button "Zohl Shoin Zein Di Geula" at bounding box center [524, 378] width 576 height 26
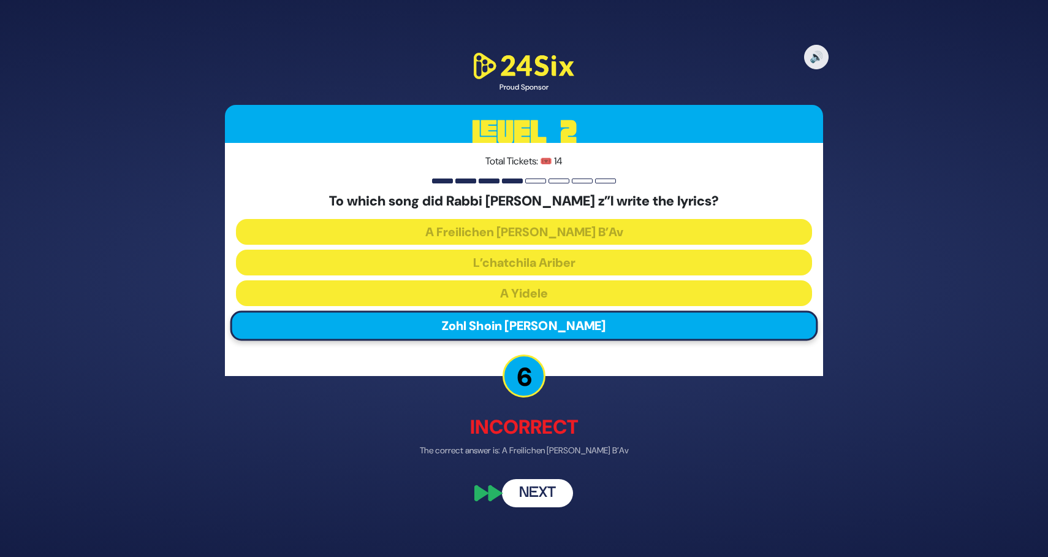
click at [542, 489] on button "Next" at bounding box center [537, 492] width 71 height 28
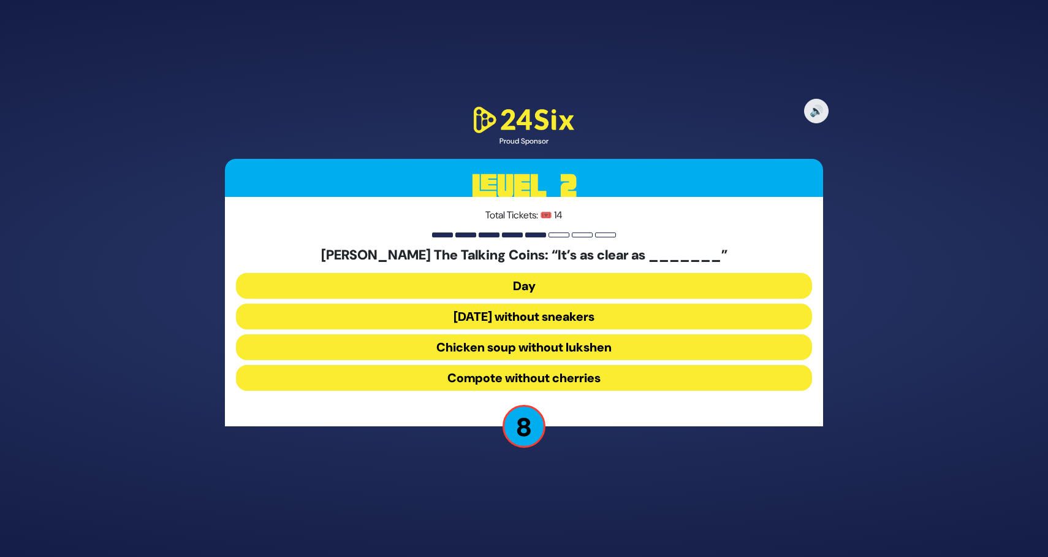
click at [546, 344] on button "Chicken soup without lukshen" at bounding box center [524, 347] width 576 height 26
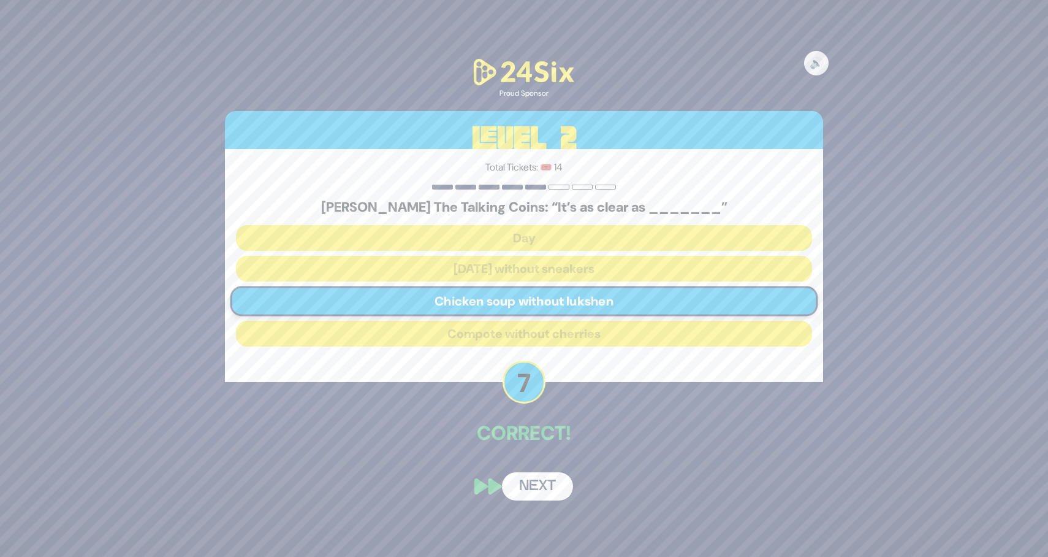
click at [552, 489] on button "Next" at bounding box center [537, 486] width 71 height 28
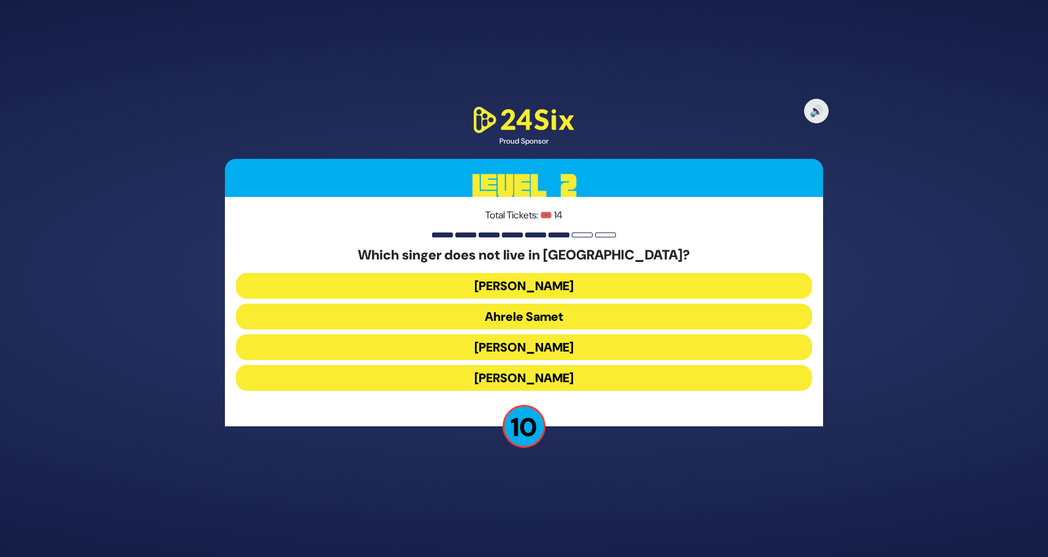
click at [562, 315] on button "Ahrele Samet" at bounding box center [524, 316] width 576 height 26
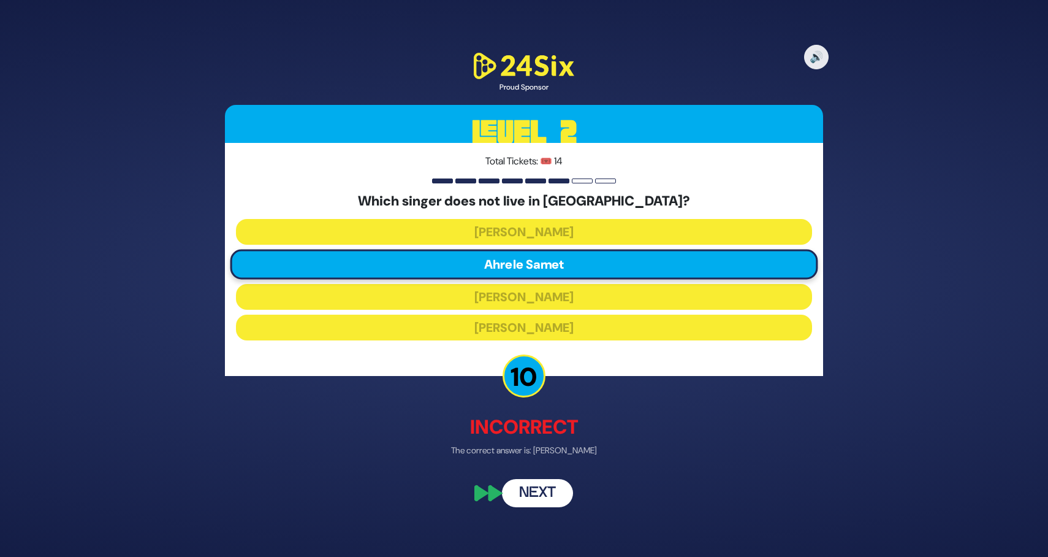
click at [549, 486] on button "Next" at bounding box center [537, 492] width 71 height 28
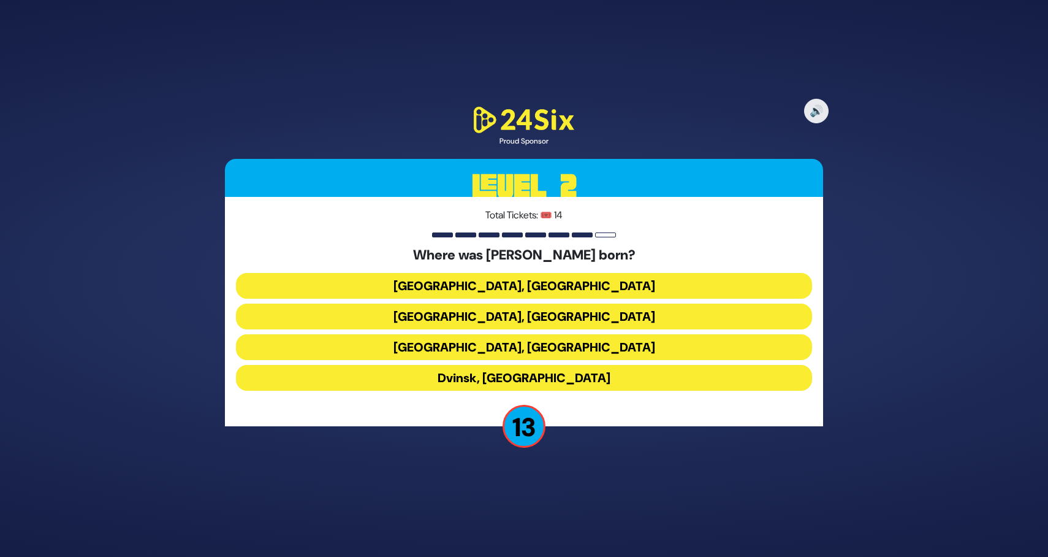
click at [573, 281] on button "Berlin, Germany" at bounding box center [524, 286] width 576 height 26
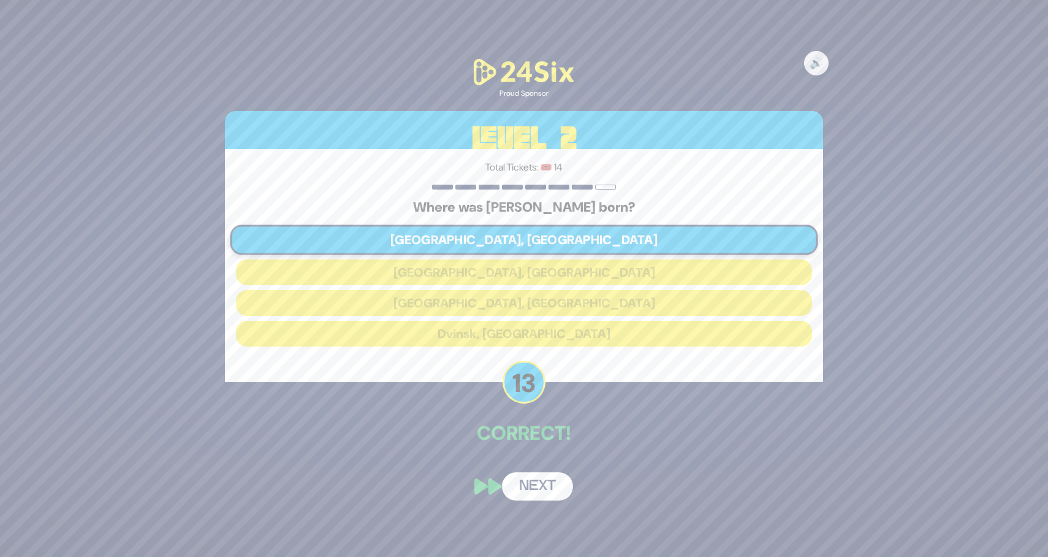
click at [544, 486] on button "Next" at bounding box center [537, 486] width 71 height 28
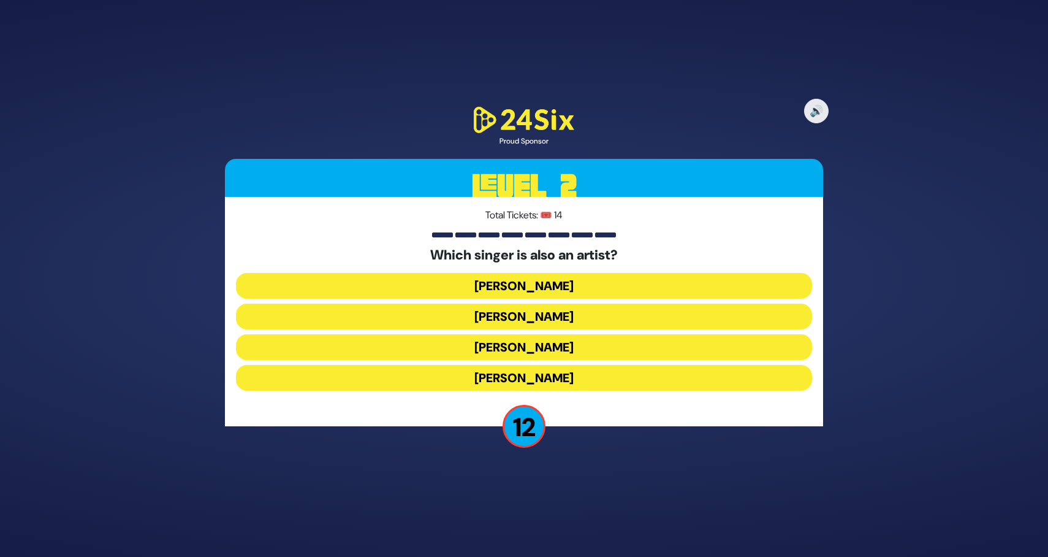
click at [578, 344] on button "Lipa Schmeltzer" at bounding box center [524, 347] width 576 height 26
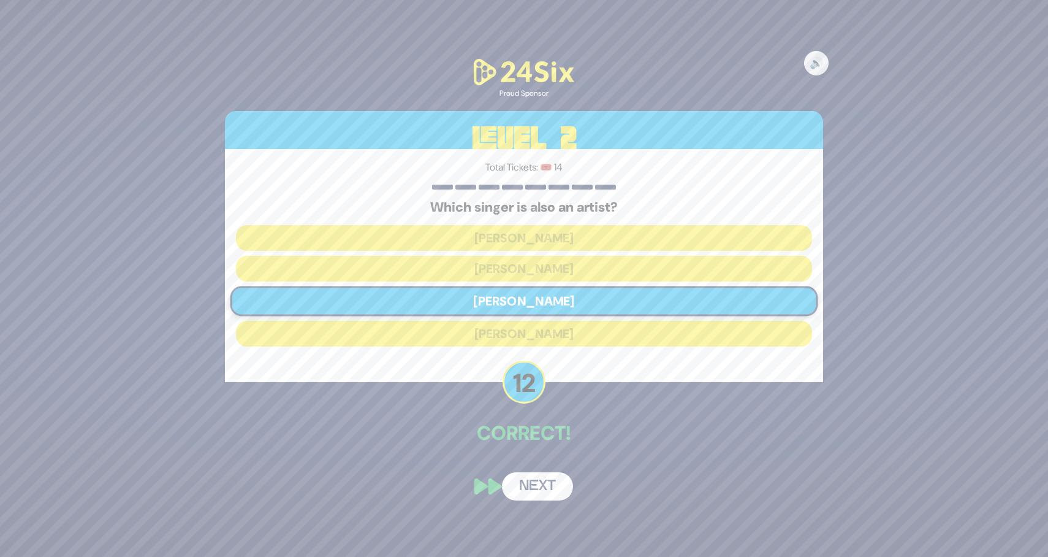
click at [551, 483] on button "Next" at bounding box center [537, 486] width 71 height 28
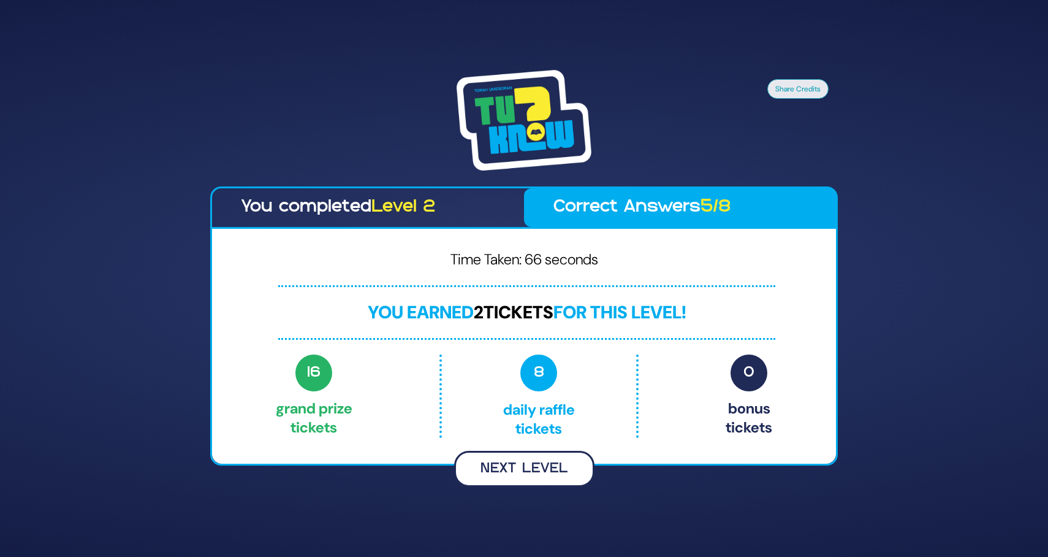
click at [542, 470] on button "Next Level" at bounding box center [524, 469] width 140 height 36
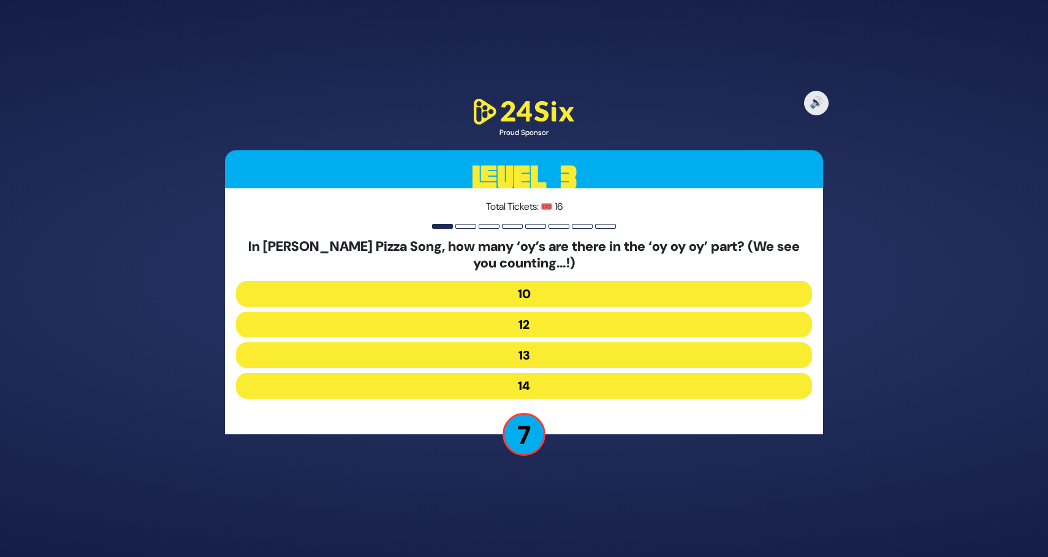
click at [576, 288] on button "10" at bounding box center [524, 294] width 576 height 26
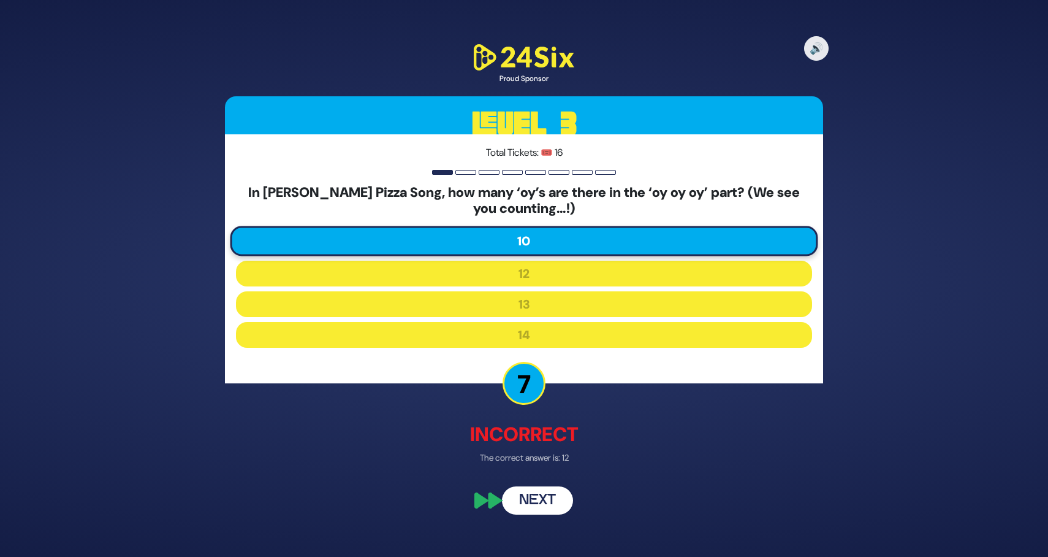
click at [520, 505] on button "Next" at bounding box center [537, 501] width 71 height 28
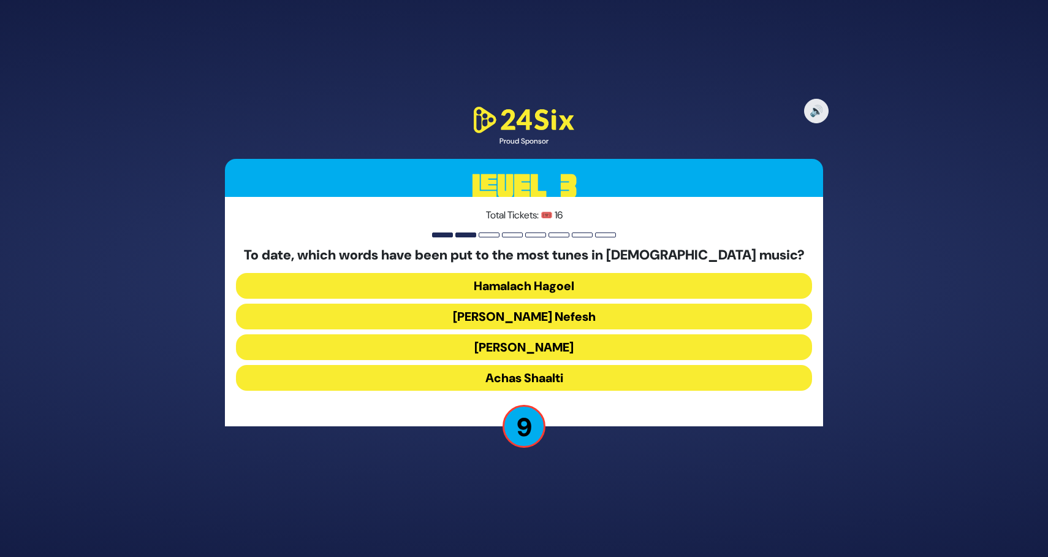
click at [537, 348] on button "Ani Maamin" at bounding box center [524, 347] width 576 height 26
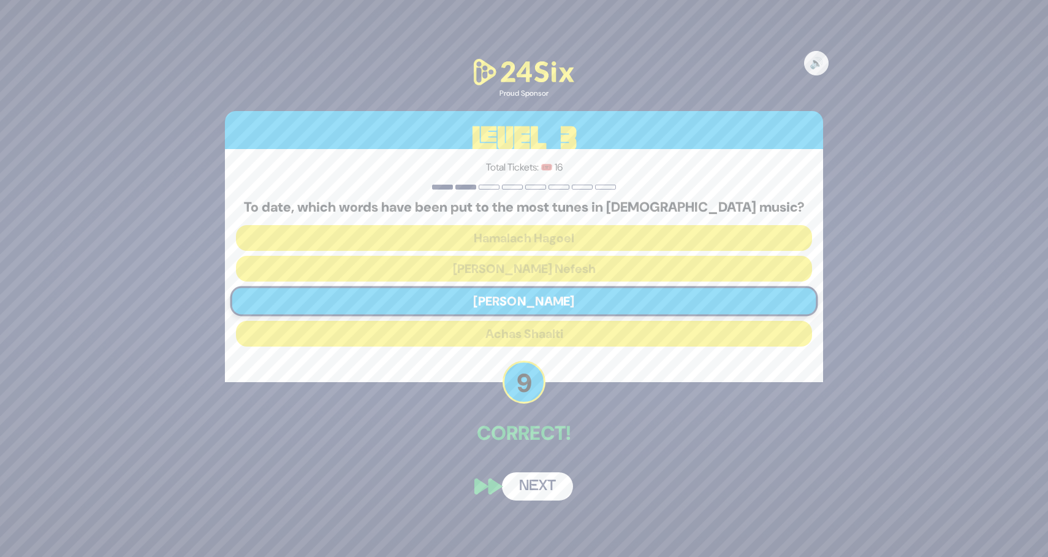
click at [536, 483] on button "Next" at bounding box center [537, 486] width 71 height 28
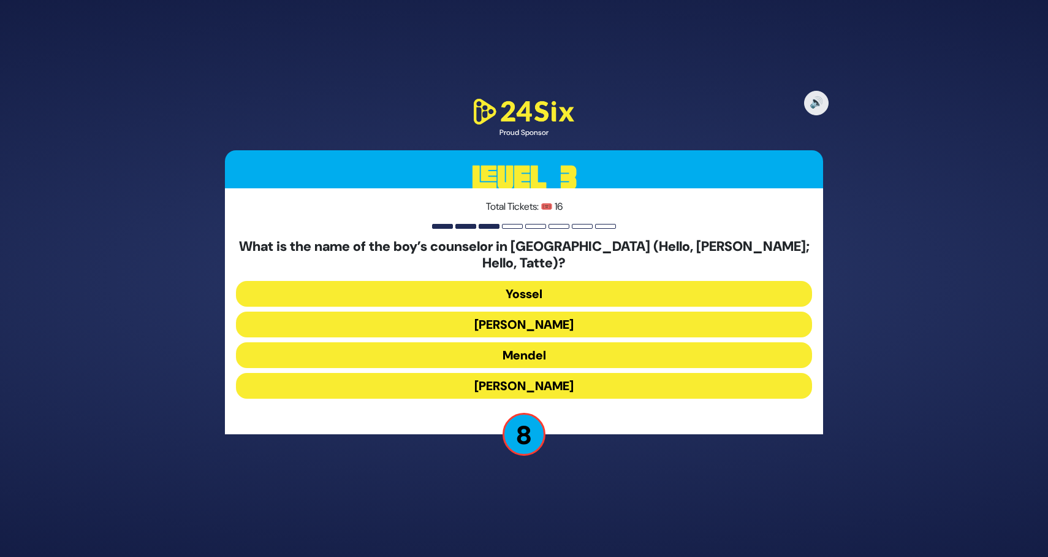
click at [583, 373] on button "Gedalia" at bounding box center [524, 386] width 576 height 26
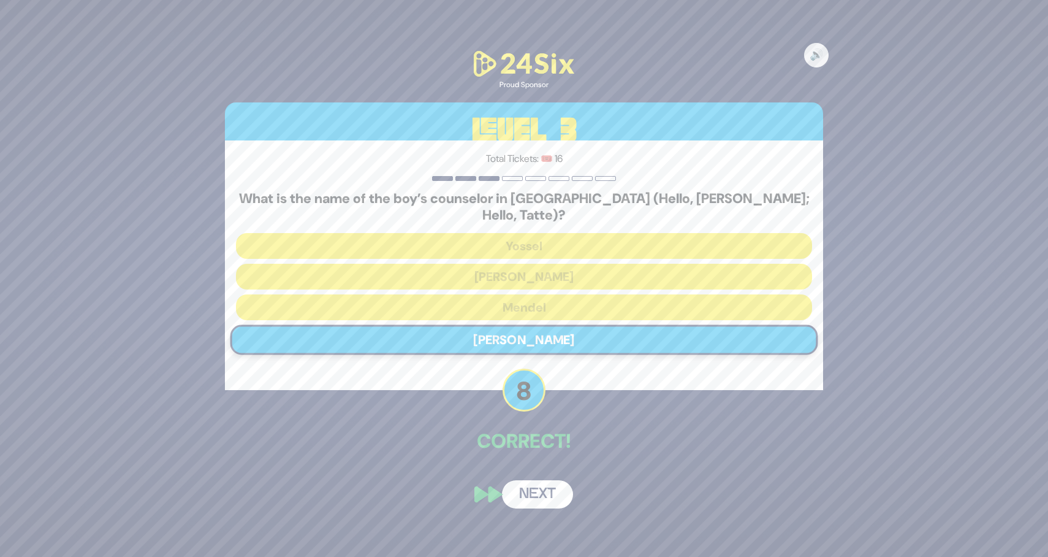
click at [540, 480] on button "Next" at bounding box center [537, 494] width 71 height 28
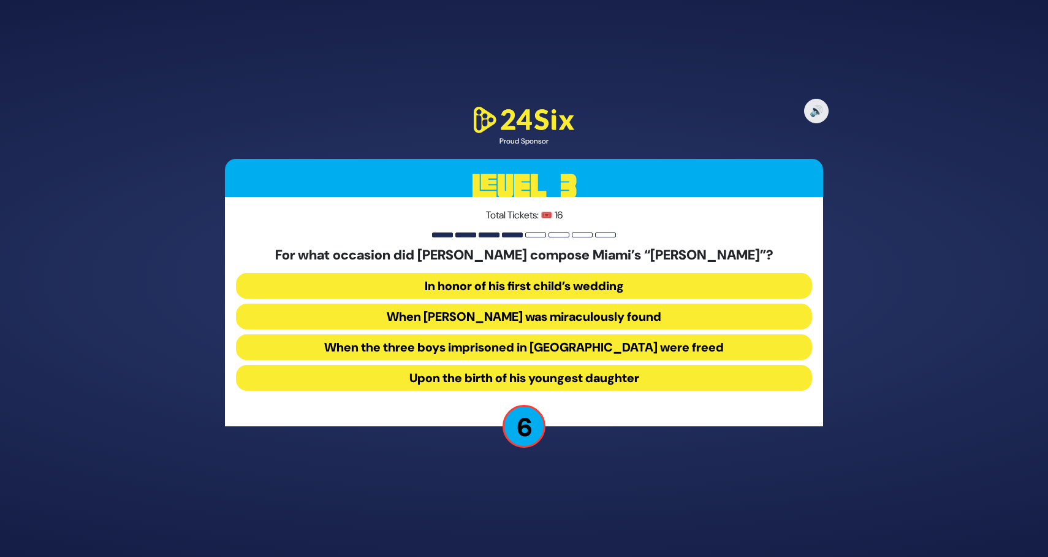
click at [624, 318] on button "When Suri Feldman was miraculously found" at bounding box center [524, 316] width 576 height 26
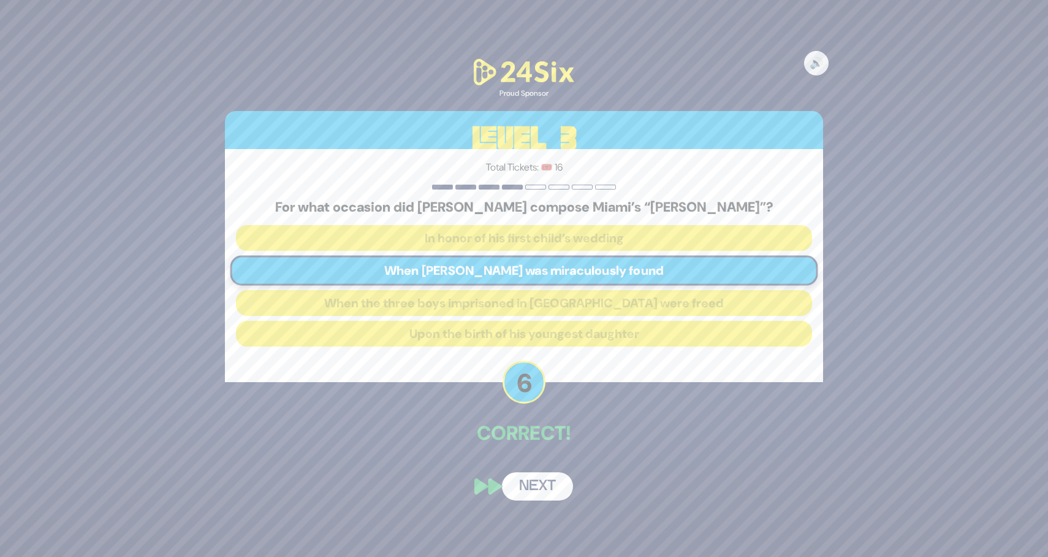
click at [536, 484] on button "Next" at bounding box center [537, 486] width 71 height 28
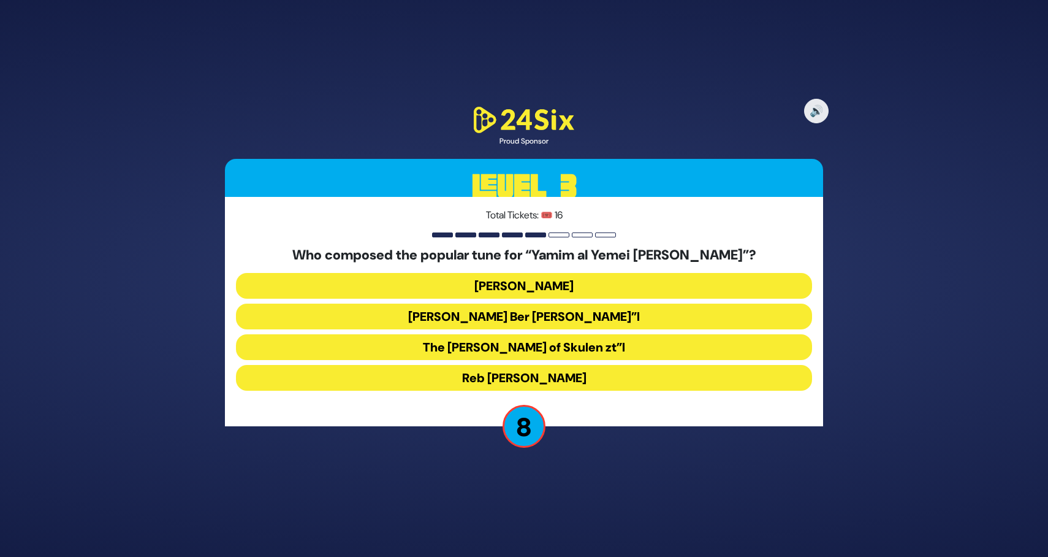
click at [591, 377] on button "Reb Bentzion Shenker" at bounding box center [524, 378] width 576 height 26
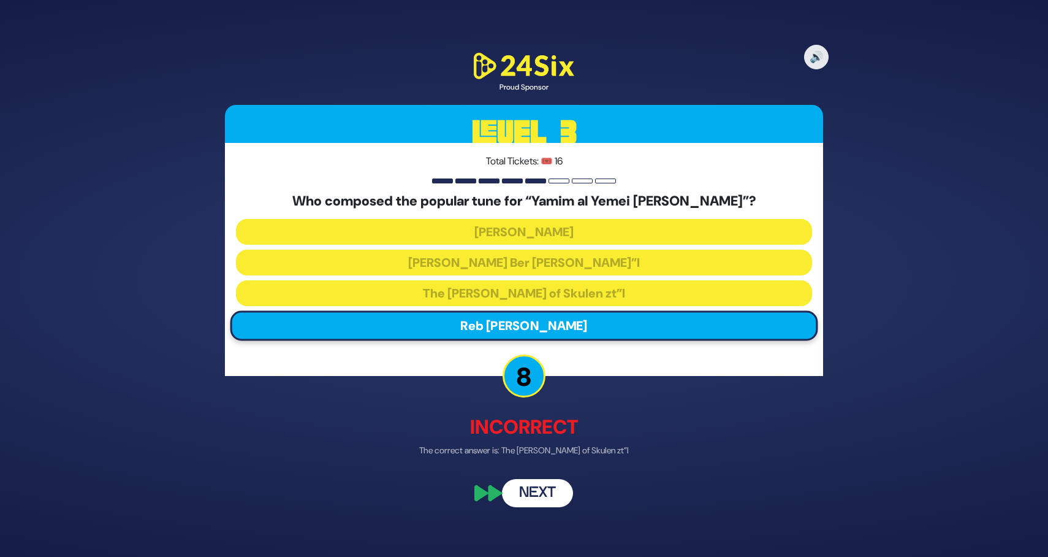
click at [544, 488] on button "Next" at bounding box center [537, 492] width 71 height 28
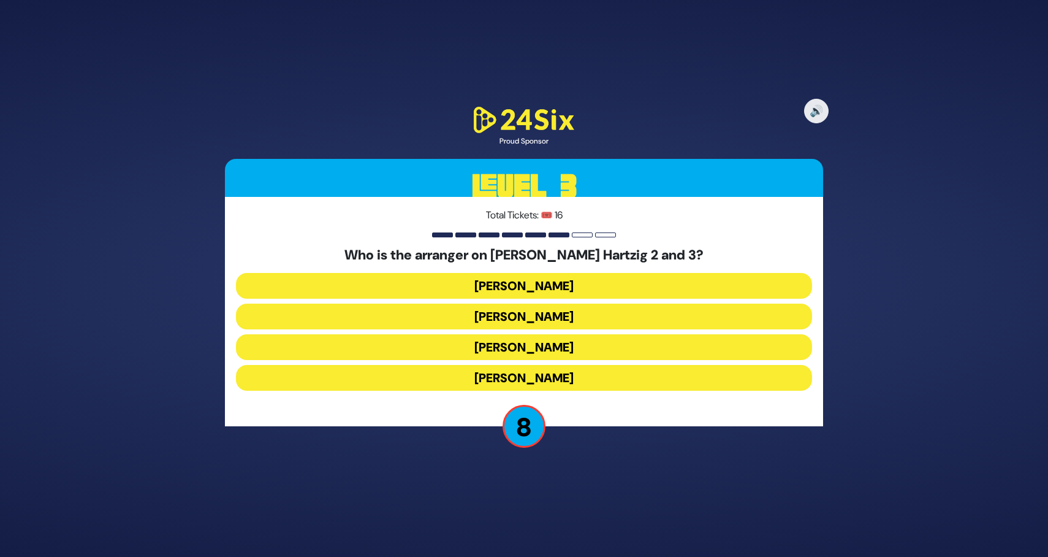
click at [567, 346] on button "Naftali Schnitzler" at bounding box center [524, 347] width 576 height 26
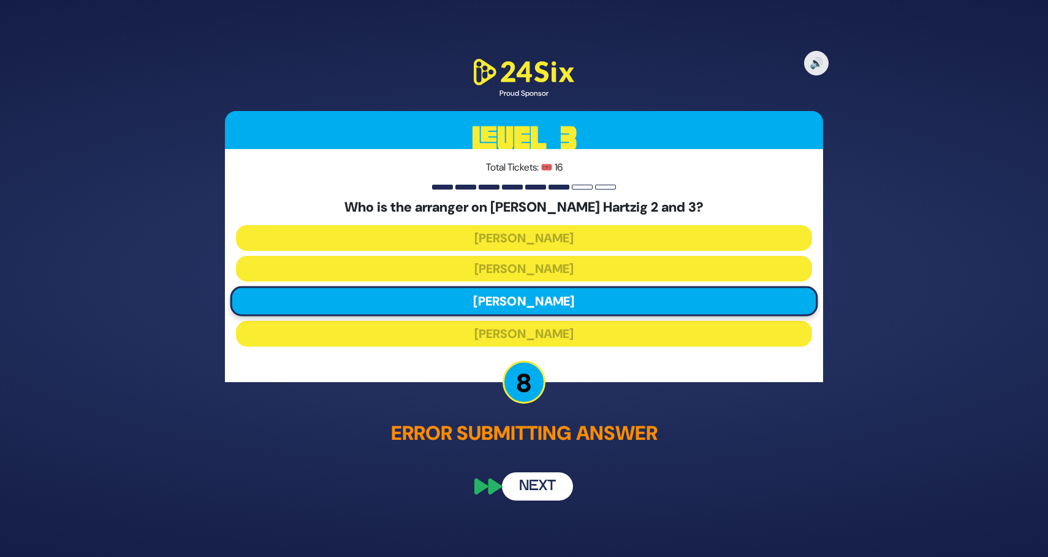
click at [558, 486] on button "Next" at bounding box center [537, 486] width 71 height 28
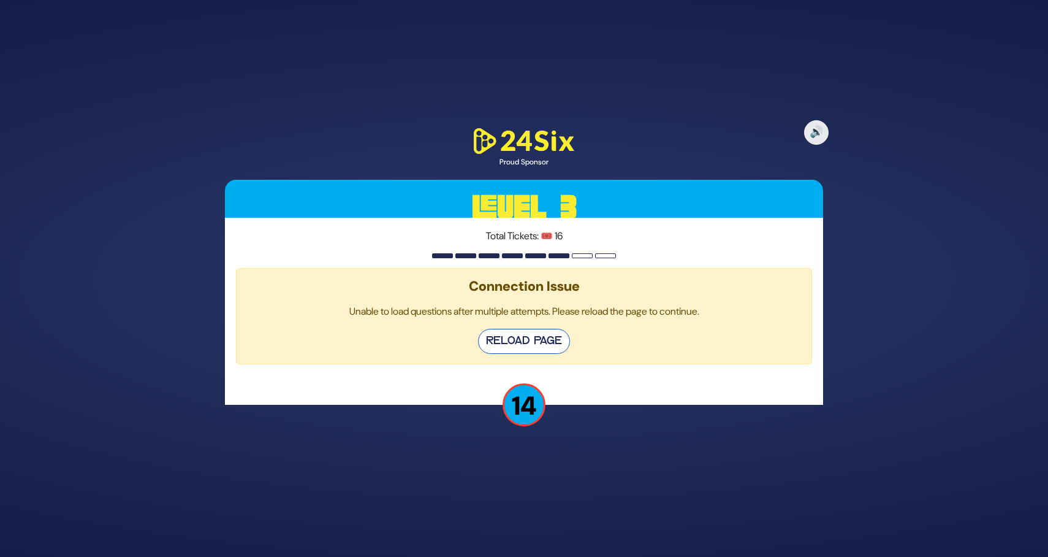
click at [523, 342] on button "Reload Page" at bounding box center [524, 341] width 92 height 25
